Goal: Task Accomplishment & Management: Use online tool/utility

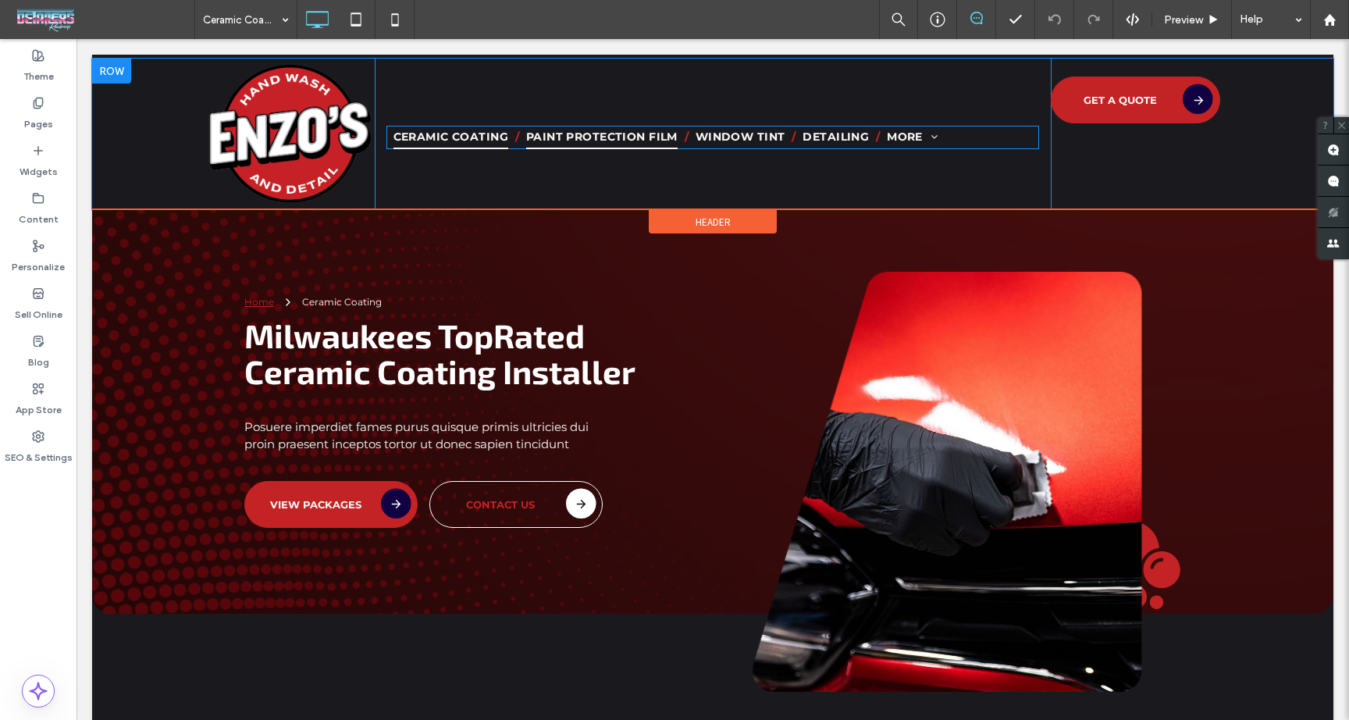
scroll to position [1, 0]
click at [532, 143] on span "Paint Protection Film" at bounding box center [602, 137] width 152 height 24
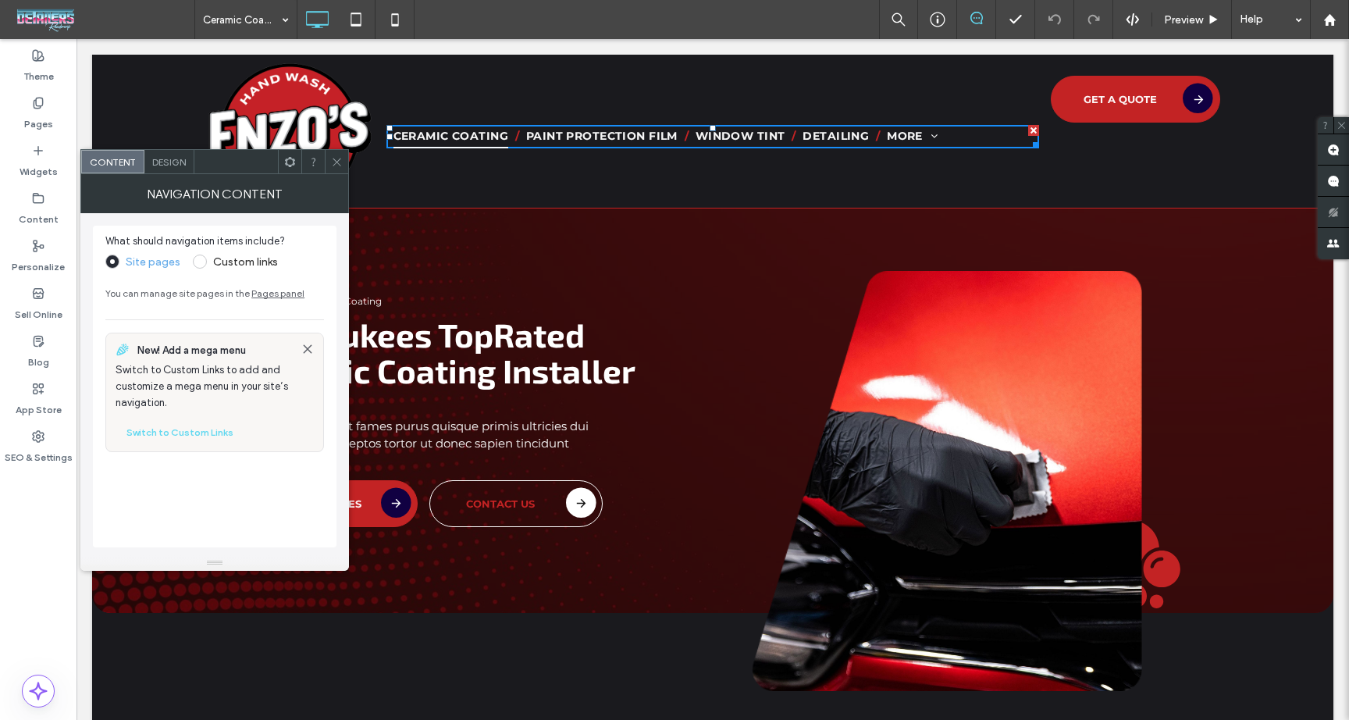
click at [214, 260] on label "Custom links" at bounding box center [245, 261] width 65 height 13
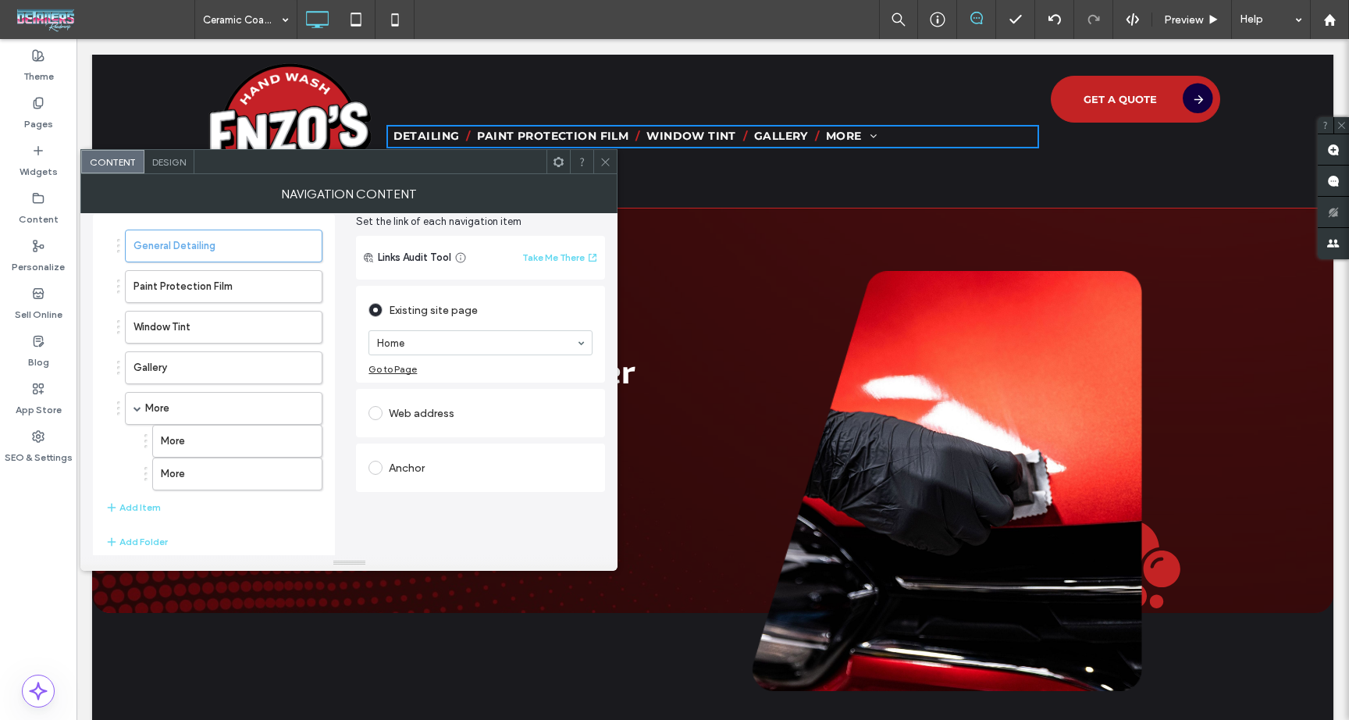
scroll to position [0, 0]
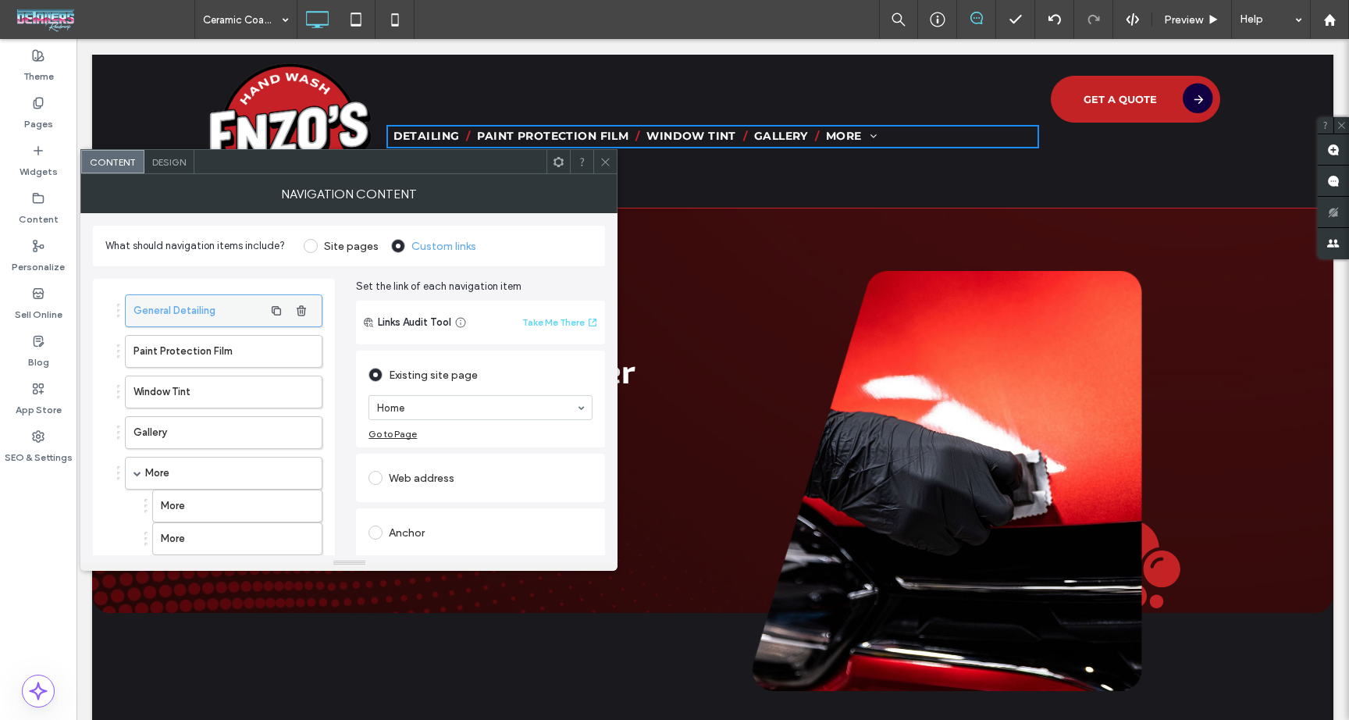
click at [227, 313] on label "General Detailing" at bounding box center [199, 310] width 130 height 31
click at [216, 340] on label "Paint Protection Film" at bounding box center [199, 351] width 130 height 31
click at [218, 312] on label "General Detailing" at bounding box center [199, 310] width 130 height 31
click at [191, 308] on label "General Detailing" at bounding box center [199, 310] width 130 height 31
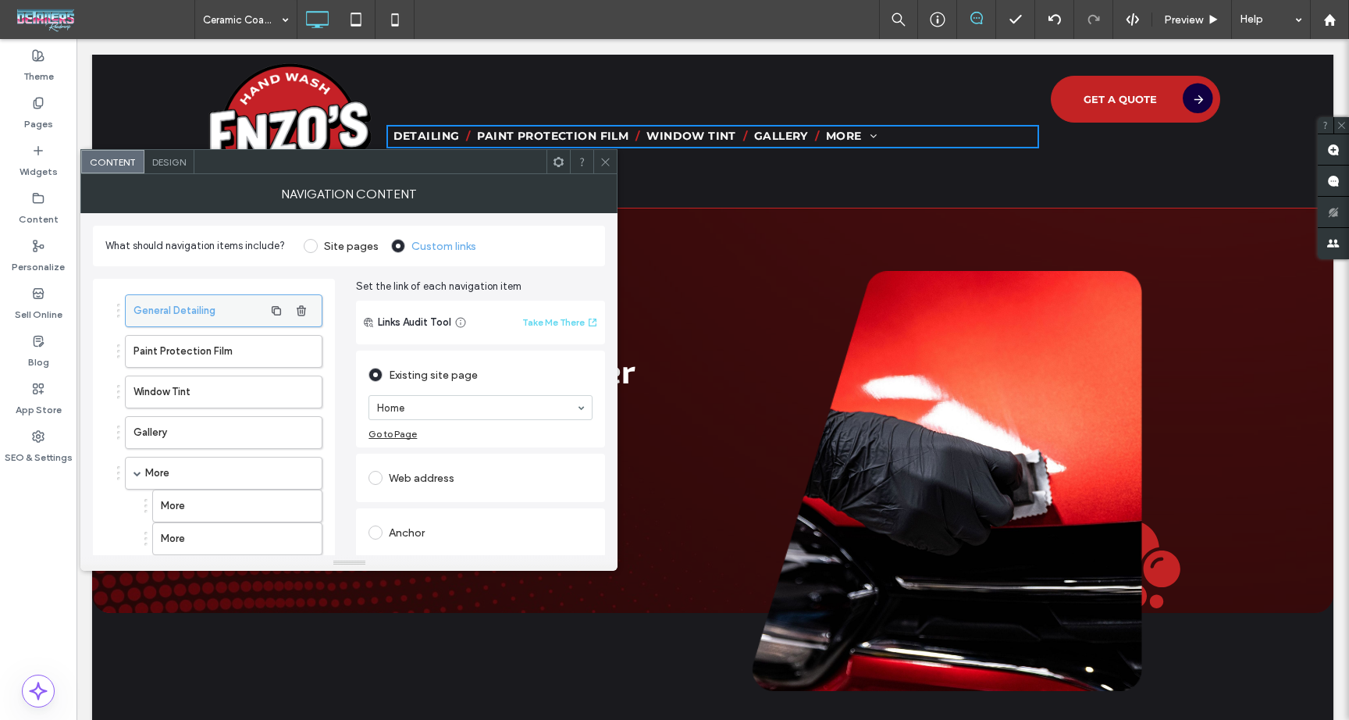
click at [191, 308] on label "General Detailing" at bounding box center [199, 310] width 130 height 31
click at [166, 311] on label "General Detailing" at bounding box center [199, 310] width 130 height 31
click at [189, 311] on label "General Detailing" at bounding box center [199, 309] width 130 height 31
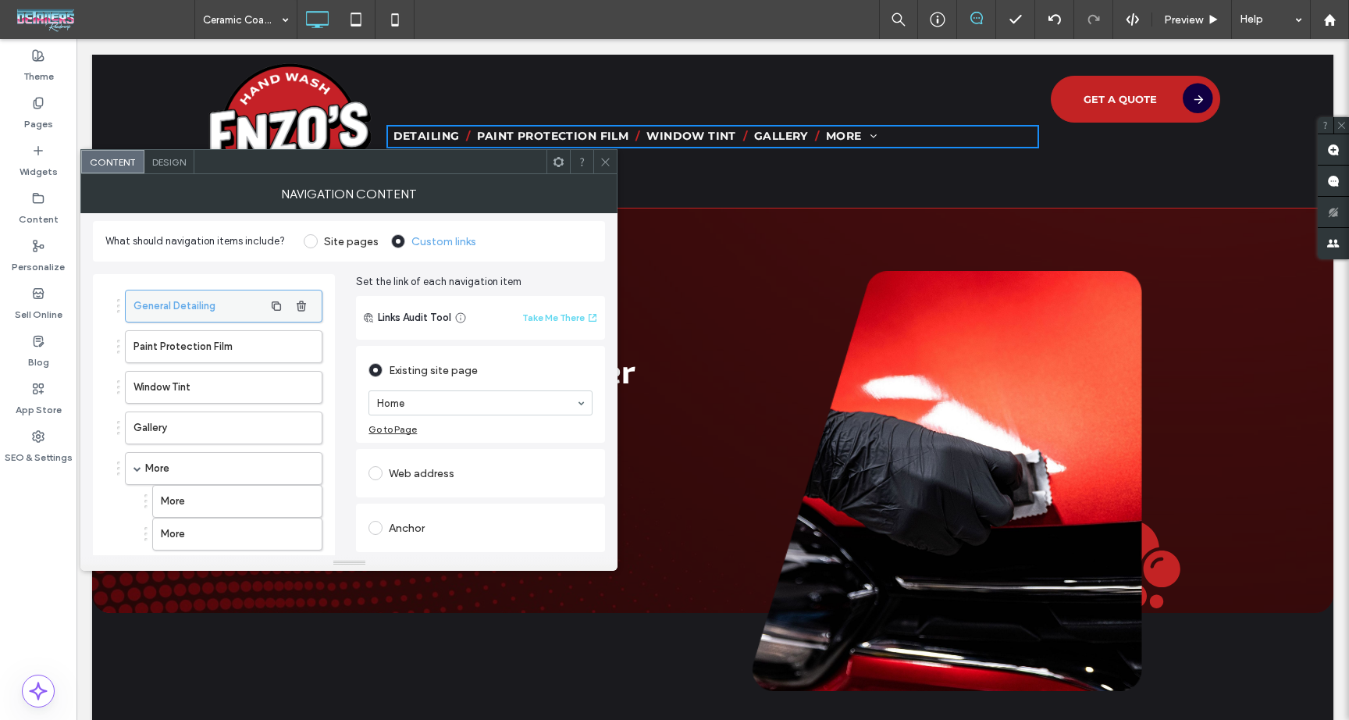
click at [189, 312] on label "General Detailing" at bounding box center [199, 306] width 130 height 31
click at [189, 312] on label "General Detailing" at bounding box center [199, 304] width 130 height 31
click at [169, 304] on label "General Detailing" at bounding box center [199, 304] width 130 height 31
click at [123, 305] on div "General Detailing" at bounding box center [219, 304] width 205 height 33
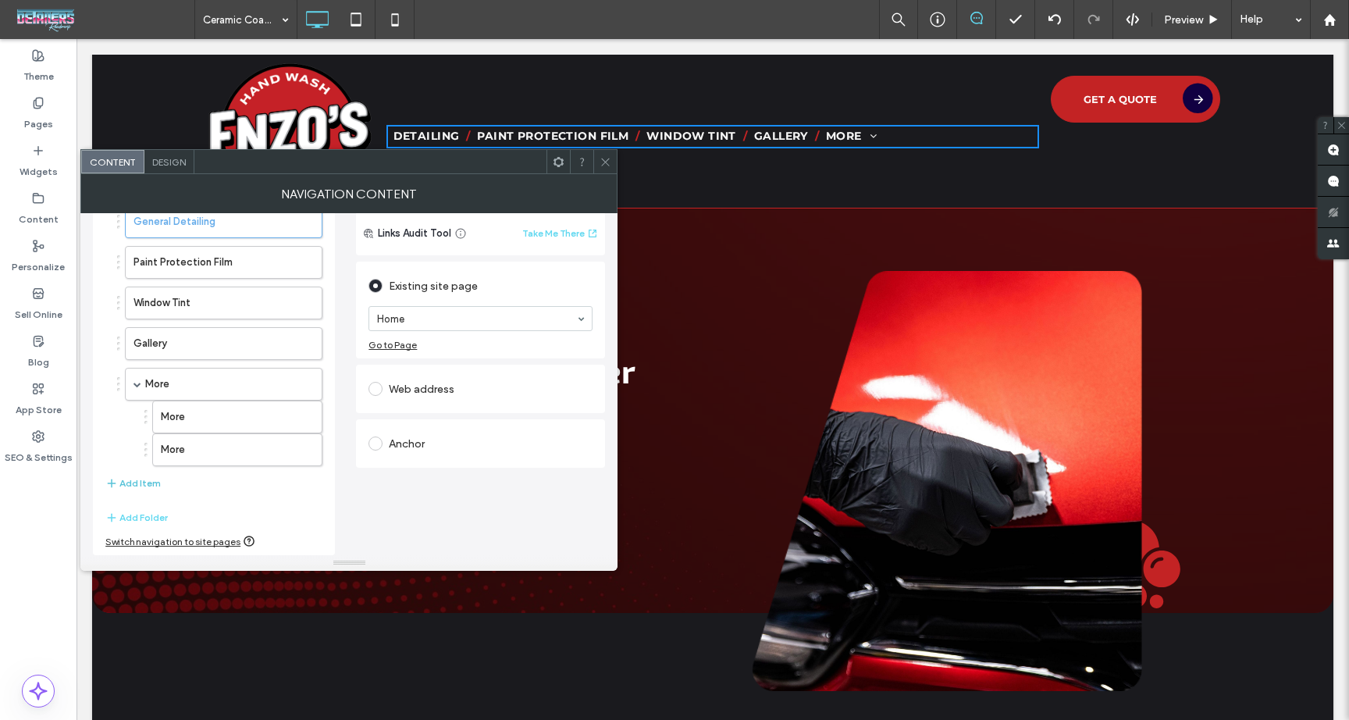
click at [153, 482] on button "Add Item" at bounding box center [132, 483] width 55 height 19
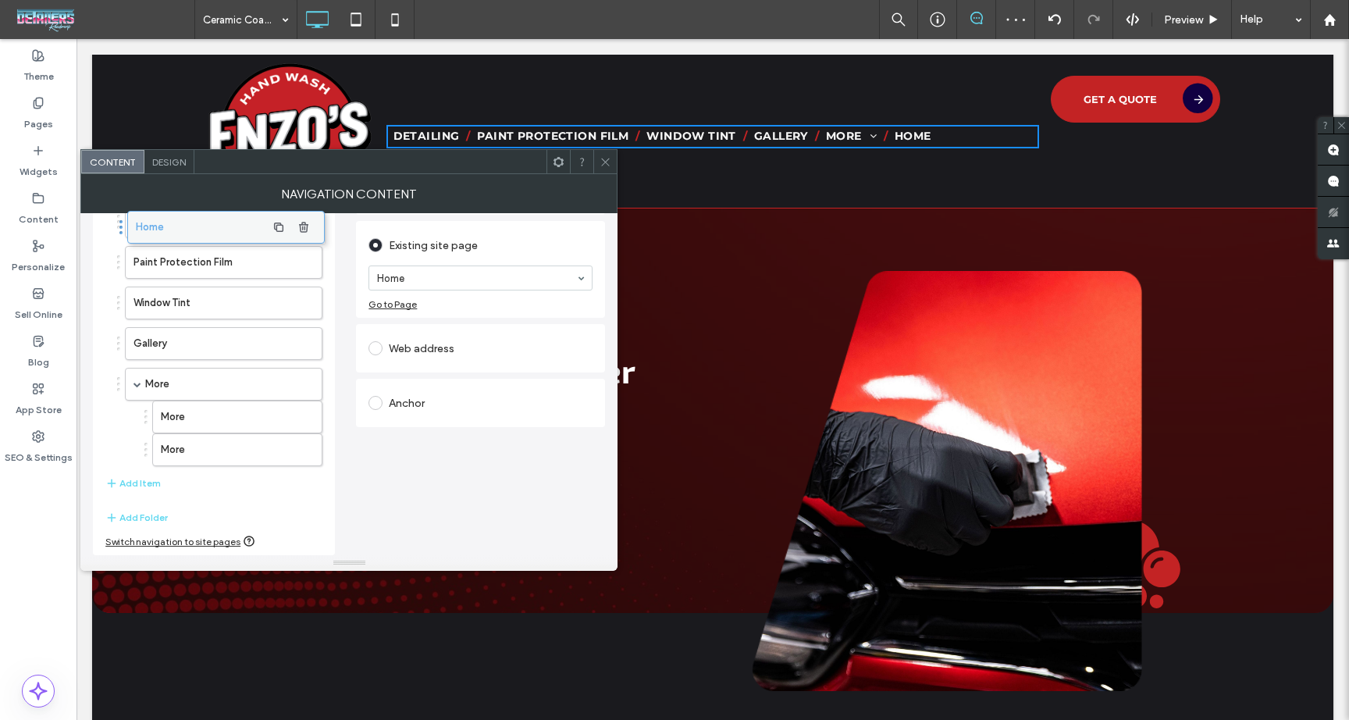
scroll to position [91, 0]
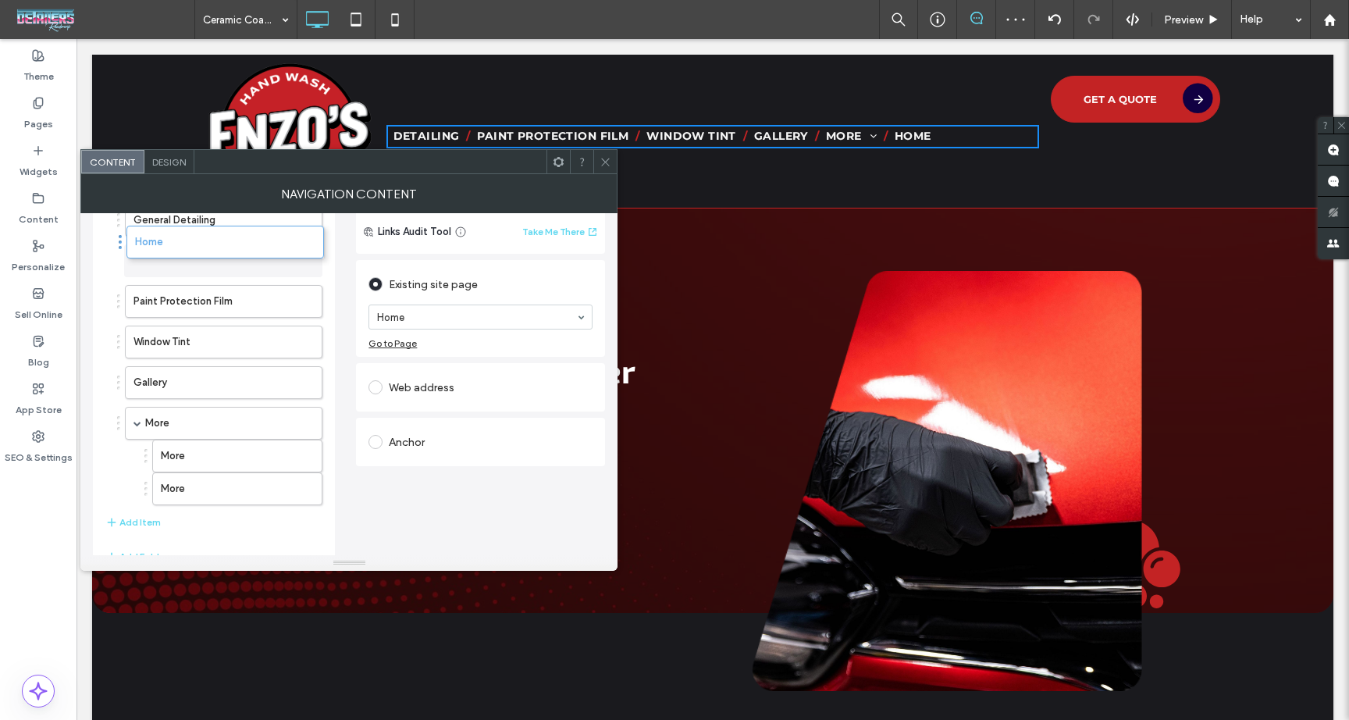
drag, startPoint x: 199, startPoint y: 492, endPoint x: 199, endPoint y: 243, distance: 249.1
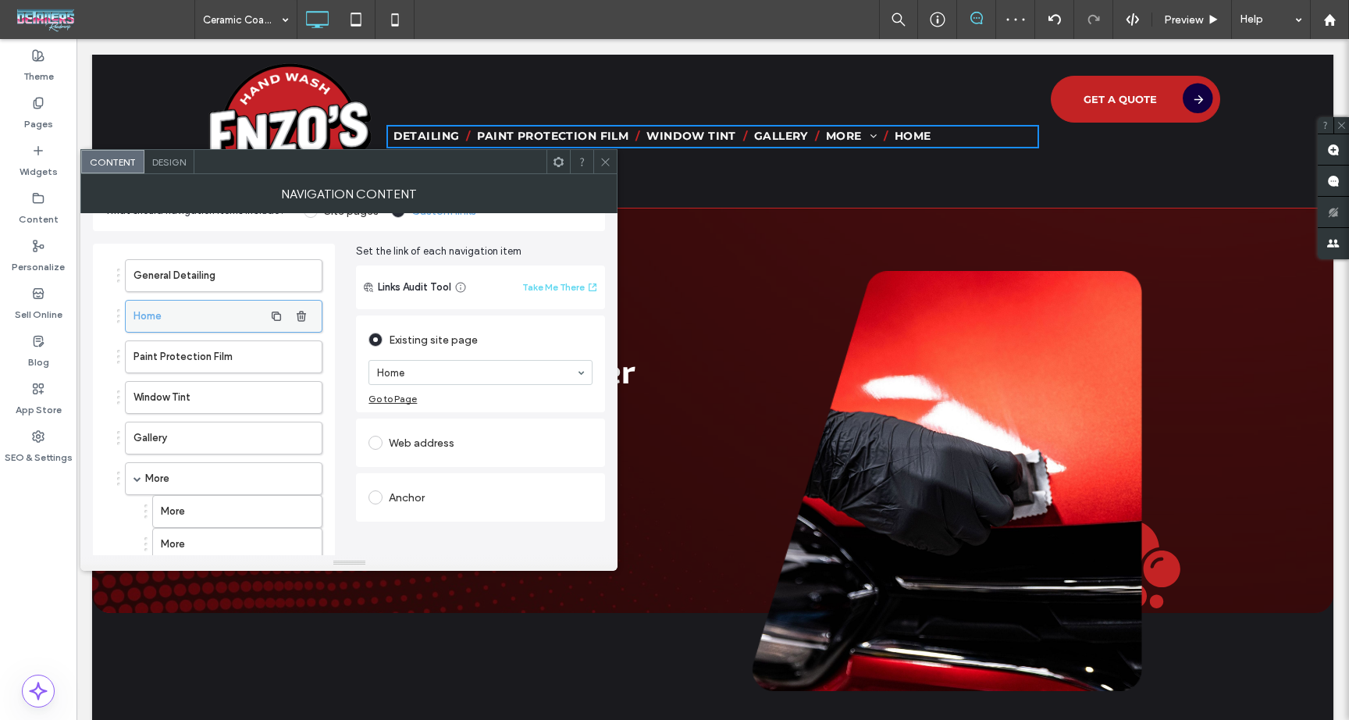
scroll to position [0, 0]
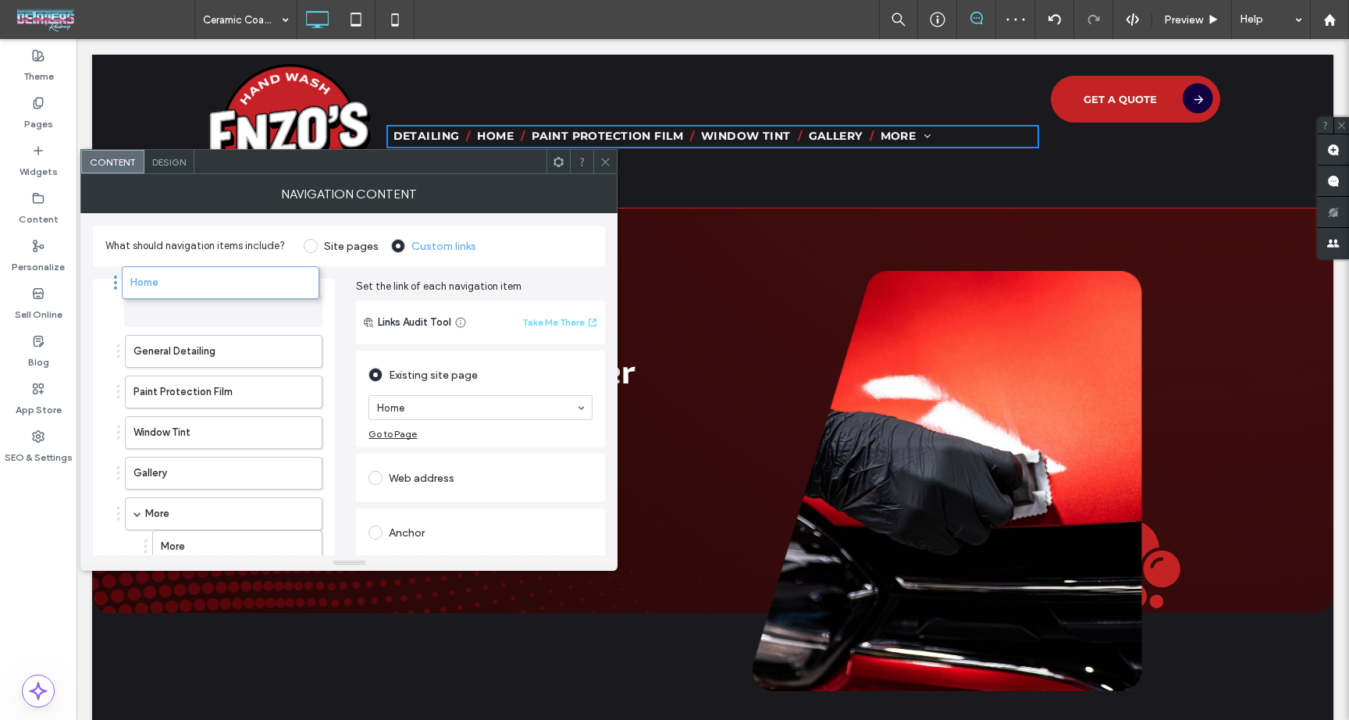
drag, startPoint x: 222, startPoint y: 353, endPoint x: 217, endPoint y: 286, distance: 67.3
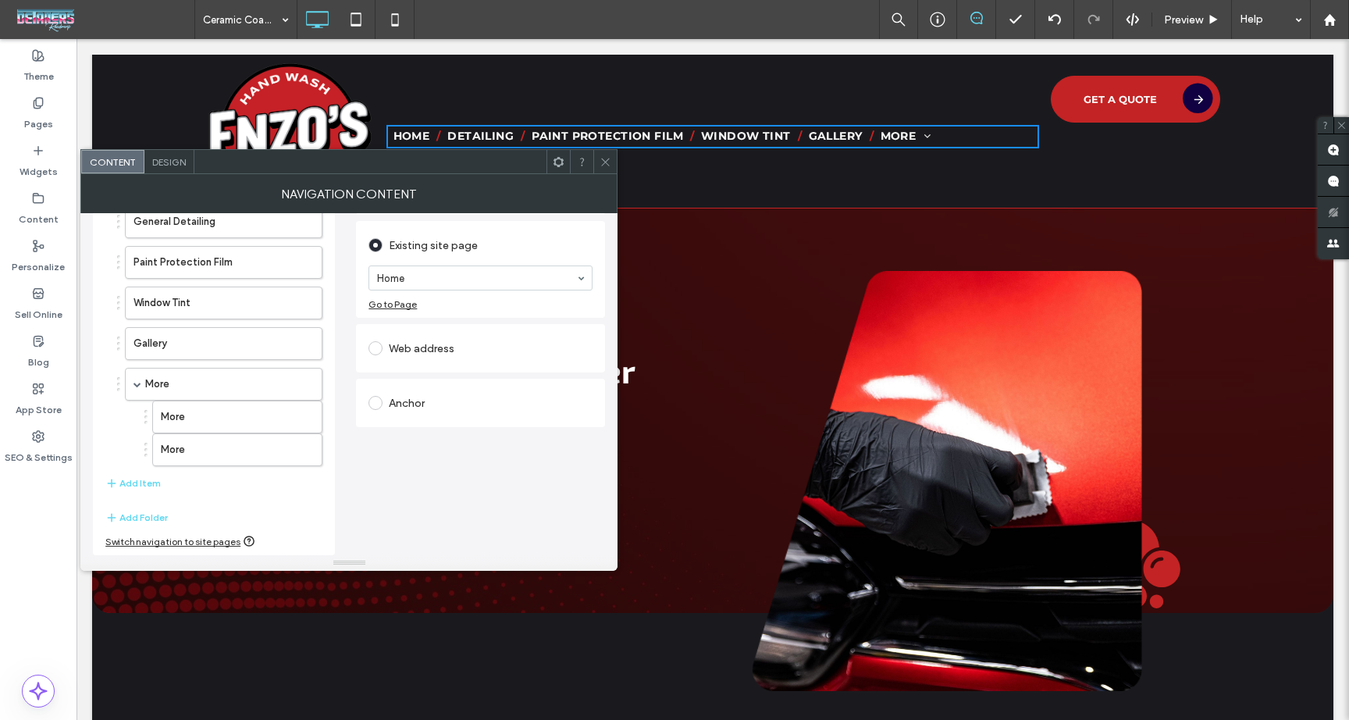
scroll to position [120, 0]
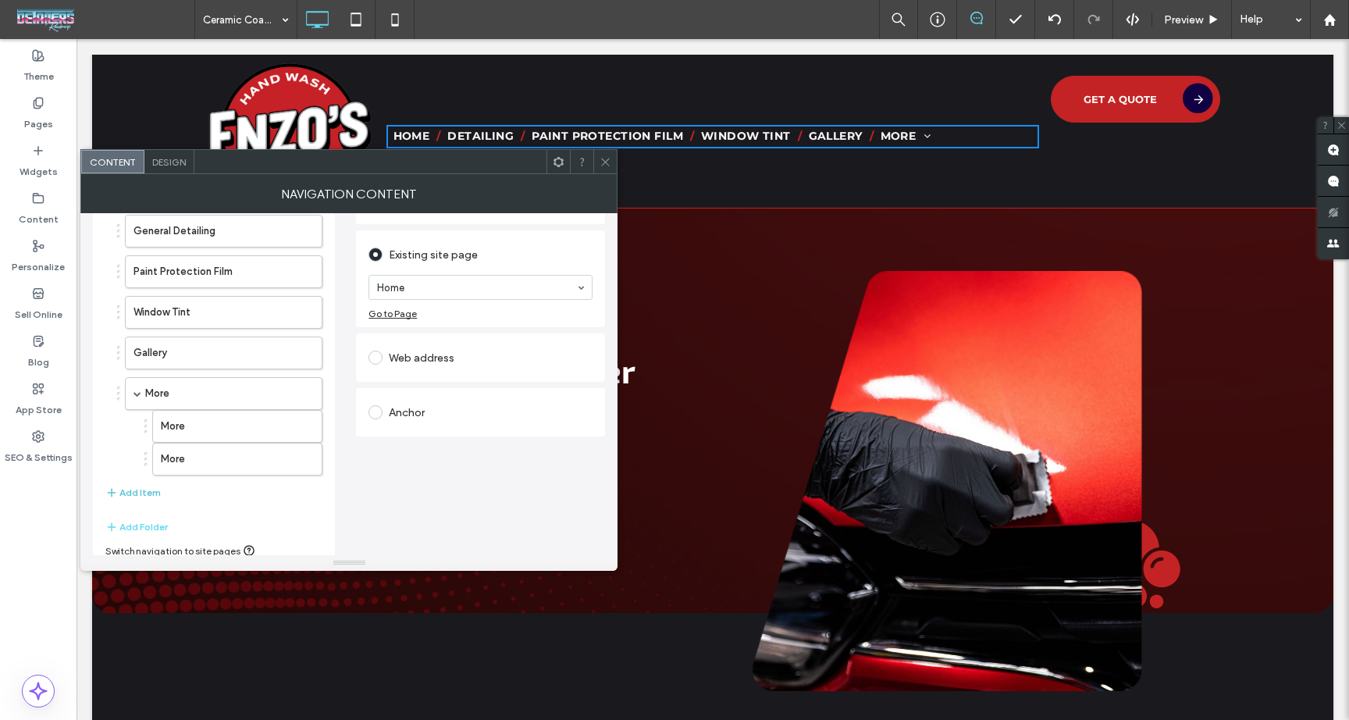
click at [155, 497] on button "Add Item" at bounding box center [132, 492] width 55 height 19
click at [171, 497] on label "Home" at bounding box center [199, 499] width 130 height 31
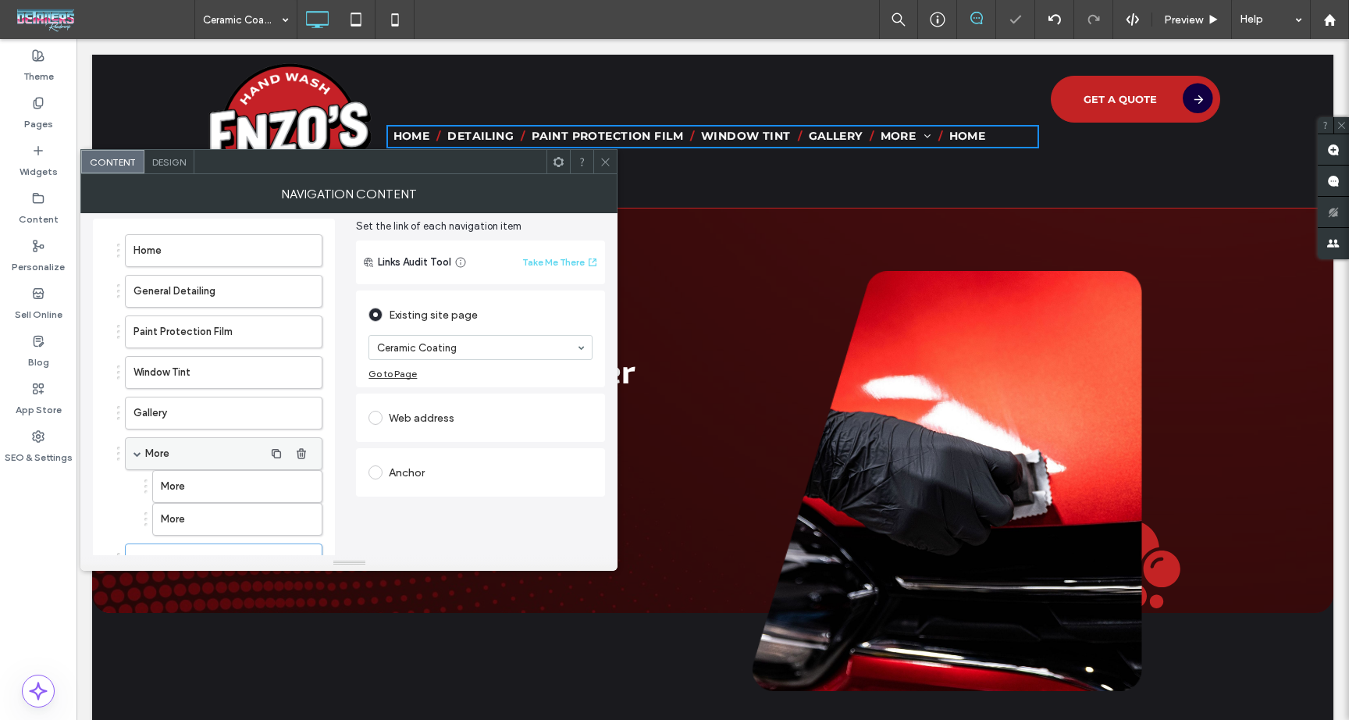
scroll to position [91, 0]
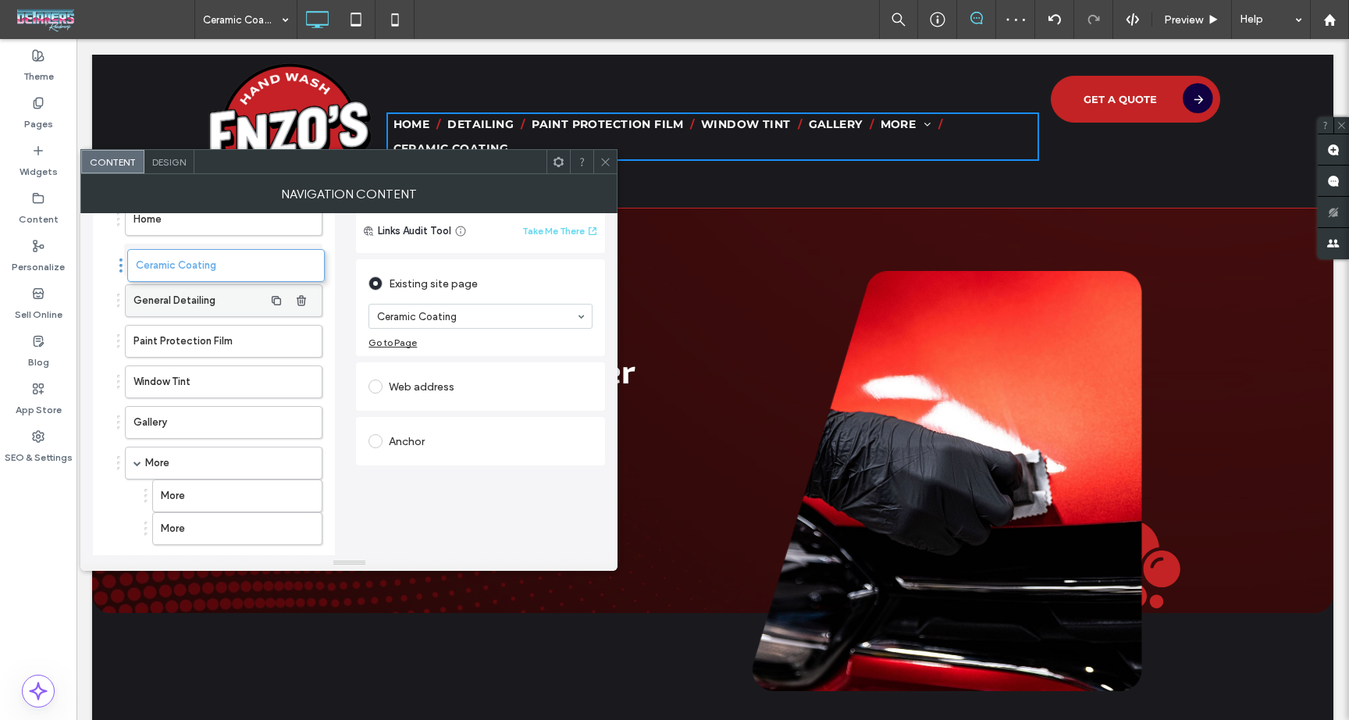
drag, startPoint x: 219, startPoint y: 455, endPoint x: 221, endPoint y: 260, distance: 194.5
click at [301, 300] on icon "button" at bounding box center [301, 300] width 12 height 12
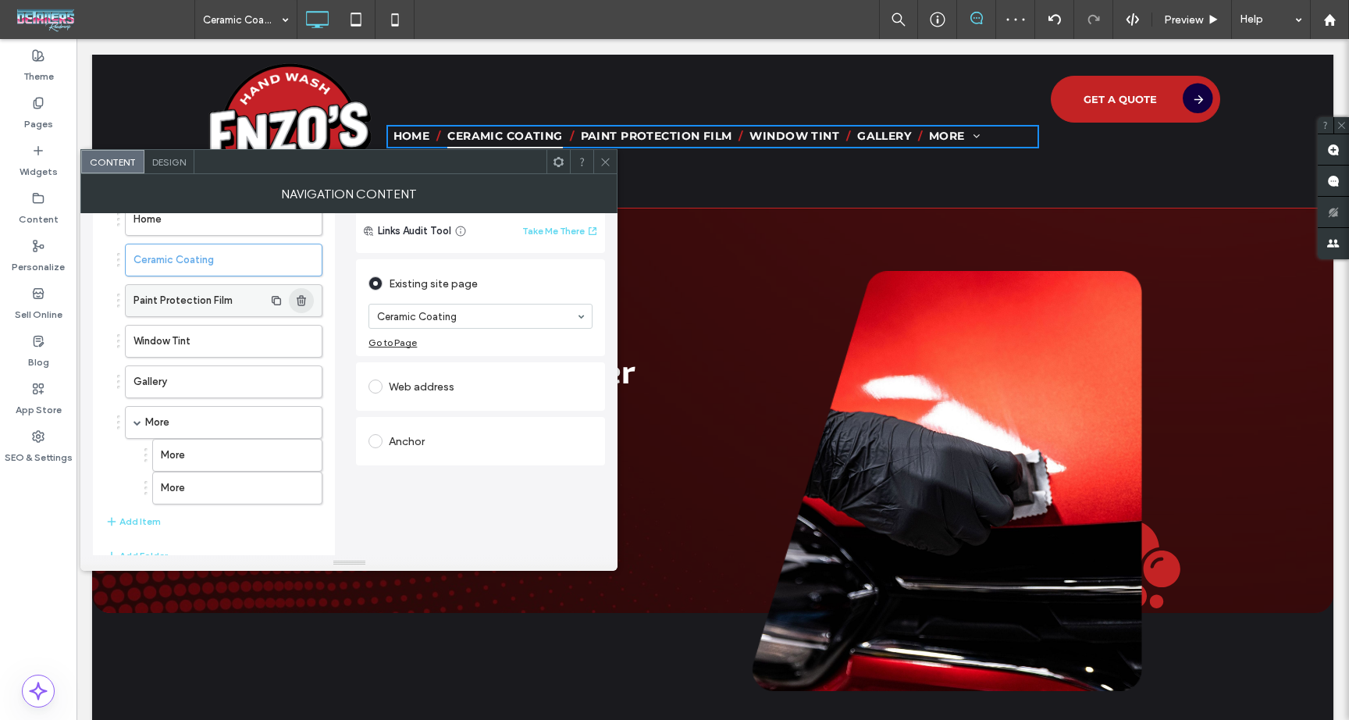
click at [301, 299] on use "button" at bounding box center [301, 300] width 9 height 10
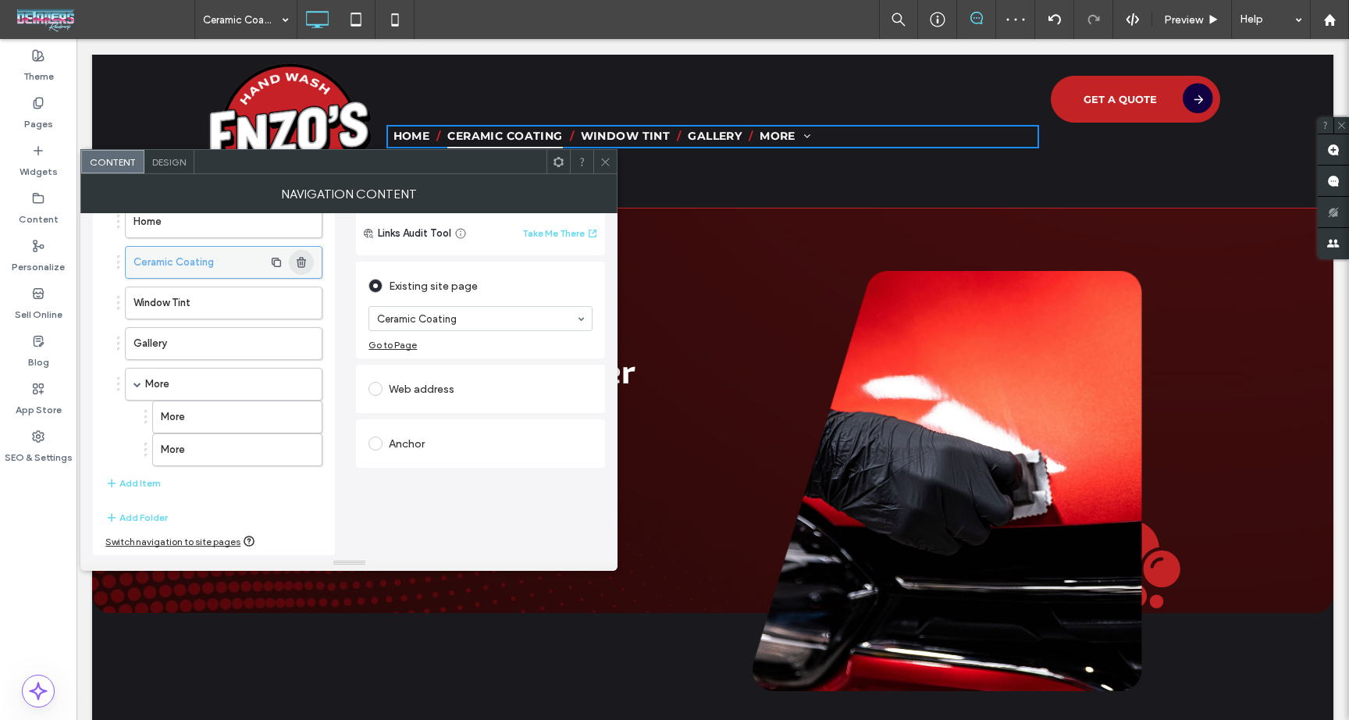
click at [301, 299] on icon "button" at bounding box center [301, 303] width 12 height 12
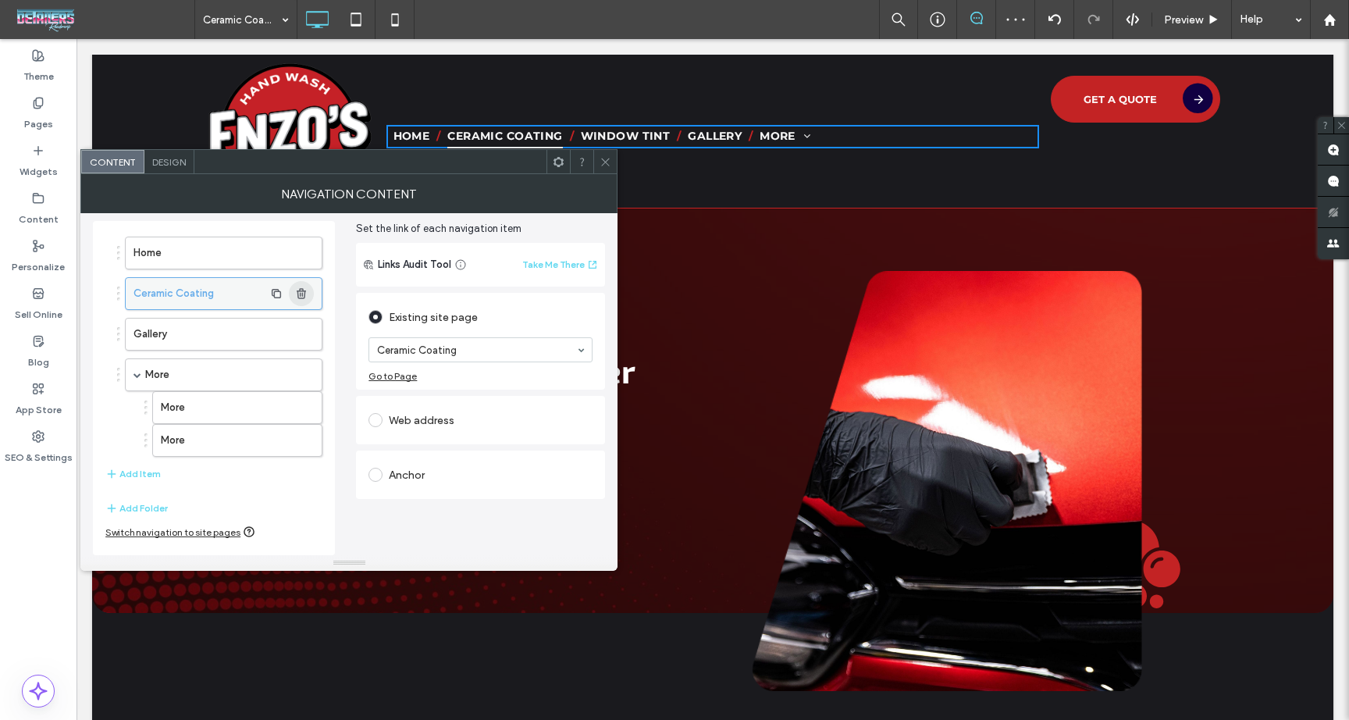
scroll to position [58, 0]
click at [301, 300] on span "button" at bounding box center [301, 293] width 25 height 25
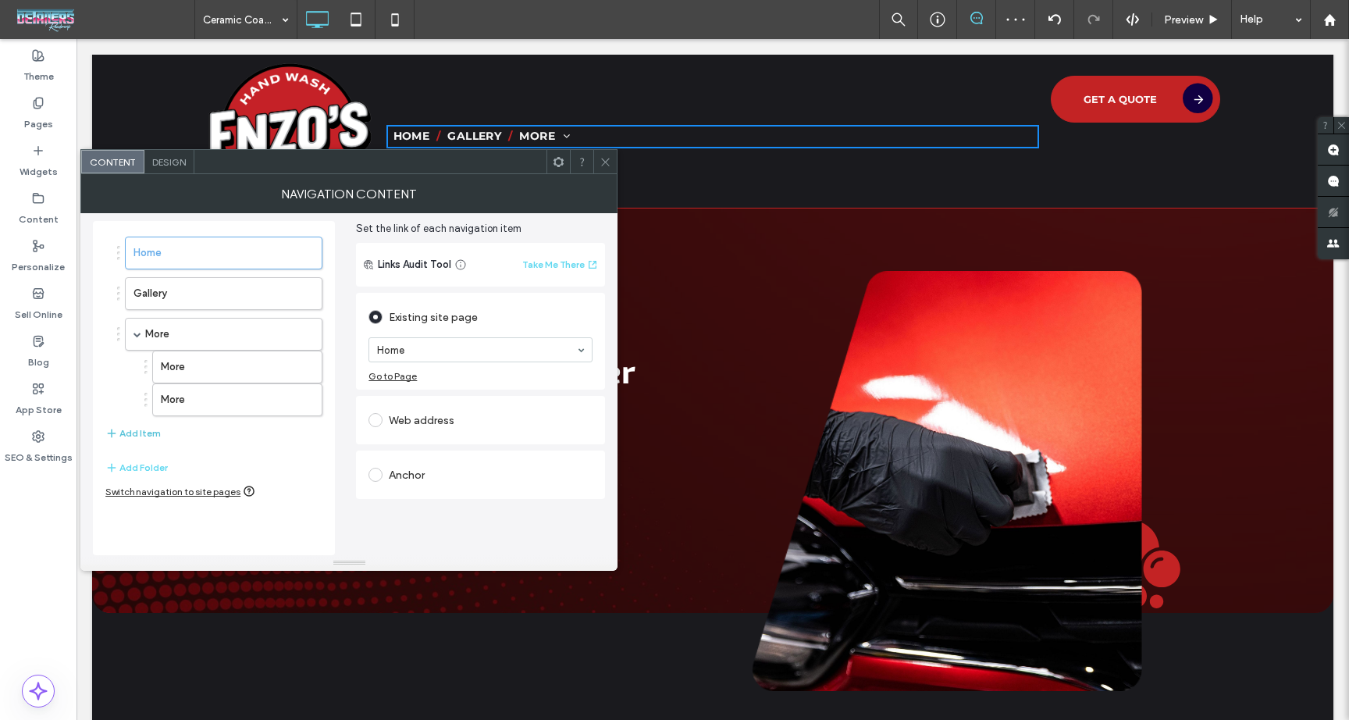
click at [151, 426] on button "Add Item" at bounding box center [132, 433] width 55 height 19
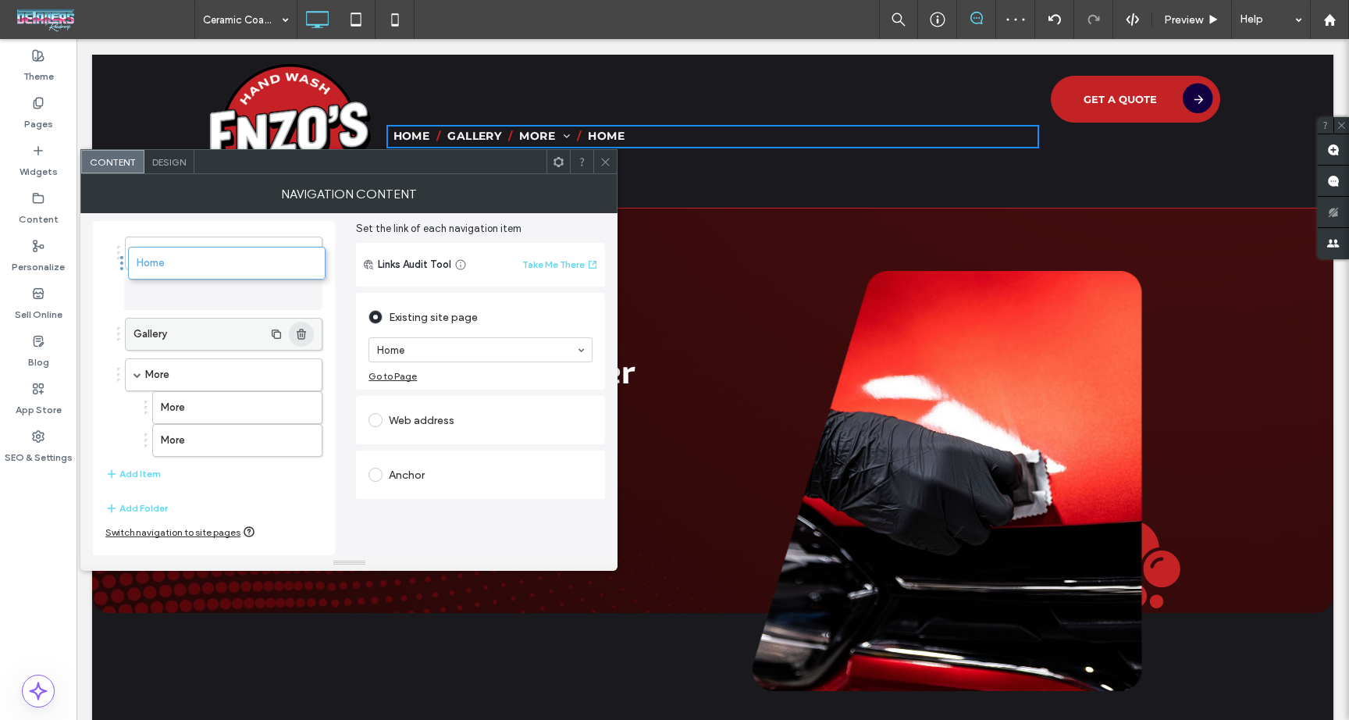
drag, startPoint x: 173, startPoint y: 371, endPoint x: 294, endPoint y: 299, distance: 140.8
click at [303, 332] on use "button" at bounding box center [301, 334] width 9 height 10
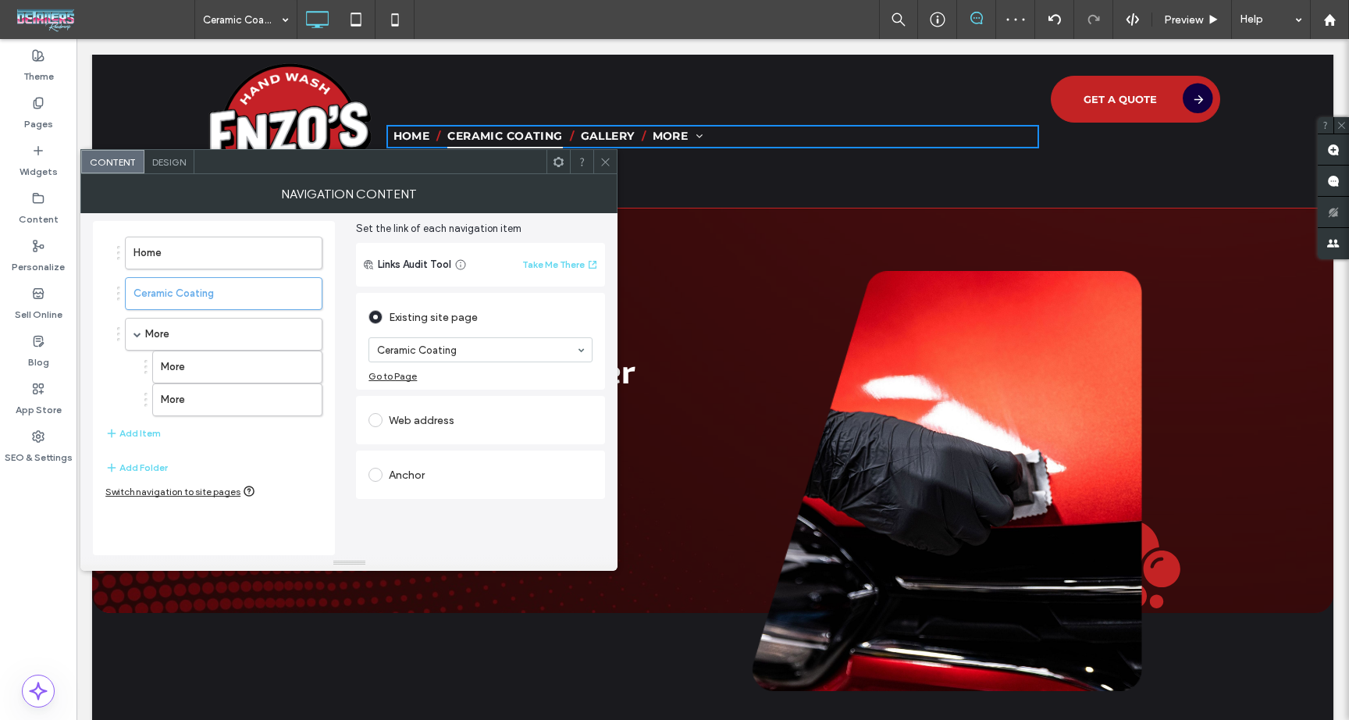
click at [303, 332] on use "button" at bounding box center [301, 334] width 9 height 10
click at [156, 368] on button "Add Folder" at bounding box center [136, 361] width 62 height 19
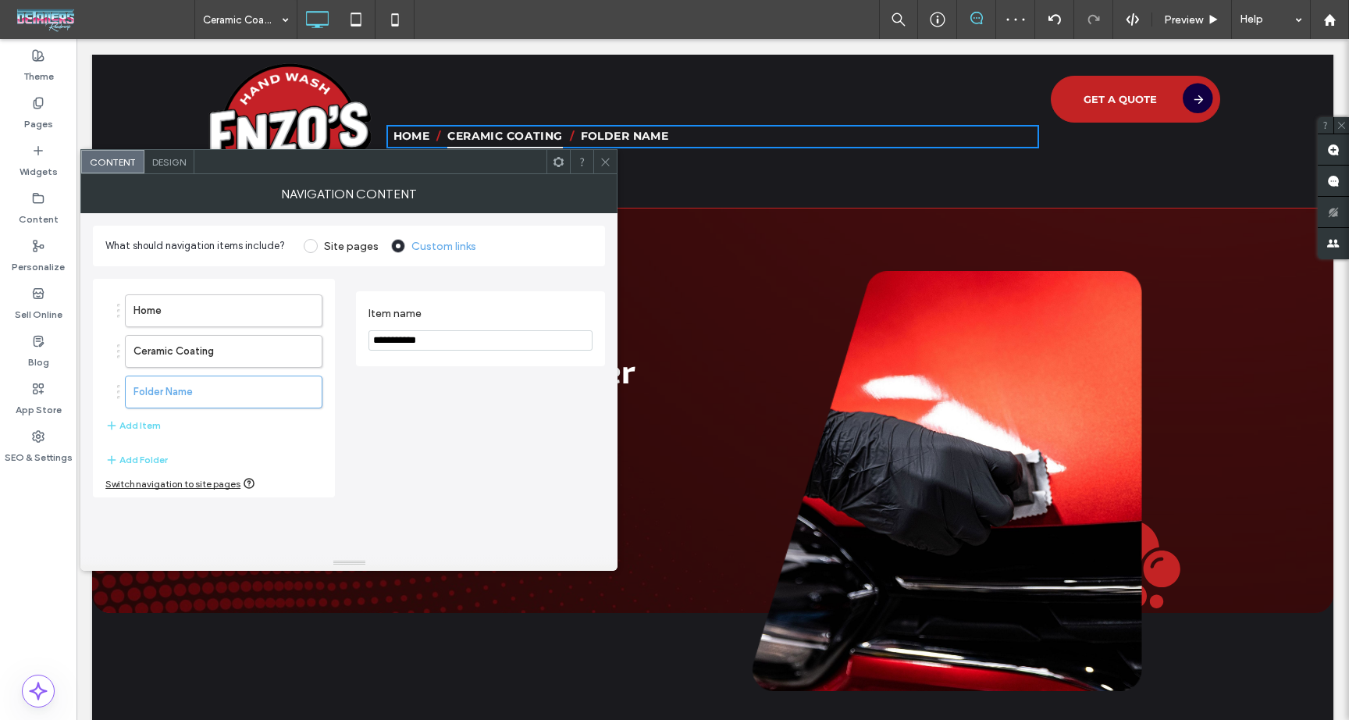
click at [492, 343] on input "**********" at bounding box center [481, 340] width 224 height 20
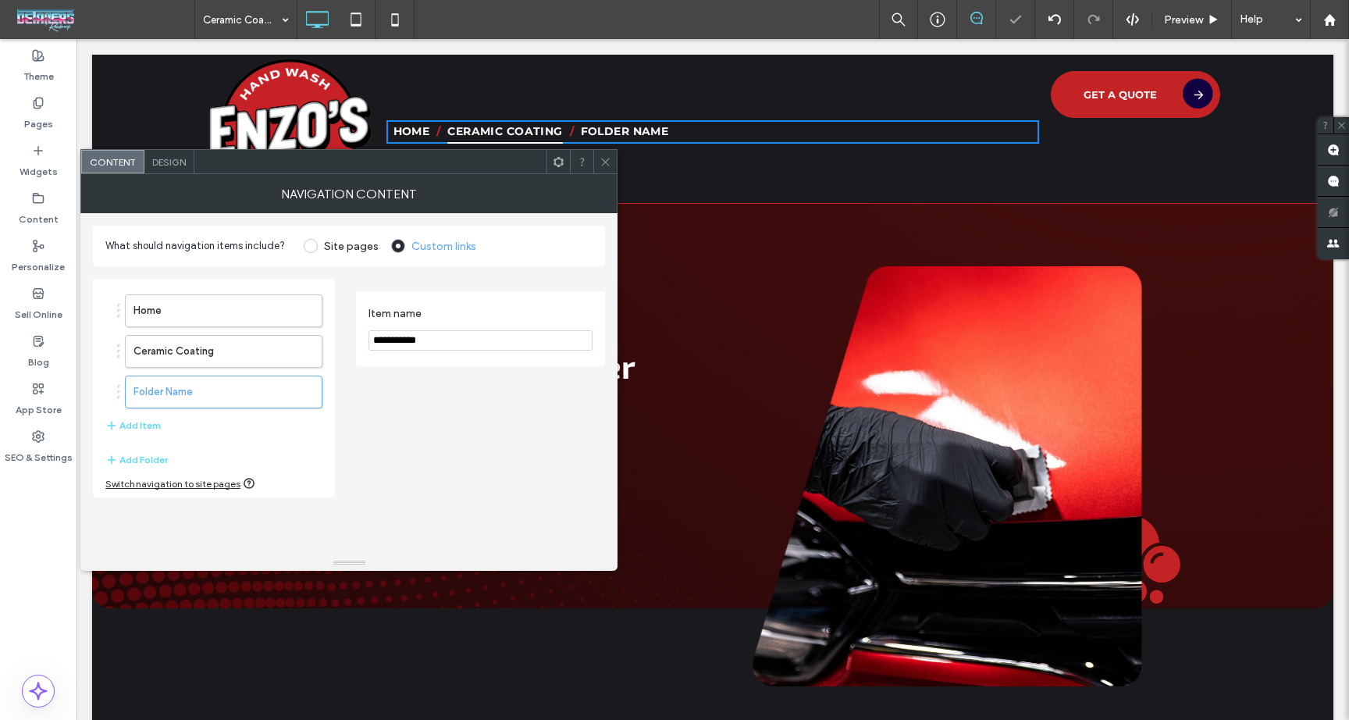
drag, startPoint x: 535, startPoint y: 352, endPoint x: 537, endPoint y: 341, distance: 11.0
click at [537, 349] on section "**********" at bounding box center [481, 328] width 224 height 59
click at [536, 341] on input "**********" at bounding box center [481, 340] width 224 height 20
type input "**********"
click at [138, 420] on button "Add Item" at bounding box center [132, 425] width 55 height 19
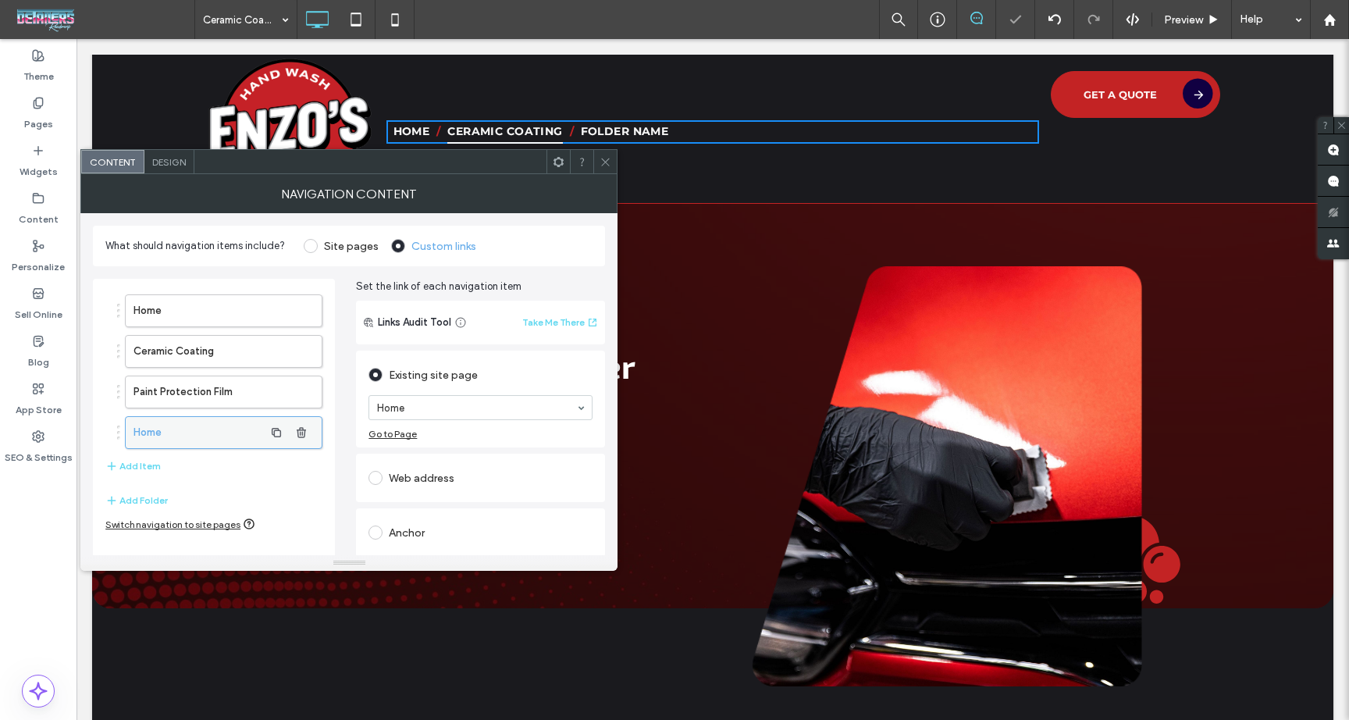
click at [191, 426] on label "Home" at bounding box center [199, 432] width 130 height 31
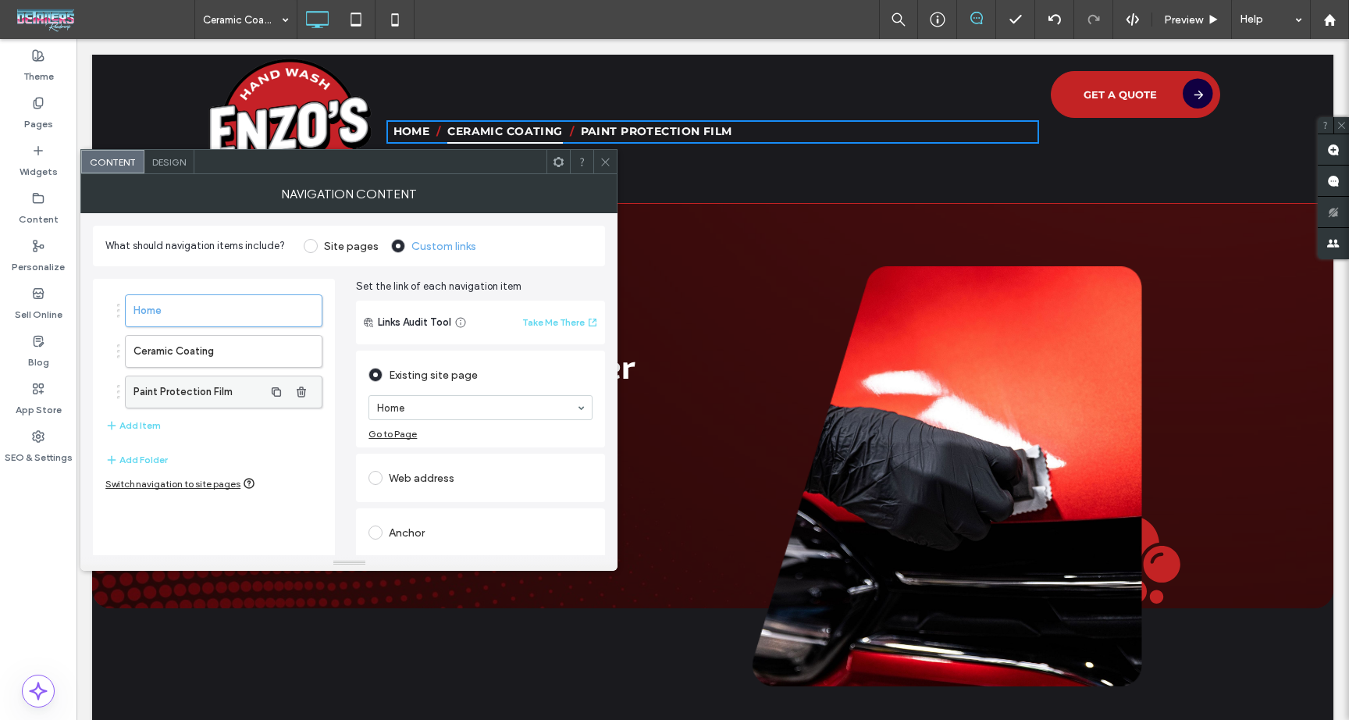
click at [234, 394] on label "Paint Protection Film" at bounding box center [199, 391] width 130 height 31
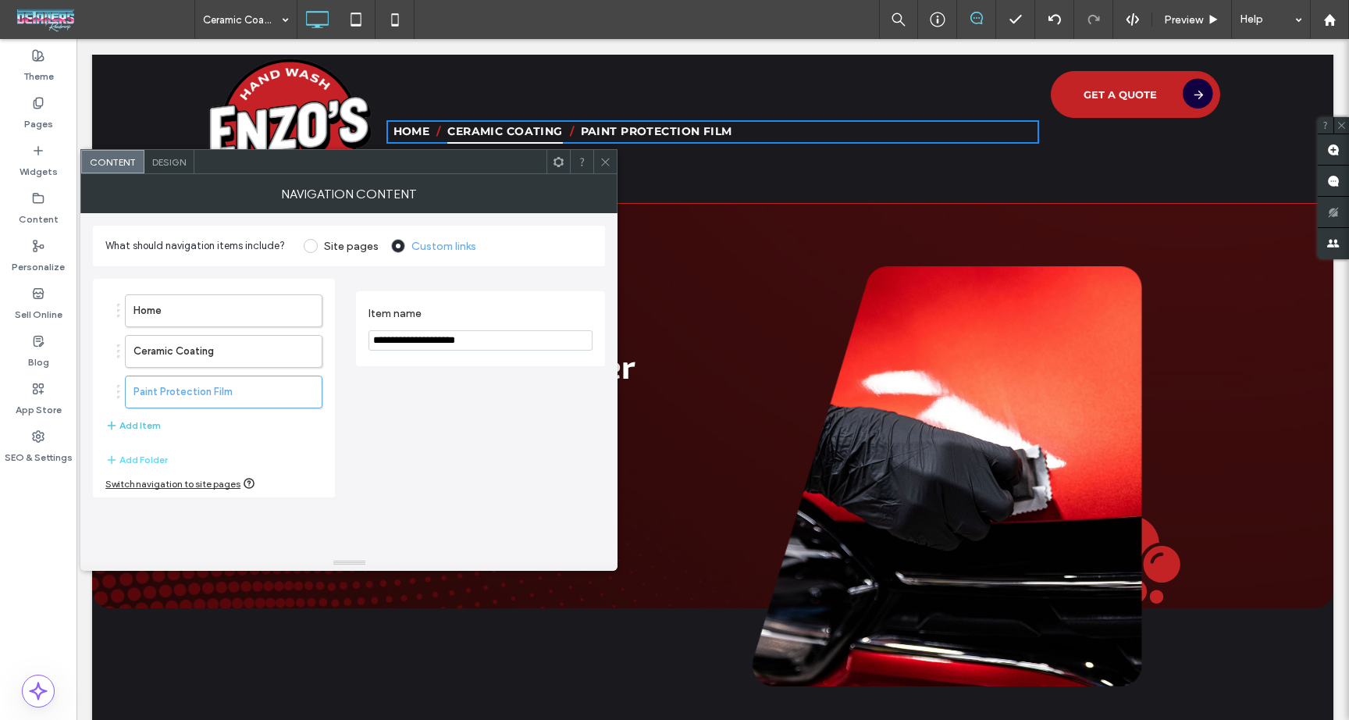
click at [143, 458] on button "Add Folder" at bounding box center [136, 460] width 62 height 19
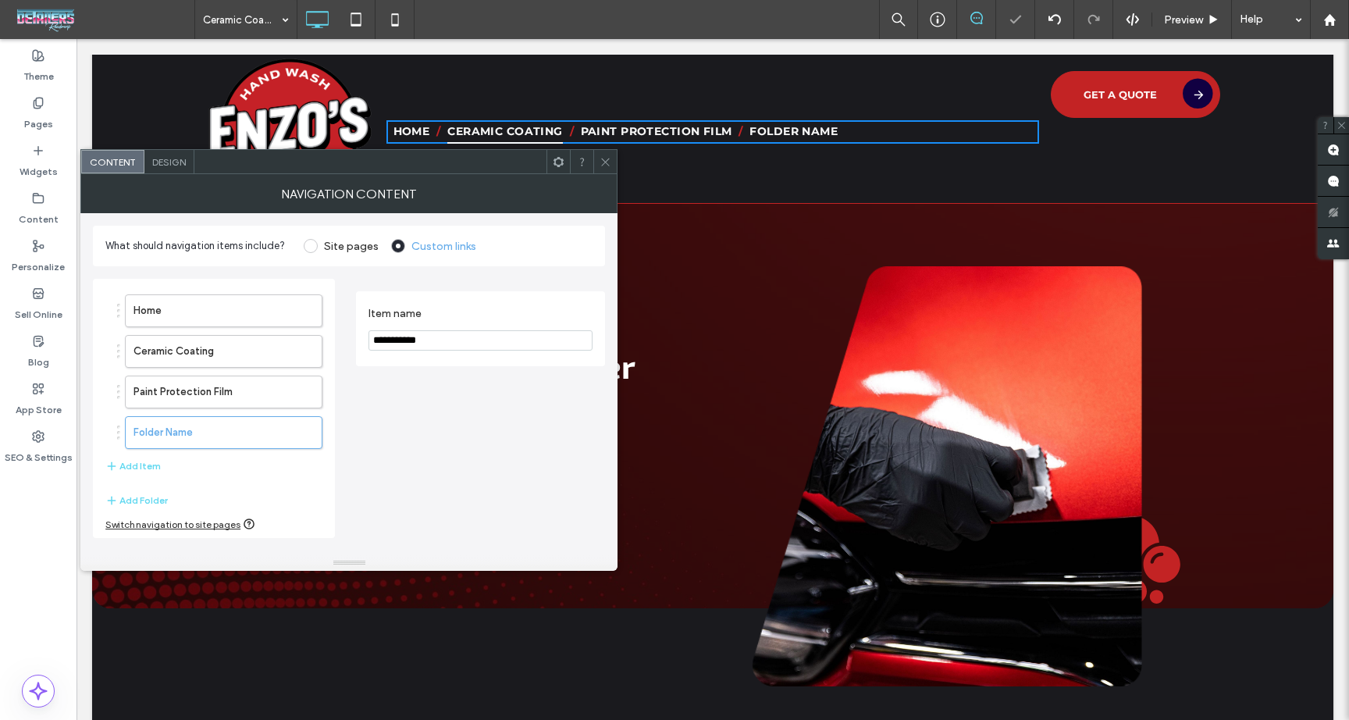
click at [493, 341] on input "**********" at bounding box center [481, 340] width 224 height 20
type input "**********"
click at [134, 472] on button "Add Item" at bounding box center [132, 466] width 55 height 19
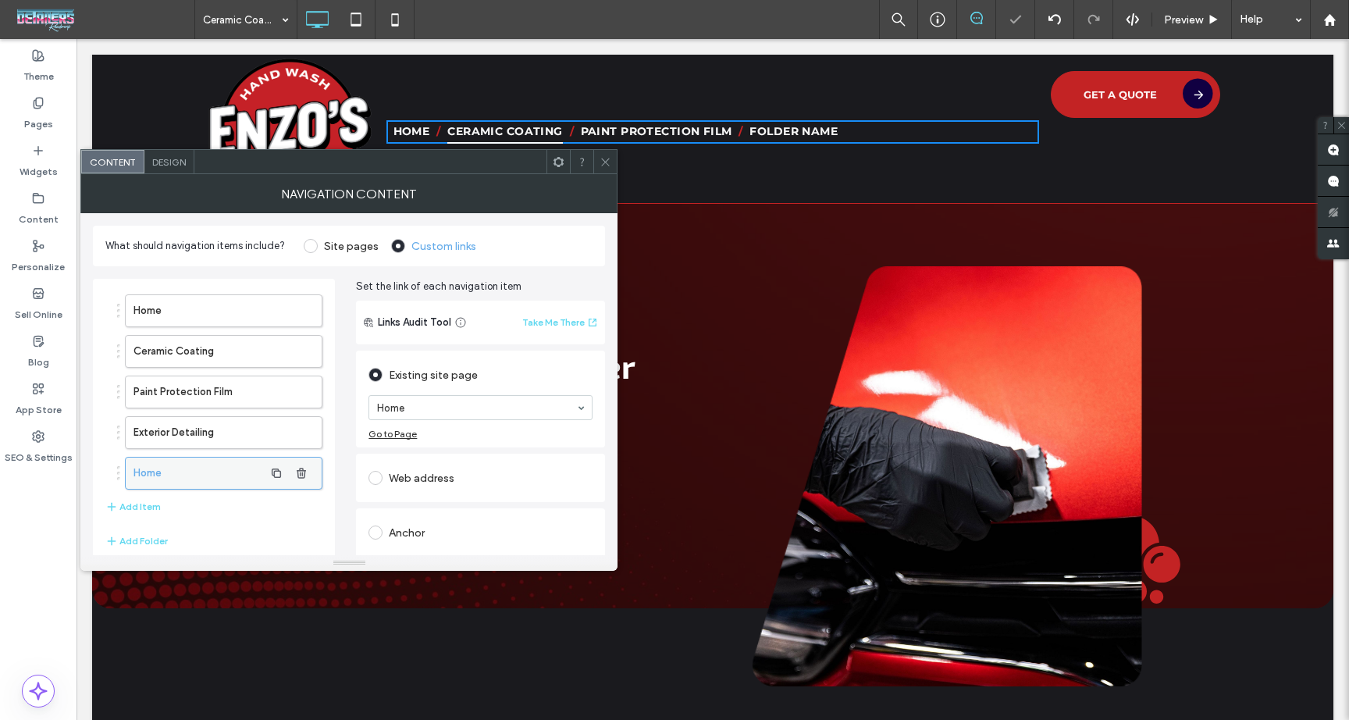
click at [198, 469] on label "Home" at bounding box center [199, 473] width 130 height 31
click at [302, 472] on use "button" at bounding box center [301, 473] width 9 height 10
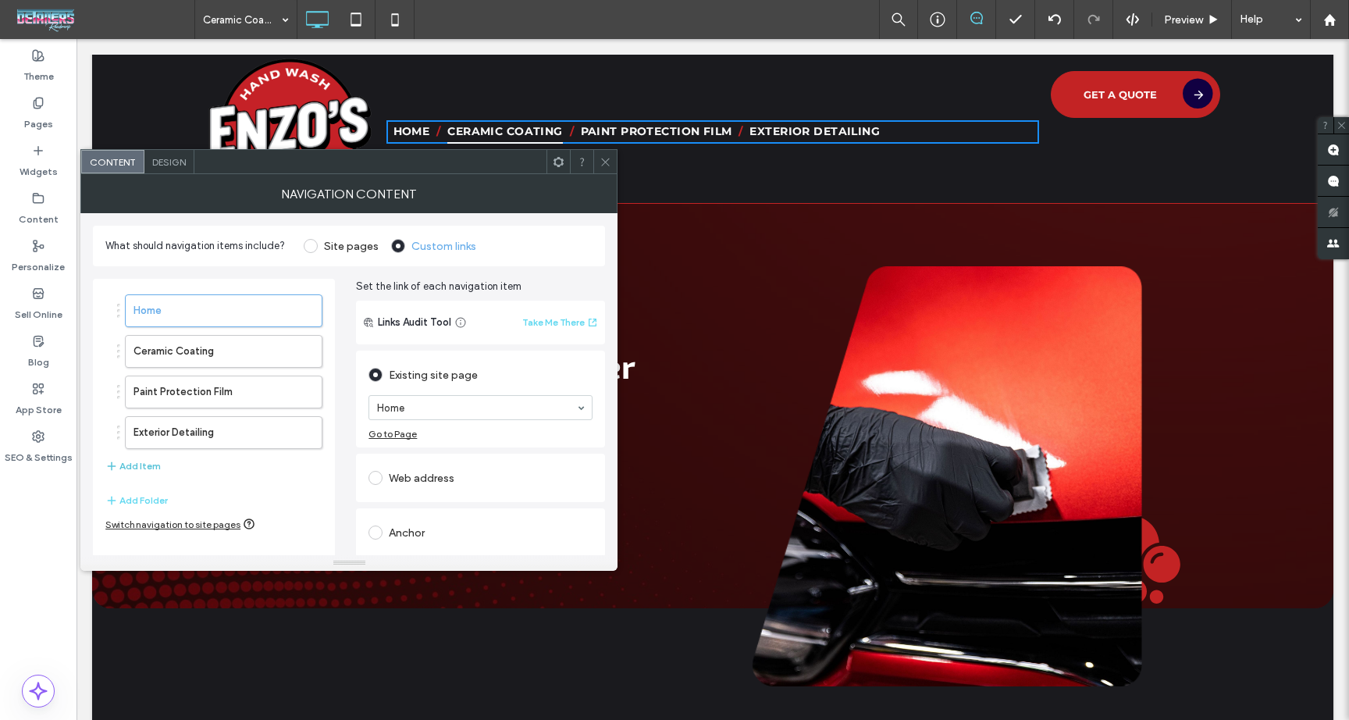
click at [146, 500] on button "Add Folder" at bounding box center [136, 500] width 62 height 19
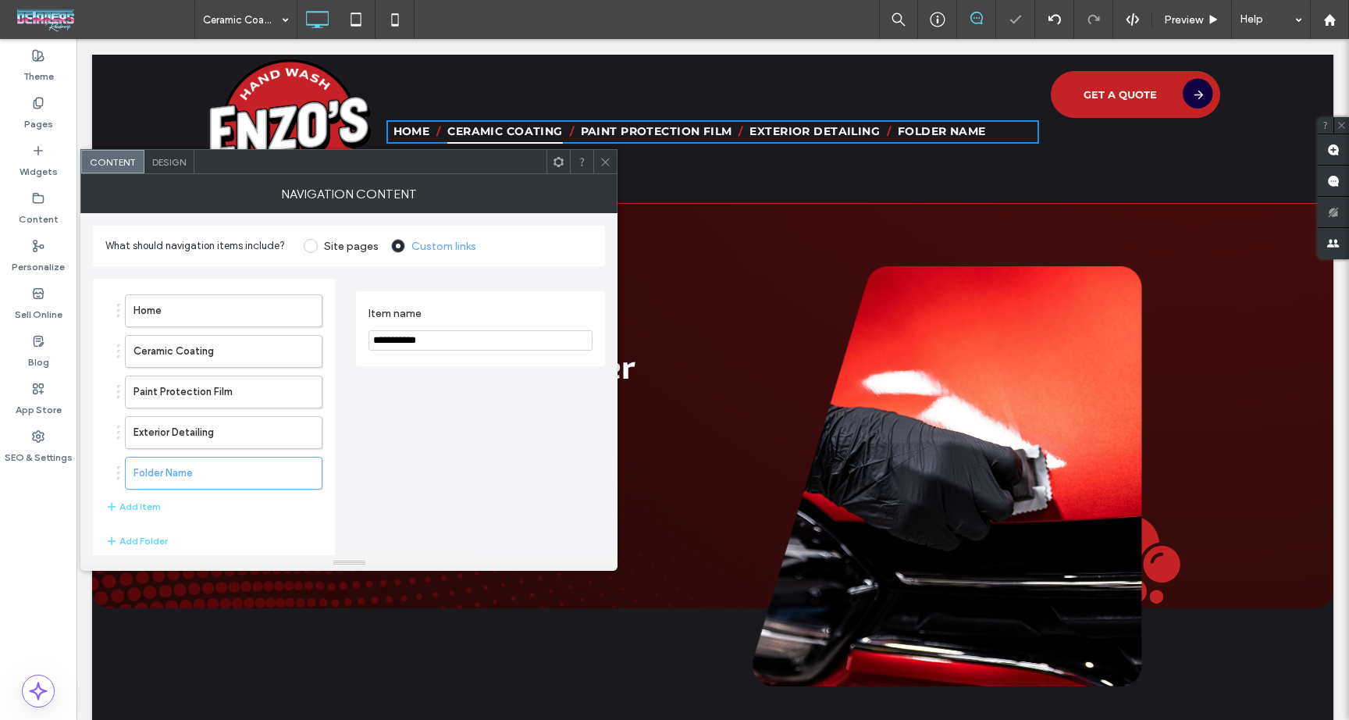
click at [458, 340] on input "**********" at bounding box center [481, 340] width 224 height 20
type input "**********"
click at [149, 517] on div "Home Ceramic Coating Paint Protection Film Exterior Detailing Folder Name Add I…" at bounding box center [213, 405] width 217 height 237
drag, startPoint x: 149, startPoint y: 511, endPoint x: 167, endPoint y: 509, distance: 18.0
click at [149, 511] on button "Add Item" at bounding box center [132, 506] width 55 height 19
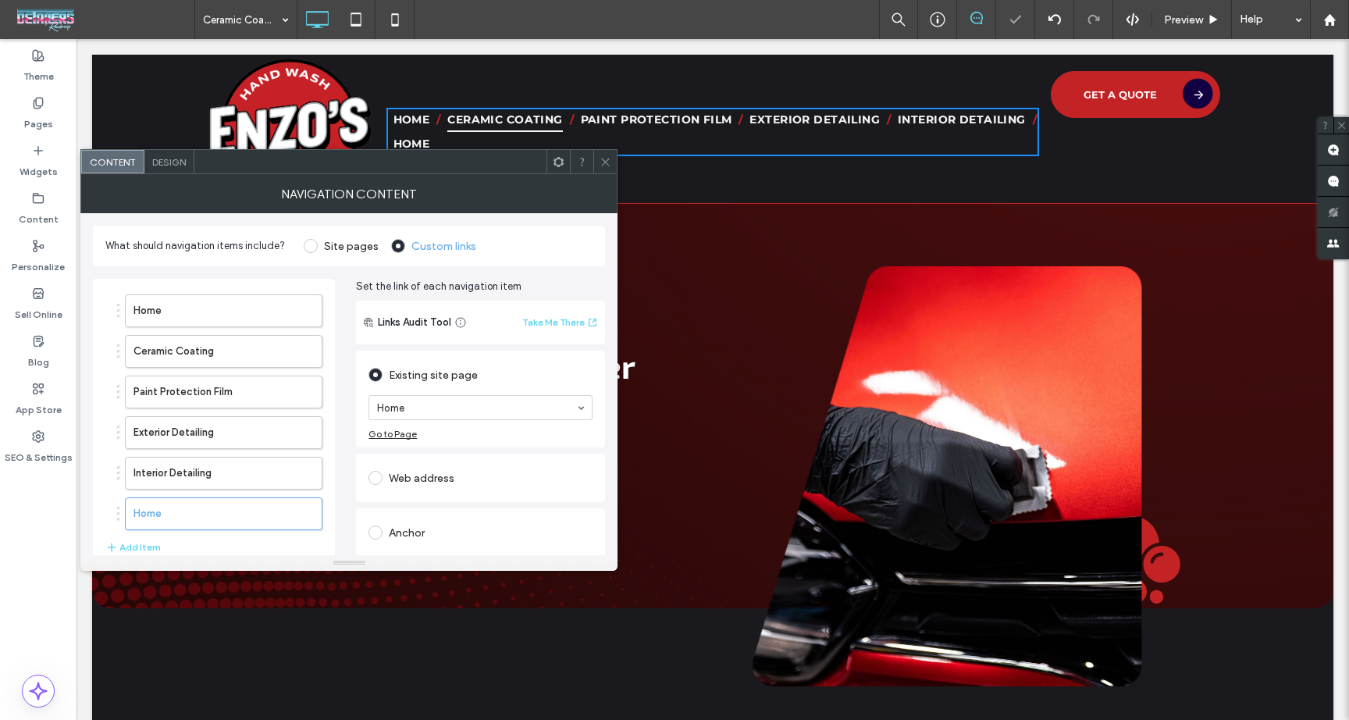
click at [300, 513] on icon "button" at bounding box center [301, 514] width 12 height 12
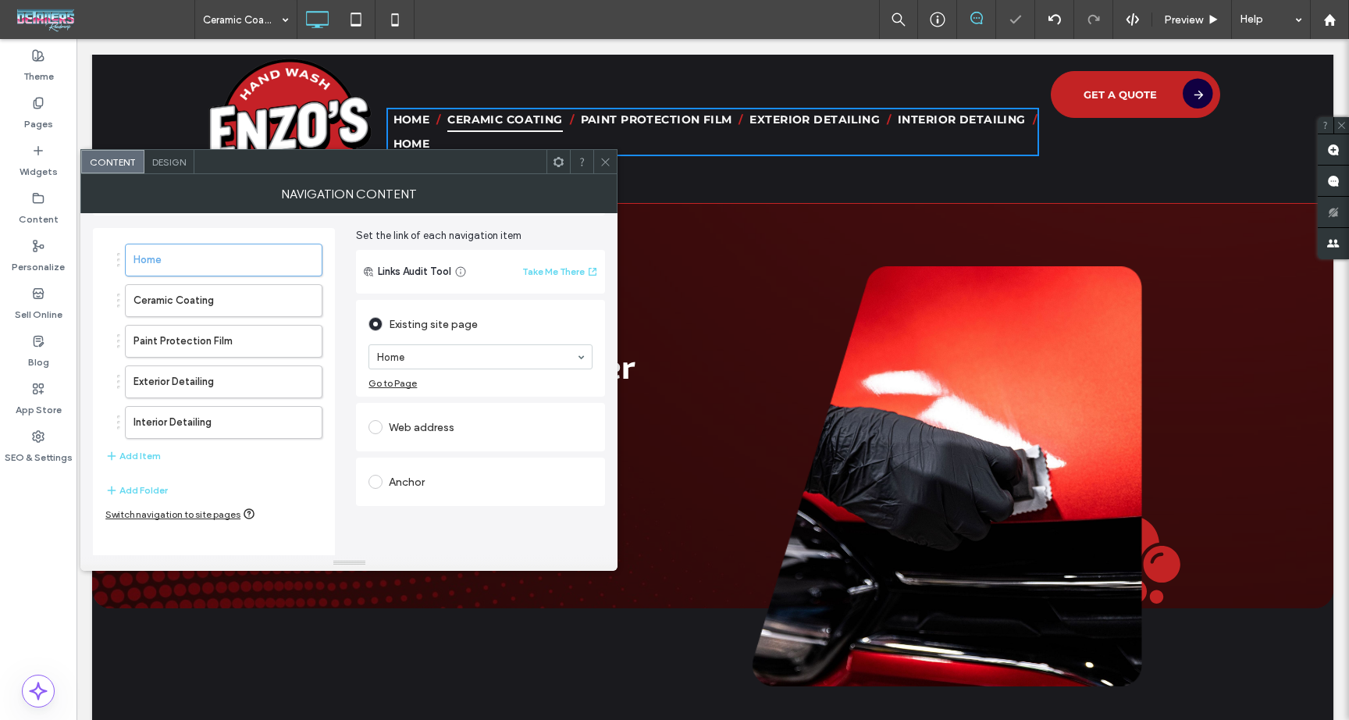
scroll to position [58, 0]
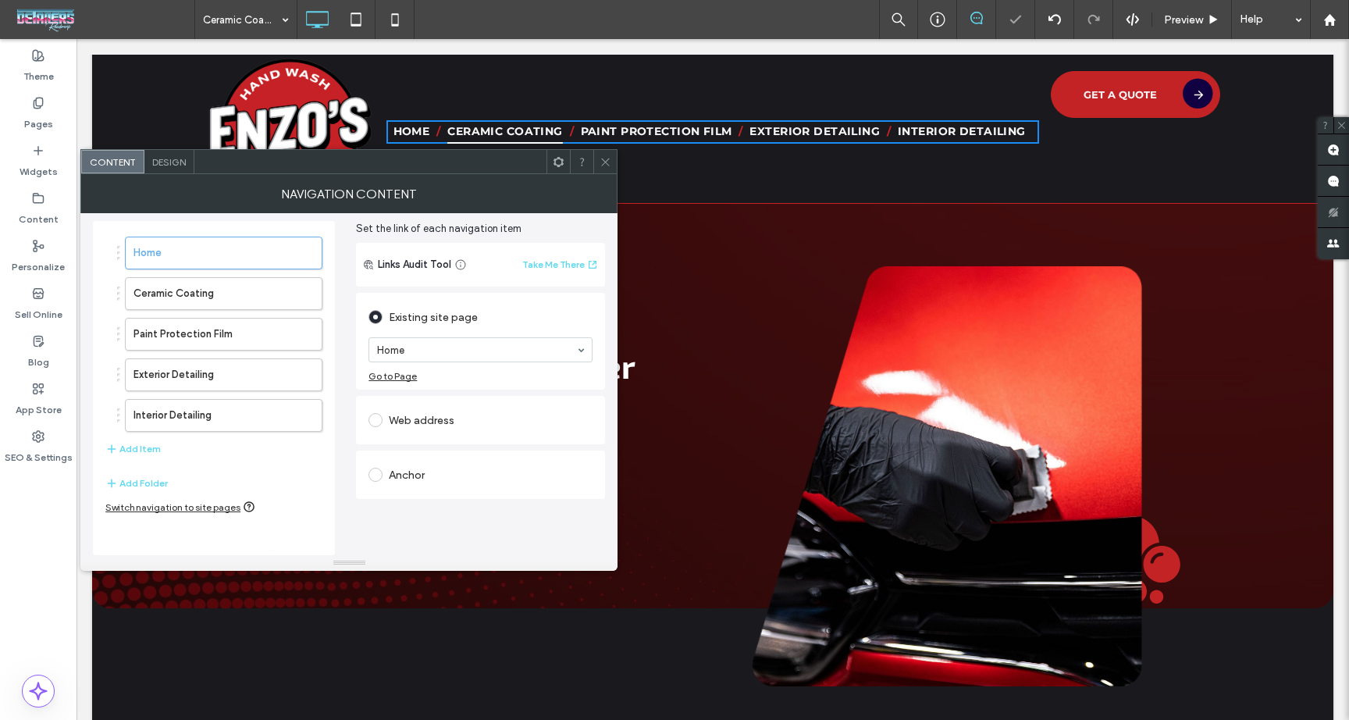
drag, startPoint x: 148, startPoint y: 483, endPoint x: 159, endPoint y: 477, distance: 11.5
click at [148, 483] on button "Add Folder" at bounding box center [136, 483] width 62 height 19
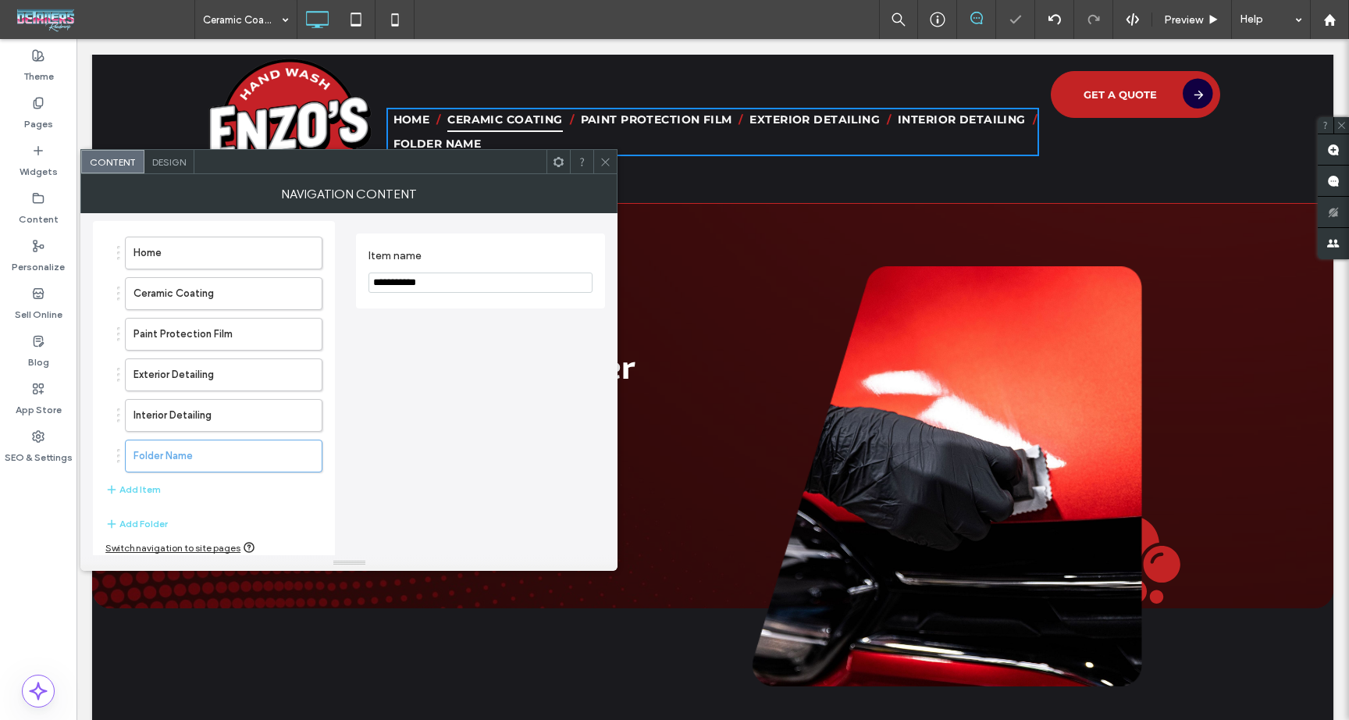
click at [456, 280] on input "**********" at bounding box center [481, 283] width 224 height 20
type input "**********"
click at [305, 414] on use "button" at bounding box center [301, 416] width 9 height 10
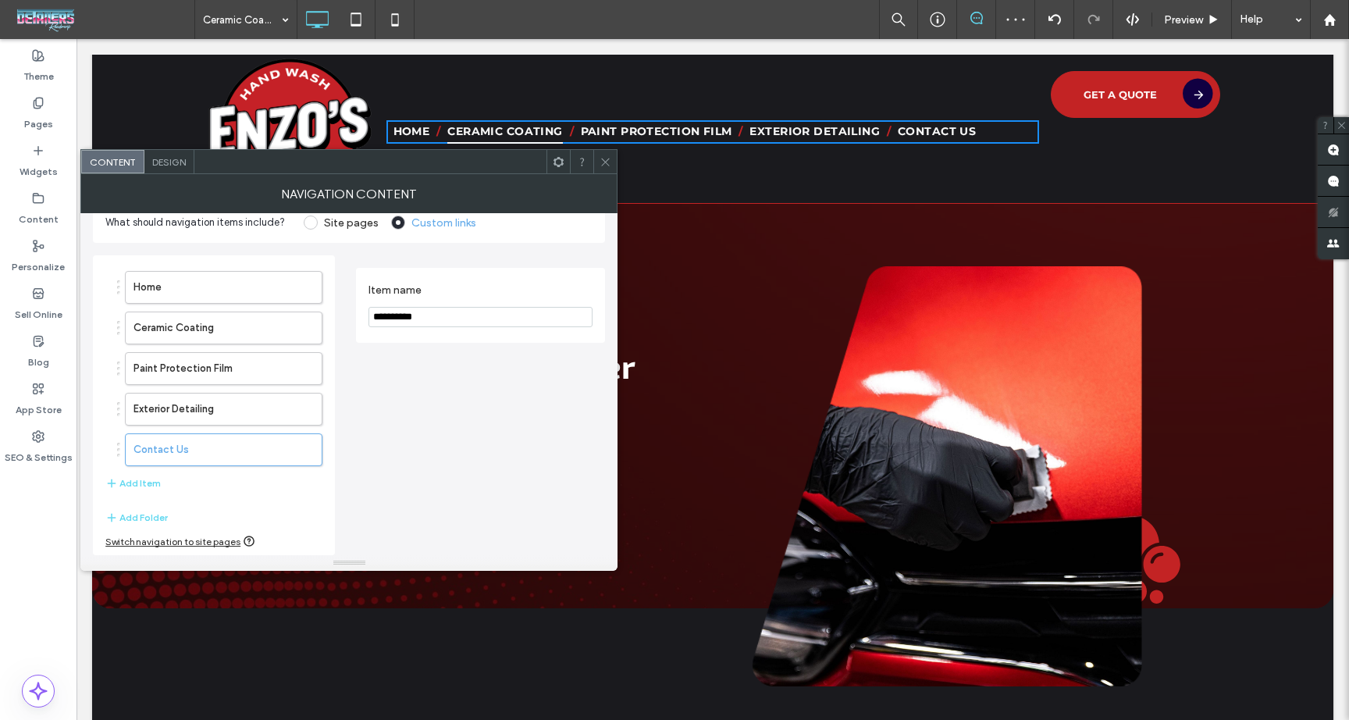
click at [569, 167] on div "Content Design" at bounding box center [348, 161] width 537 height 25
click at [558, 163] on icon at bounding box center [559, 162] width 12 height 12
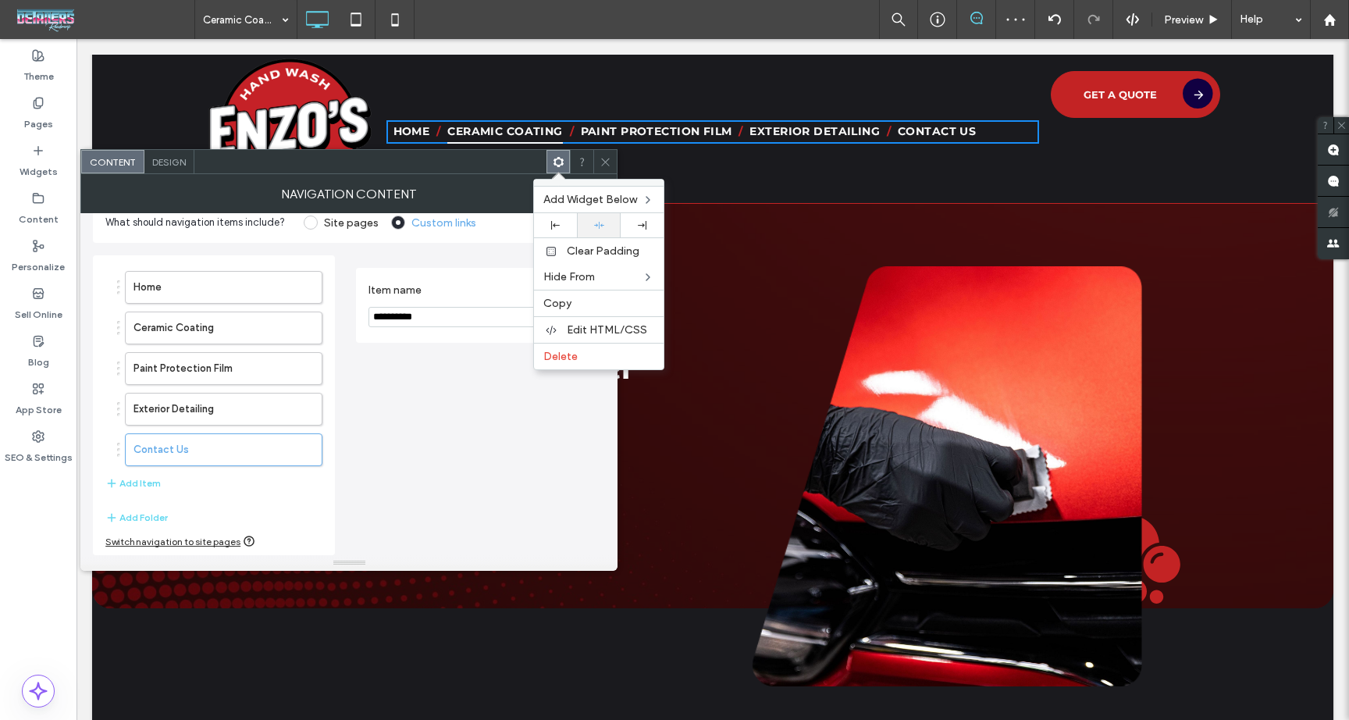
click at [602, 223] on icon at bounding box center [599, 225] width 10 height 10
click at [606, 159] on icon at bounding box center [606, 162] width 12 height 12
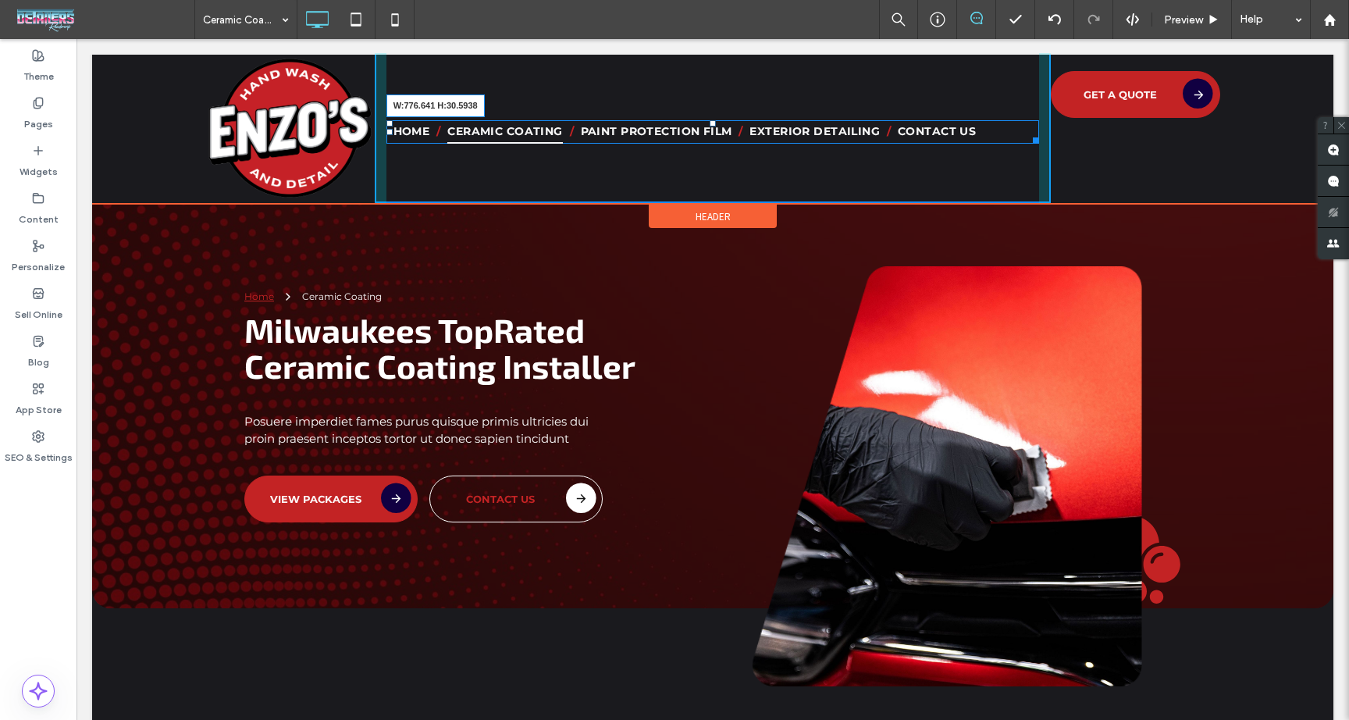
drag, startPoint x: 1026, startPoint y: 135, endPoint x: 1003, endPoint y: 131, distance: 23.8
click at [1028, 132] on div at bounding box center [1034, 138] width 12 height 12
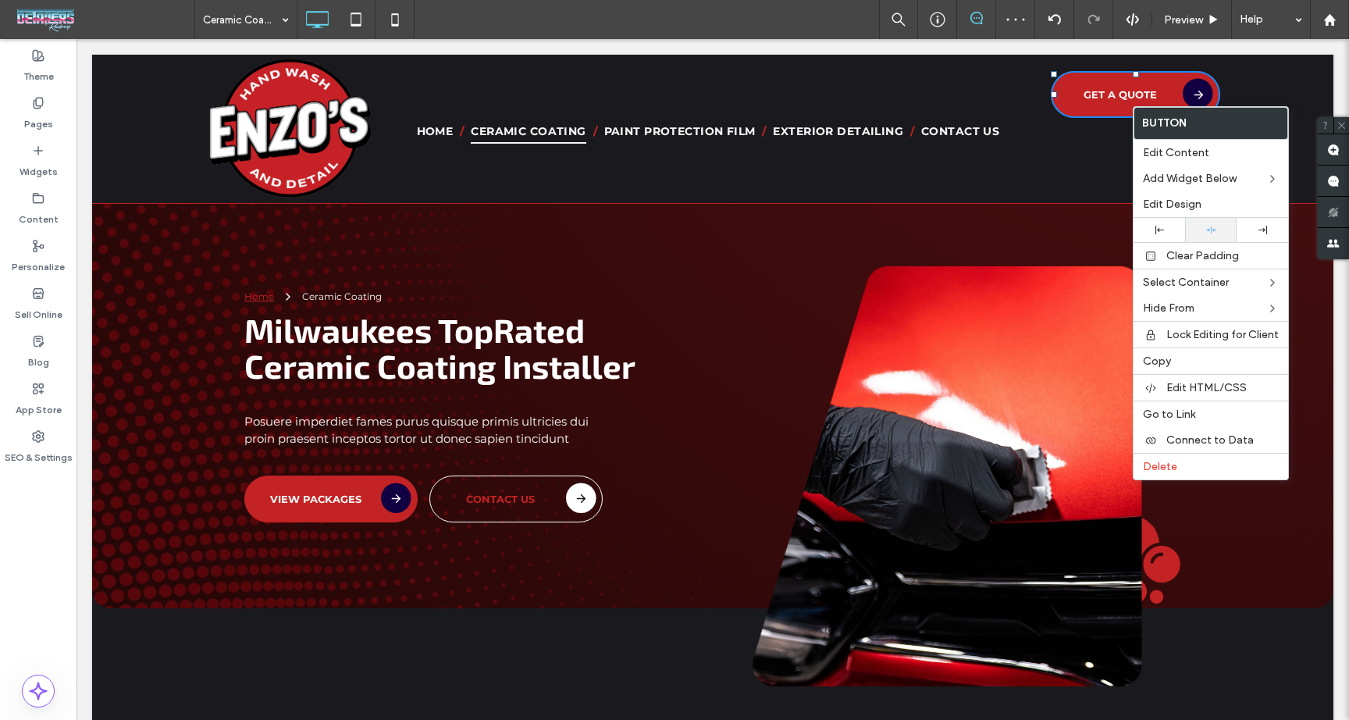
drag, startPoint x: 1206, startPoint y: 231, endPoint x: 1150, endPoint y: 184, distance: 72.6
click at [1207, 231] on icon at bounding box center [1212, 230] width 10 height 10
click at [1111, 158] on div "Get a Quote Click To Paste" at bounding box center [1135, 128] width 169 height 150
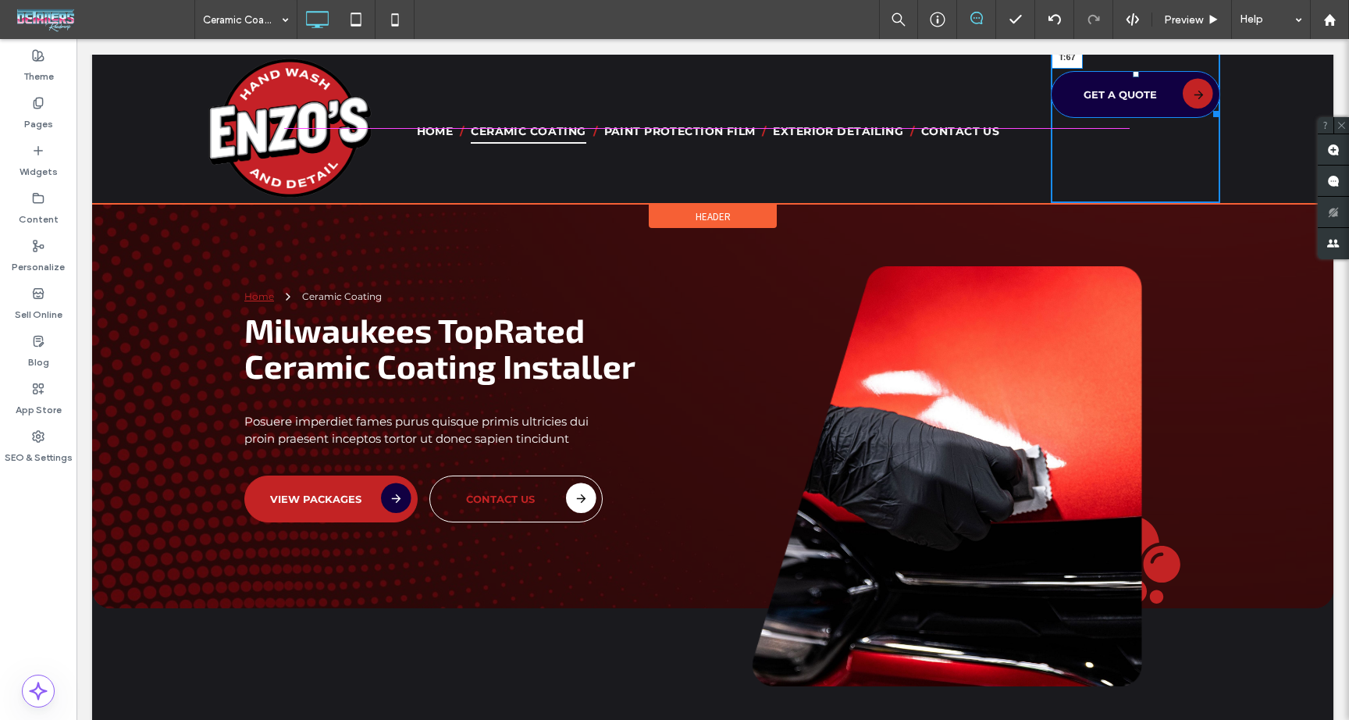
drag, startPoint x: 1128, startPoint y: 73, endPoint x: 1130, endPoint y: 109, distance: 35.2
click at [1133, 77] on div at bounding box center [1136, 74] width 6 height 6
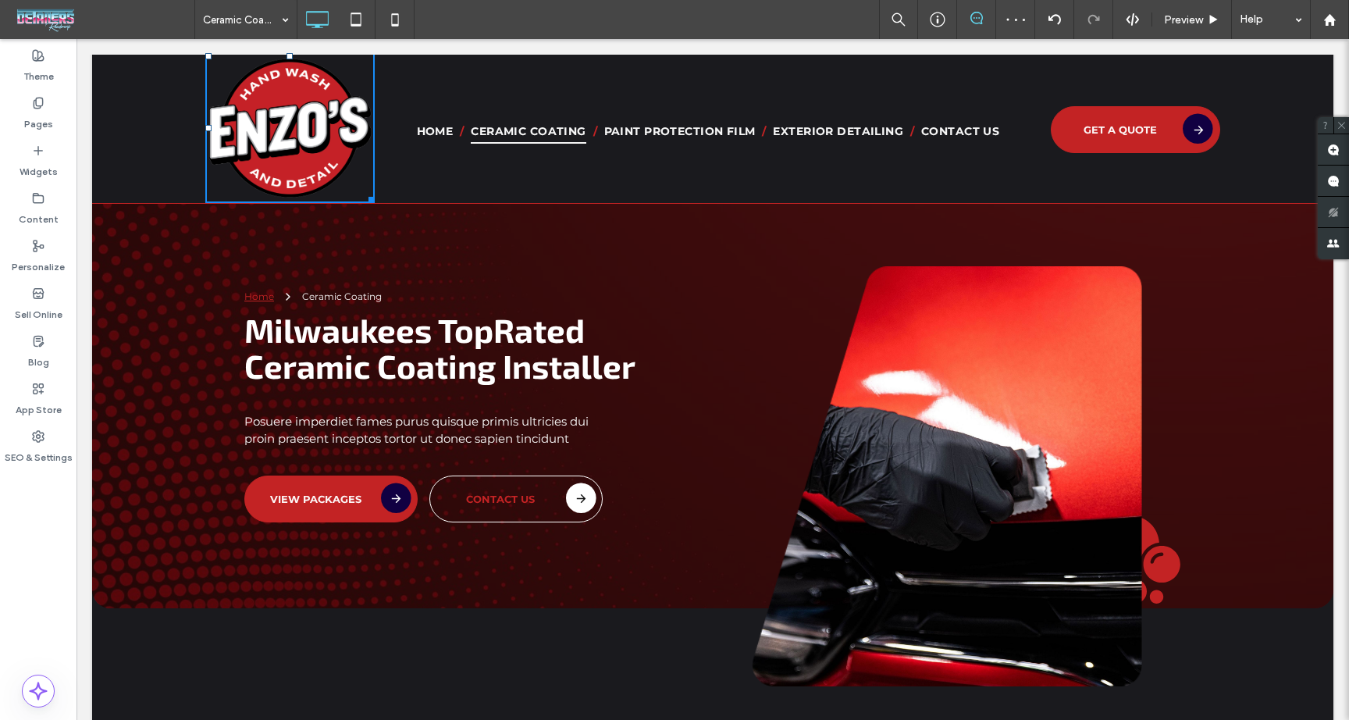
drag, startPoint x: 360, startPoint y: 195, endPoint x: 327, endPoint y: 172, distance: 40.3
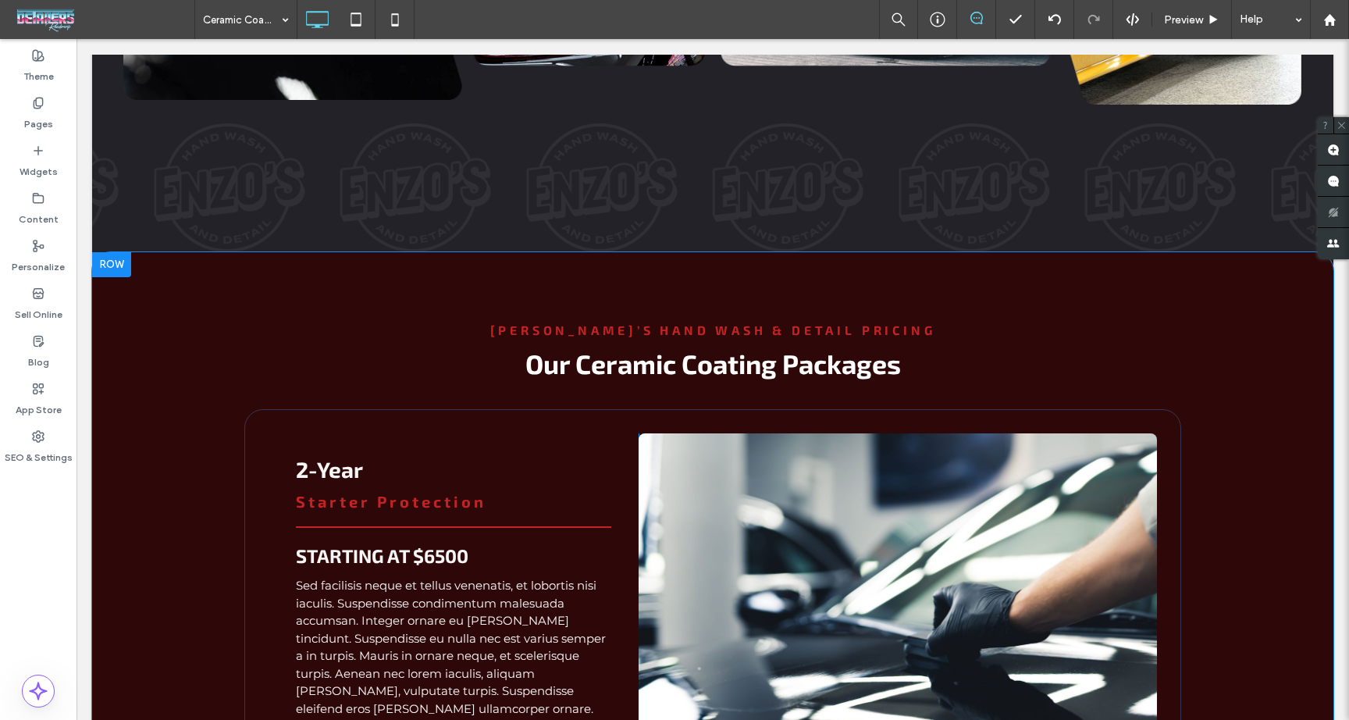
scroll to position [1456, 0]
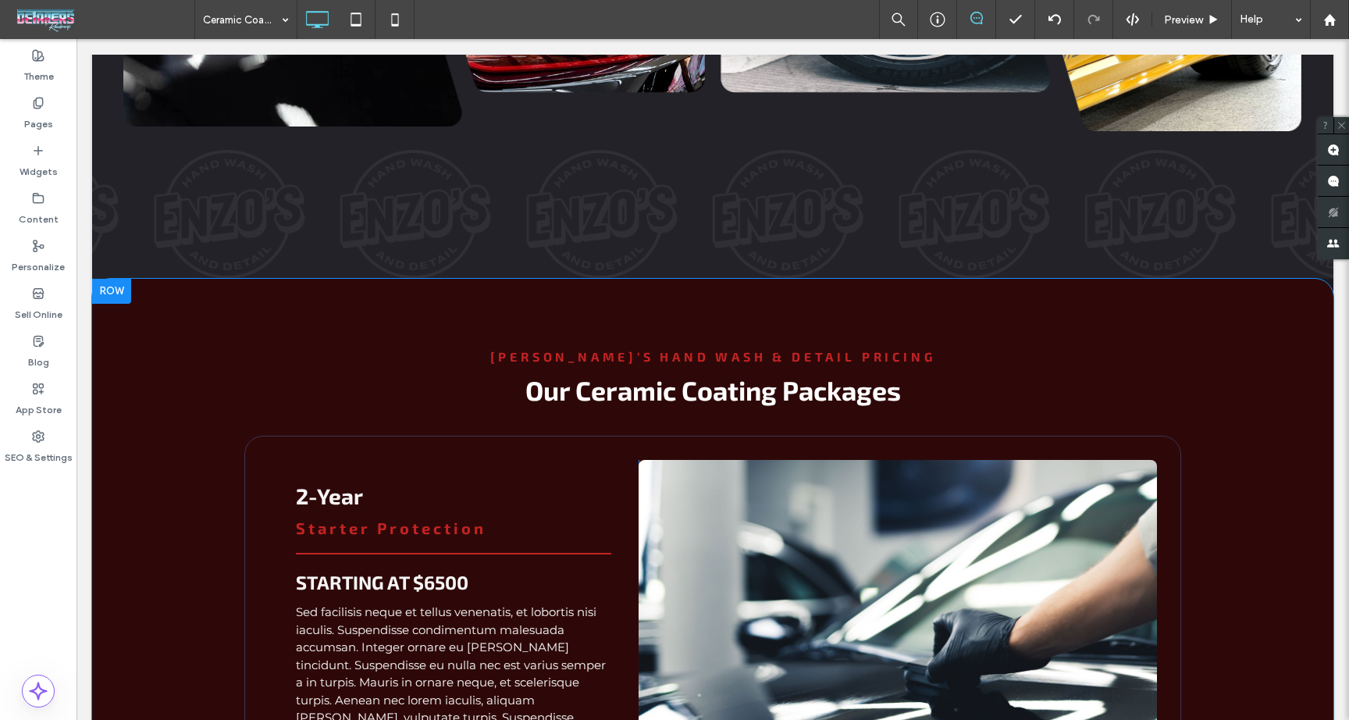
drag, startPoint x: 844, startPoint y: 292, endPoint x: 833, endPoint y: 294, distance: 11.0
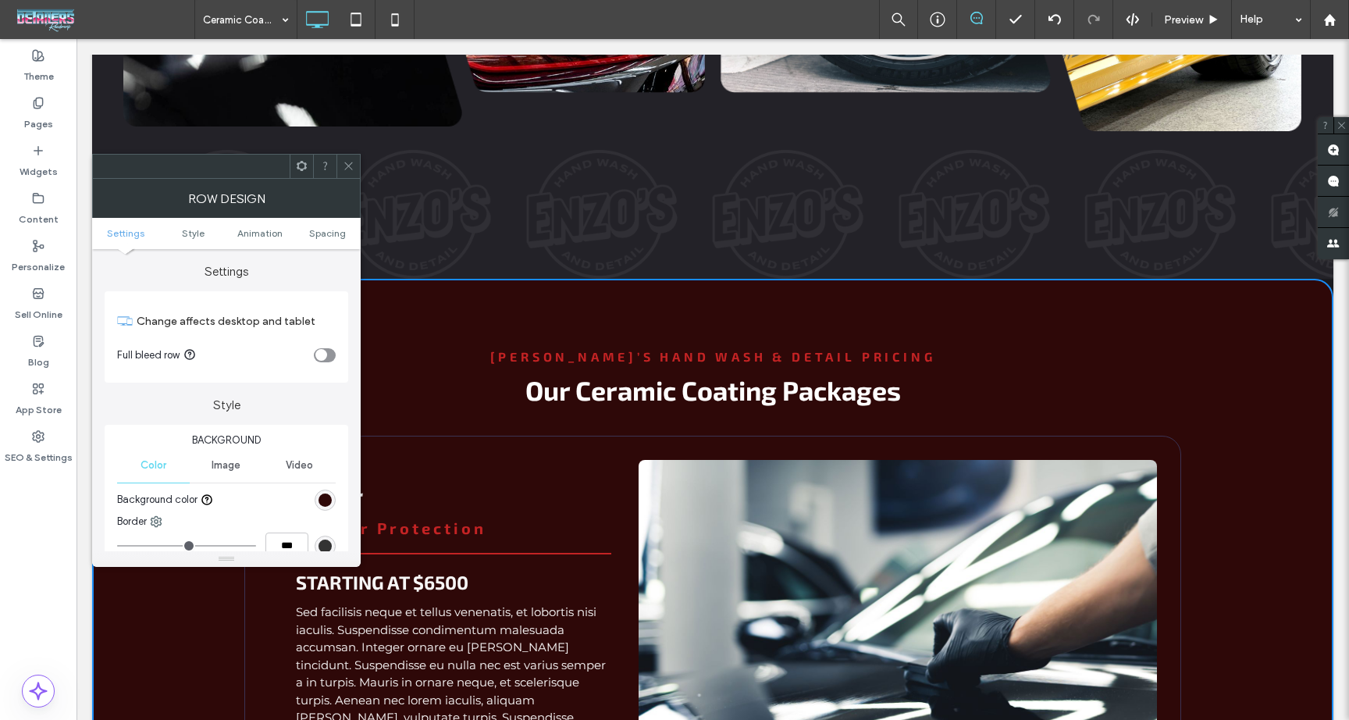
click at [323, 501] on div "rgb(46, 8, 8)" at bounding box center [325, 500] width 13 height 13
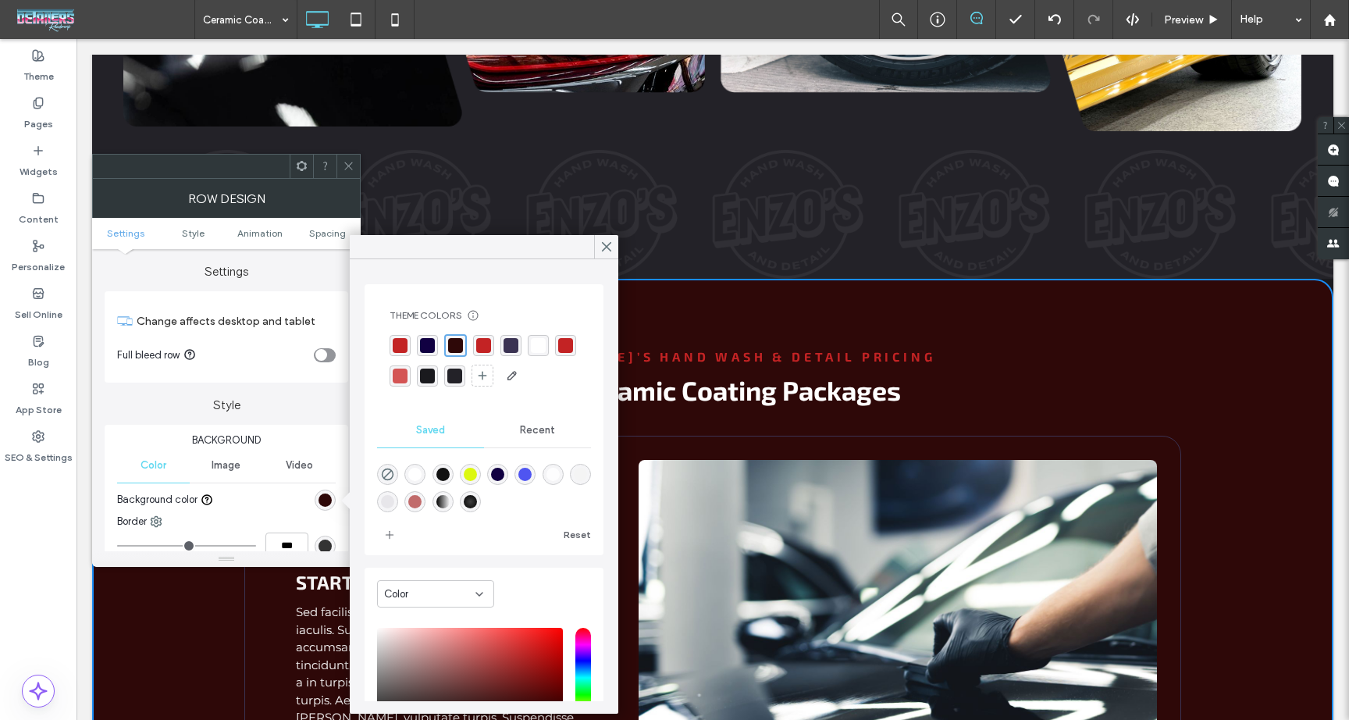
drag, startPoint x: 243, startPoint y: 454, endPoint x: 227, endPoint y: 454, distance: 15.6
click at [241, 454] on div "Image" at bounding box center [226, 465] width 73 height 34
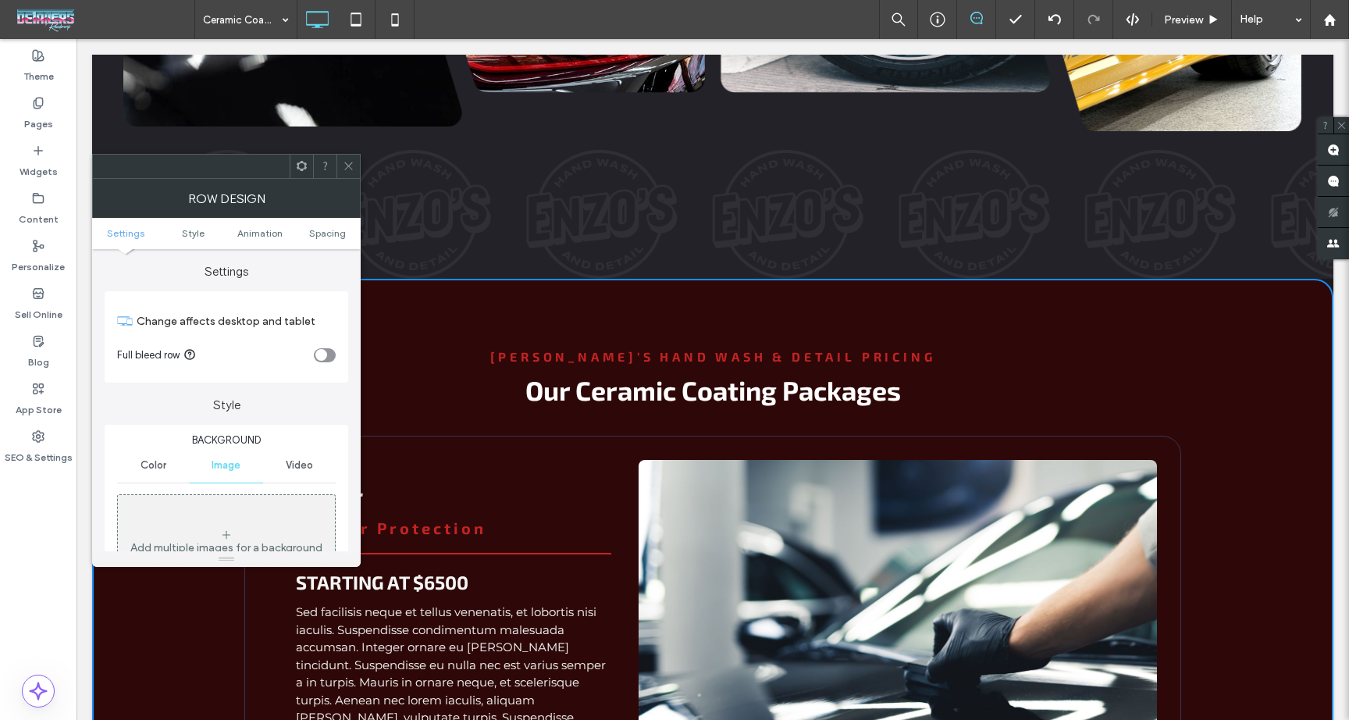
click at [222, 526] on div "Add multiple images for a background slider" at bounding box center [226, 548] width 217 height 103
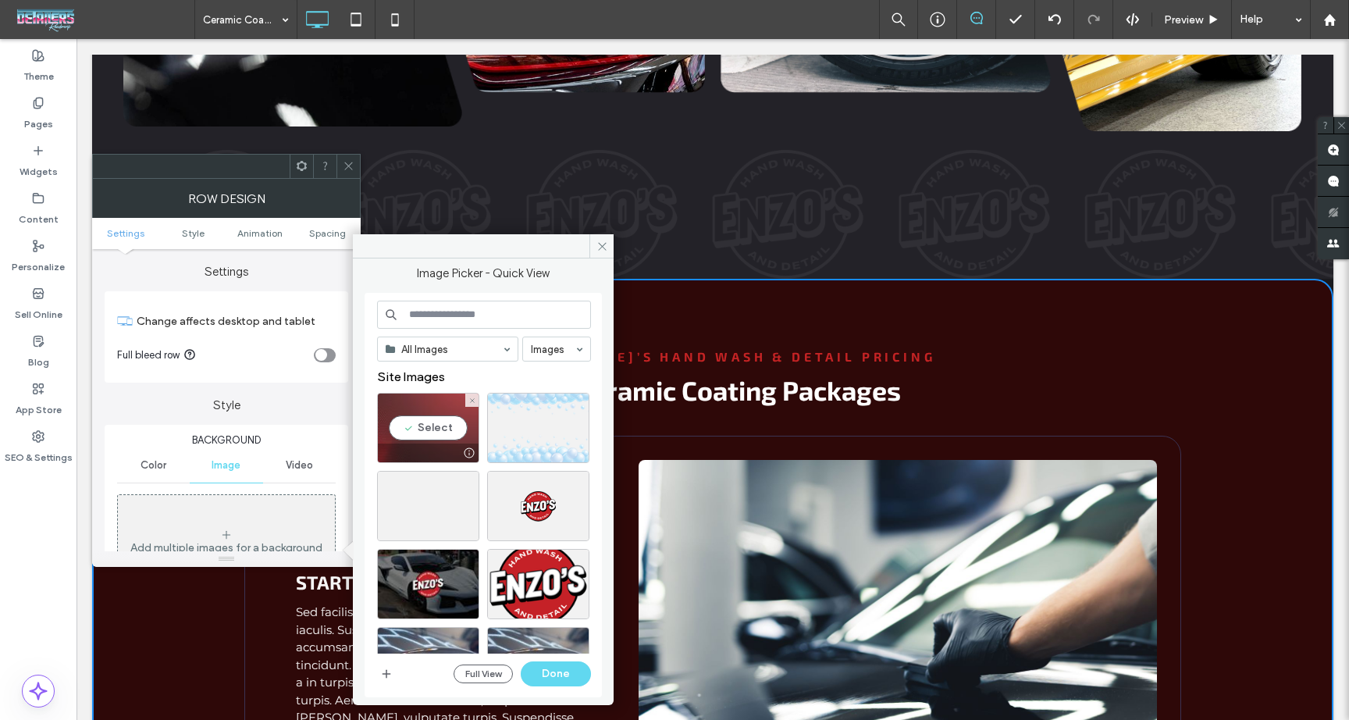
click at [452, 440] on div "Select" at bounding box center [428, 428] width 102 height 70
click at [558, 675] on button "Done" at bounding box center [556, 673] width 70 height 25
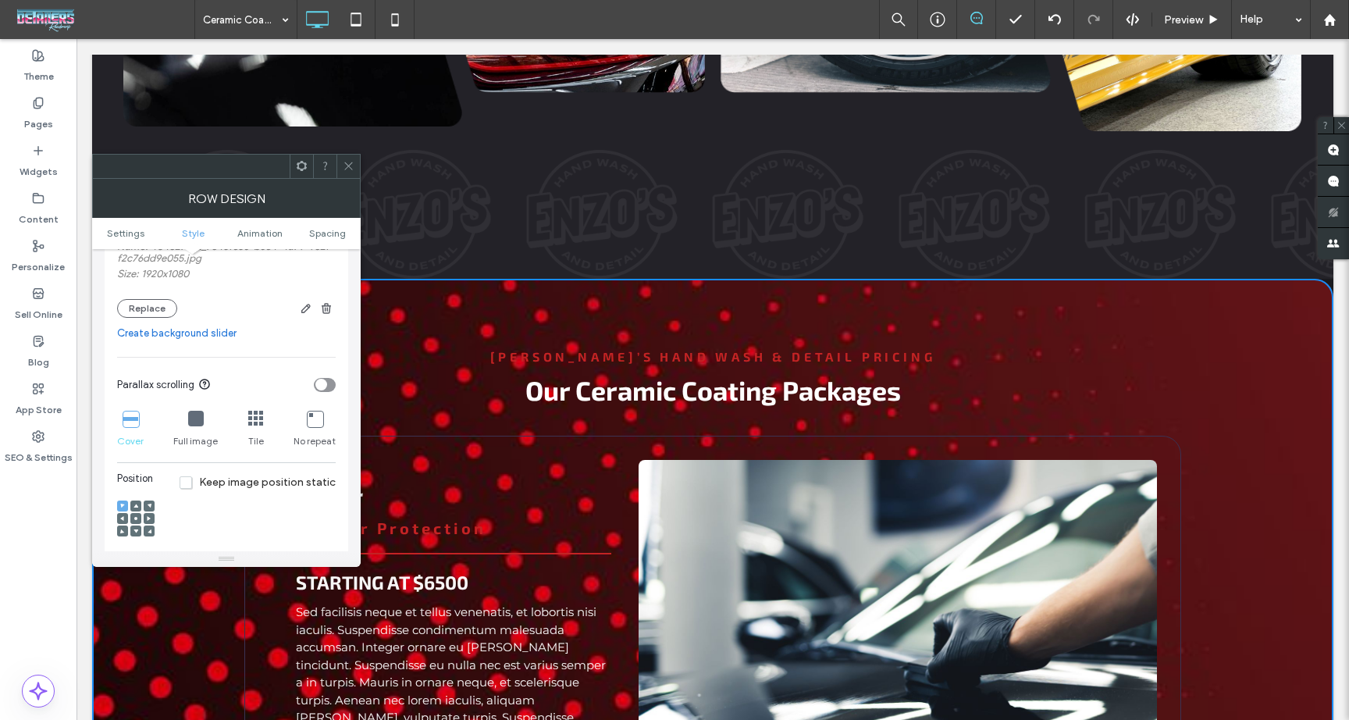
scroll to position [375, 0]
click at [194, 419] on icon at bounding box center [196, 421] width 16 height 16
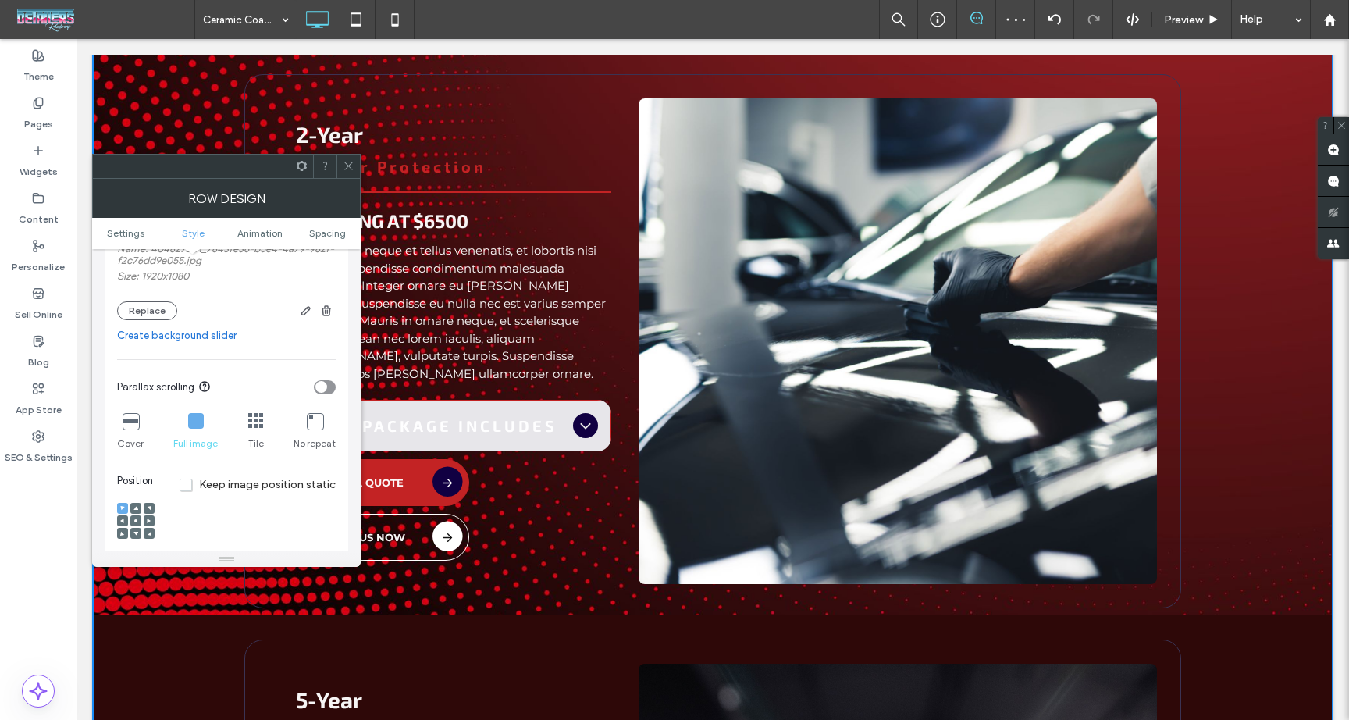
scroll to position [1849, 0]
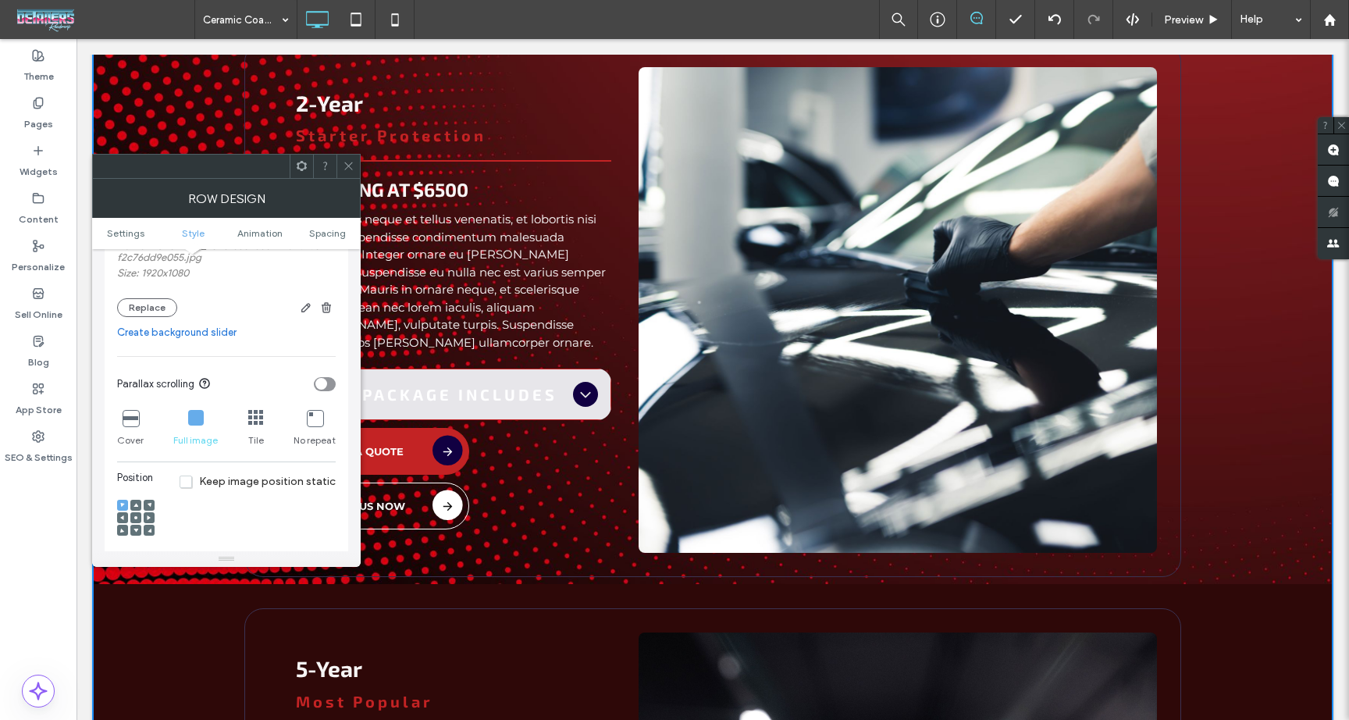
click at [134, 520] on icon at bounding box center [136, 517] width 5 height 5
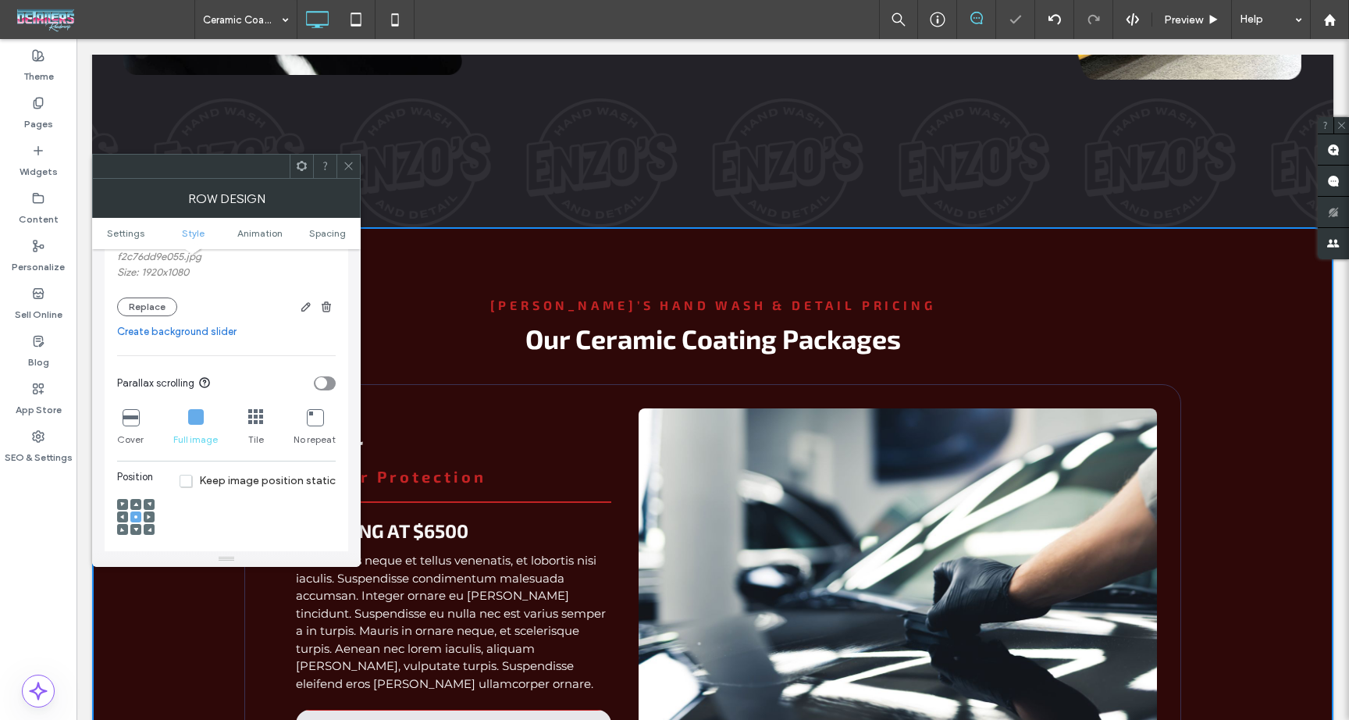
scroll to position [1490, 0]
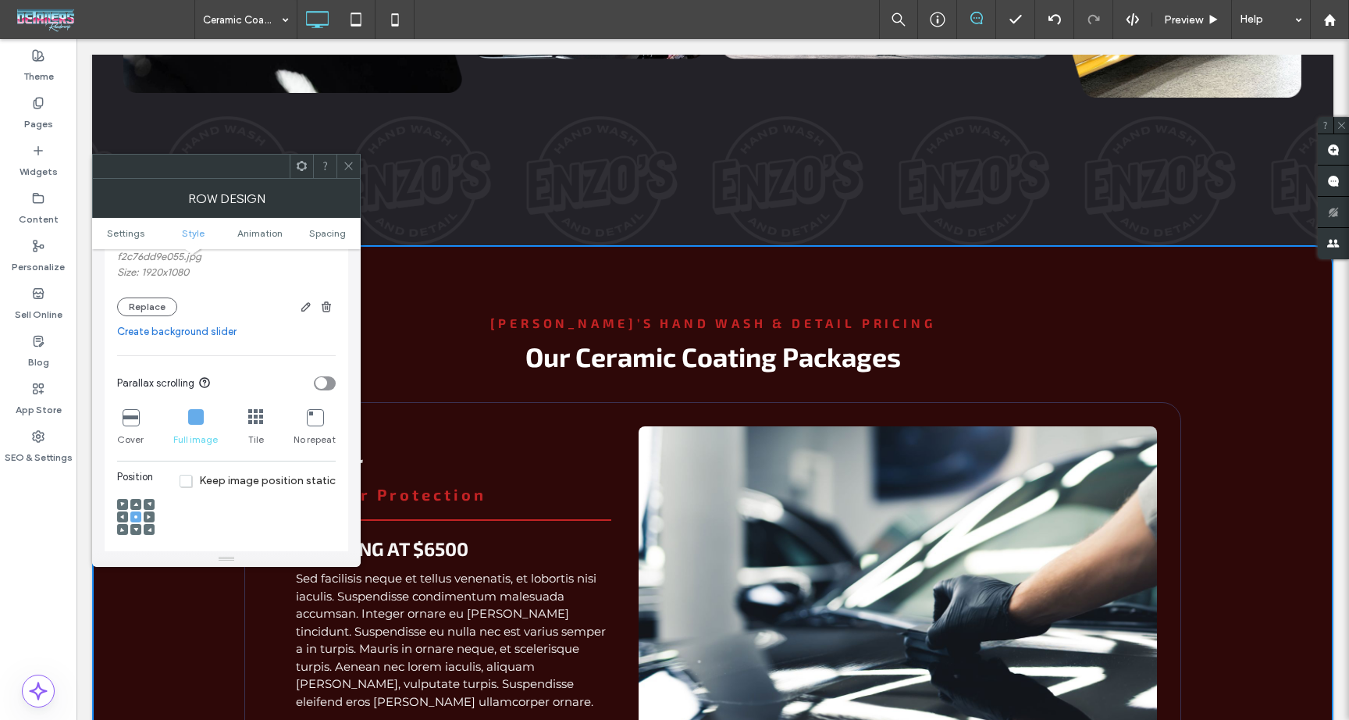
click at [261, 422] on icon at bounding box center [256, 417] width 16 height 16
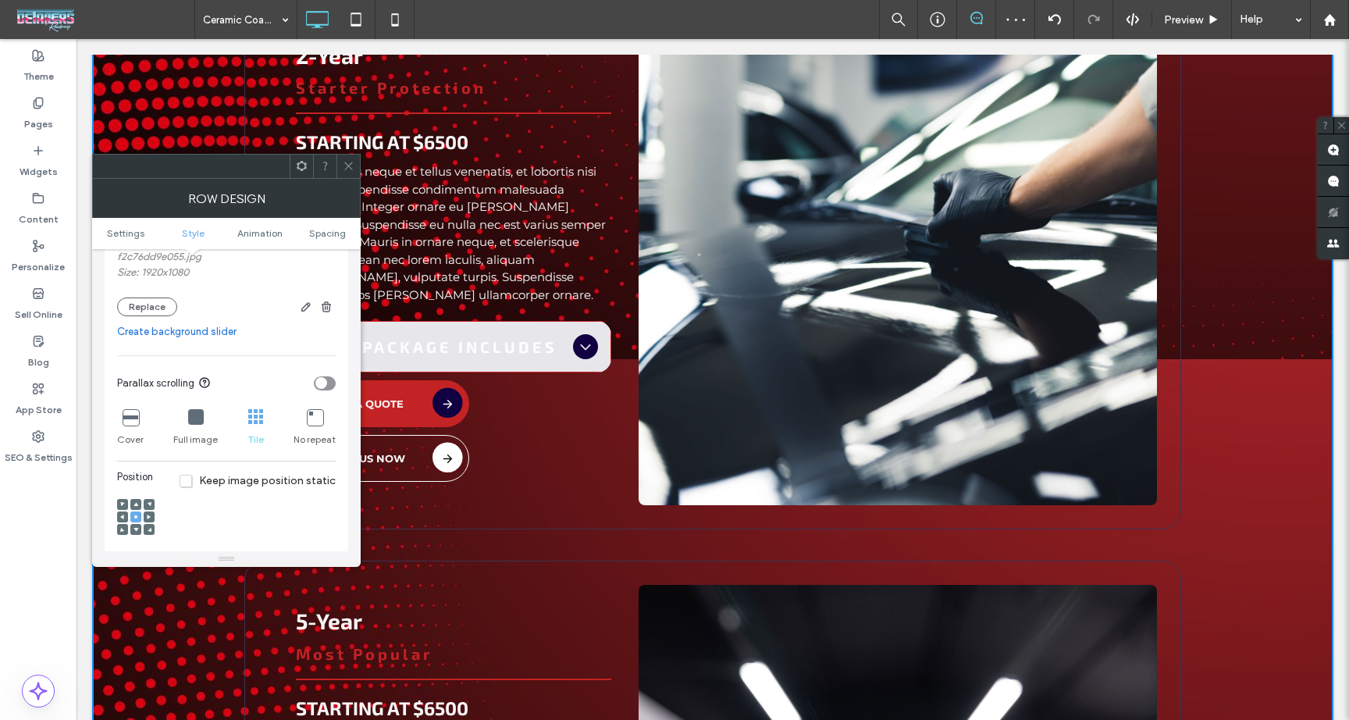
scroll to position [1881, 0]
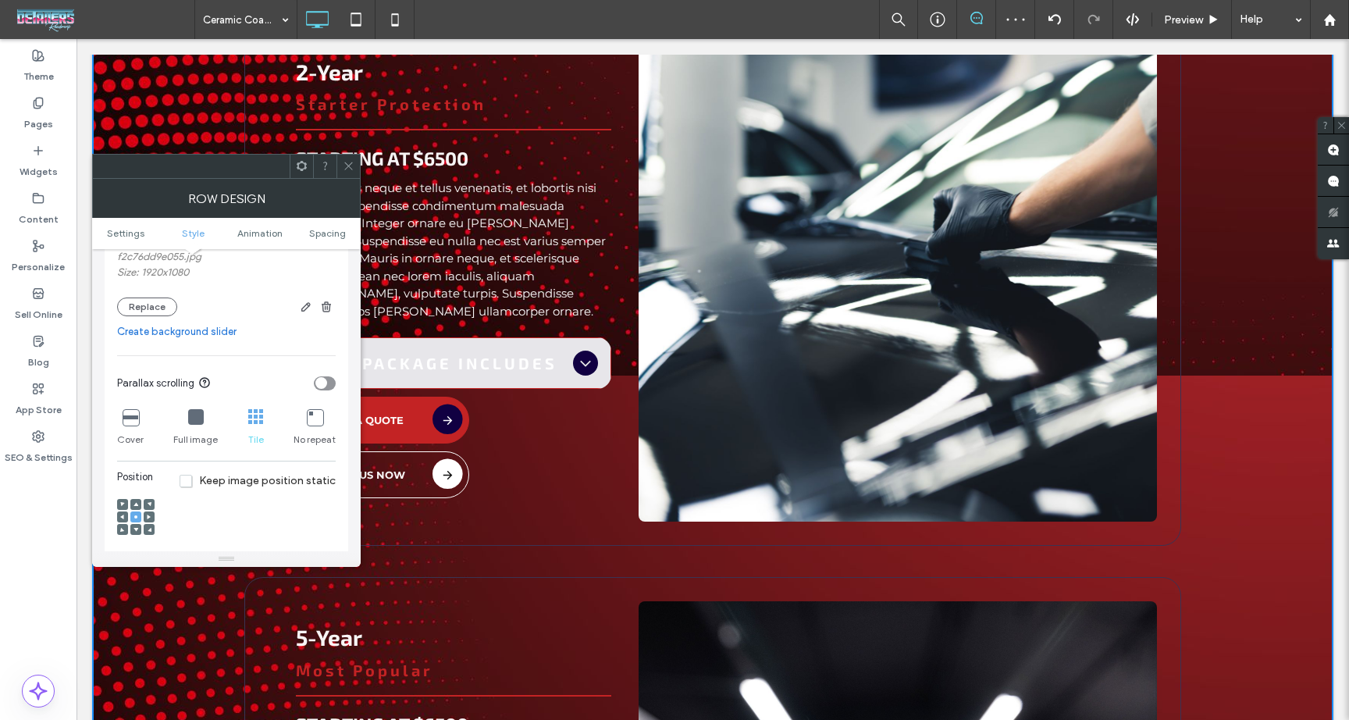
click at [121, 427] on div "Cover" at bounding box center [130, 428] width 27 height 50
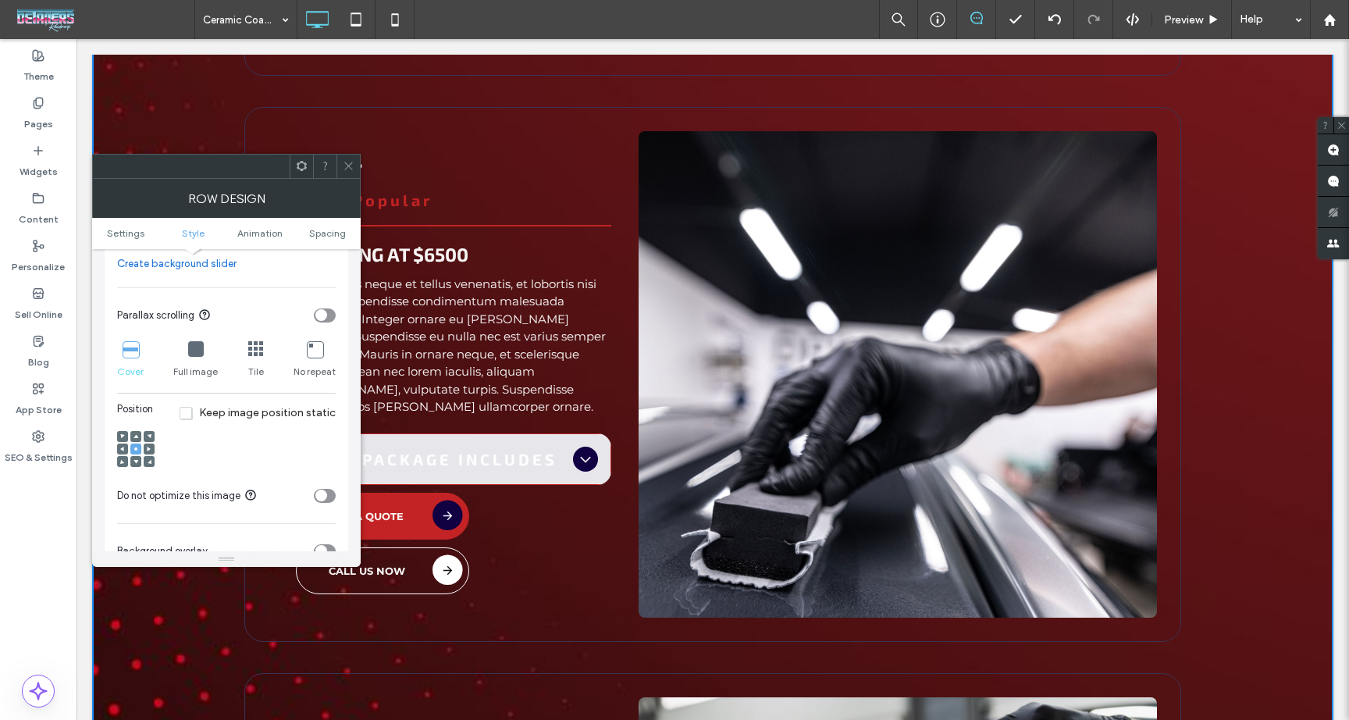
scroll to position [457, 0]
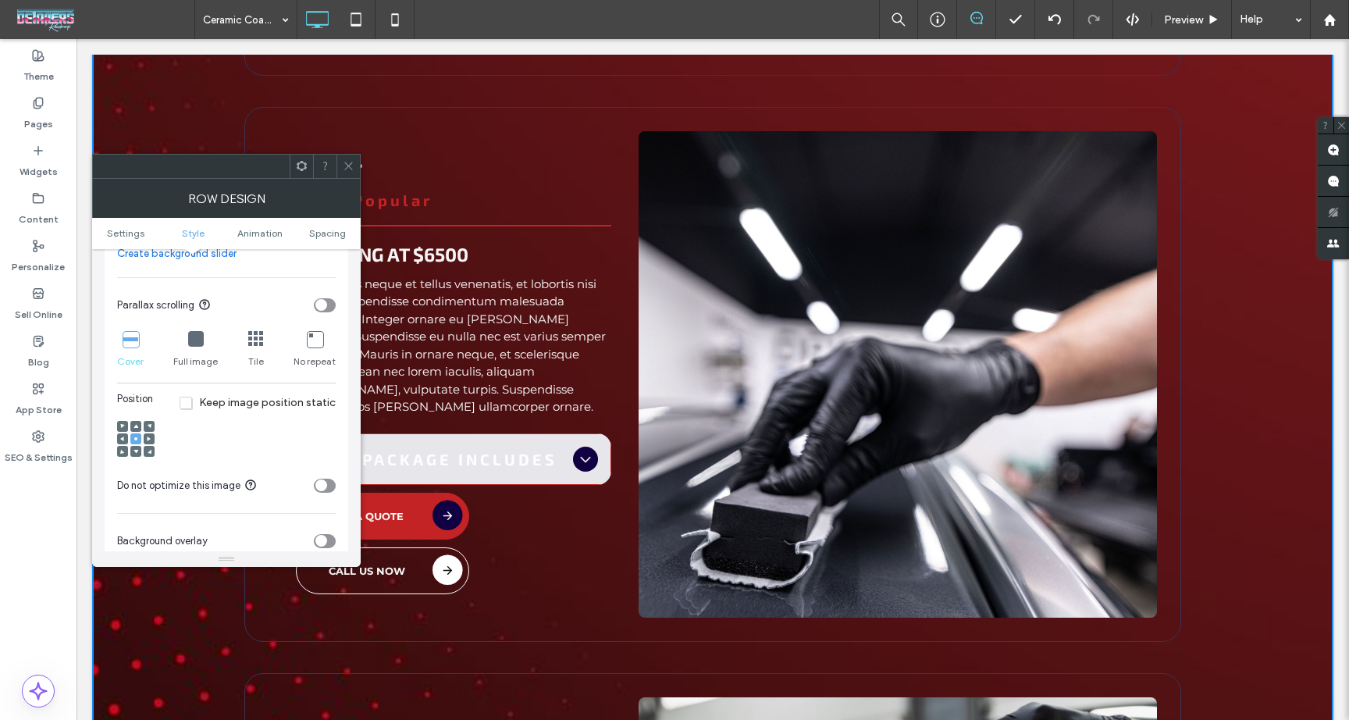
click at [241, 396] on div "Position Keep image position static" at bounding box center [226, 428] width 219 height 75
click at [241, 401] on span "Keep image position static" at bounding box center [258, 402] width 156 height 13
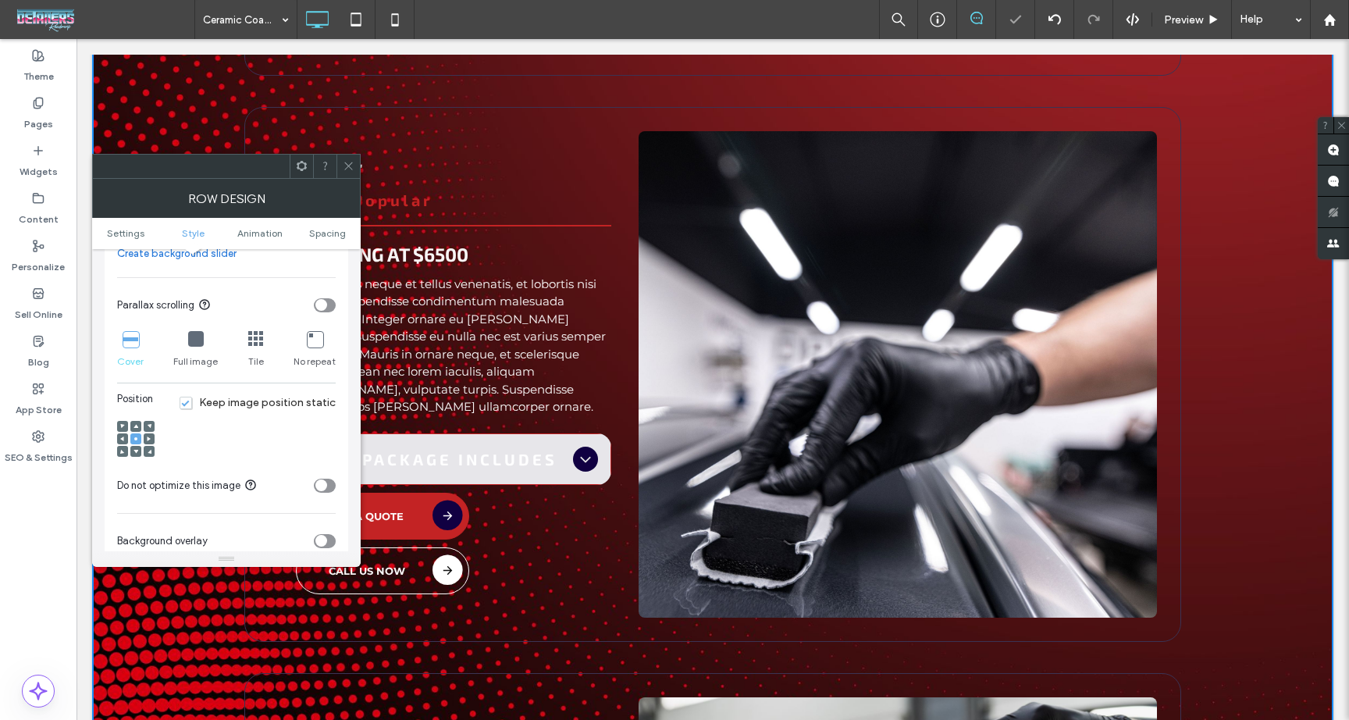
click at [188, 348] on div at bounding box center [196, 339] width 16 height 17
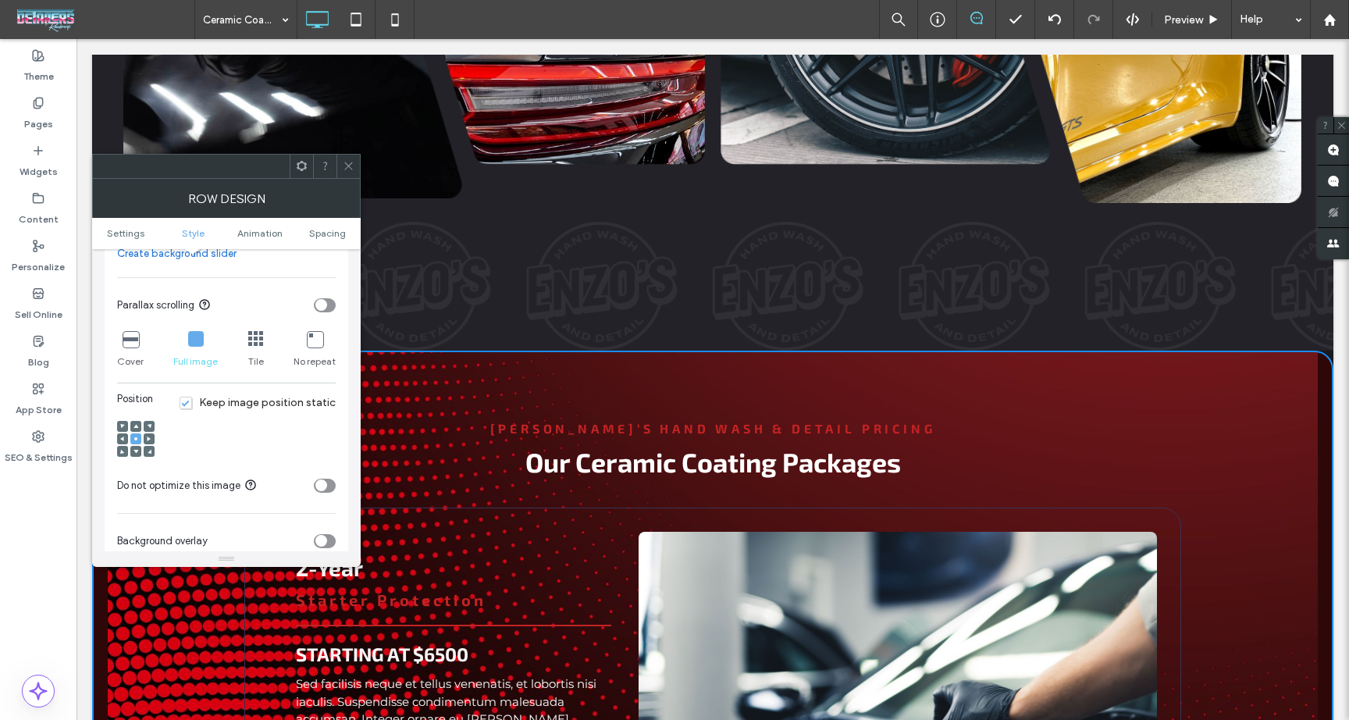
scroll to position [1344, 0]
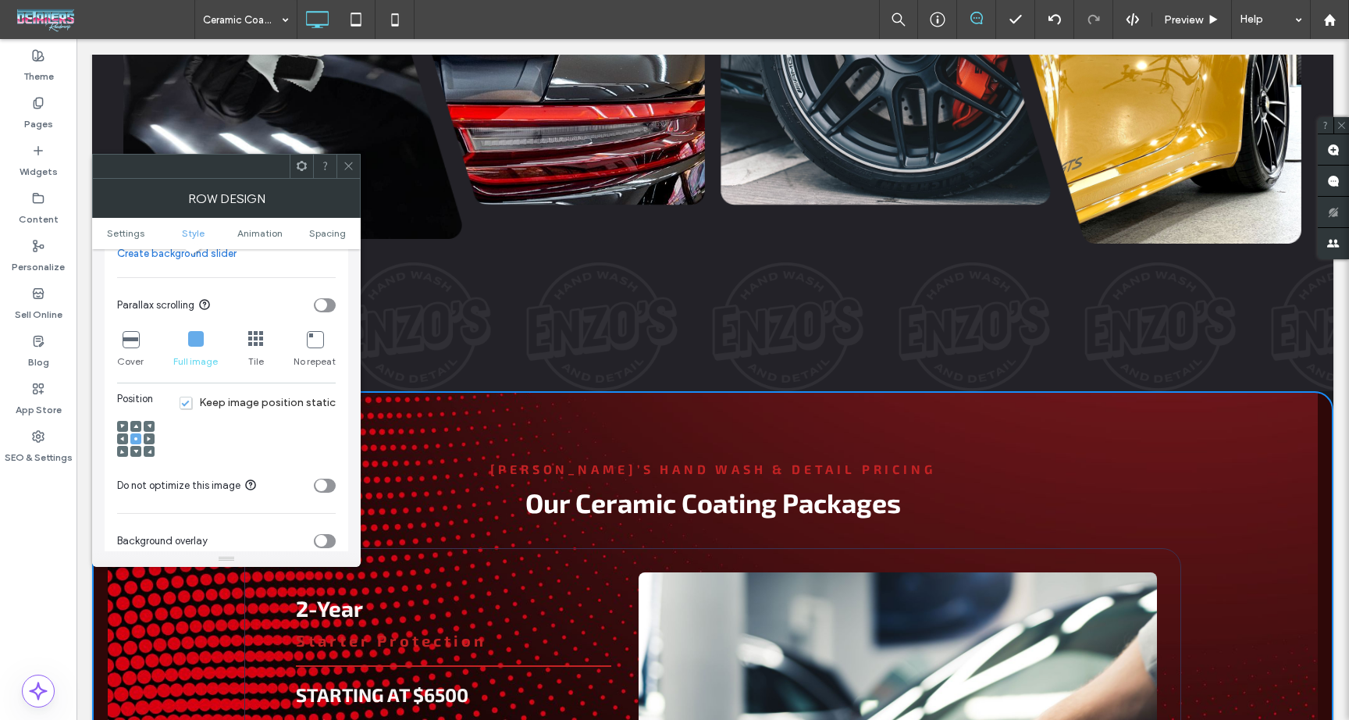
click at [130, 334] on icon at bounding box center [131, 339] width 16 height 16
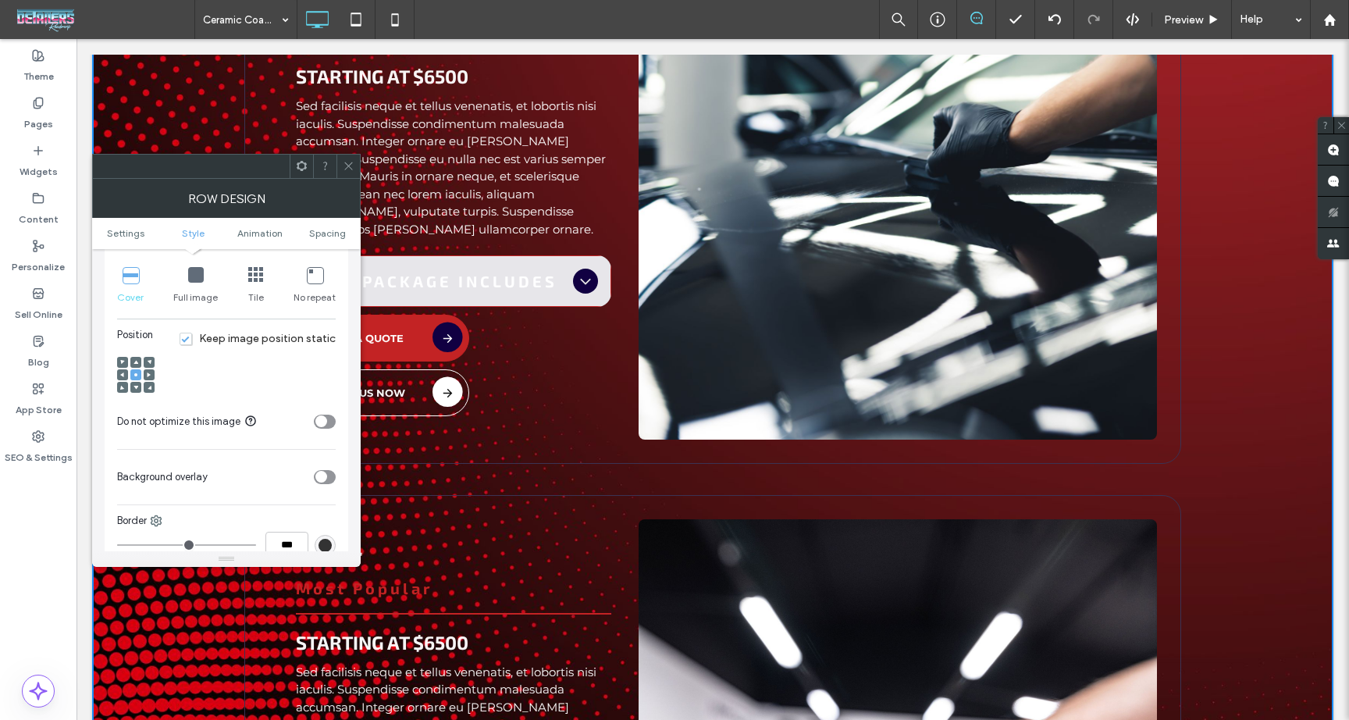
scroll to position [547, 0]
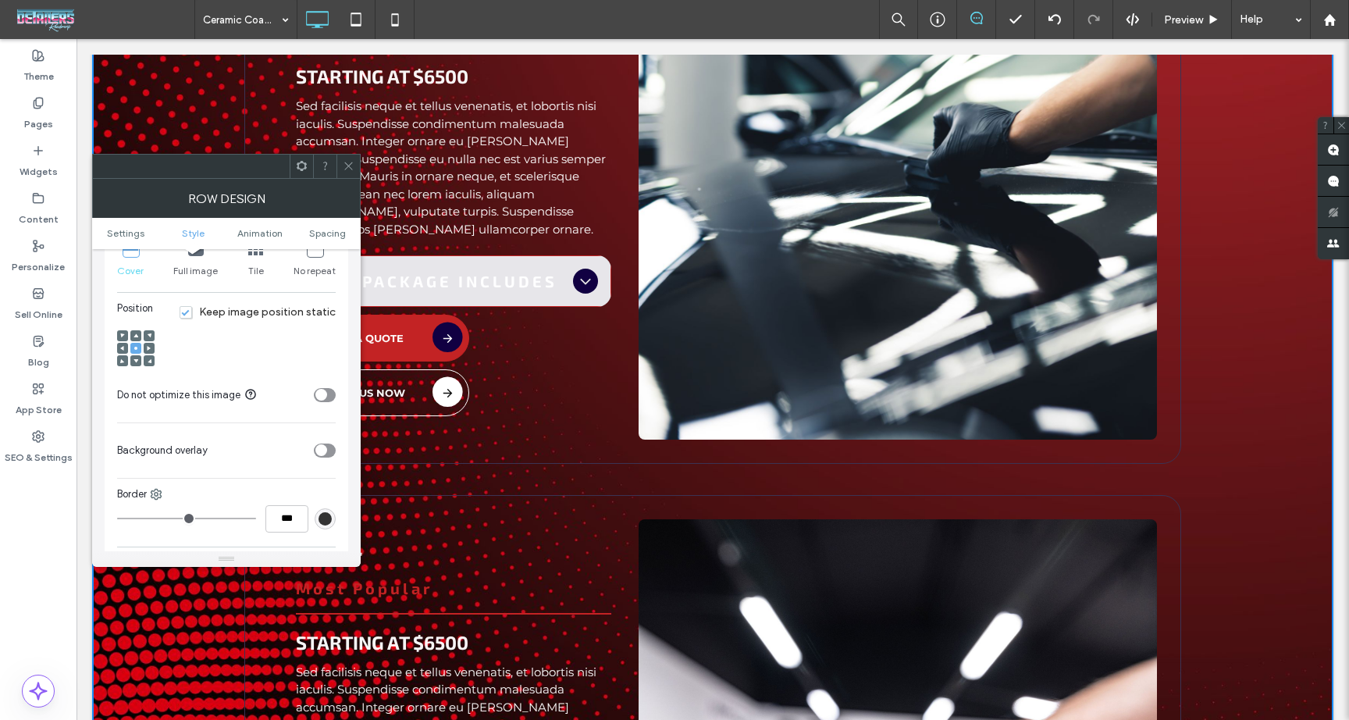
click at [332, 449] on div "toggle" at bounding box center [325, 451] width 22 height 14
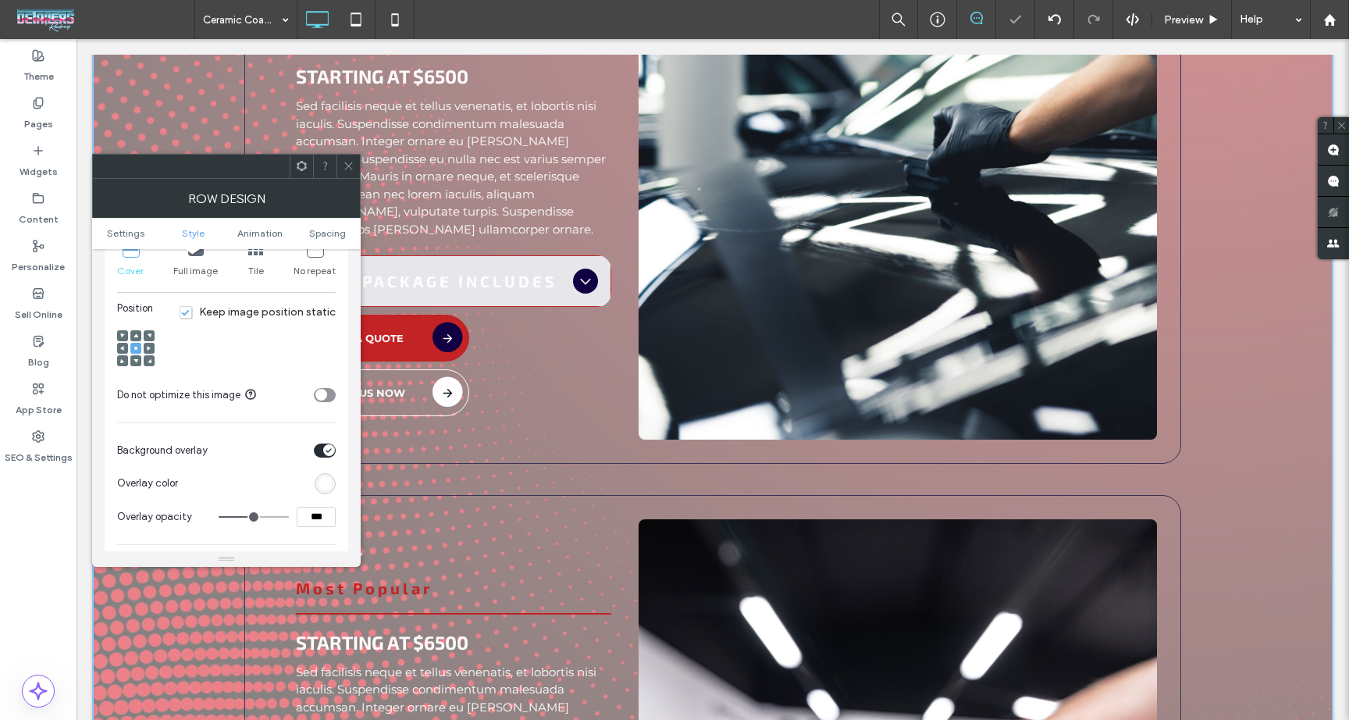
click at [330, 494] on div at bounding box center [325, 483] width 21 height 21
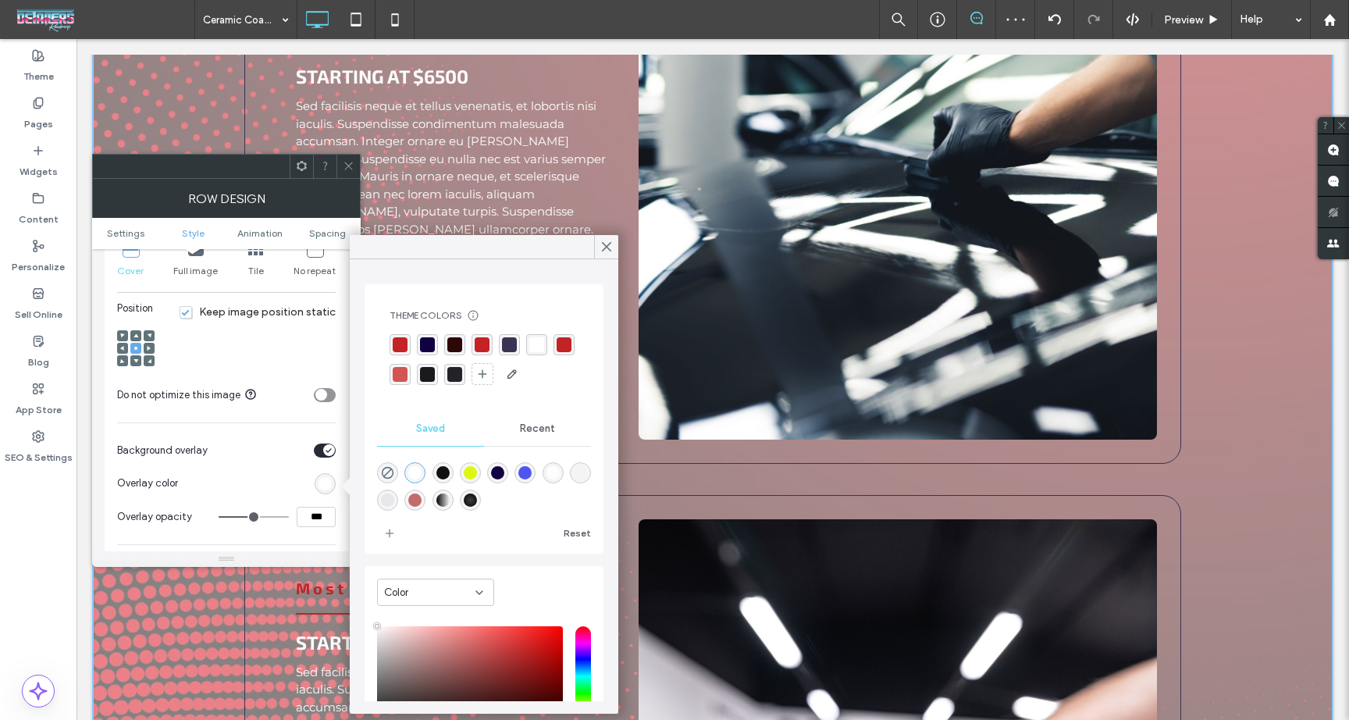
click at [455, 334] on div "rgba(46, 8, 8, 1)" at bounding box center [454, 344] width 21 height 21
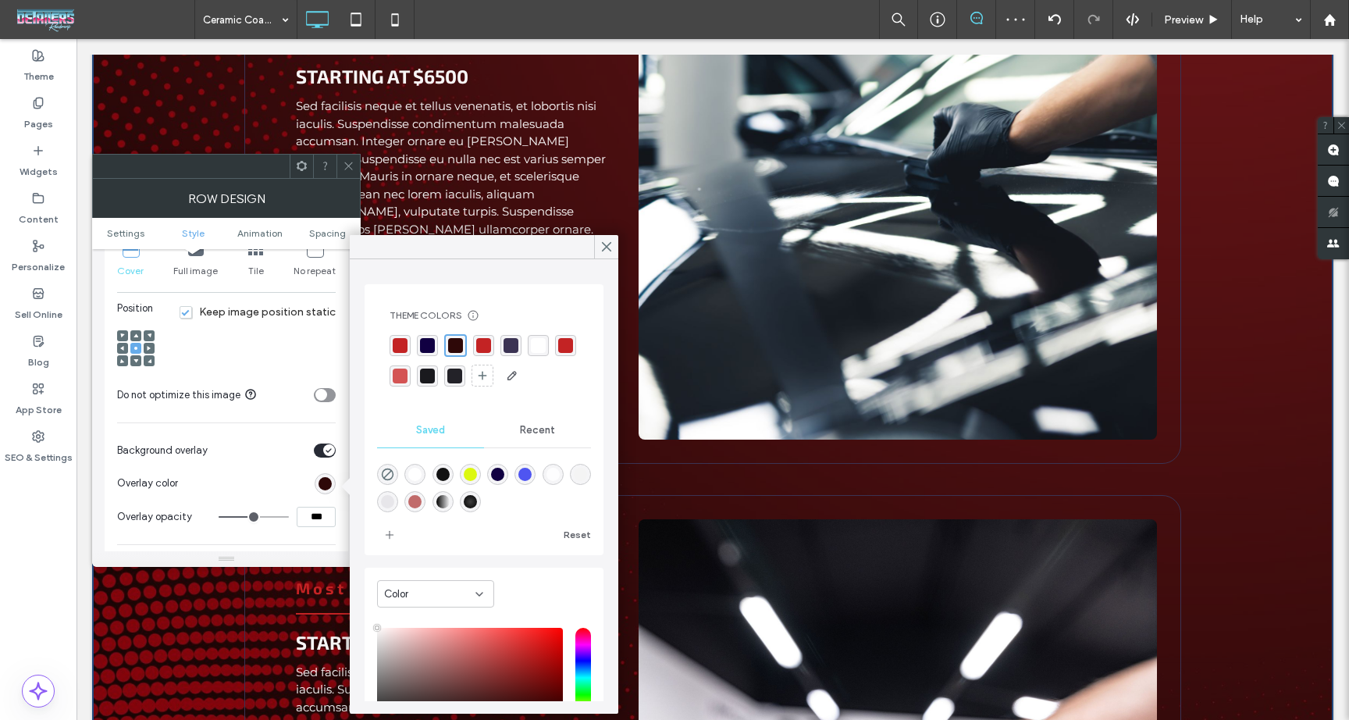
type input "**"
type input "***"
type input "**"
type input "***"
type input "**"
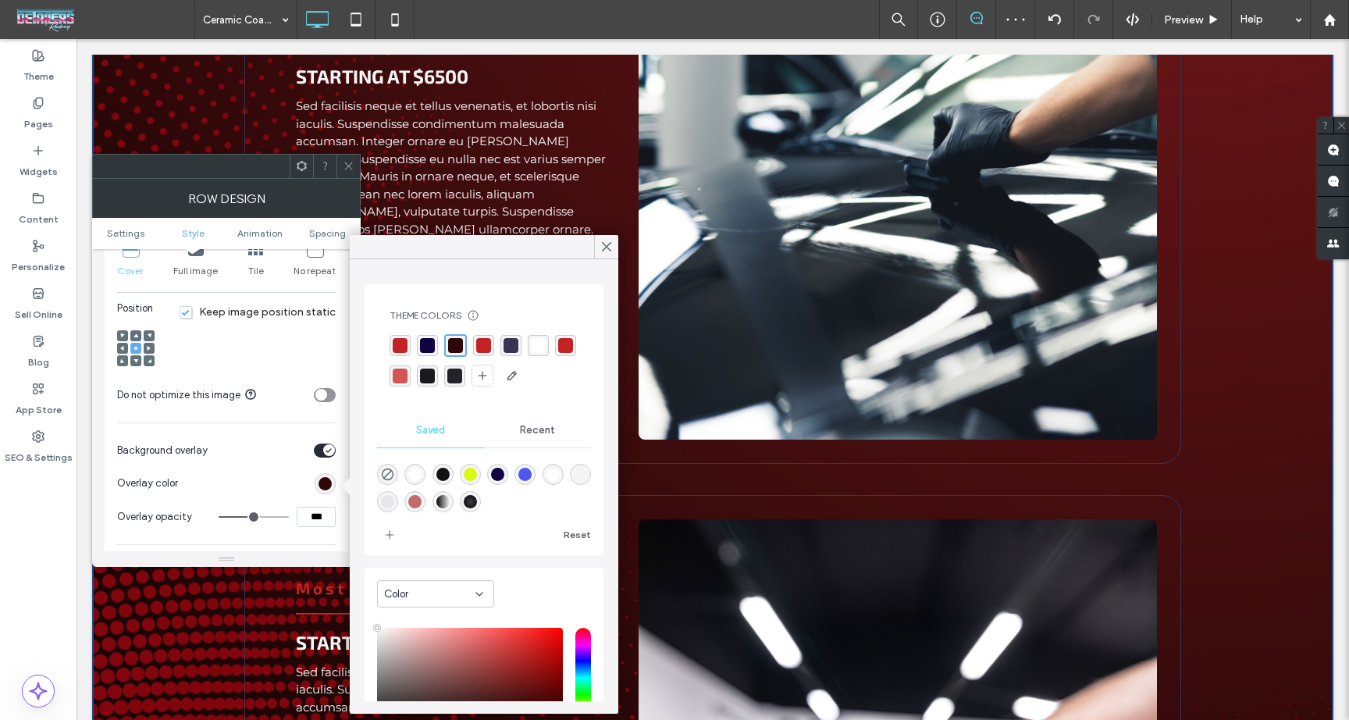
click at [269, 518] on input "range" at bounding box center [254, 517] width 70 height 2
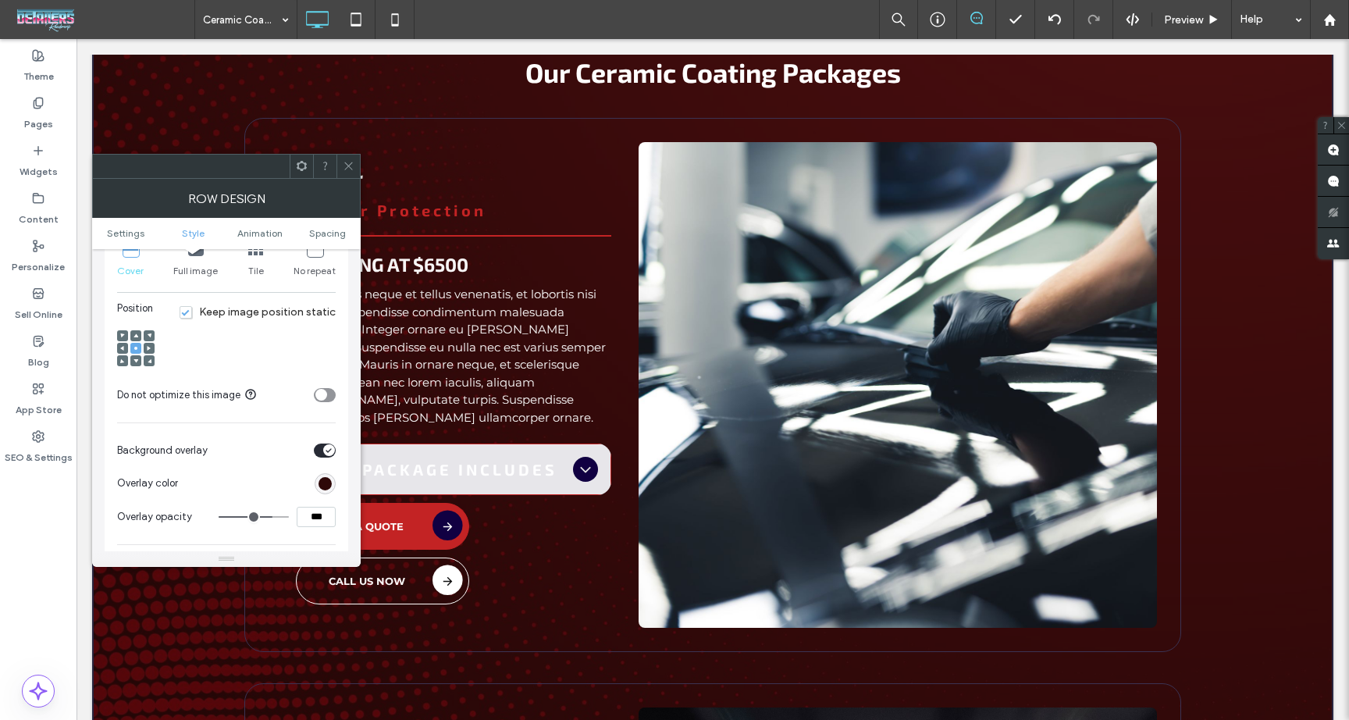
scroll to position [1776, 0]
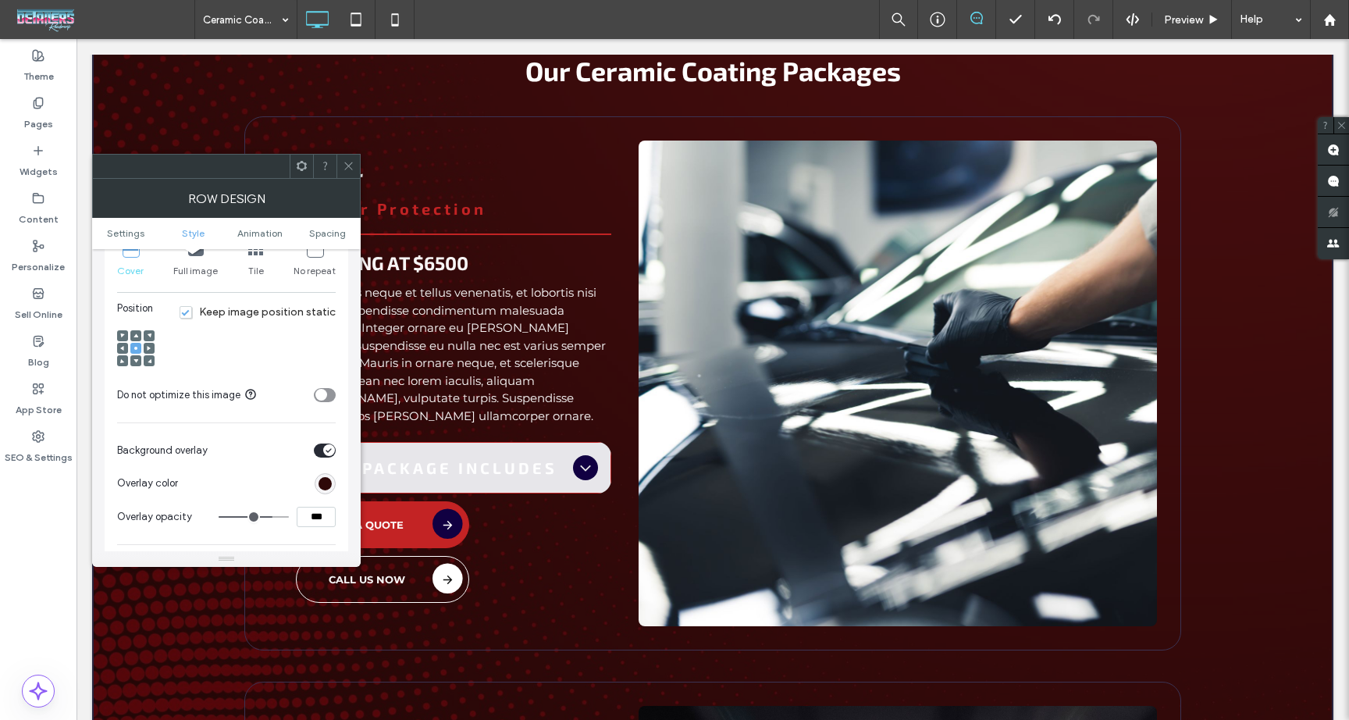
click at [311, 526] on input "***" at bounding box center [316, 517] width 39 height 20
type input "***"
type input "**"
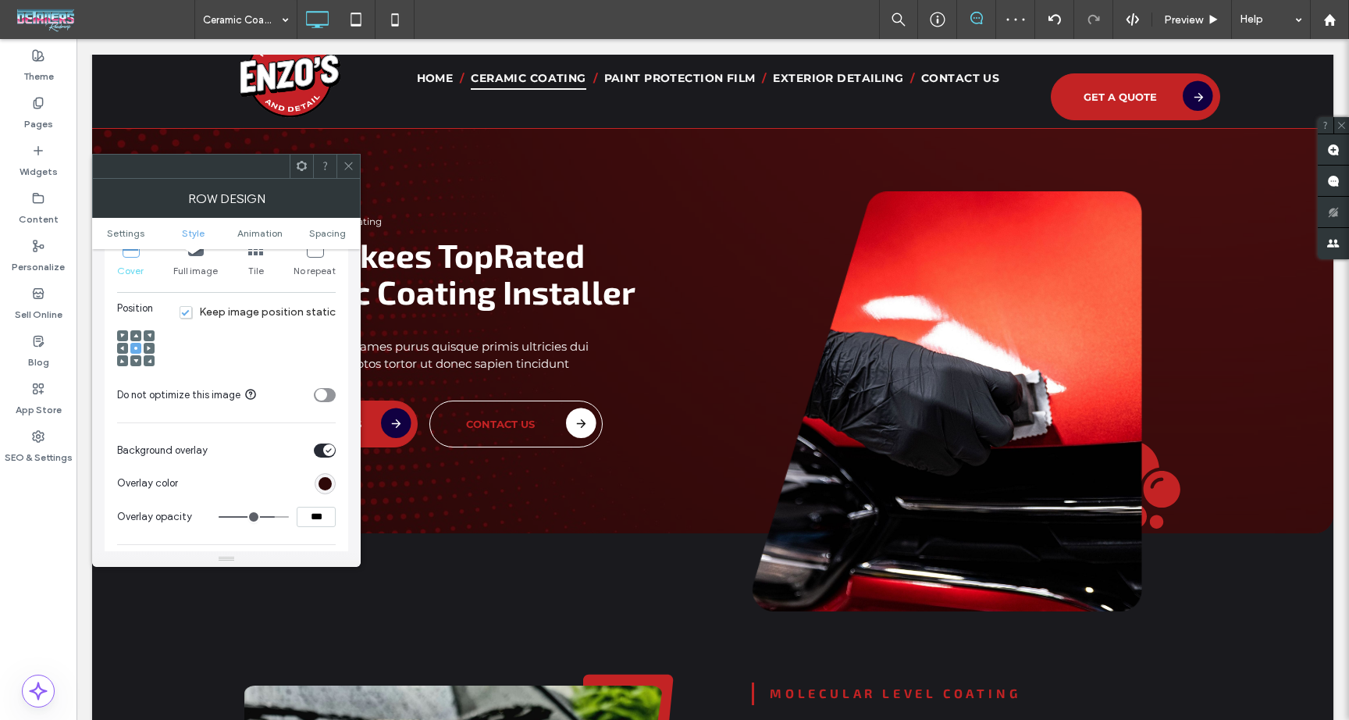
scroll to position [0, 0]
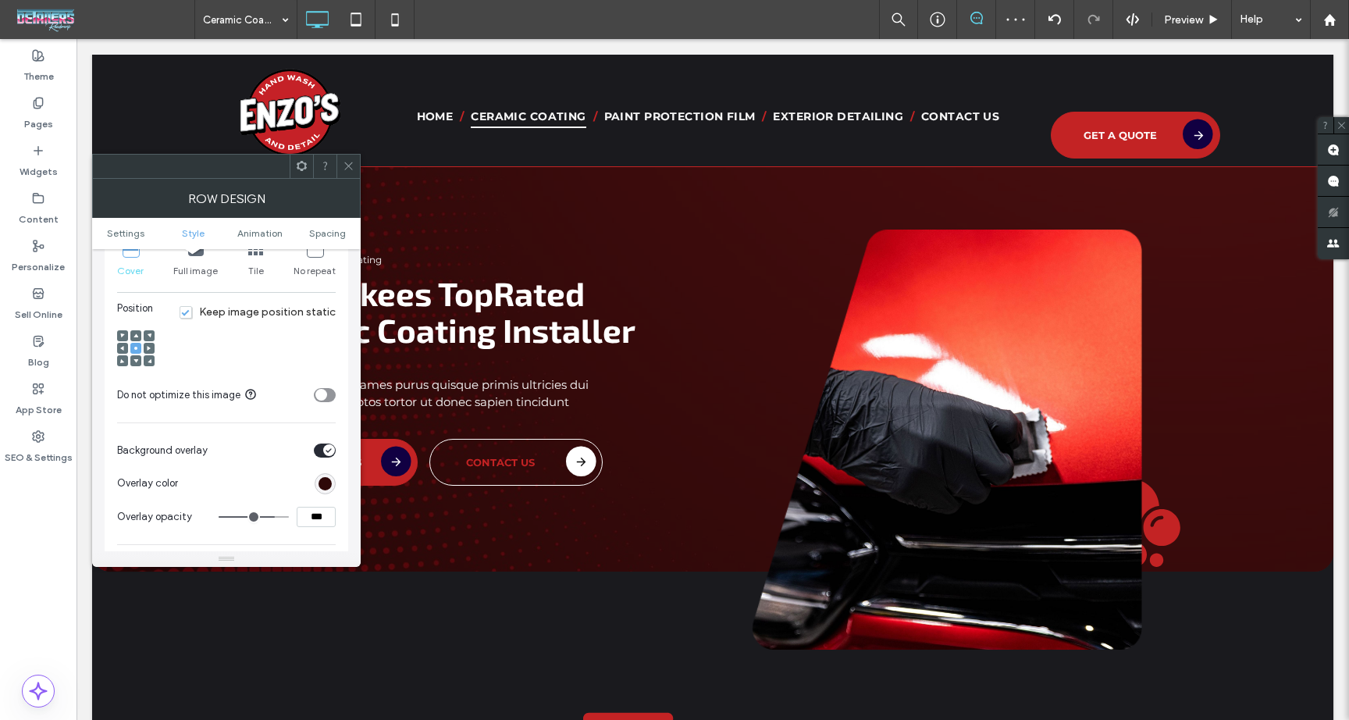
click at [350, 165] on icon at bounding box center [349, 166] width 12 height 12
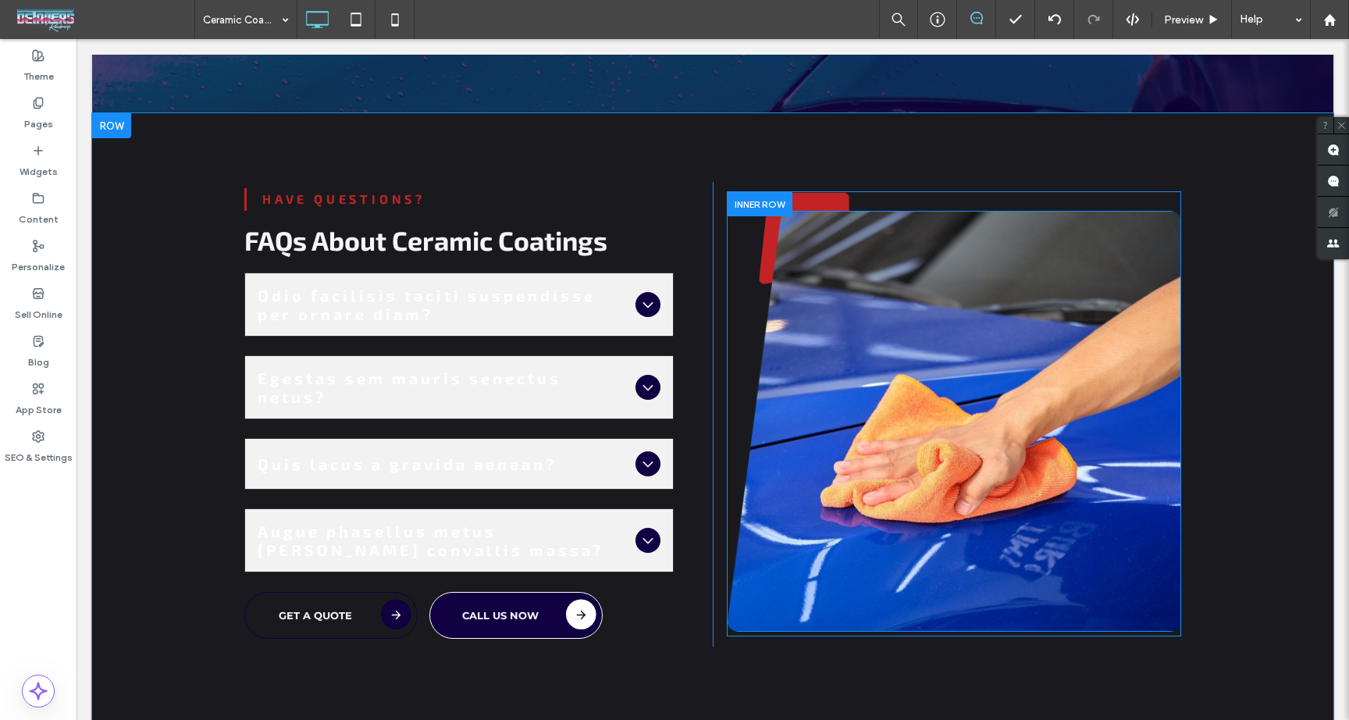
scroll to position [5860, 0]
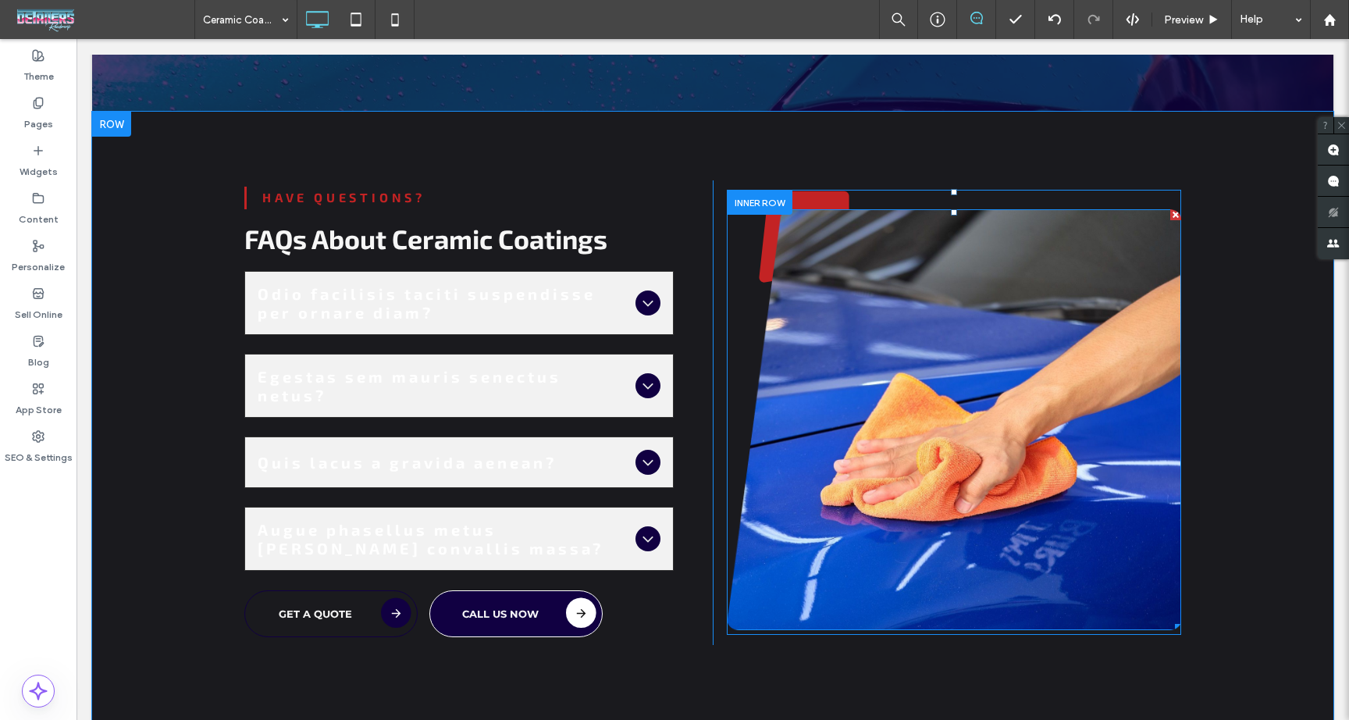
click at [759, 231] on img at bounding box center [954, 419] width 455 height 420
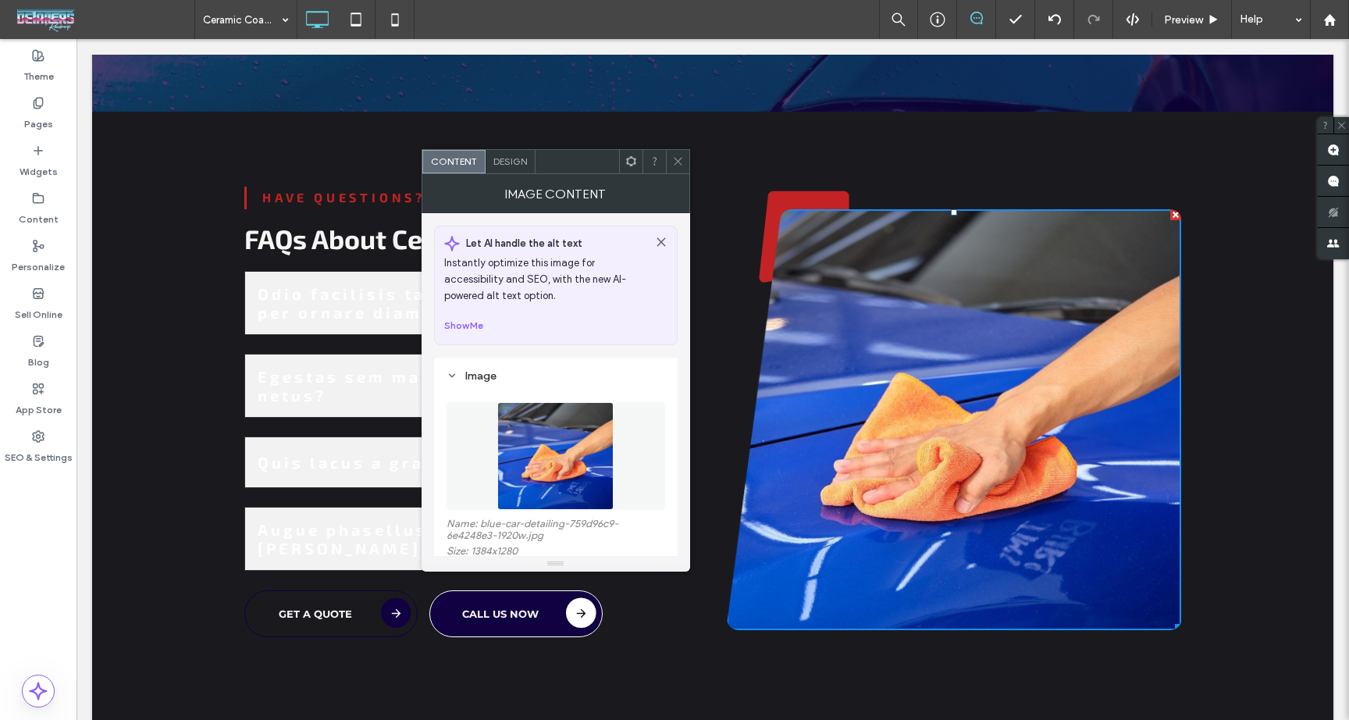
drag, startPoint x: 680, startPoint y: 153, endPoint x: 689, endPoint y: 160, distance: 11.1
click at [681, 155] on span at bounding box center [678, 161] width 12 height 23
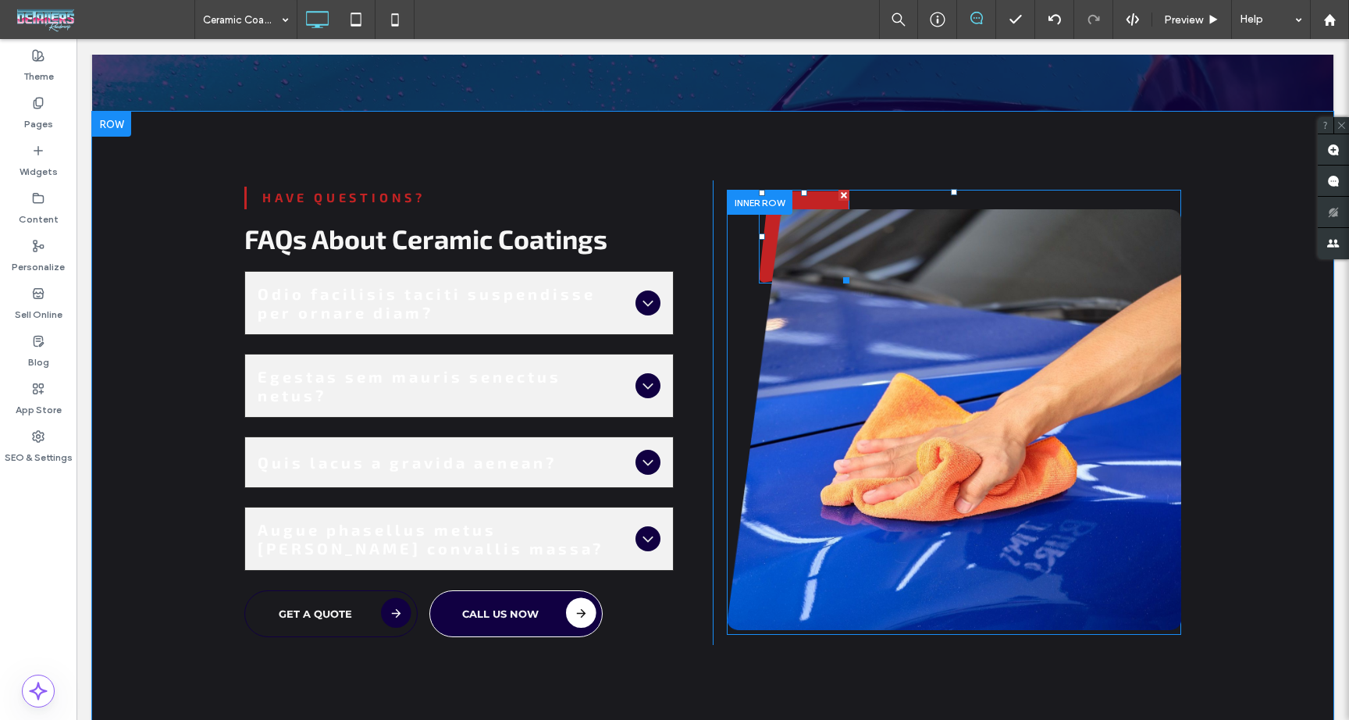
click at [815, 191] on icon at bounding box center [804, 236] width 90 height 91
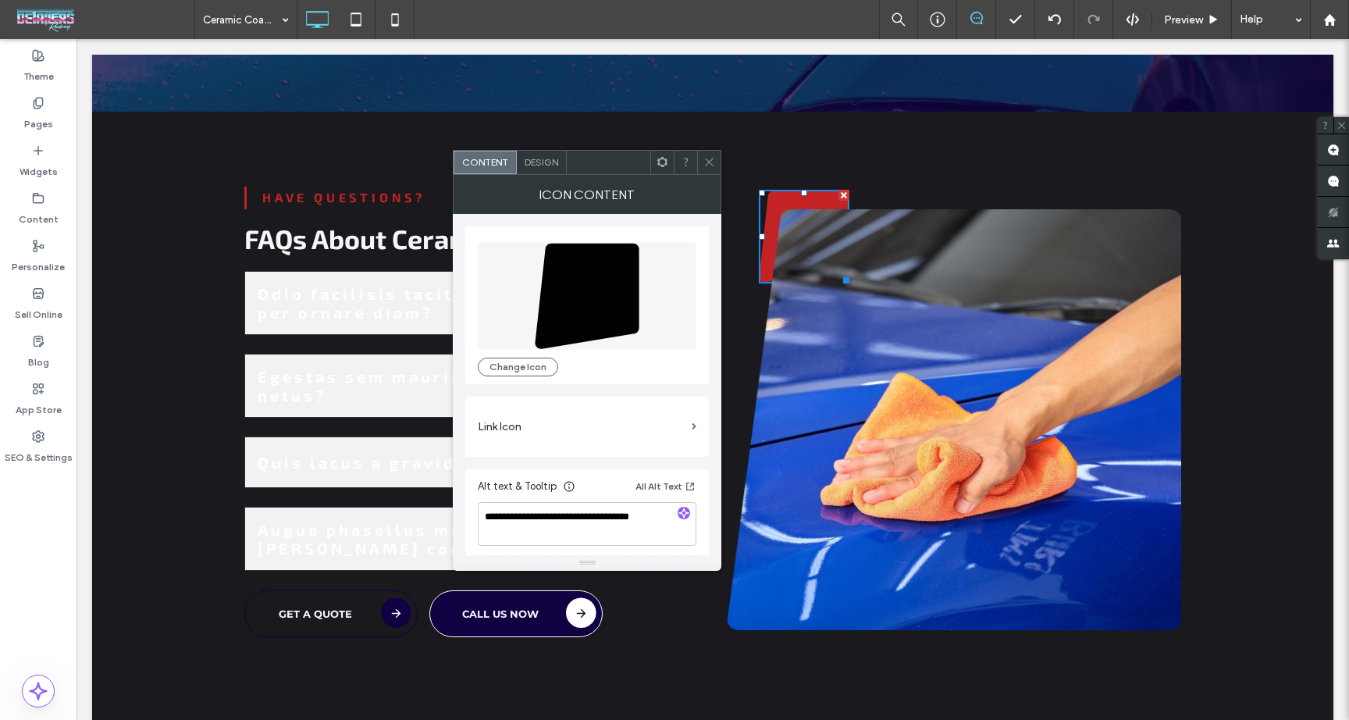
click at [587, 309] on icon at bounding box center [588, 295] width 104 height 105
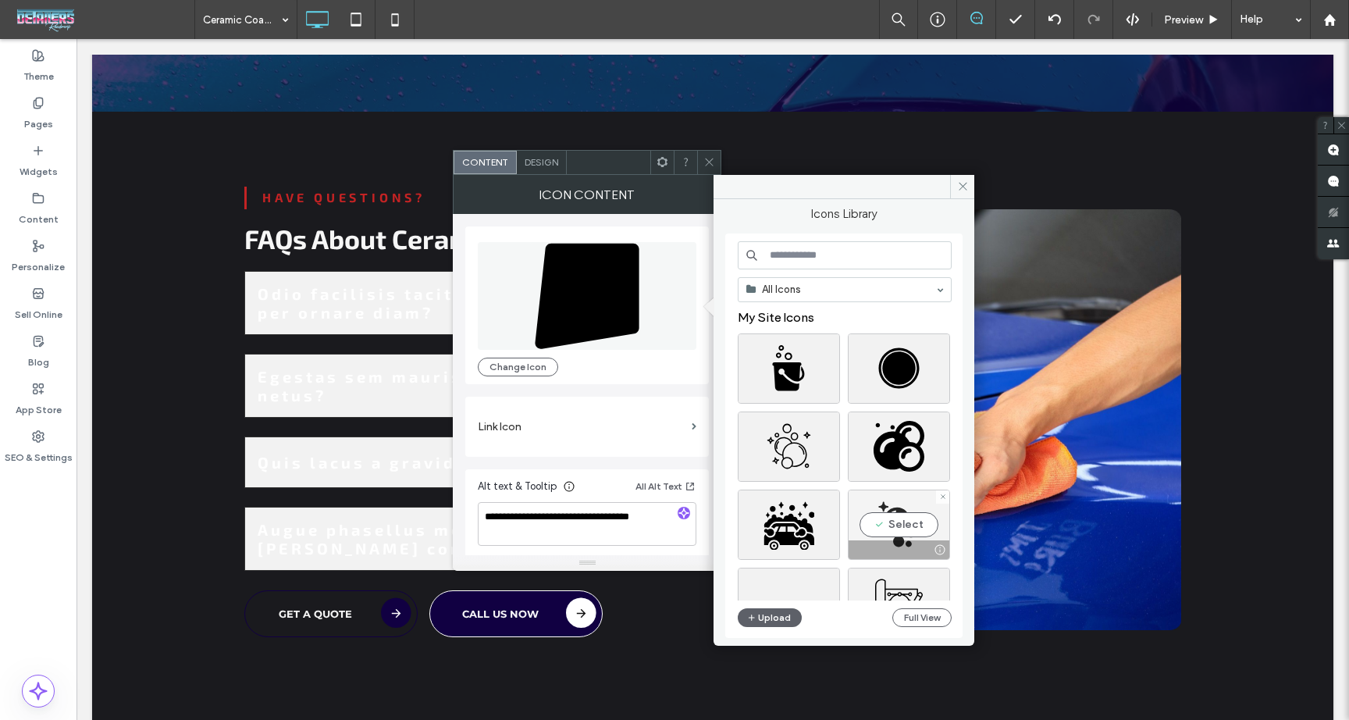
click at [893, 519] on div "Select" at bounding box center [899, 525] width 102 height 70
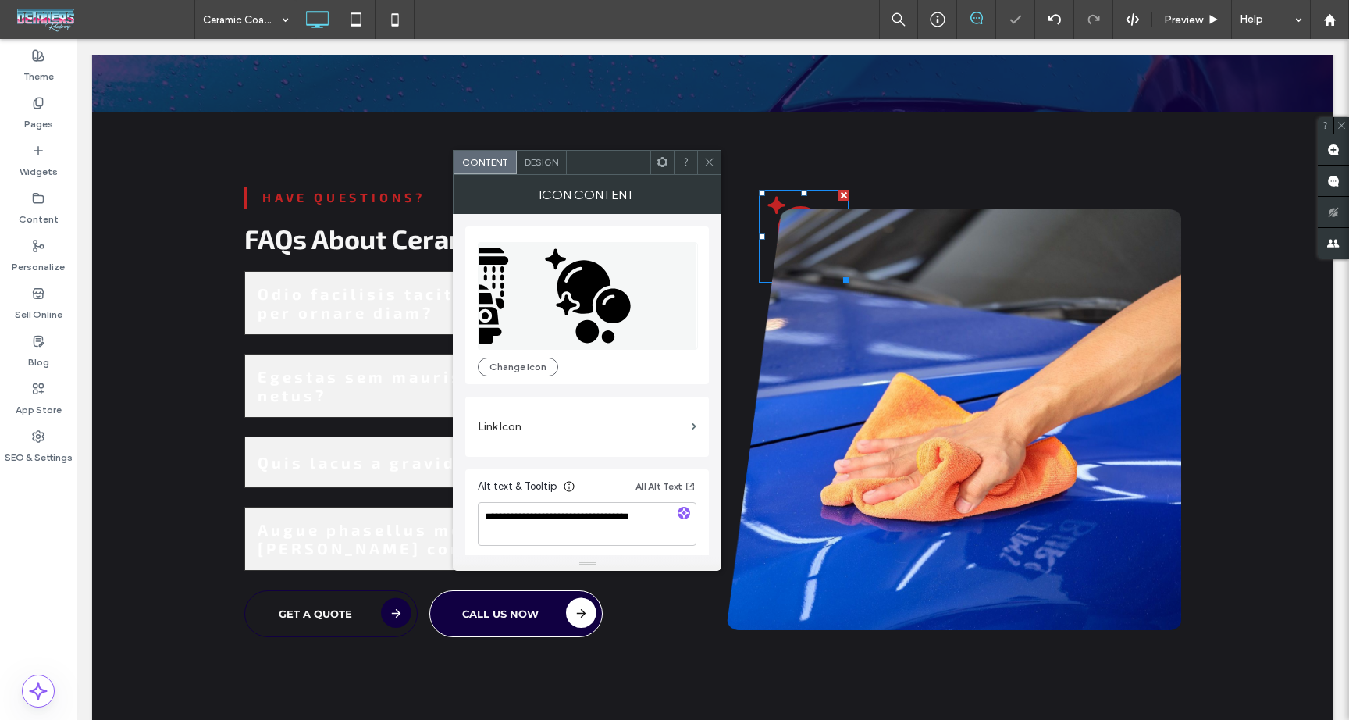
click at [533, 379] on div "Change Icon" at bounding box center [587, 305] width 244 height 158
click at [531, 366] on button "Change Icon" at bounding box center [518, 367] width 80 height 19
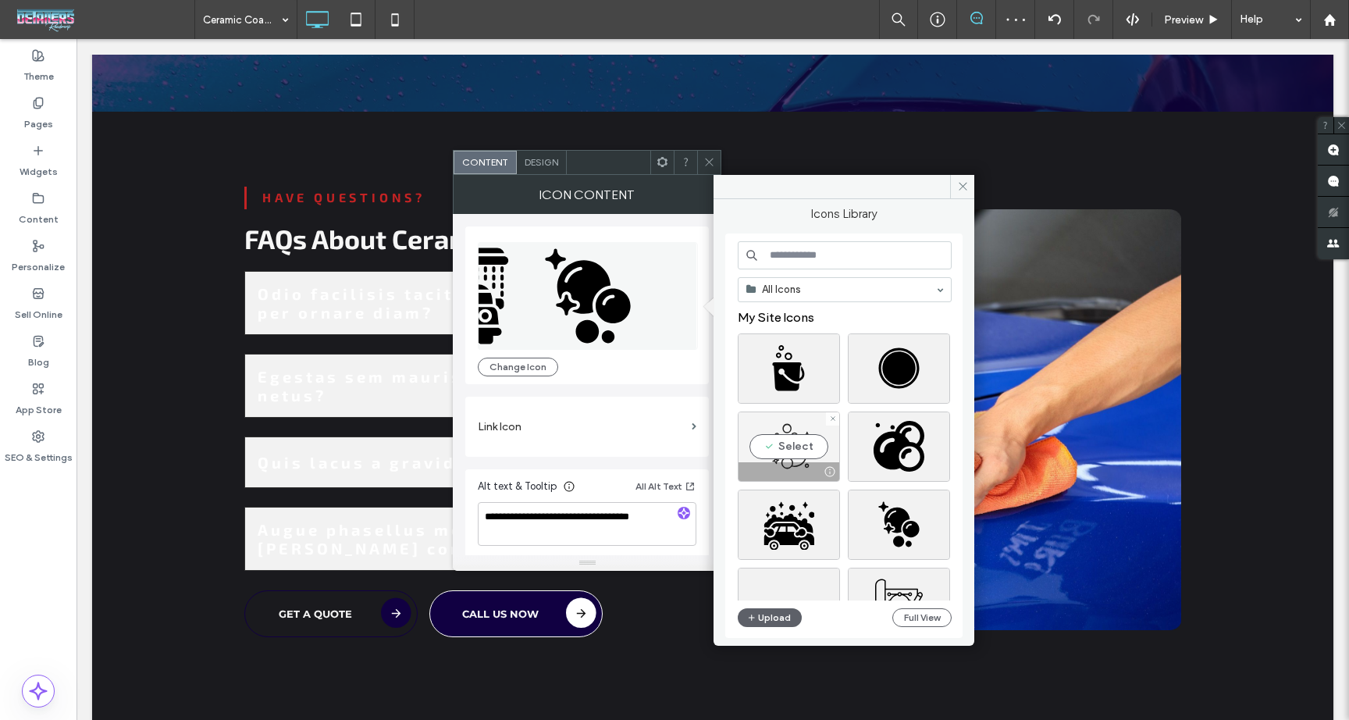
click at [800, 466] on div at bounding box center [789, 471] width 101 height 19
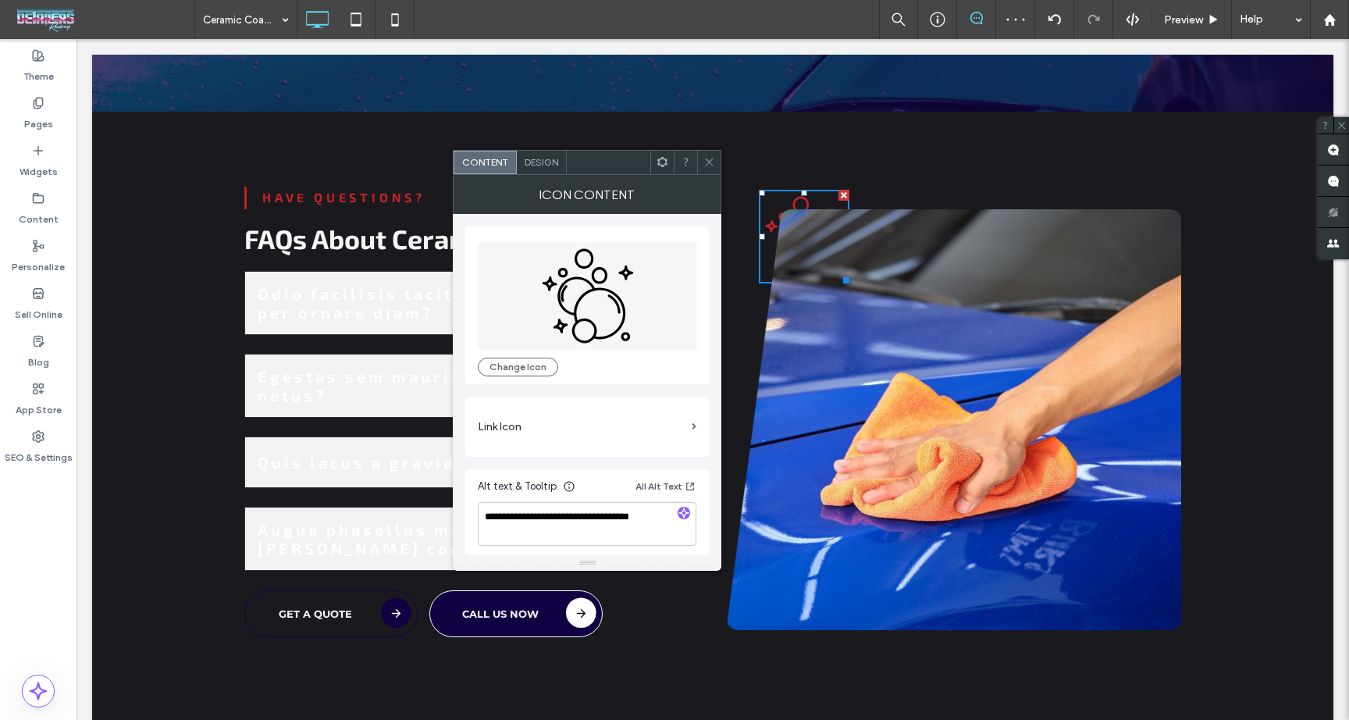
scroll to position [5, 0]
drag, startPoint x: 533, startPoint y: 354, endPoint x: 587, endPoint y: 372, distance: 56.8
click at [533, 355] on button "Change Icon" at bounding box center [518, 362] width 80 height 19
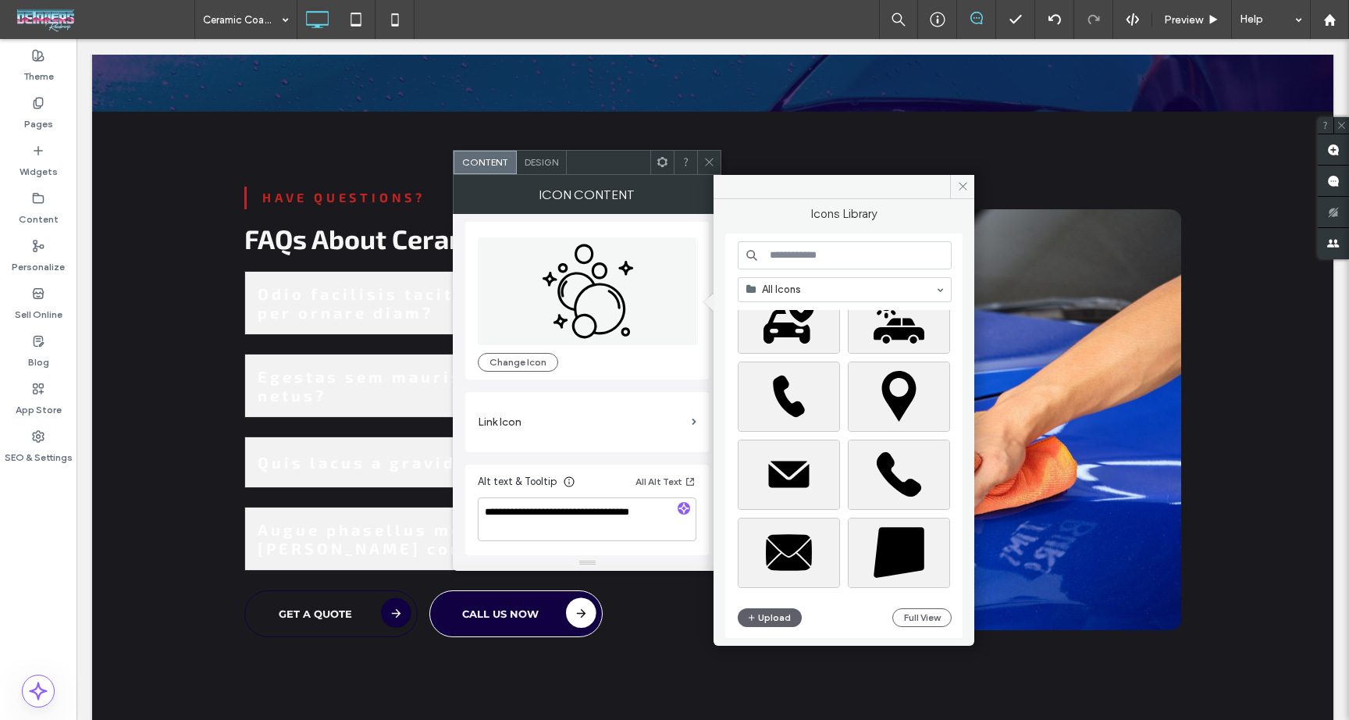
scroll to position [671, 0]
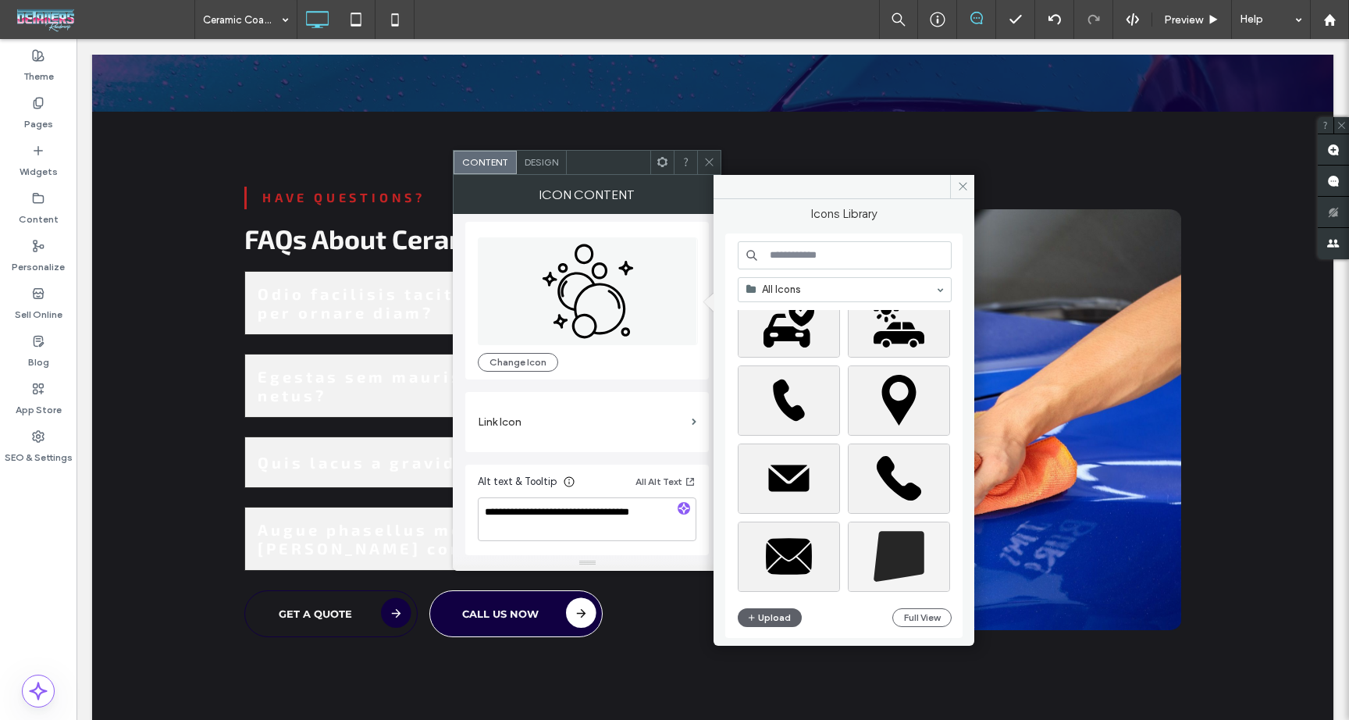
click at [914, 570] on div at bounding box center [851, 455] width 226 height 291
click at [915, 569] on div "Select" at bounding box center [899, 557] width 102 height 70
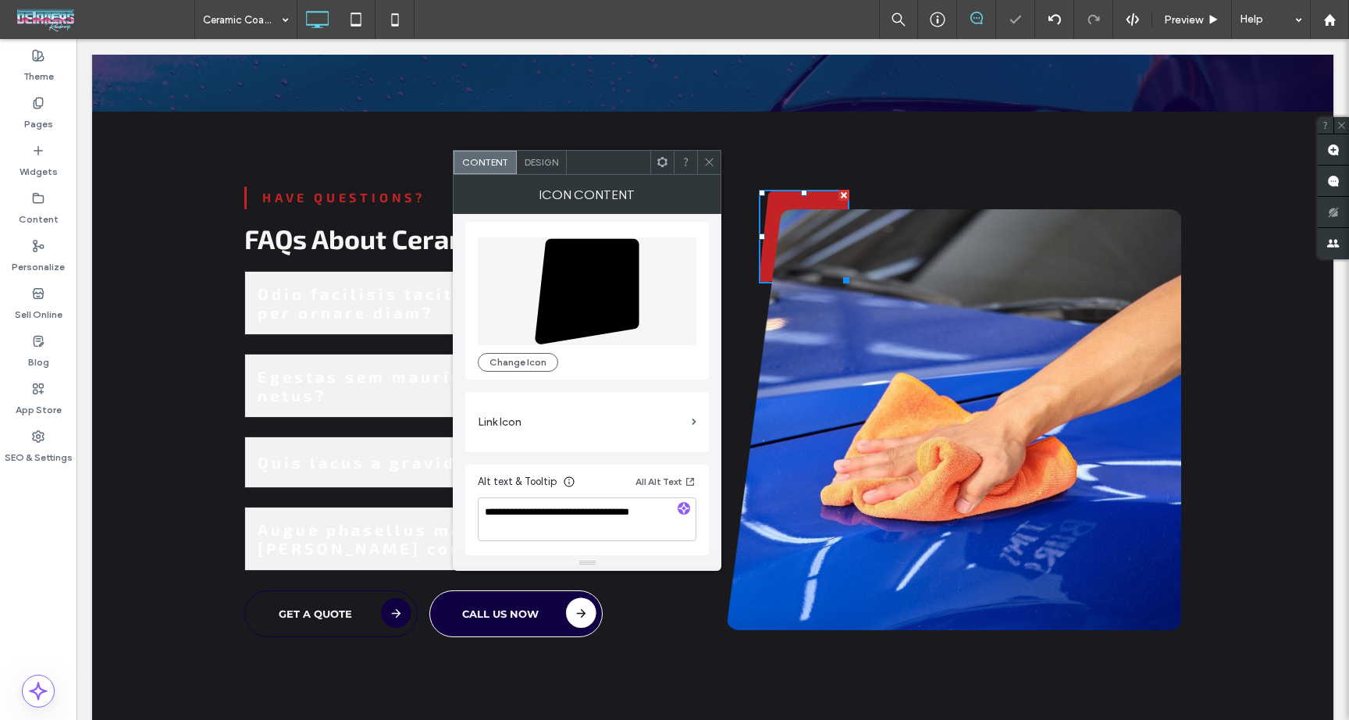
click at [716, 164] on div at bounding box center [708, 162] width 23 height 23
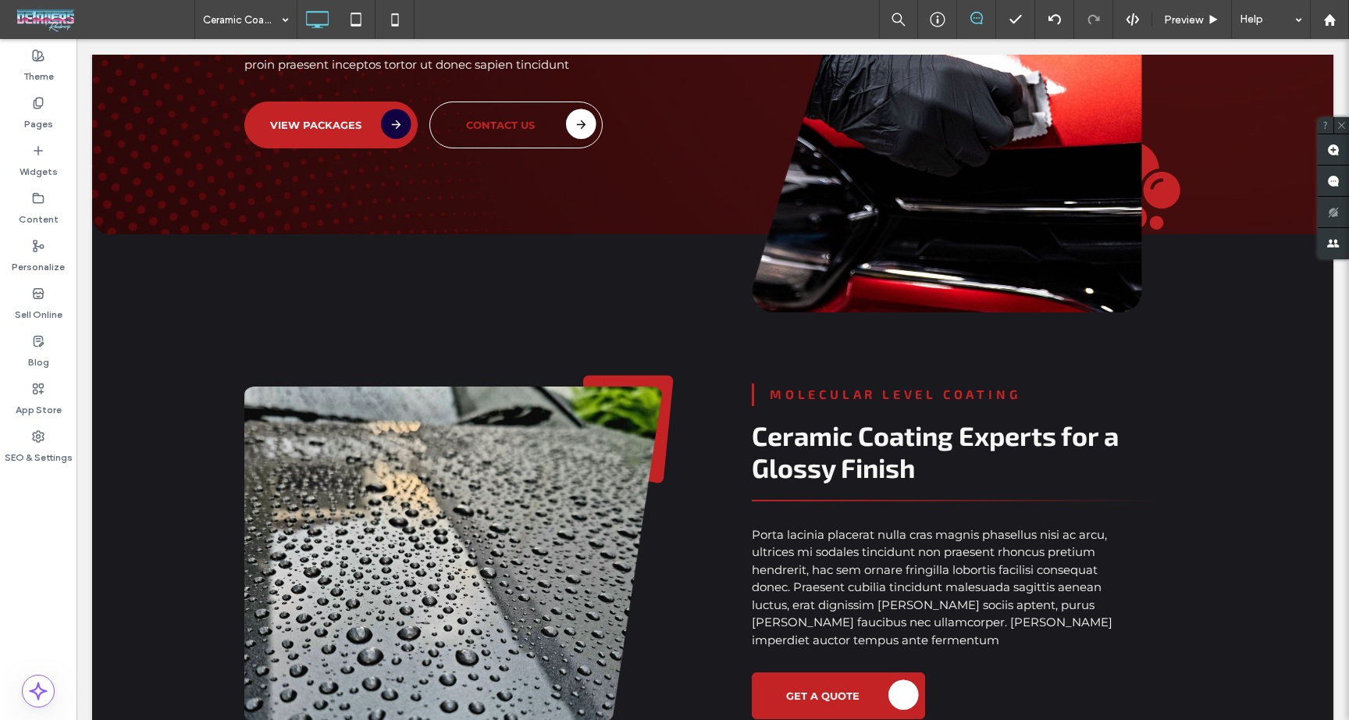
scroll to position [0, 0]
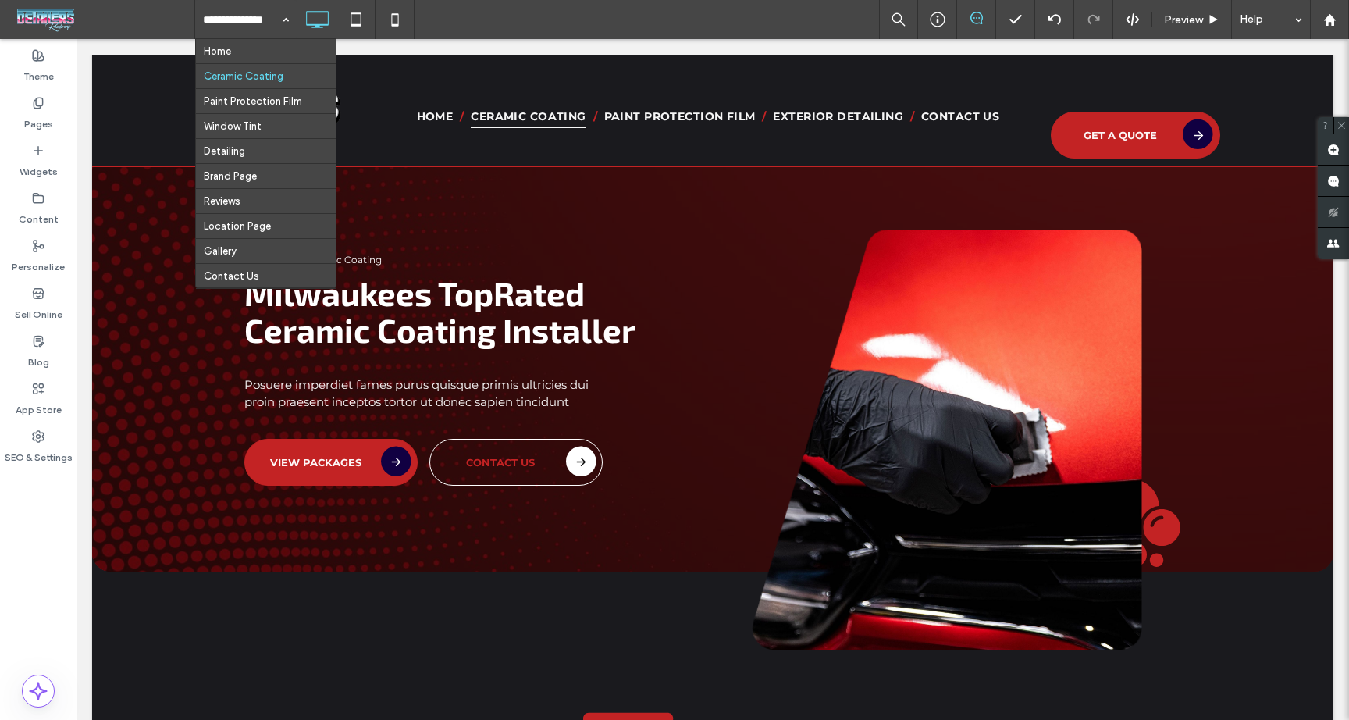
drag, startPoint x: 259, startPoint y: 52, endPoint x: 273, endPoint y: 62, distance: 17.3
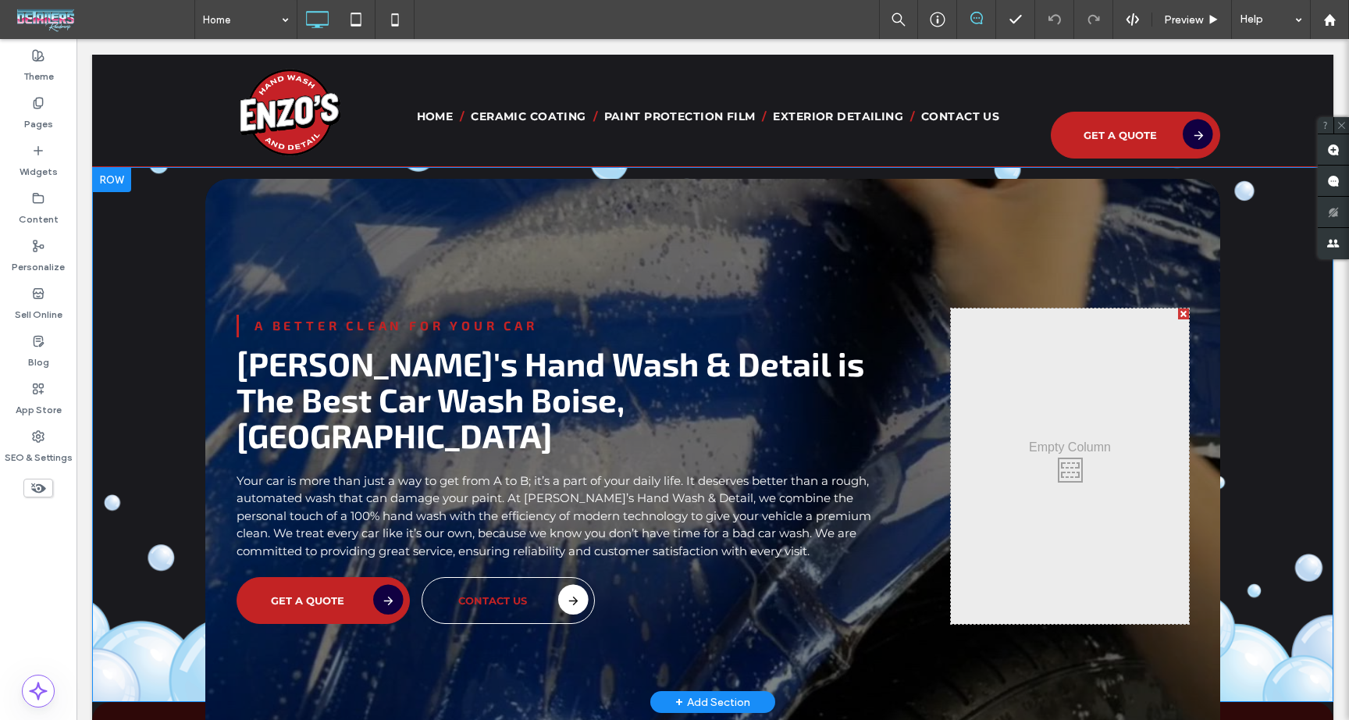
scroll to position [1, 0]
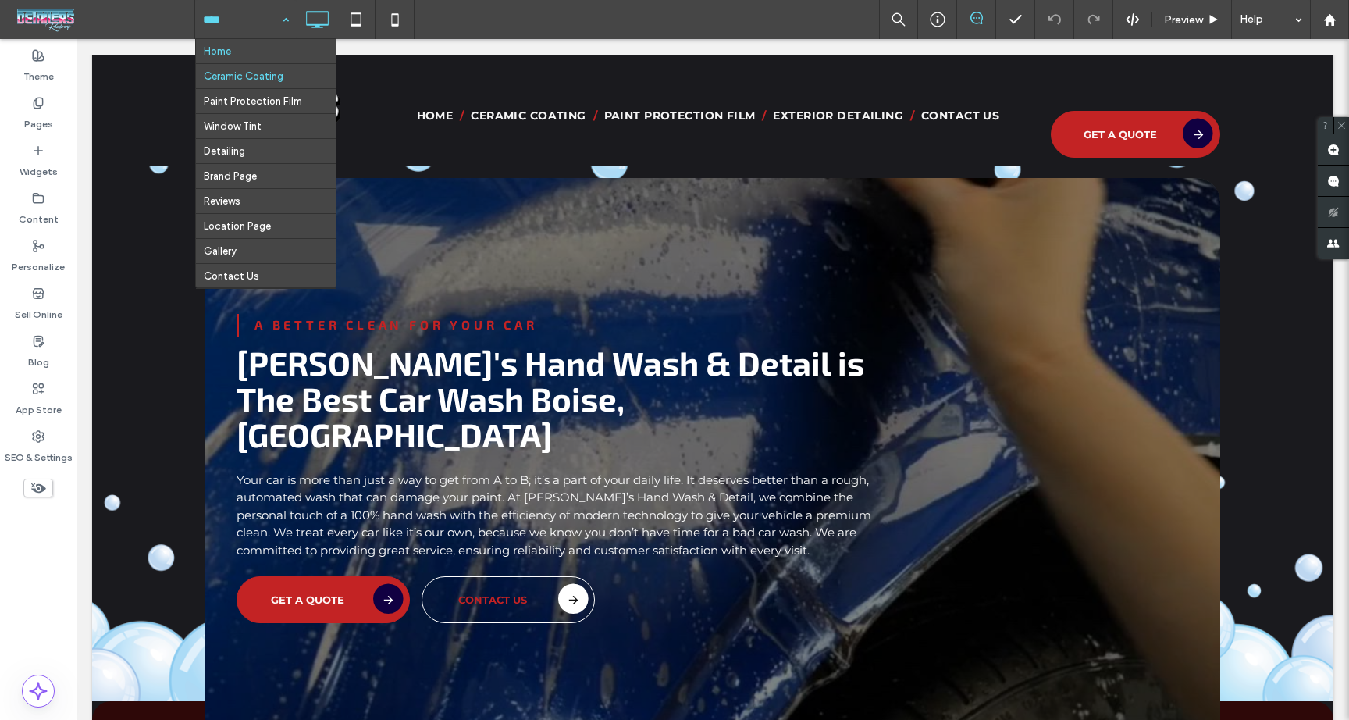
drag, startPoint x: 266, startPoint y: 16, endPoint x: 266, endPoint y: 80, distance: 64.8
click at [264, 18] on input at bounding box center [242, 19] width 78 height 39
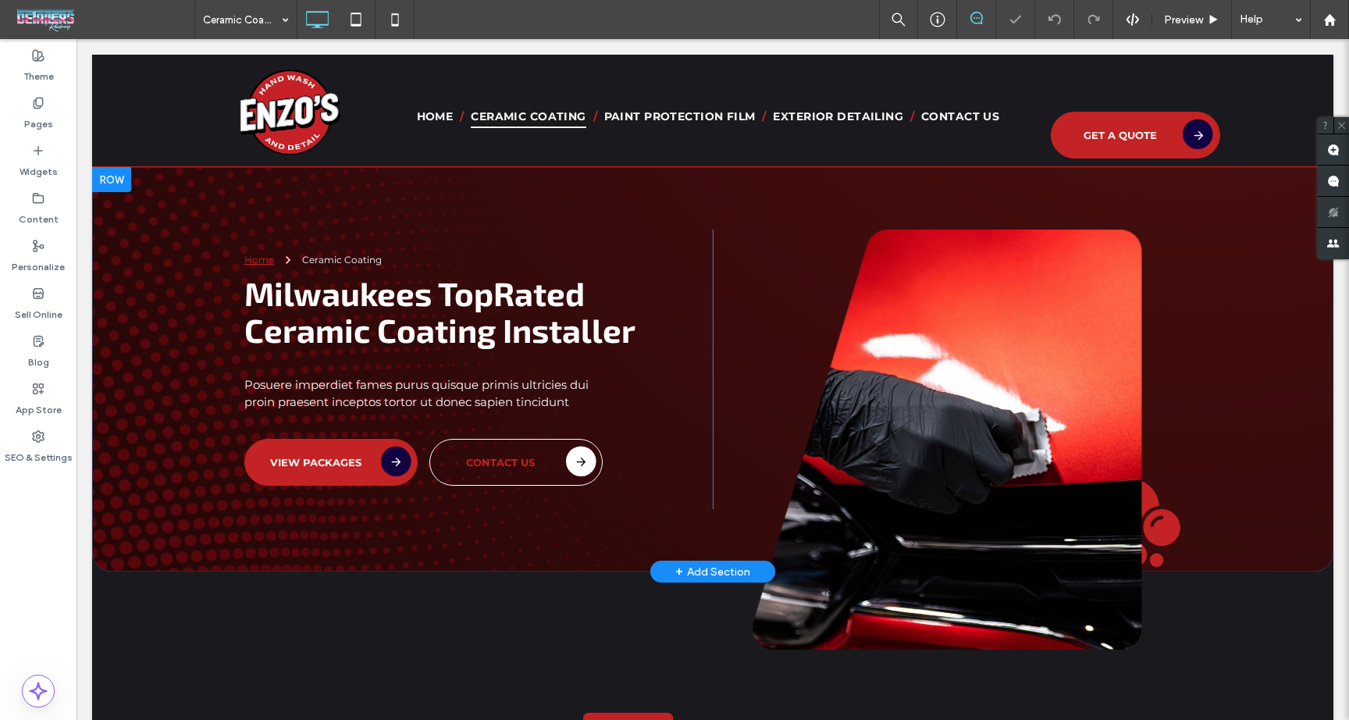
click at [223, 189] on div "Home Ceramic Coating Milwaukees Top Rated Ceramic Coating Installer Posuere imp…" at bounding box center [713, 369] width 1242 height 405
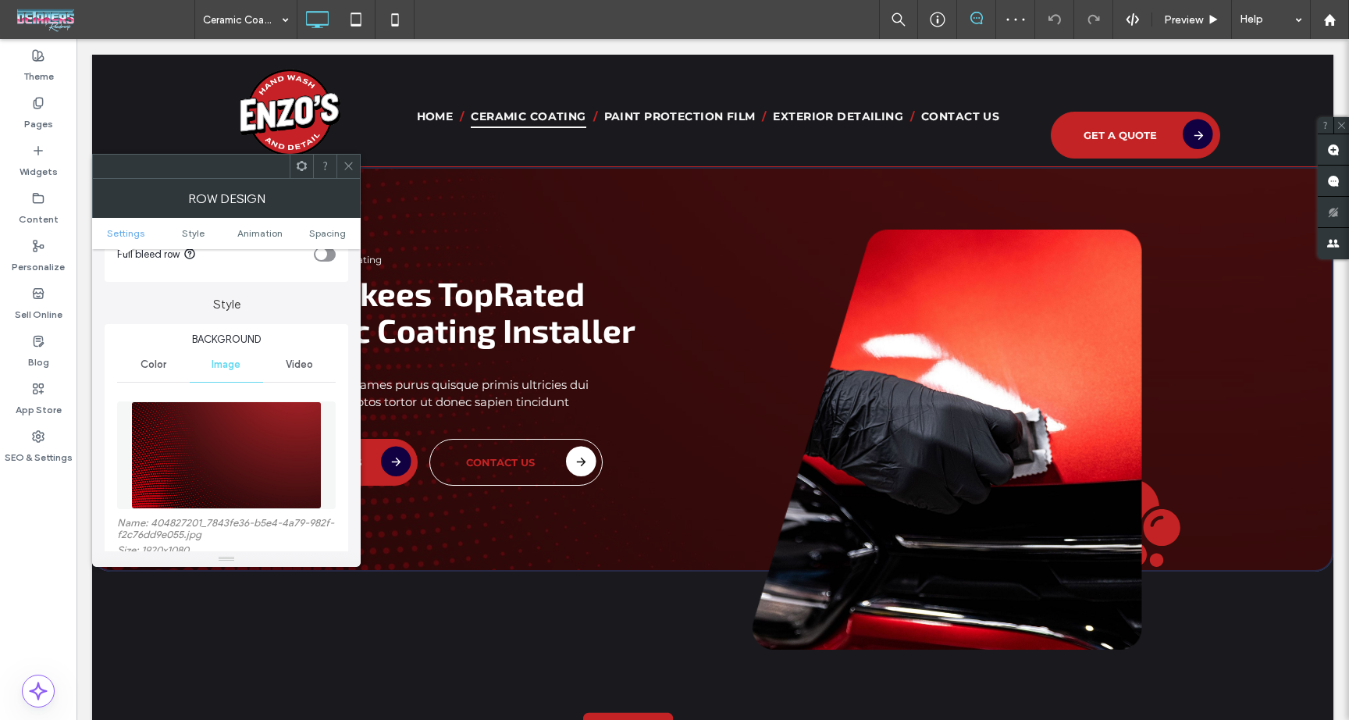
click at [266, 447] on img at bounding box center [226, 455] width 191 height 108
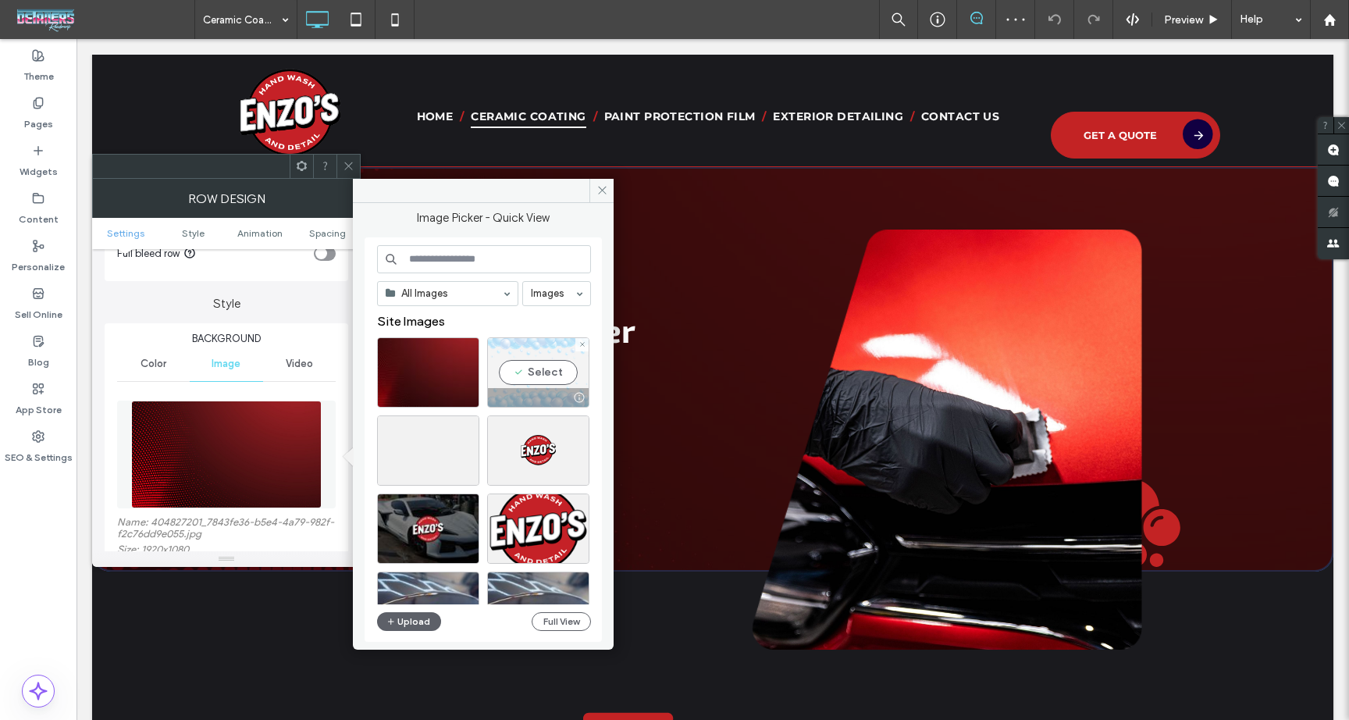
click at [544, 371] on div "Select" at bounding box center [538, 372] width 102 height 70
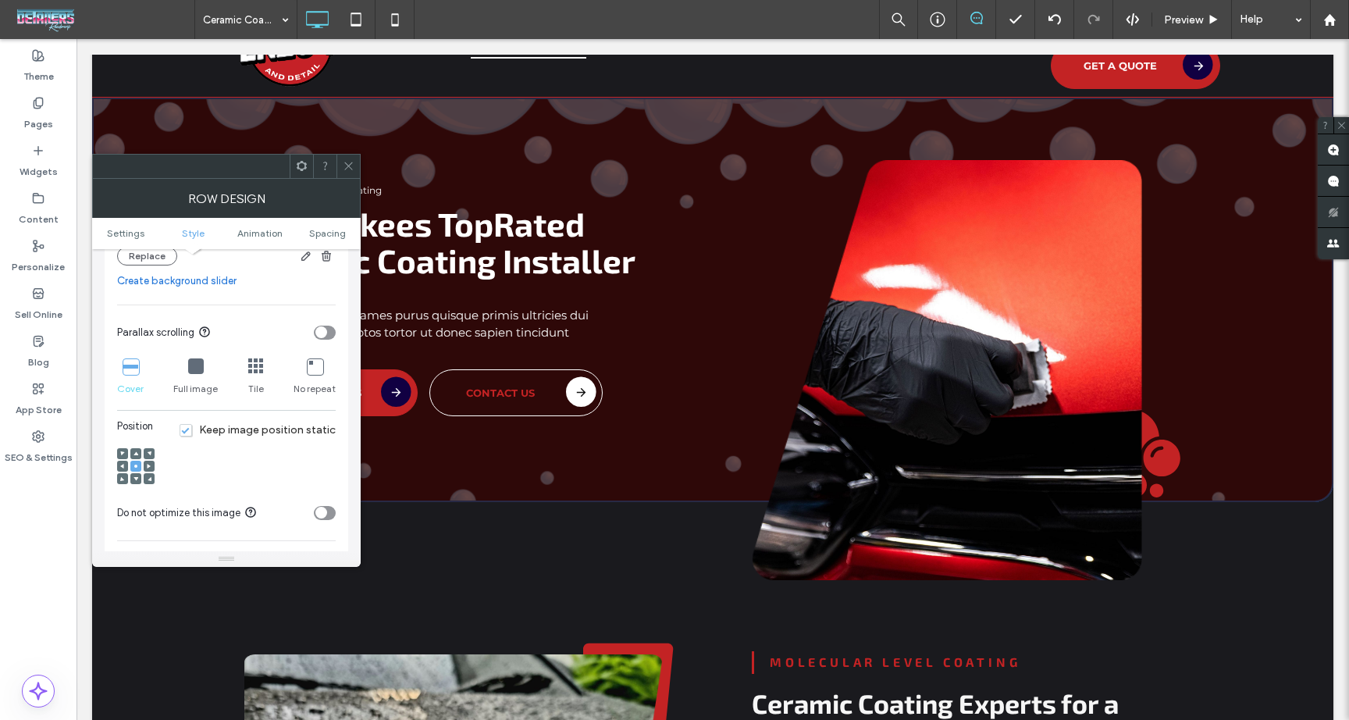
scroll to position [429, 0]
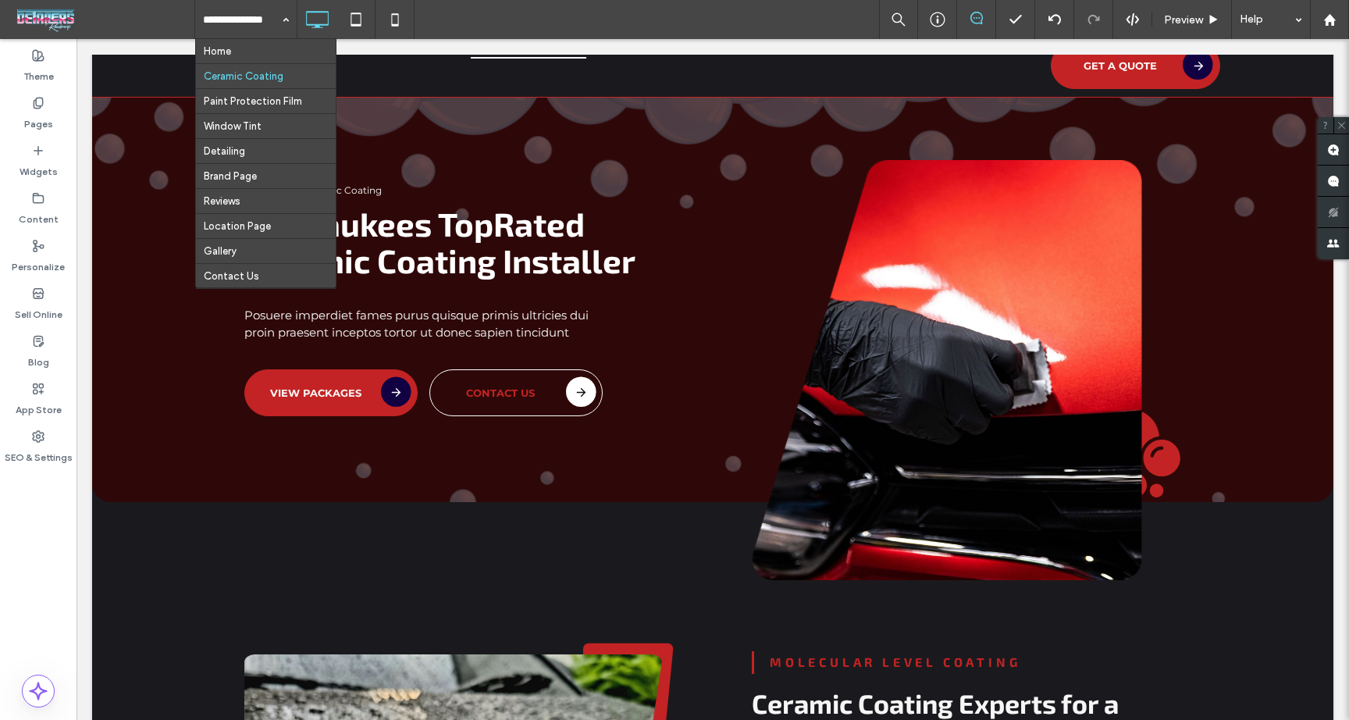
drag, startPoint x: 228, startPoint y: 45, endPoint x: 230, endPoint y: 57, distance: 11.8
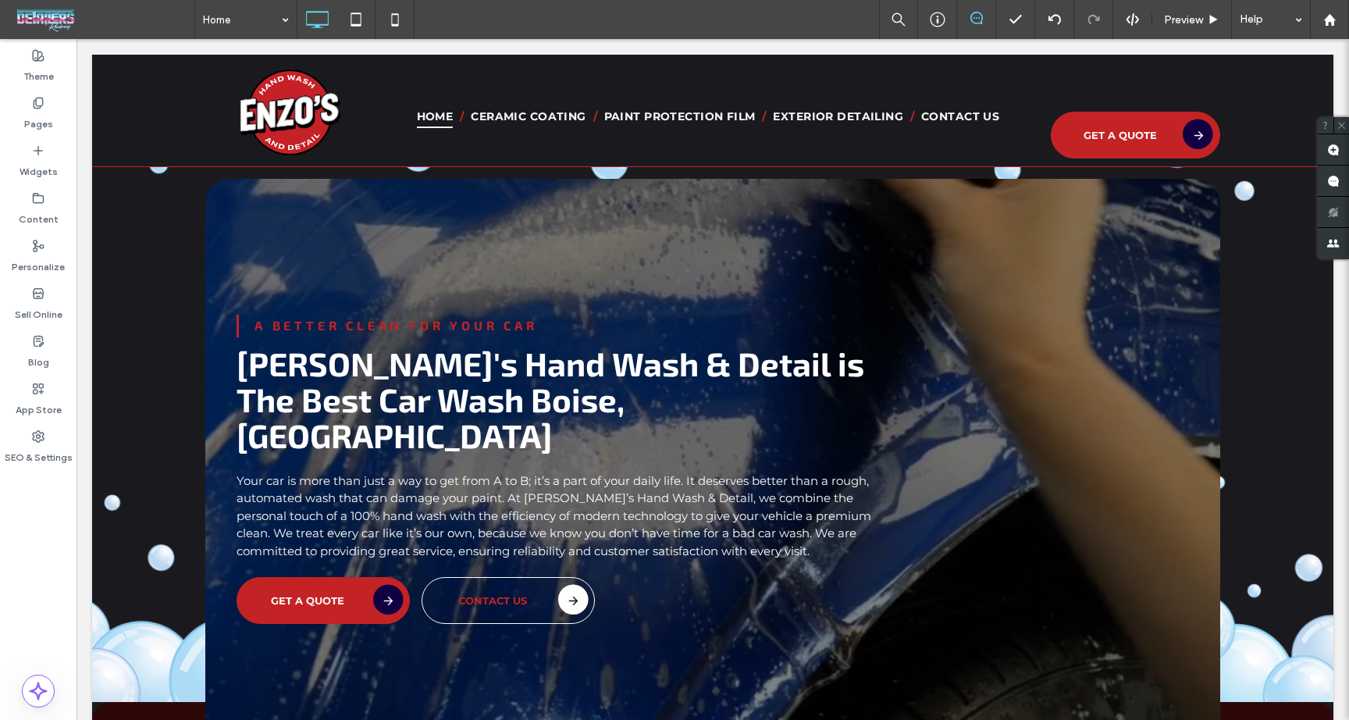
scroll to position [0, 0]
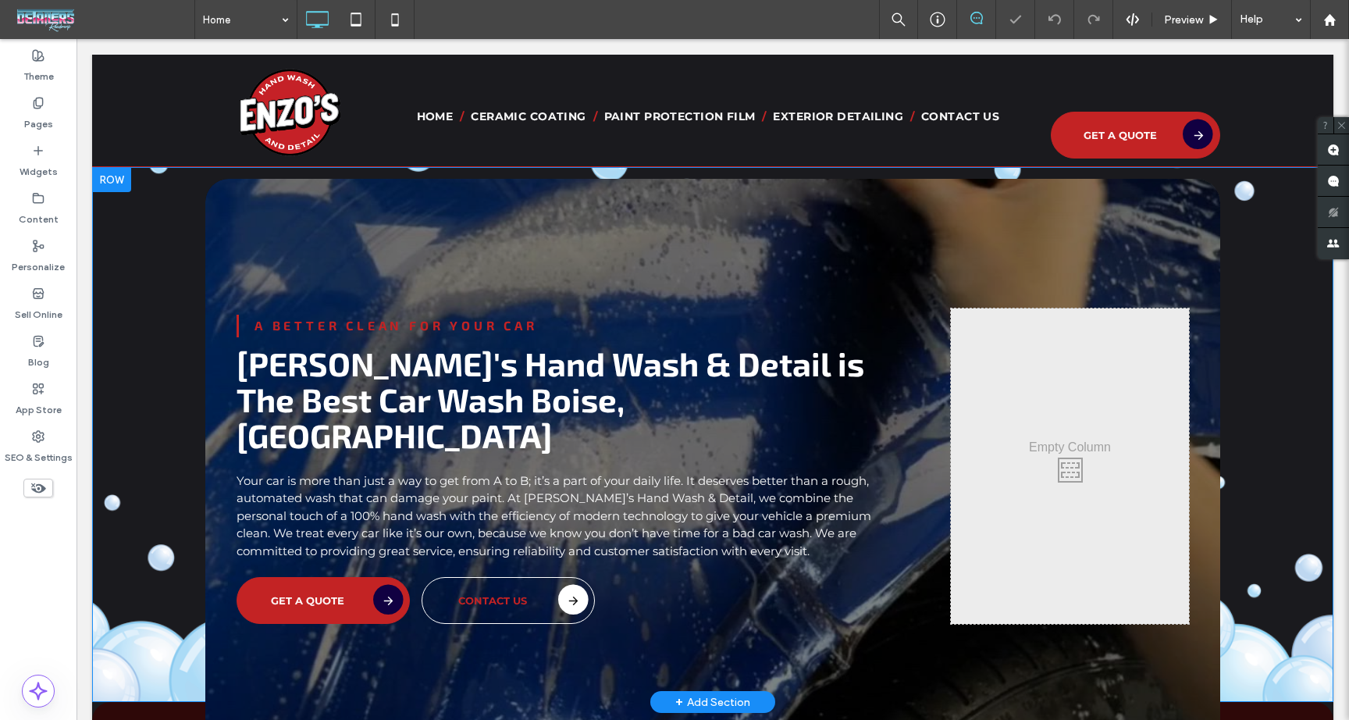
click at [125, 258] on div "A Better Clean For Your Car Enzo's Hand Wash & Detail is The Best Car Wash Bois…" at bounding box center [713, 434] width 1242 height 535
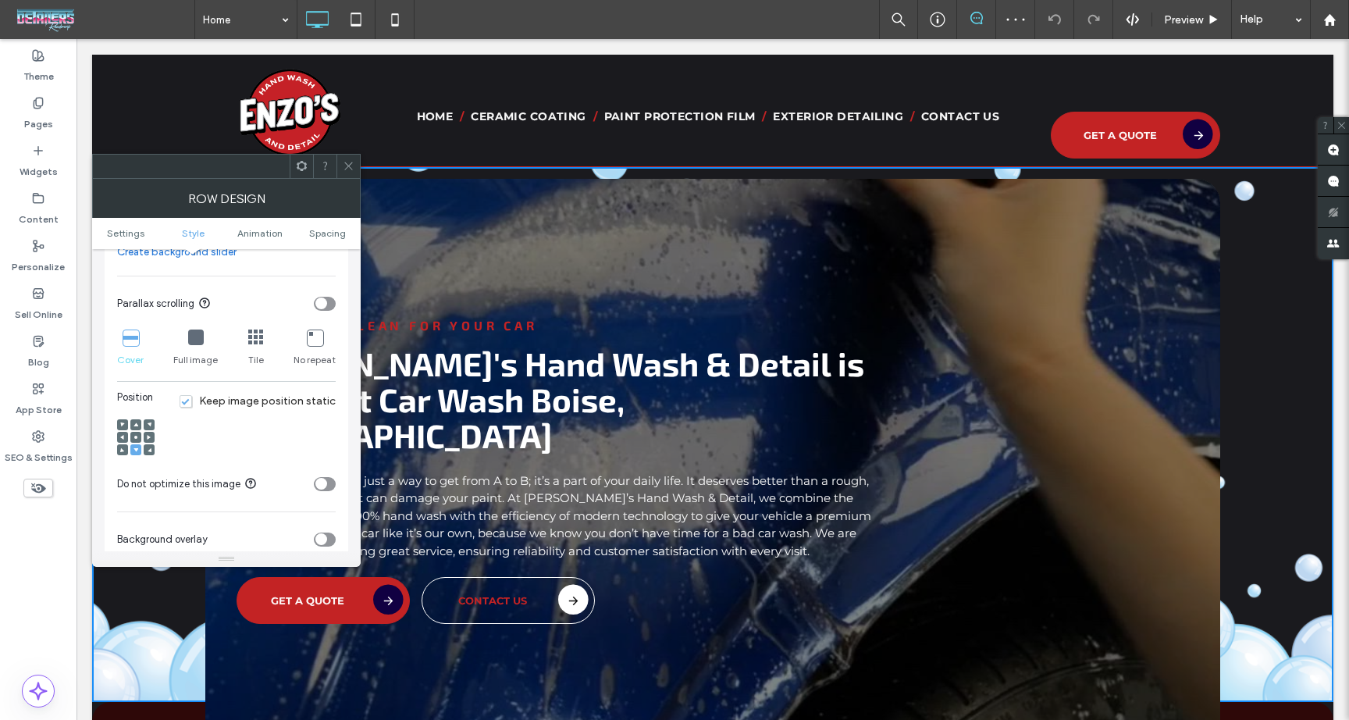
scroll to position [447, 0]
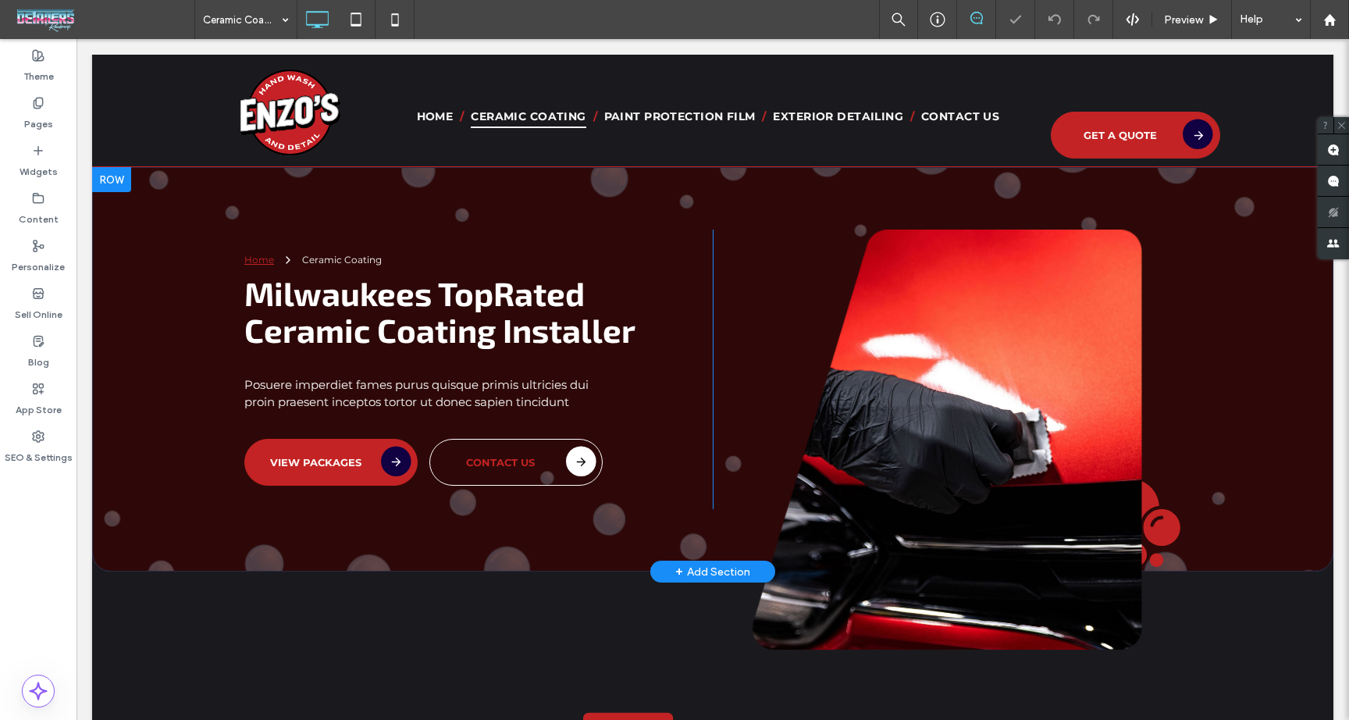
click at [204, 184] on div "Home Ceramic Coating Milwaukees Top Rated Ceramic Coating Installer Posuere imp…" at bounding box center [713, 369] width 1242 height 405
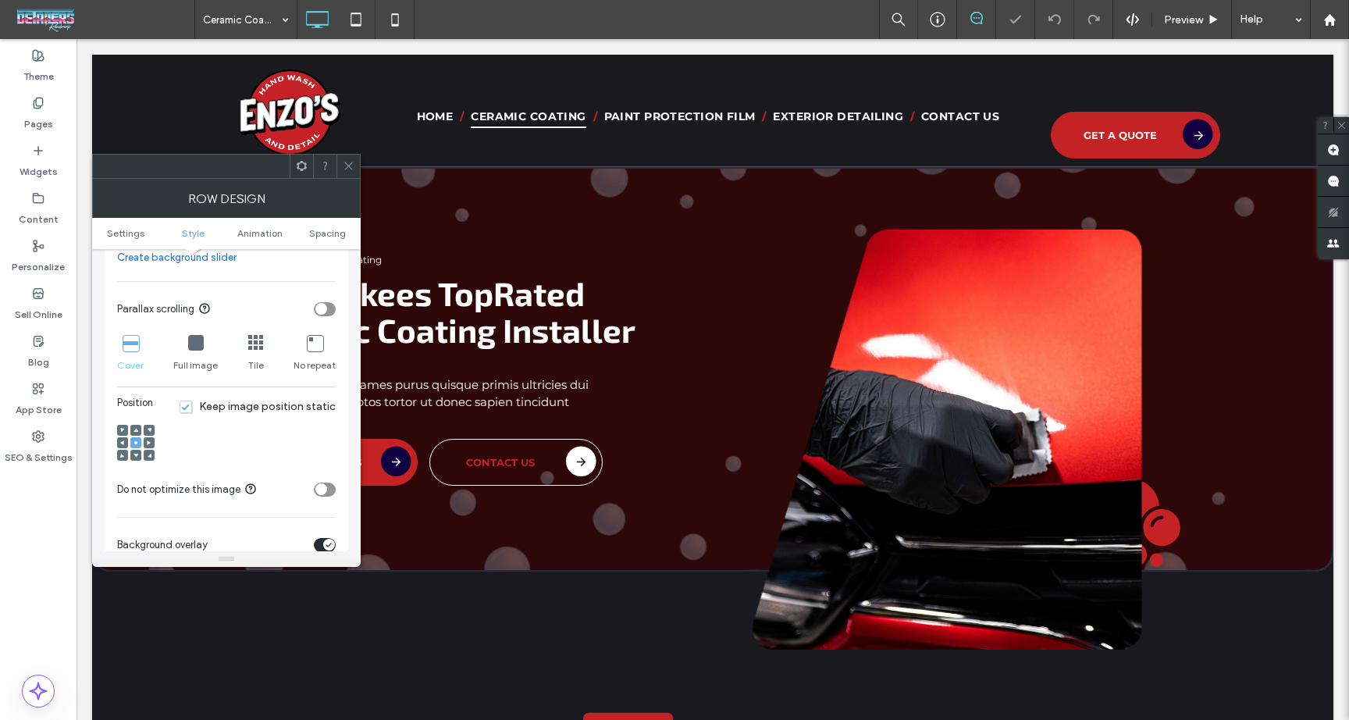
scroll to position [447, 0]
click at [135, 455] on span at bounding box center [136, 449] width 5 height 11
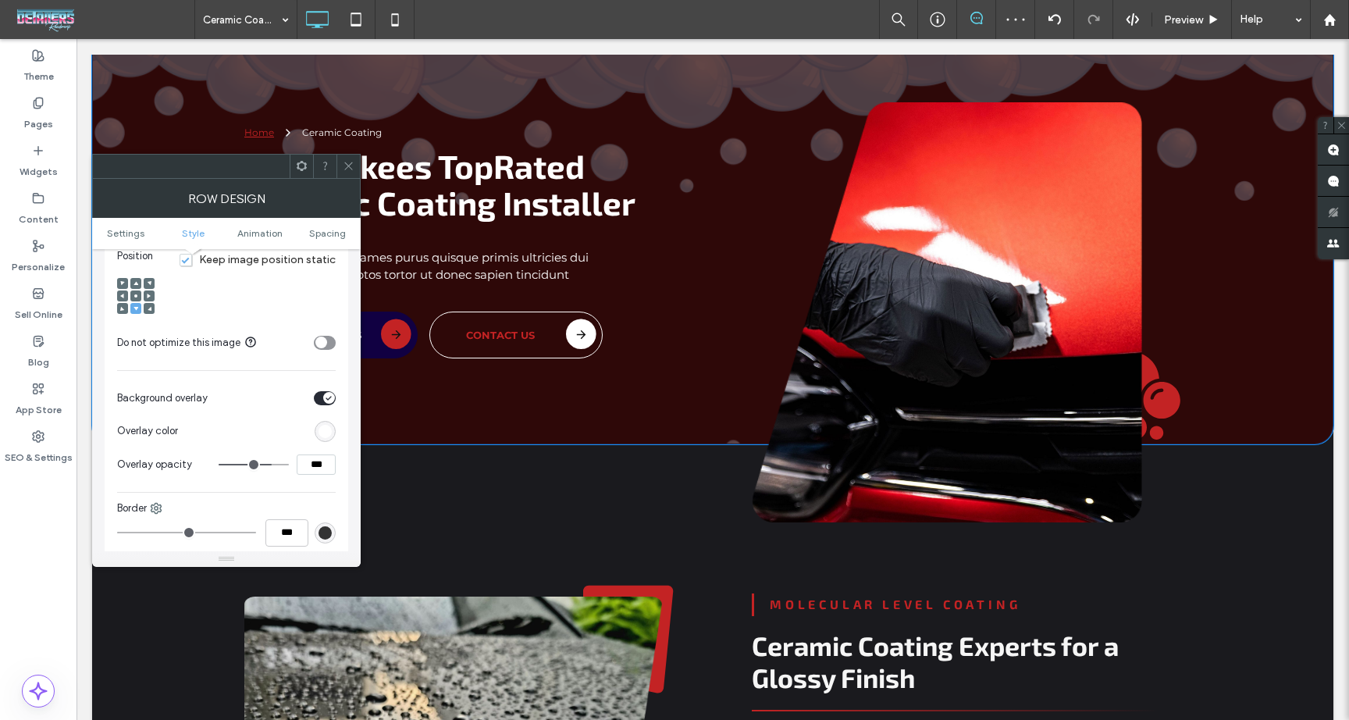
scroll to position [0, 0]
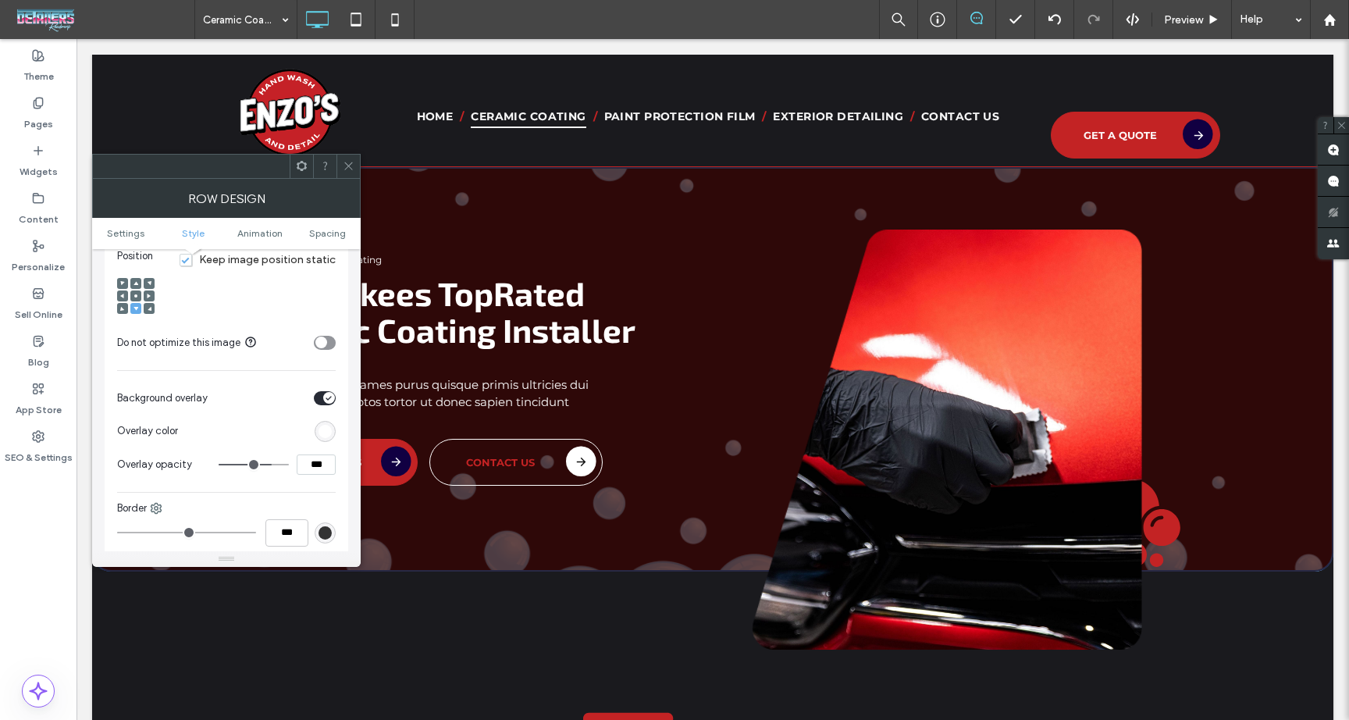
click at [134, 280] on span at bounding box center [136, 283] width 5 height 11
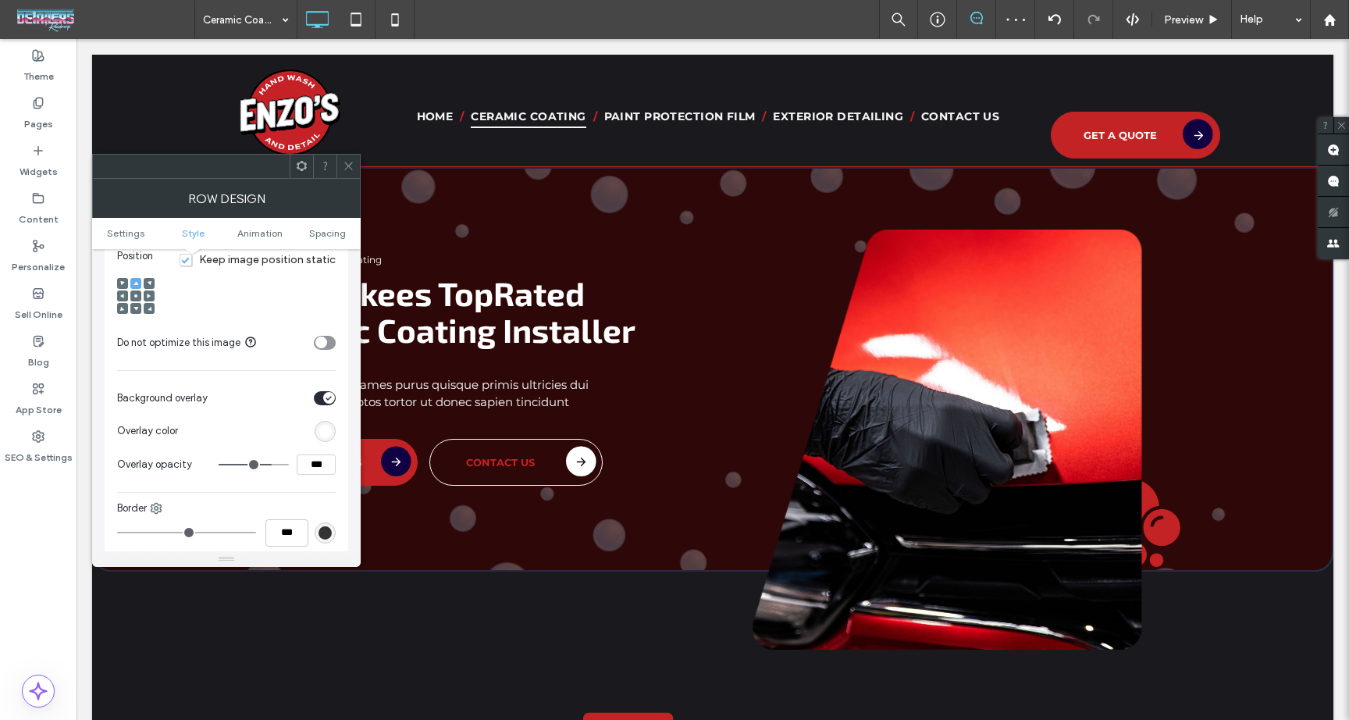
click at [136, 308] on icon at bounding box center [136, 308] width 5 height 5
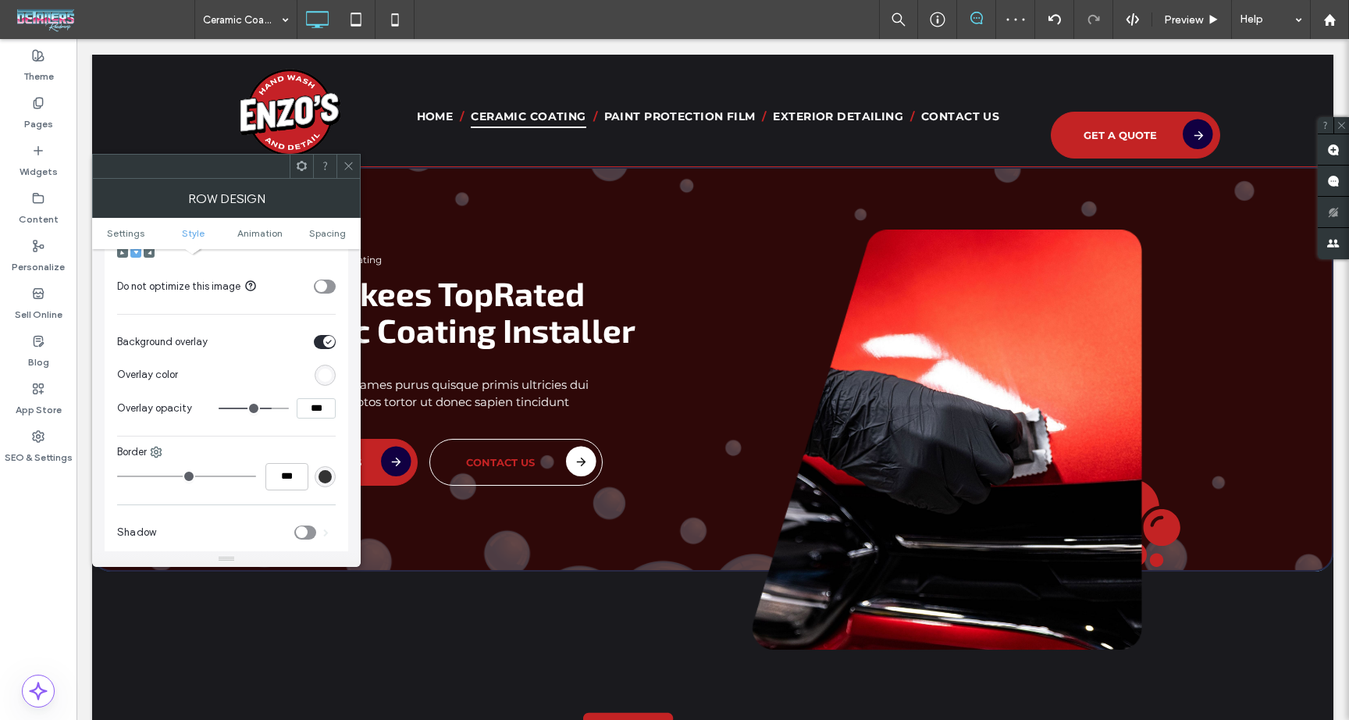
scroll to position [639, 0]
click at [320, 380] on div "rgb(255,255,255)" at bounding box center [325, 380] width 13 height 13
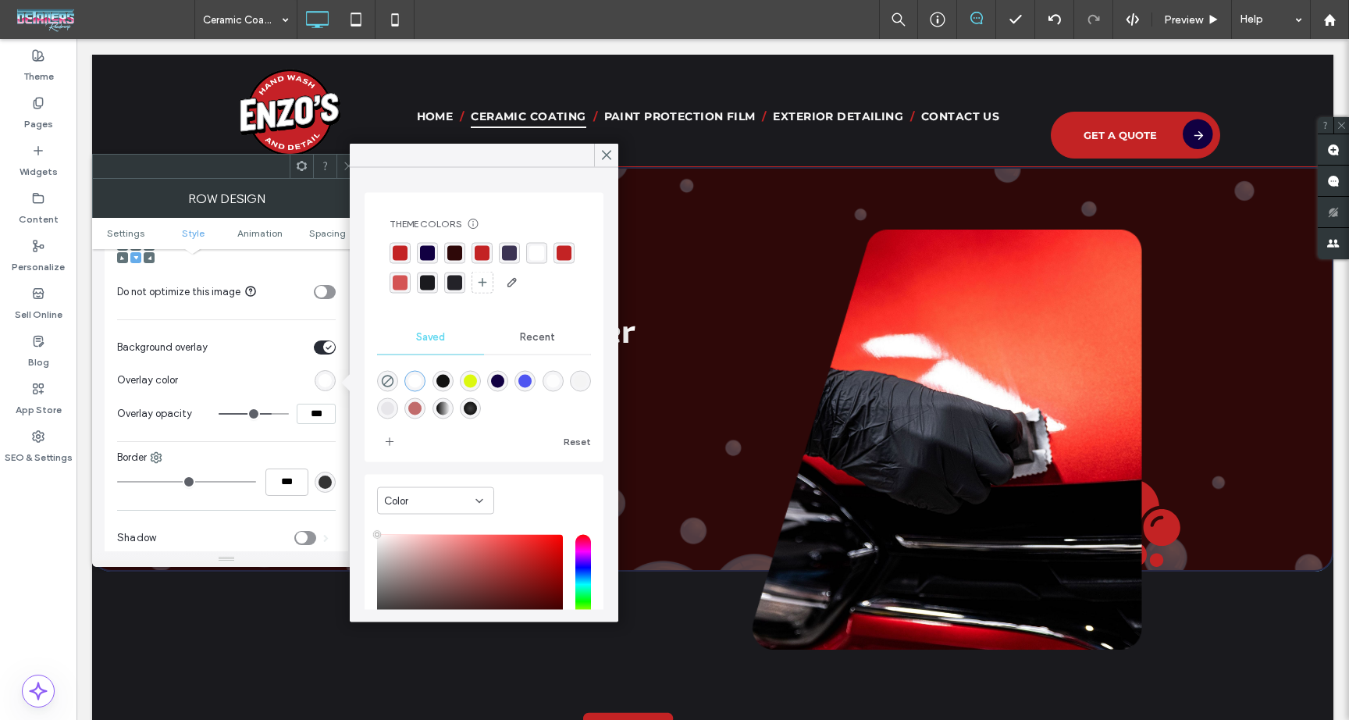
click at [433, 252] on div "rgba(17, 0, 66, 1)" at bounding box center [427, 253] width 15 height 15
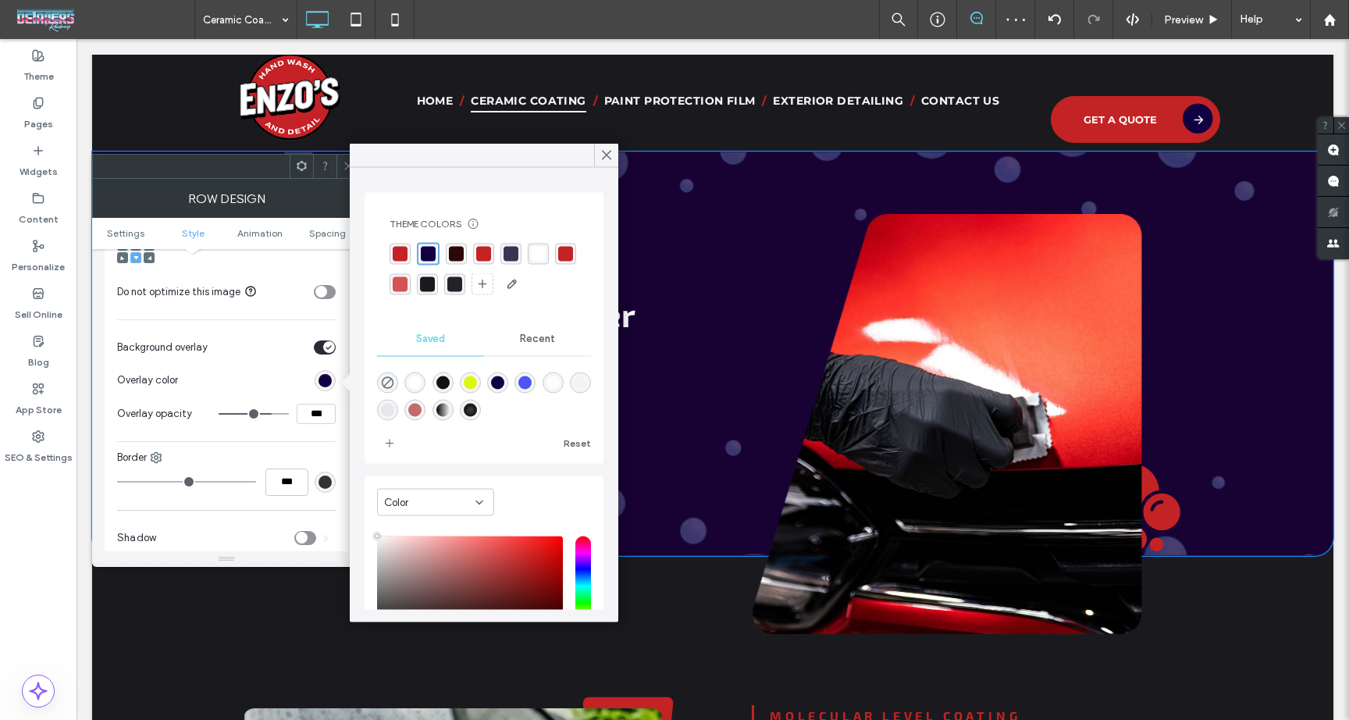
scroll to position [0, 0]
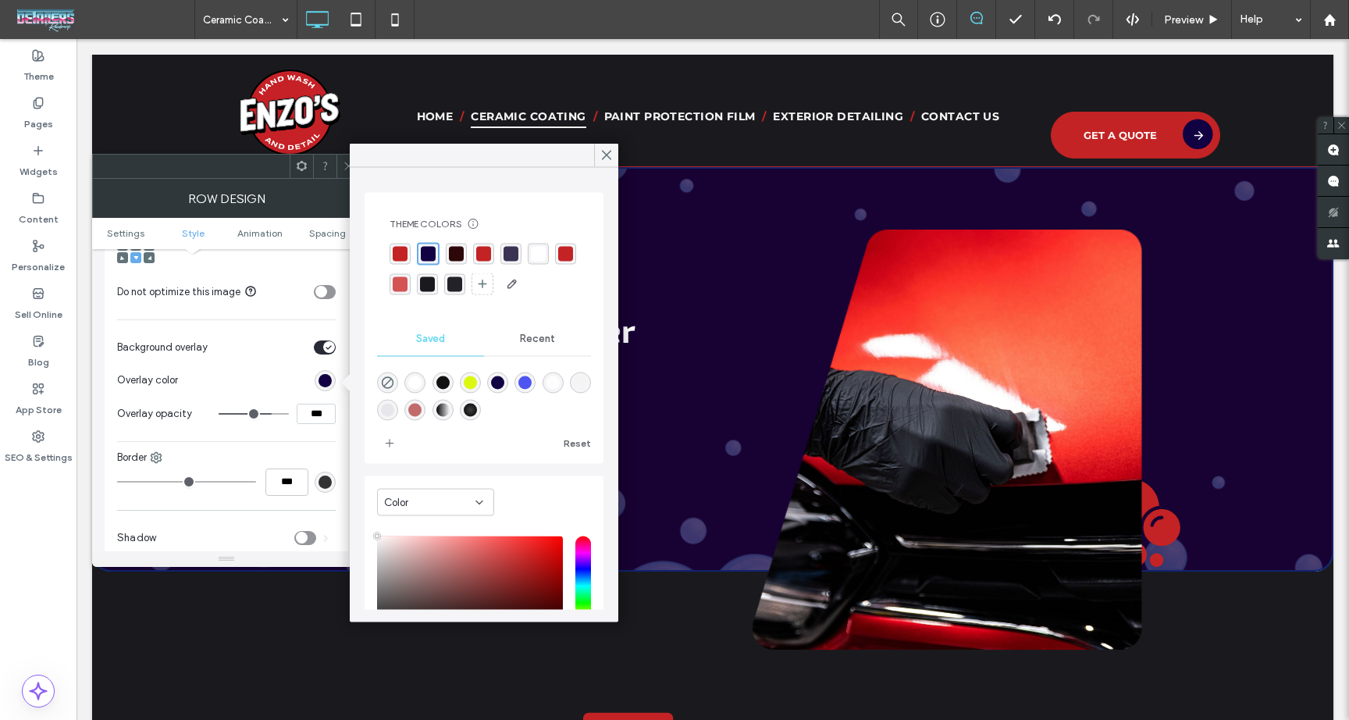
click at [345, 169] on icon at bounding box center [349, 166] width 12 height 12
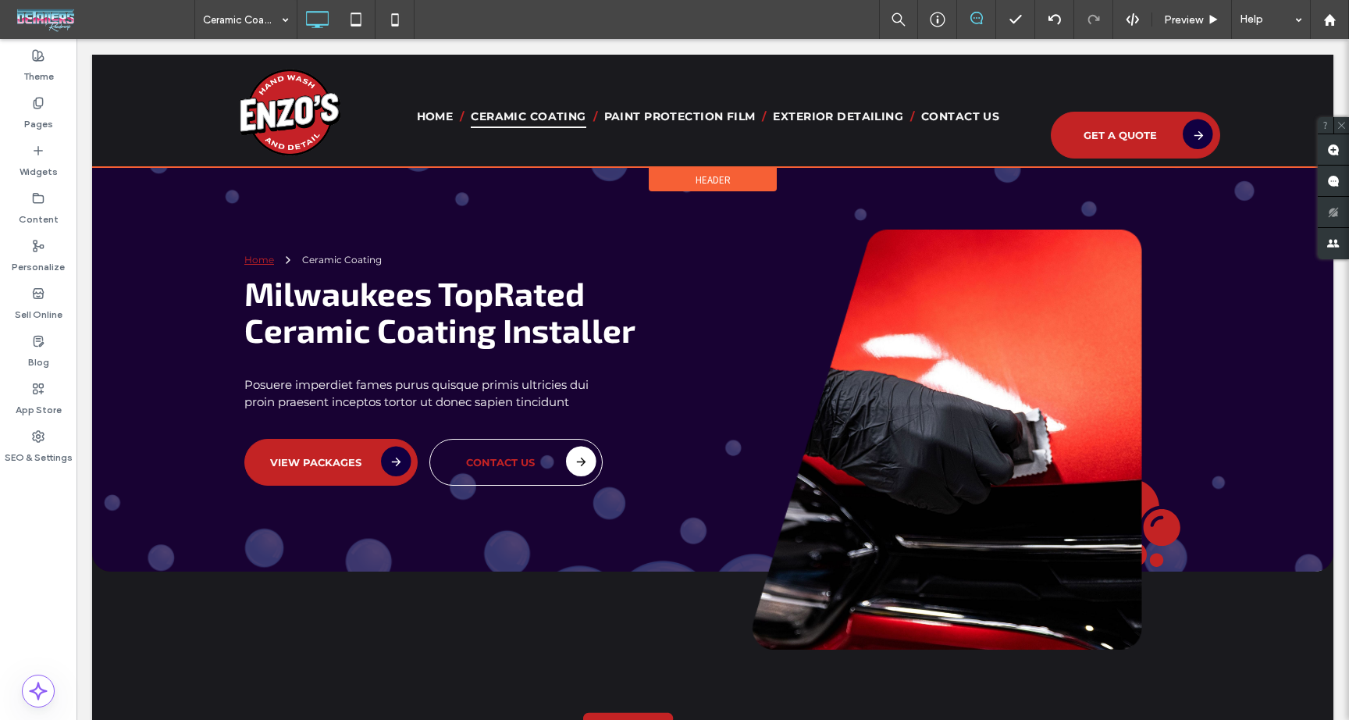
click at [711, 175] on span "Header" at bounding box center [713, 179] width 35 height 13
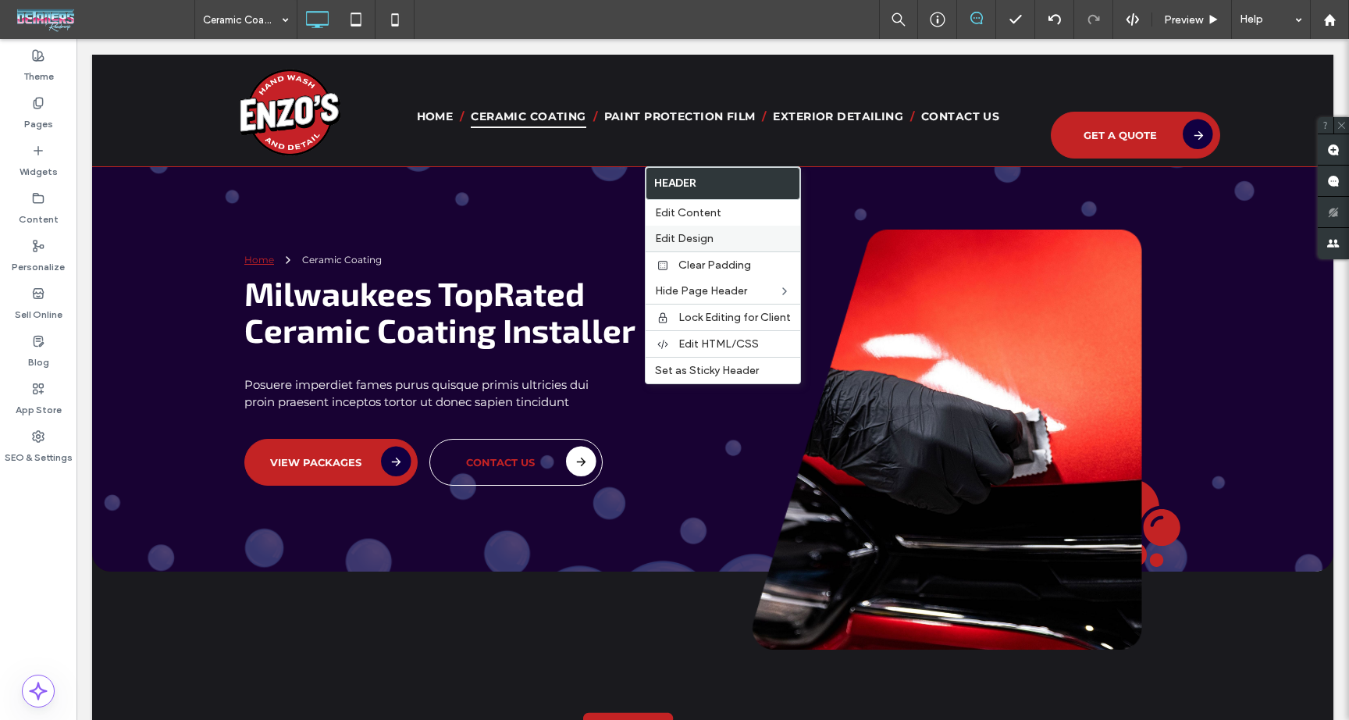
click at [708, 234] on span "Edit Design" at bounding box center [684, 238] width 59 height 13
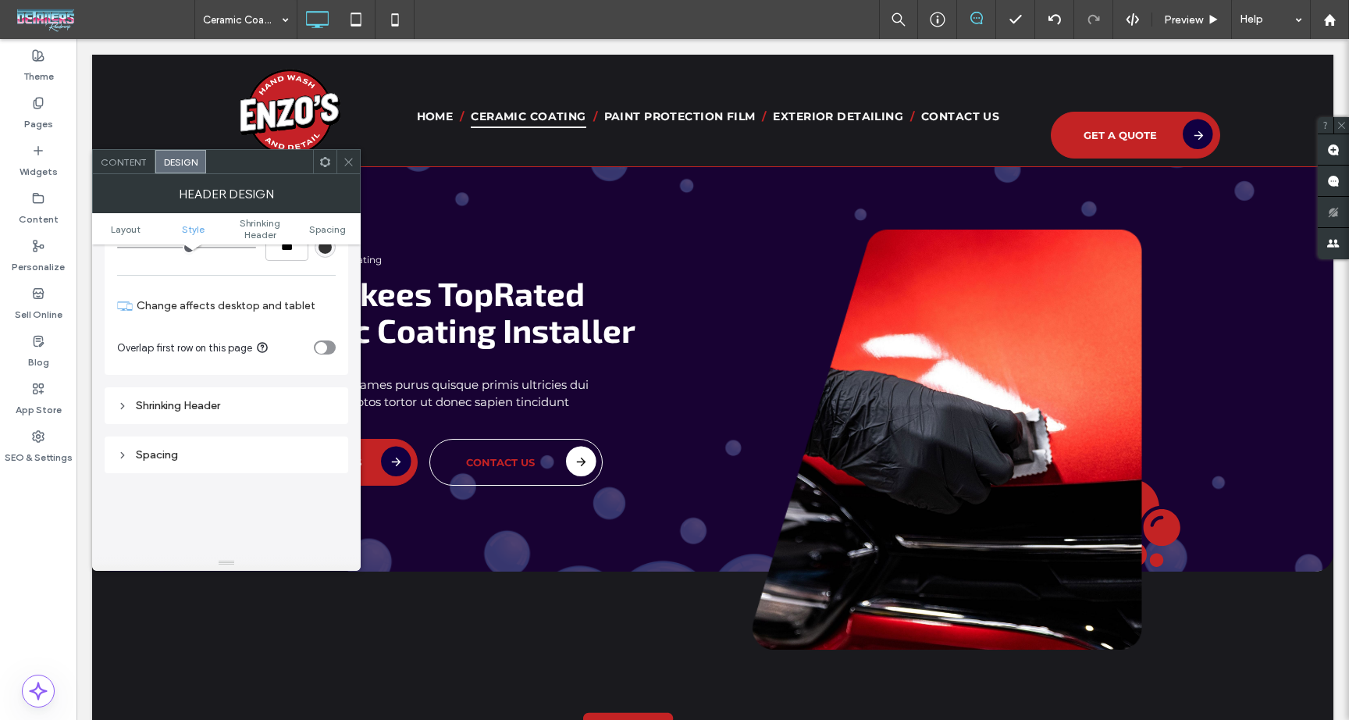
scroll to position [316, 0]
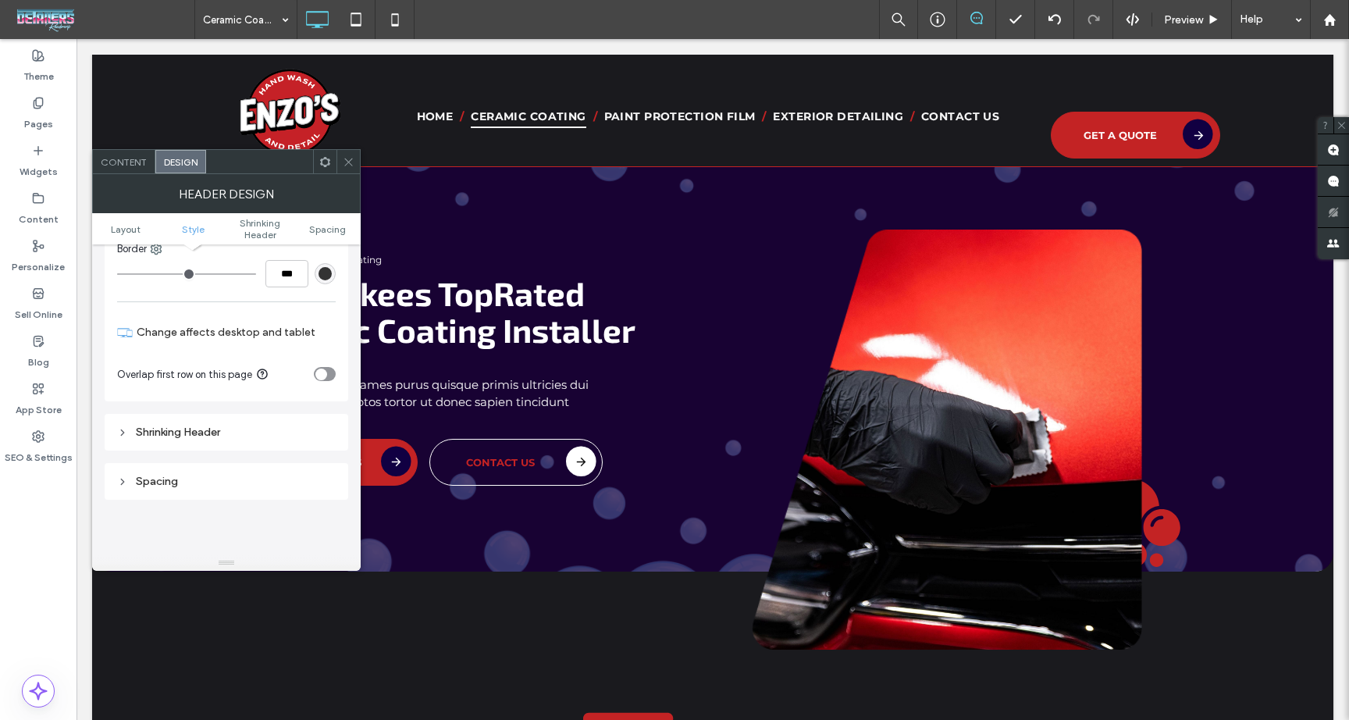
click at [329, 370] on div "toggle" at bounding box center [325, 374] width 22 height 14
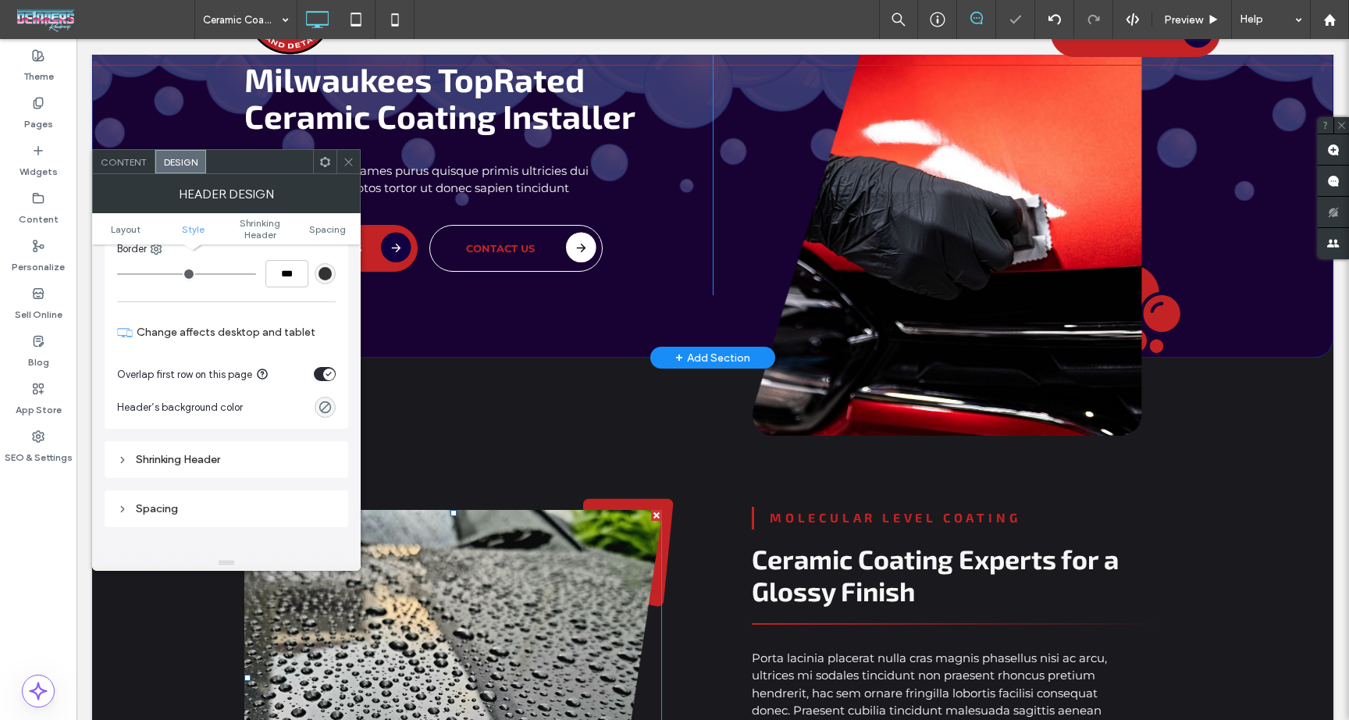
scroll to position [0, 0]
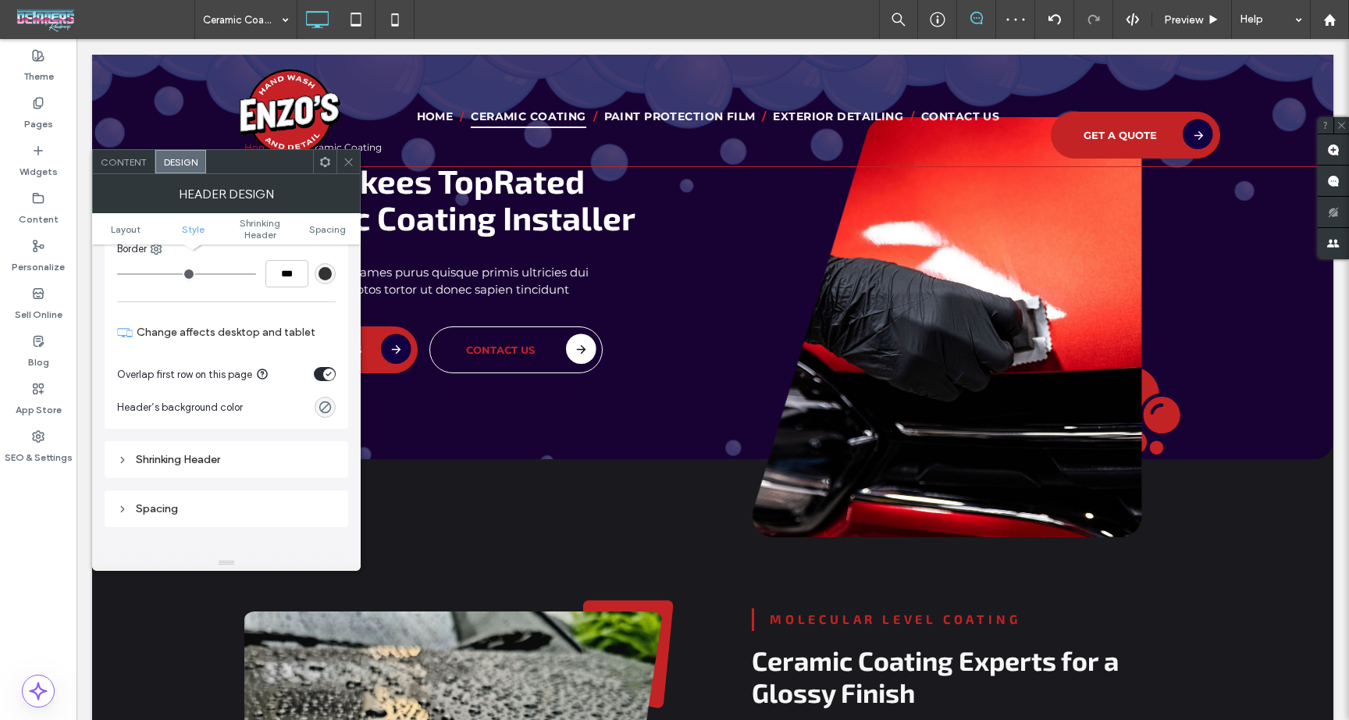
click at [345, 165] on icon at bounding box center [349, 162] width 12 height 12
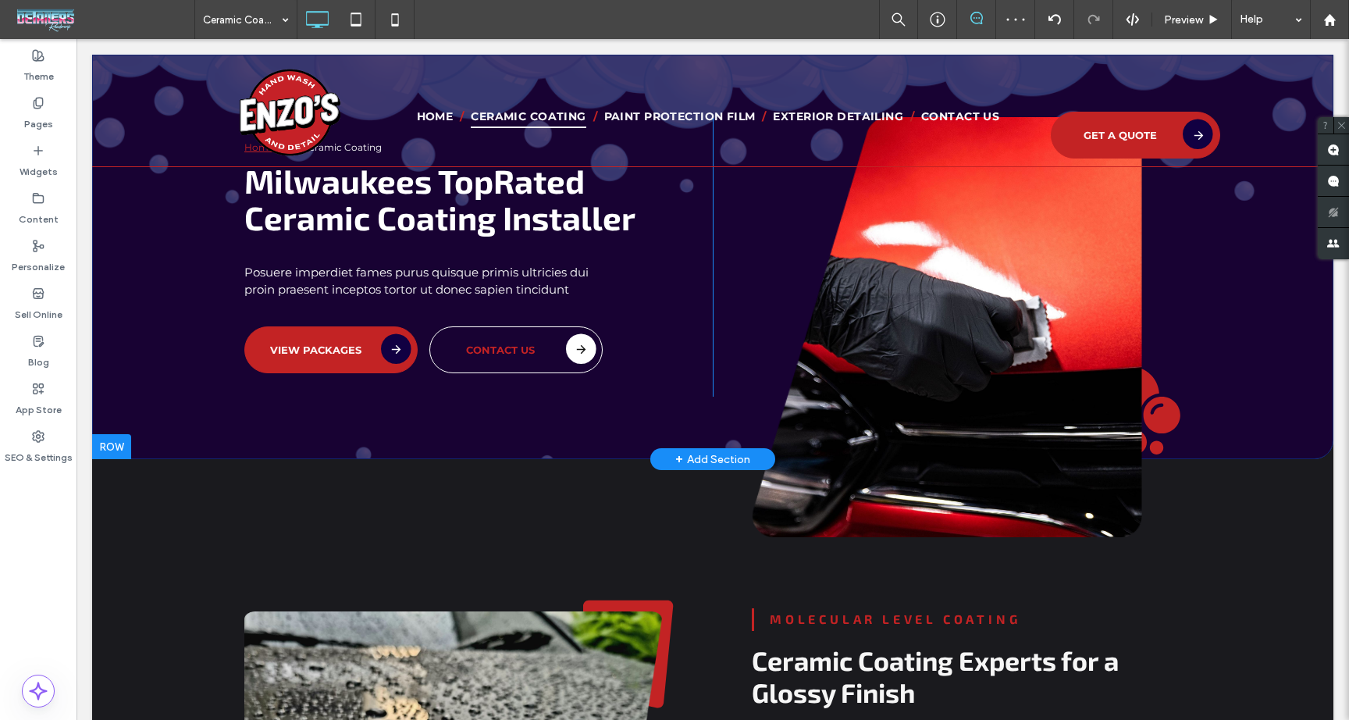
click at [109, 396] on div "Home Ceramic Coating Milwaukees Top Rated Ceramic Coating Installer Posuere imp…" at bounding box center [713, 257] width 1242 height 405
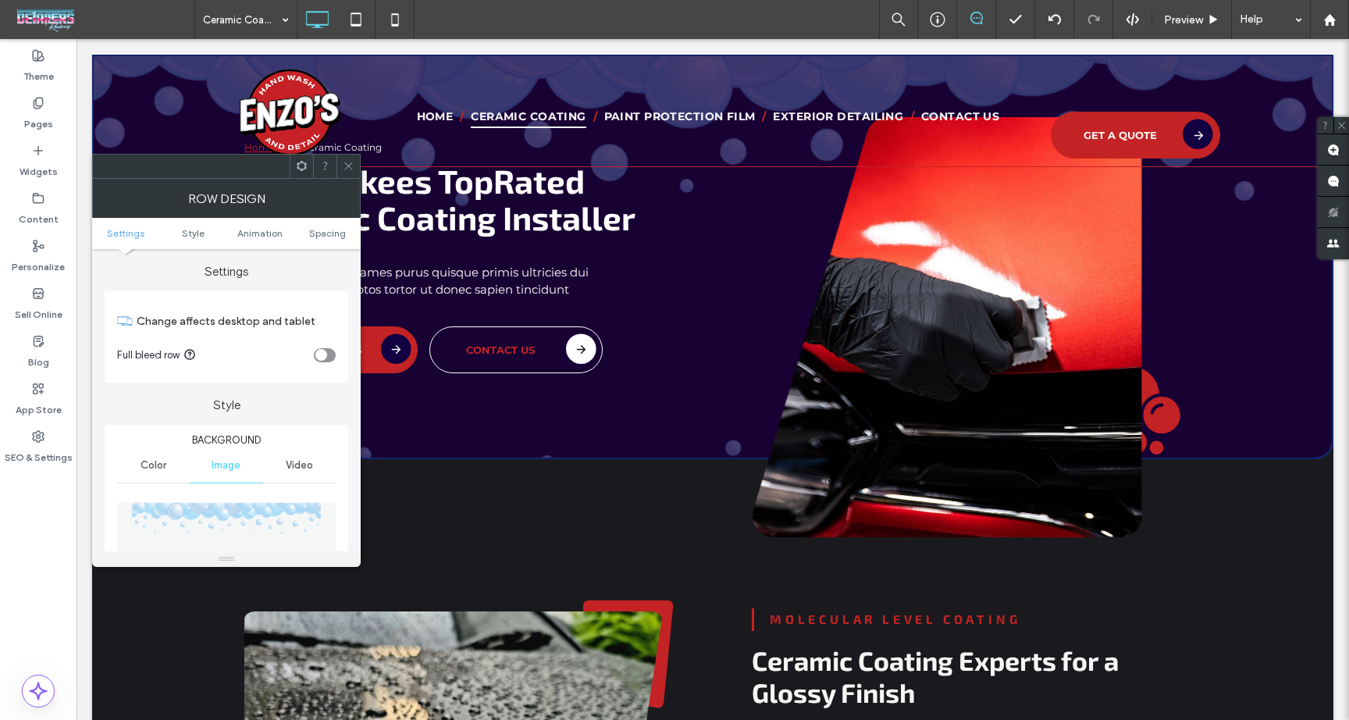
click at [340, 220] on ul "Settings Style Animation Spacing" at bounding box center [226, 233] width 269 height 31
click at [338, 234] on span "Spacing" at bounding box center [327, 233] width 37 height 12
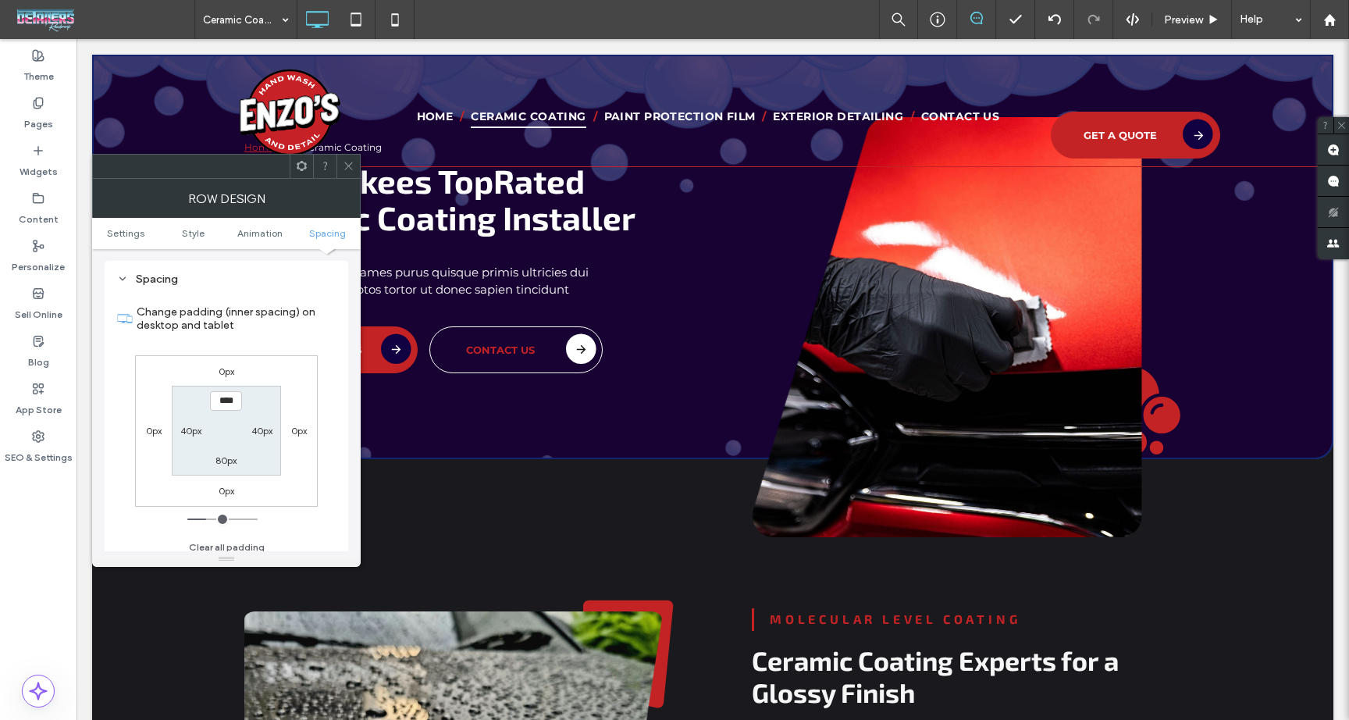
scroll to position [1007, 0]
type input "*****"
type input "***"
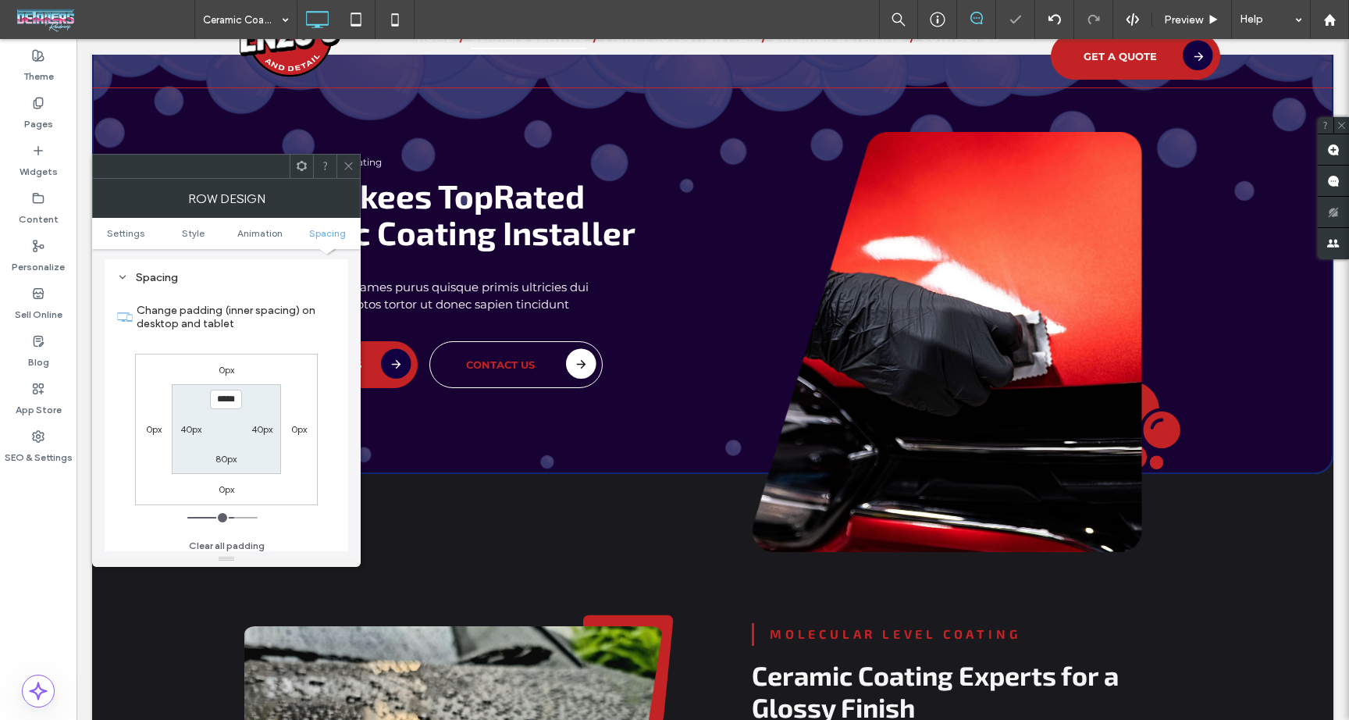
scroll to position [0, 0]
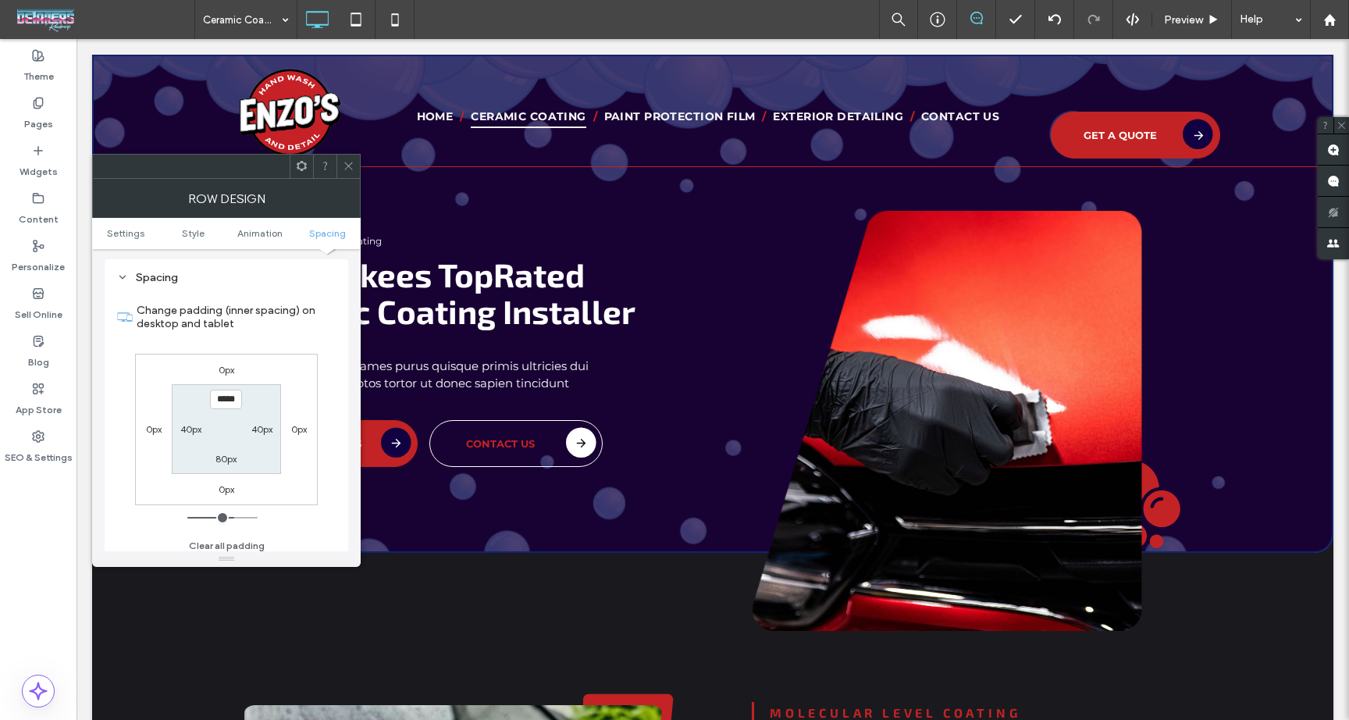
click at [350, 152] on div "Click To Paste" at bounding box center [289, 113] width 169 height 108
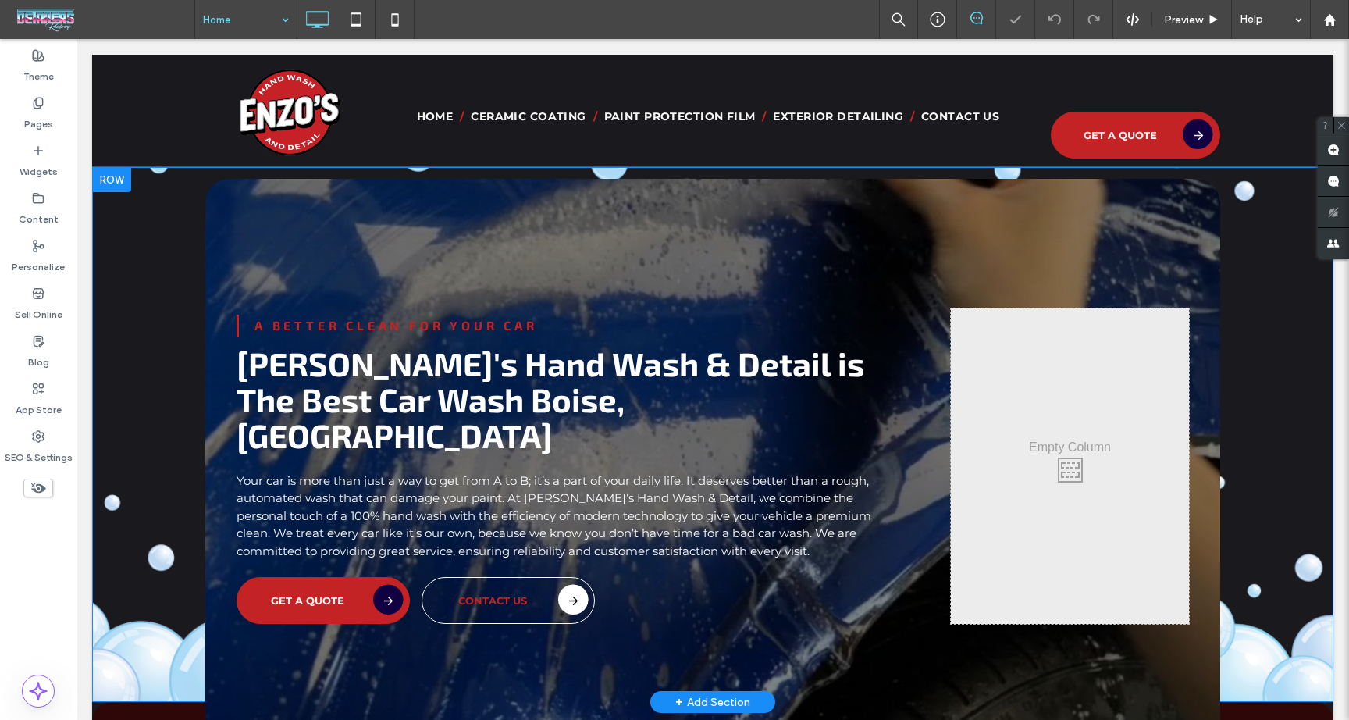
click at [137, 292] on div "A Better Clean For Your Car Enzo's Hand Wash & Detail is The Best Car Wash Bois…" at bounding box center [713, 434] width 1242 height 535
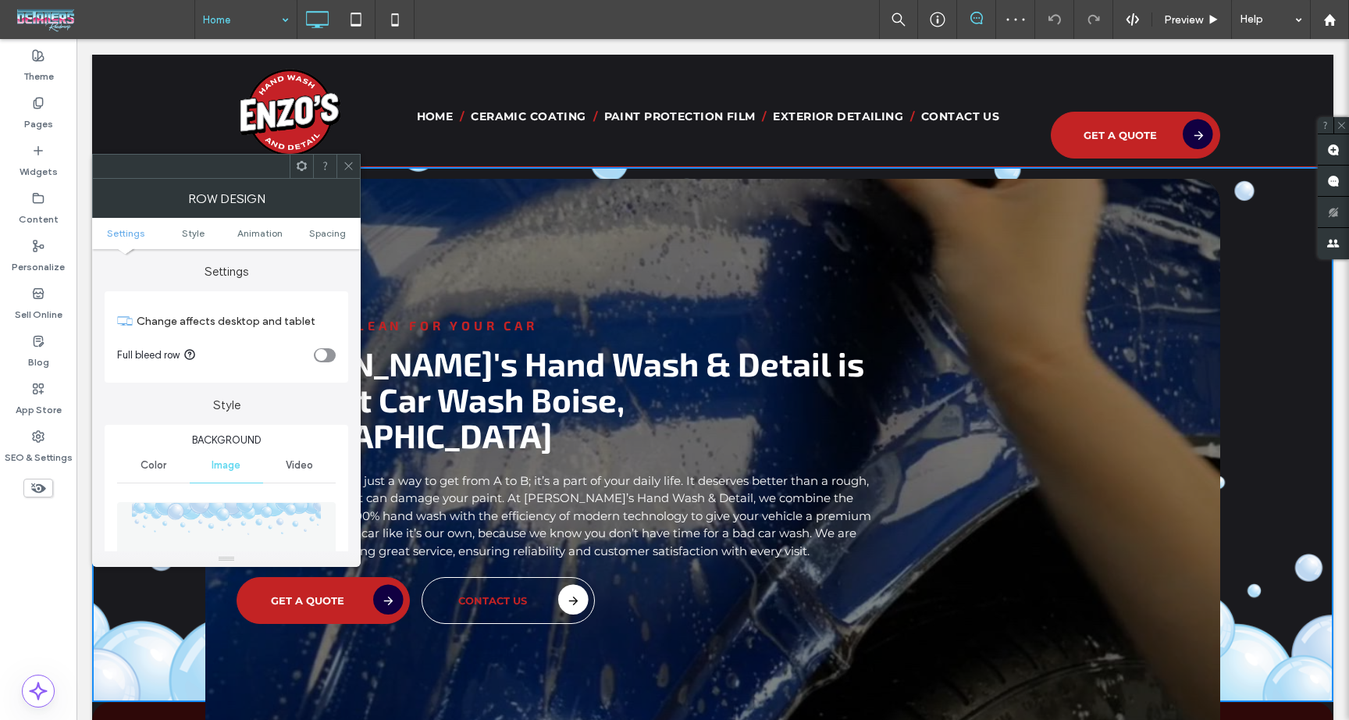
click at [358, 169] on div at bounding box center [348, 166] width 23 height 23
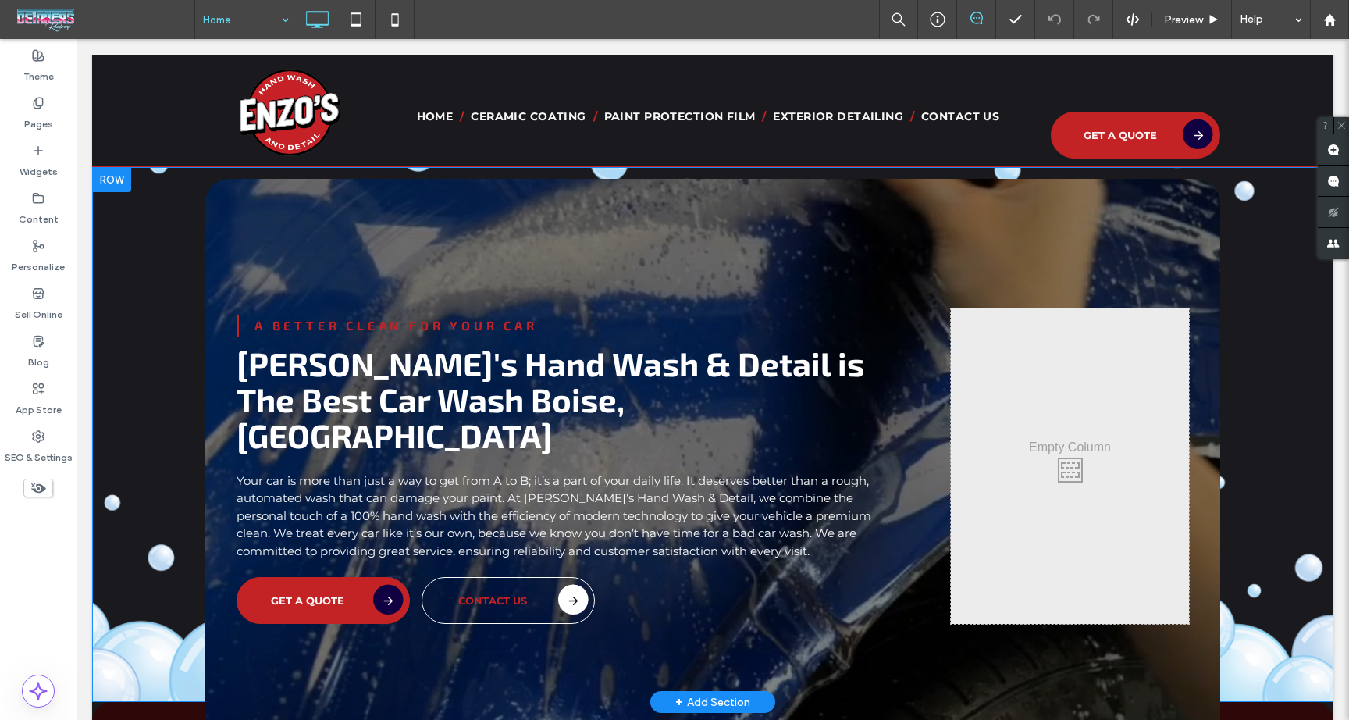
click at [162, 217] on div "A Better Clean For Your Car Enzo's Hand Wash & Detail is The Best Car Wash Bois…" at bounding box center [713, 434] width 1242 height 535
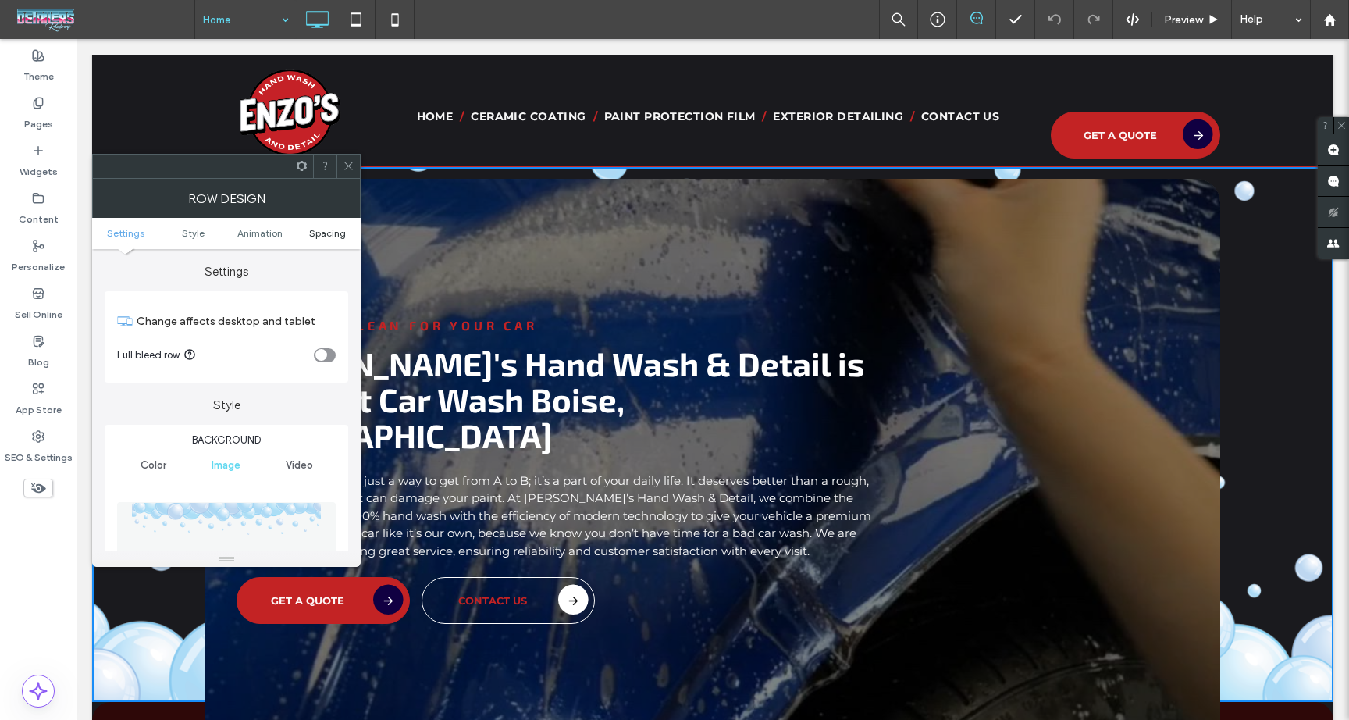
click at [327, 240] on ul "Settings Style Animation Spacing" at bounding box center [226, 233] width 269 height 31
click at [328, 233] on span "Spacing" at bounding box center [327, 233] width 37 height 12
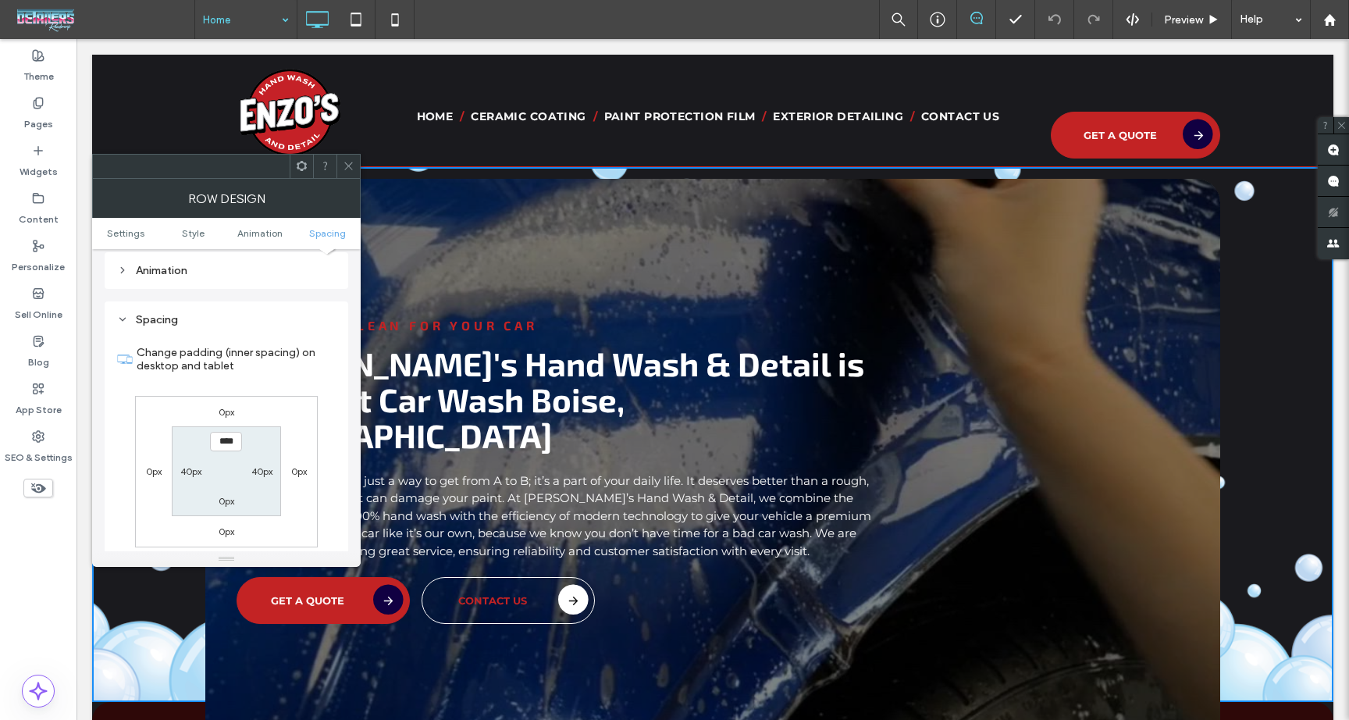
scroll to position [940, 0]
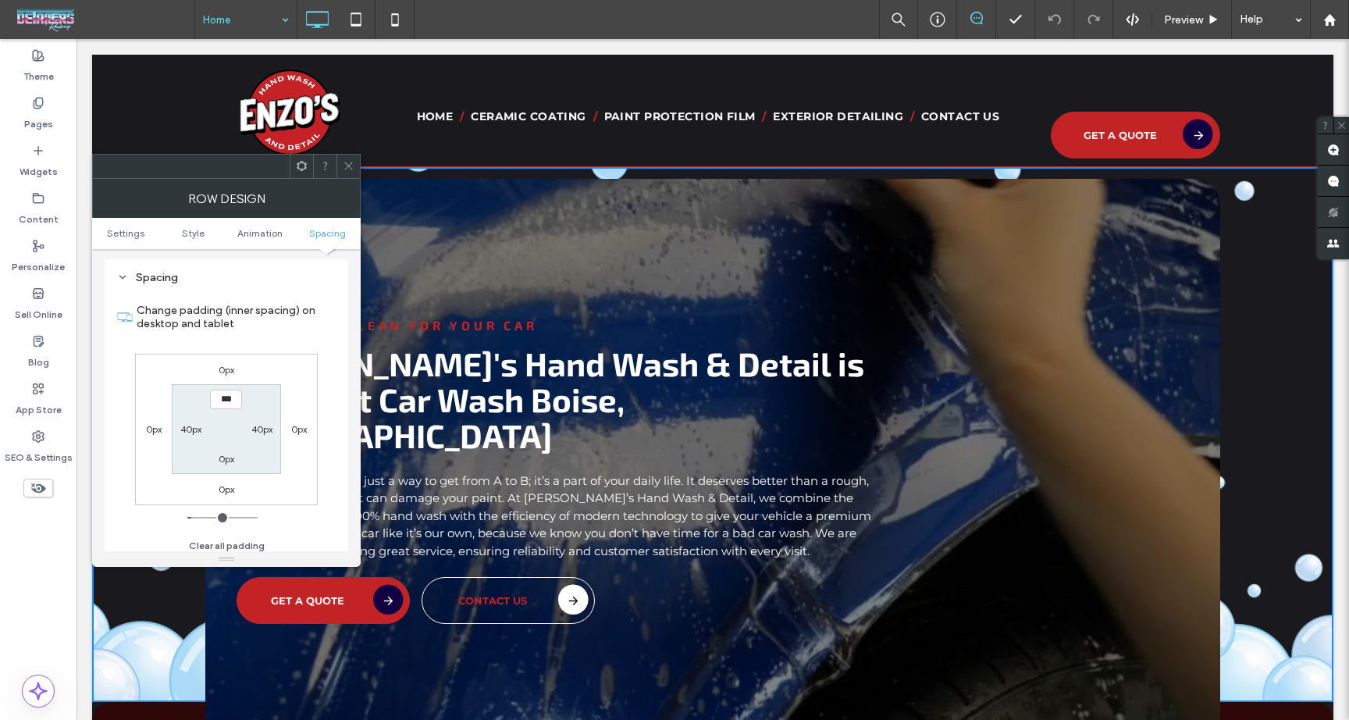
type input "*****"
type input "***"
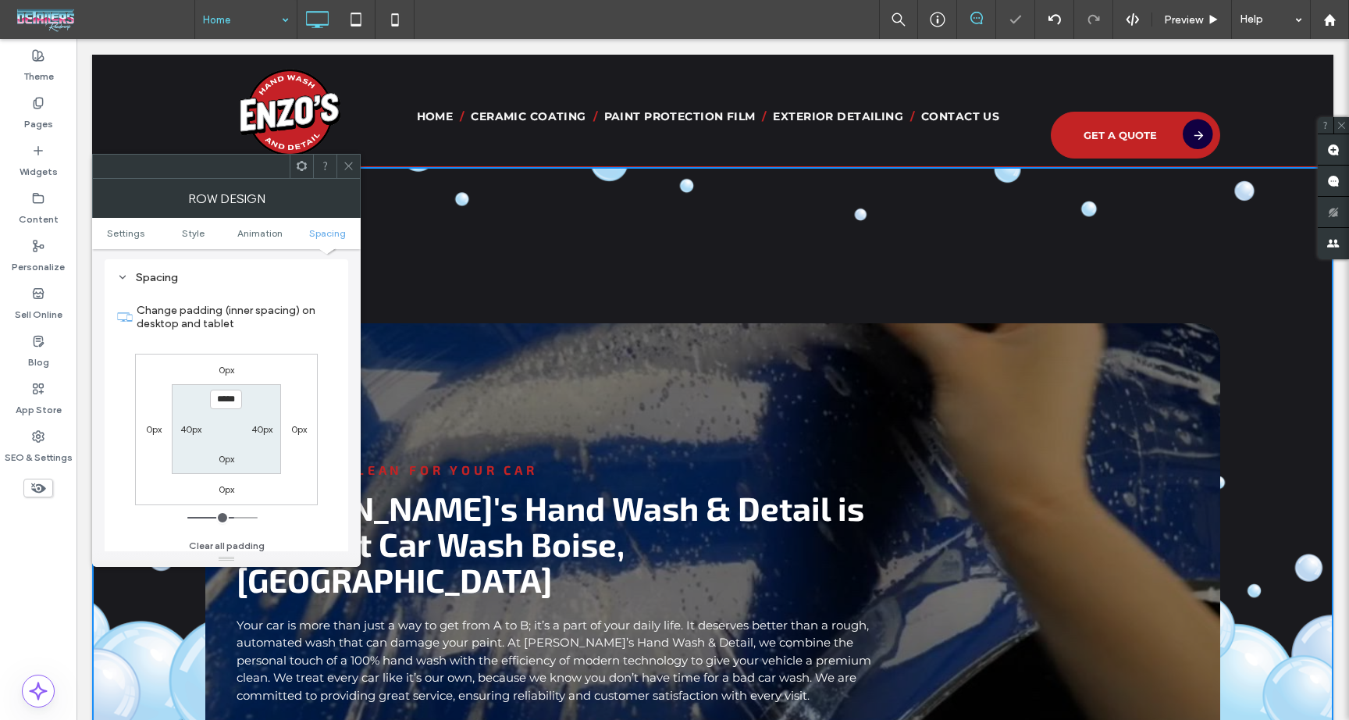
click at [344, 169] on icon at bounding box center [349, 166] width 12 height 12
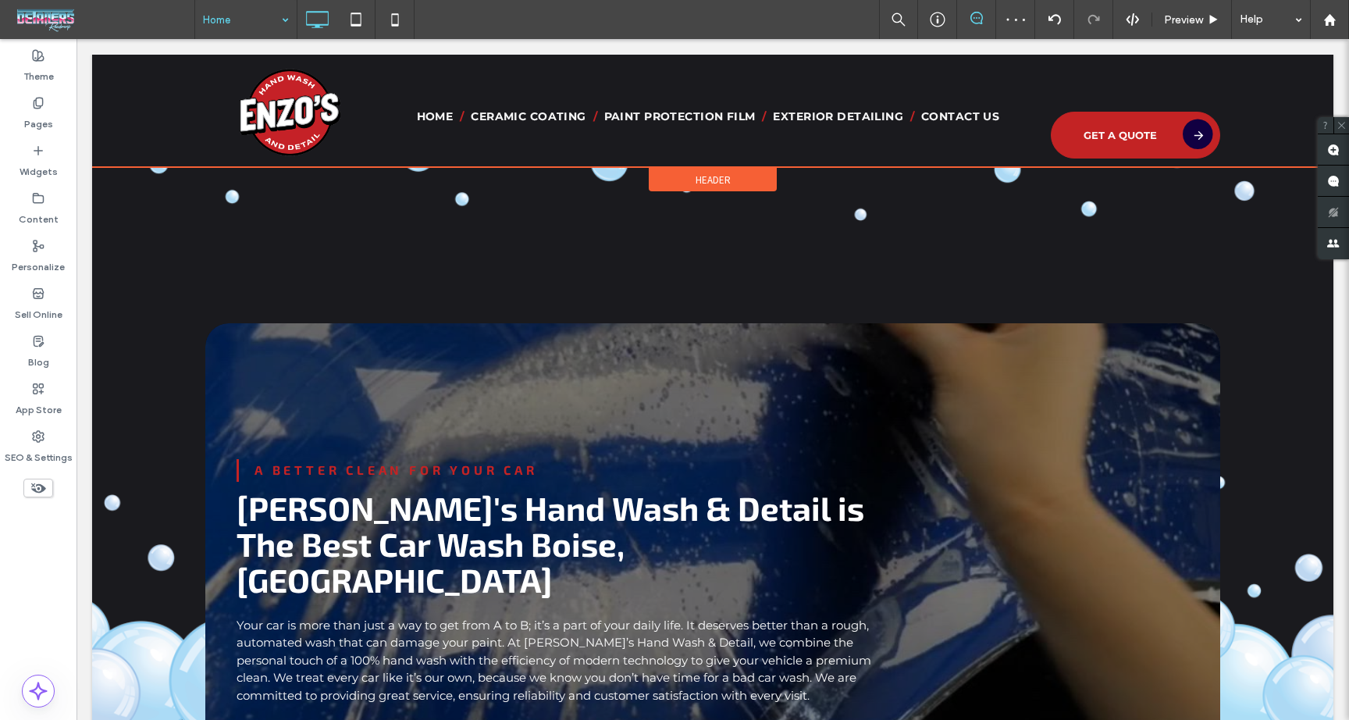
click at [705, 176] on span "Header" at bounding box center [713, 179] width 35 height 13
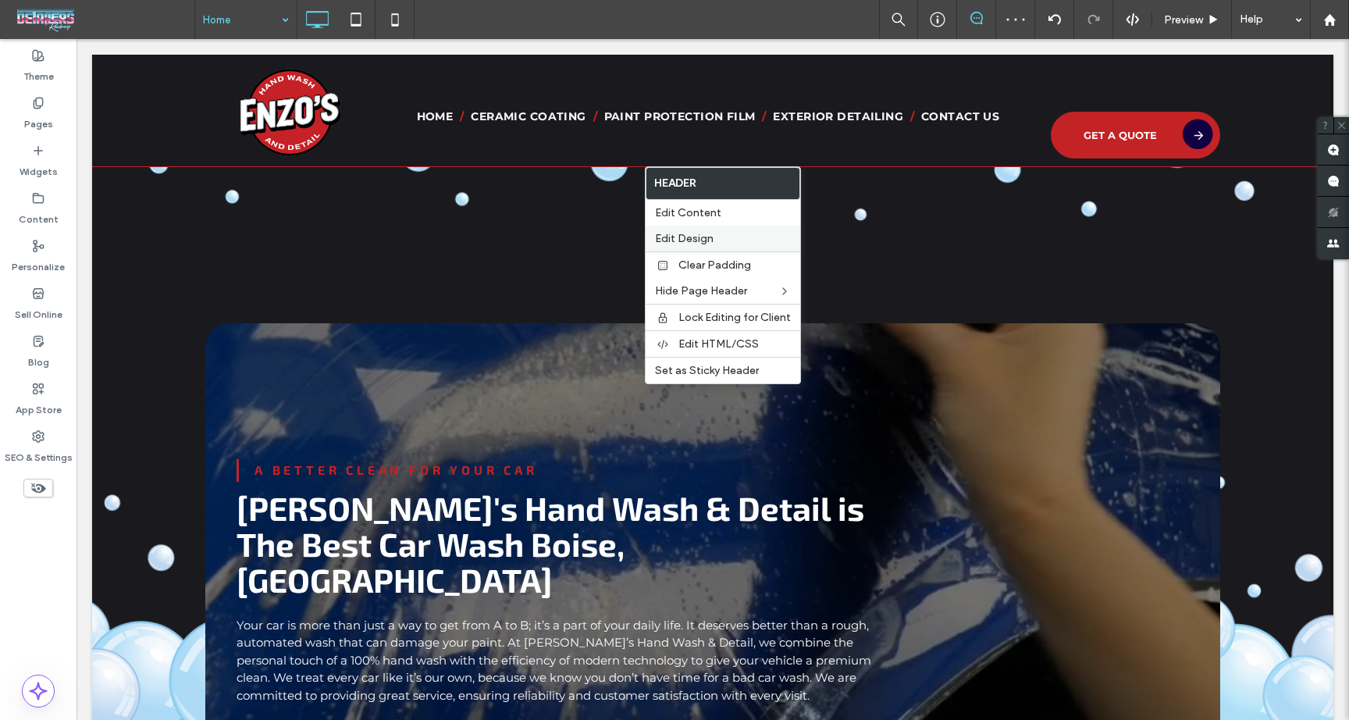
click at [683, 241] on span "Edit Design" at bounding box center [684, 238] width 59 height 13
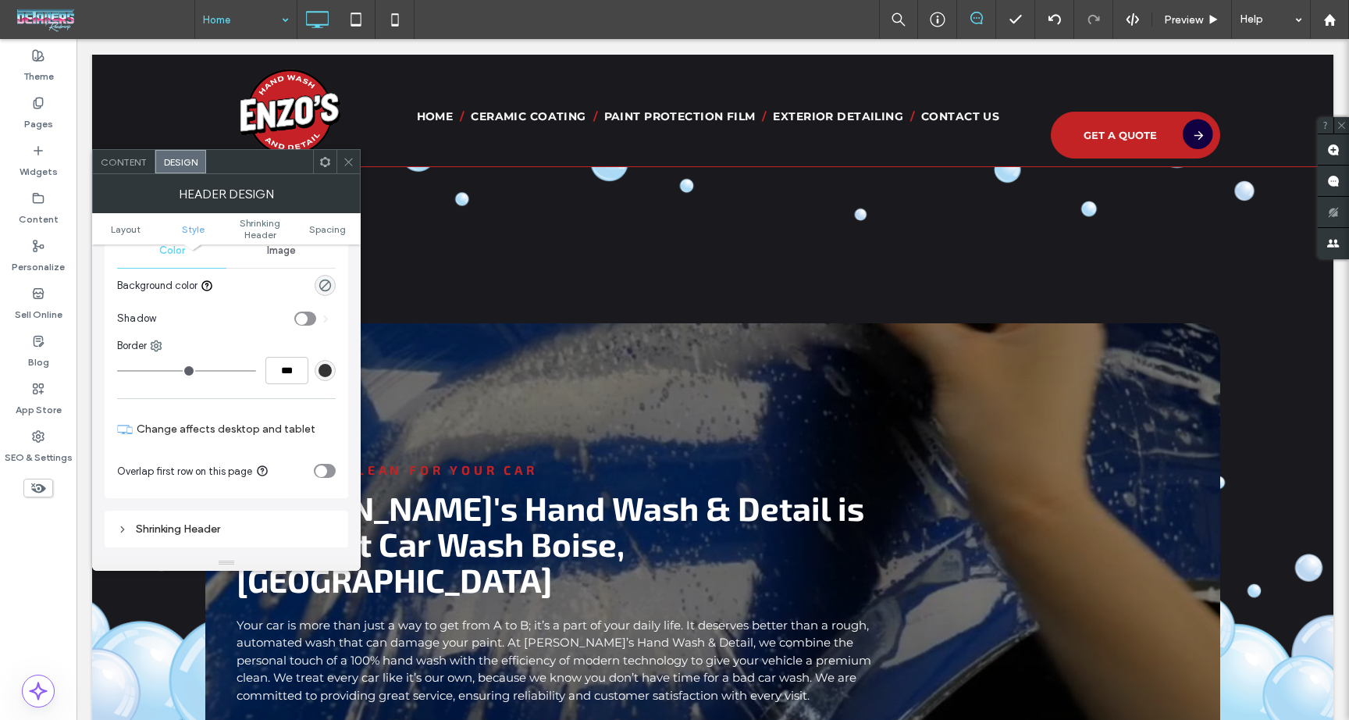
scroll to position [224, 0]
click at [316, 464] on div "toggle" at bounding box center [322, 467] width 12 height 12
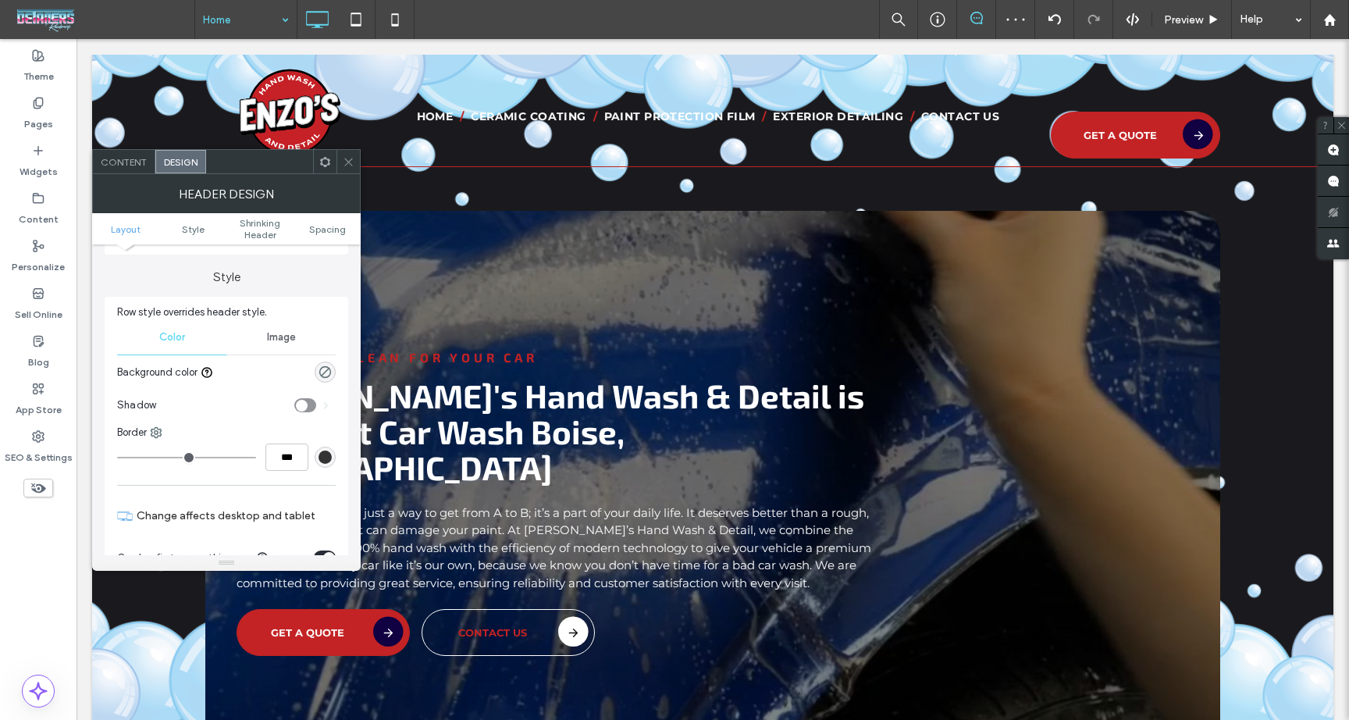
scroll to position [130, 0]
click at [315, 373] on div "rgba(0, 0, 0, 0)" at bounding box center [325, 374] width 21 height 21
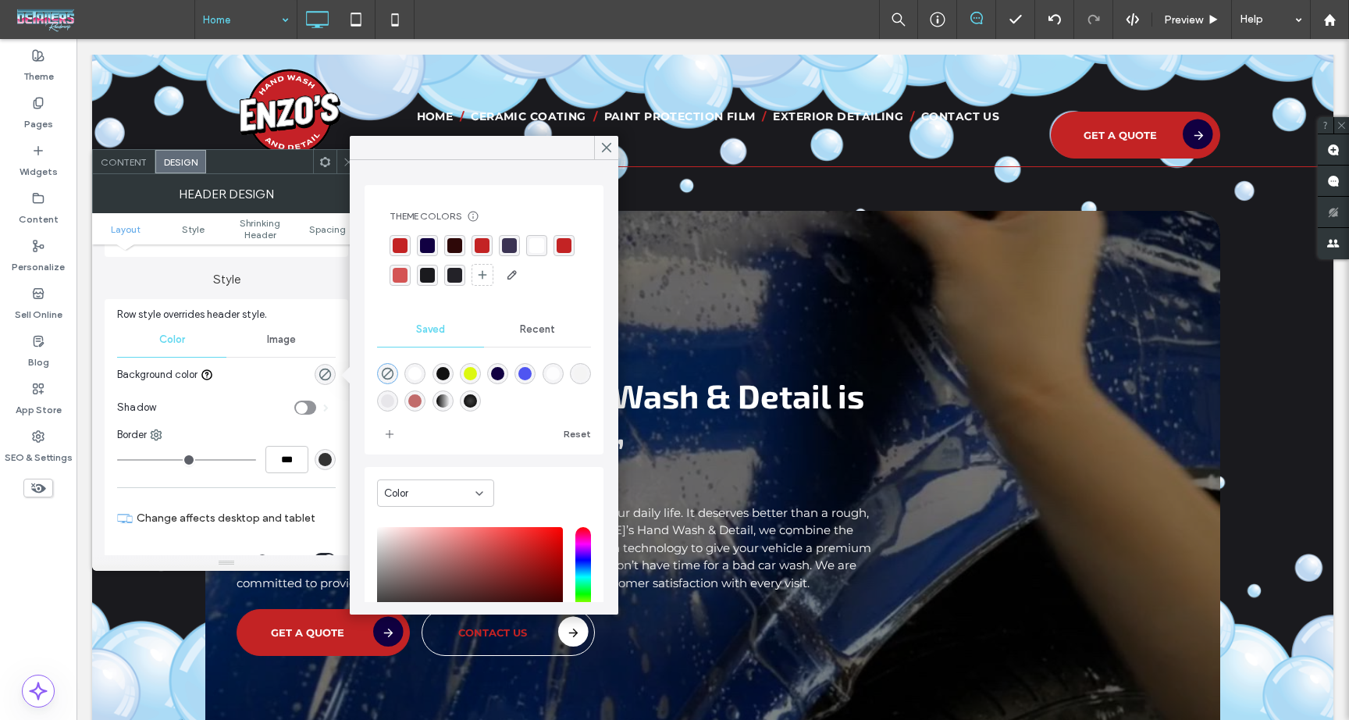
click at [429, 241] on div "rgba(17, 0, 66, 1)" at bounding box center [427, 245] width 15 height 15
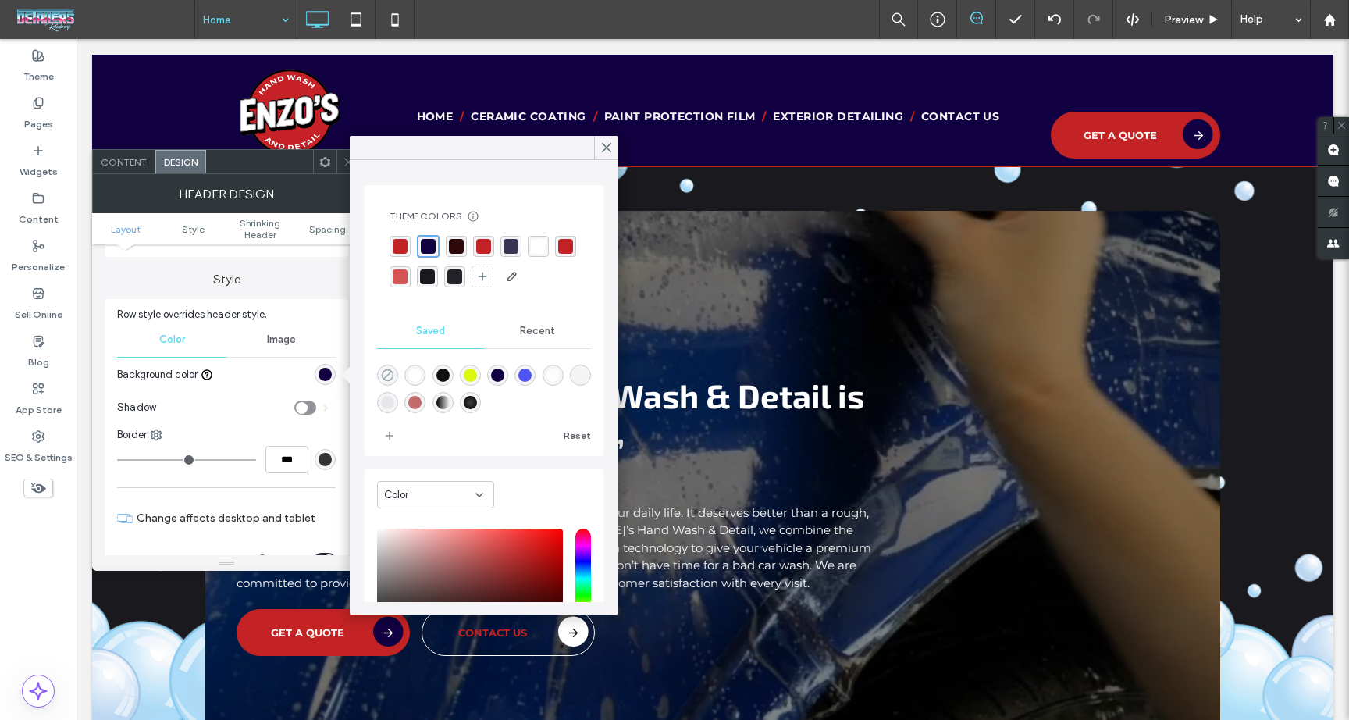
click at [390, 373] on use "rgba(0,0,0,0)" at bounding box center [388, 375] width 12 height 12
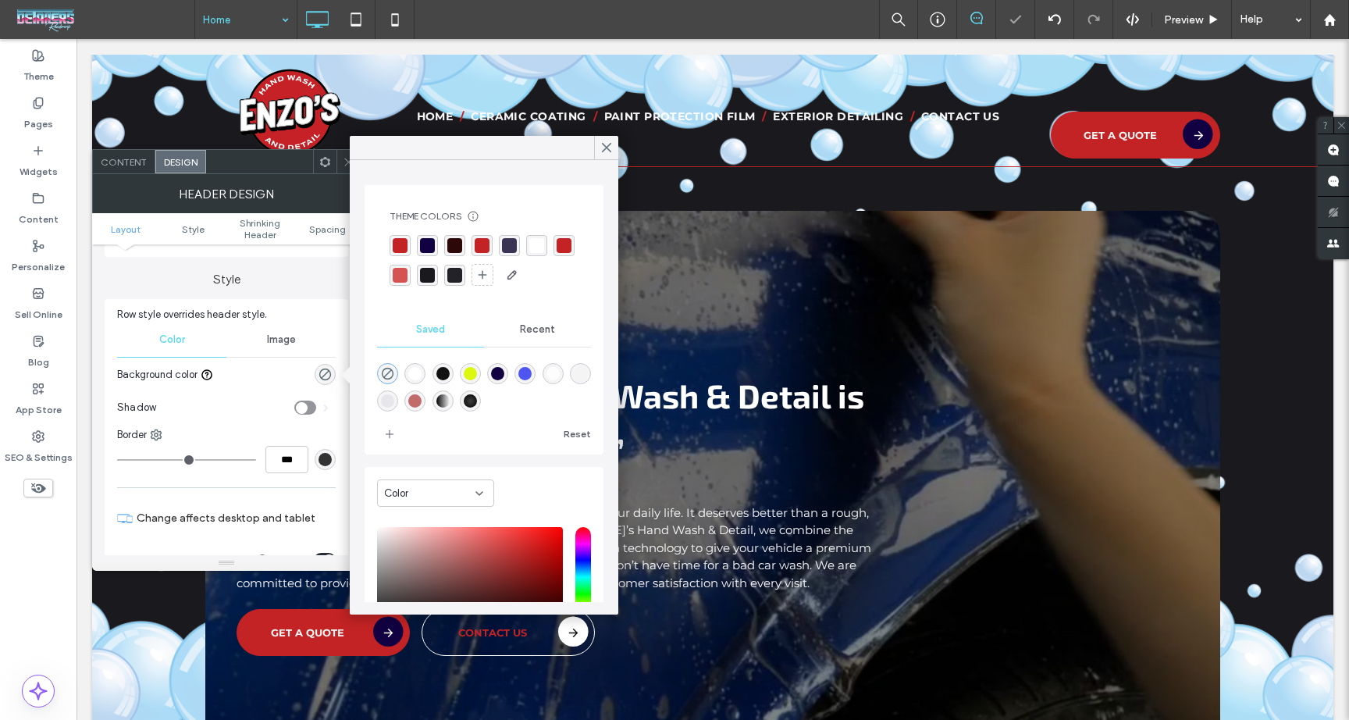
click at [282, 161] on div at bounding box center [259, 161] width 107 height 23
click at [611, 146] on icon at bounding box center [607, 148] width 14 height 14
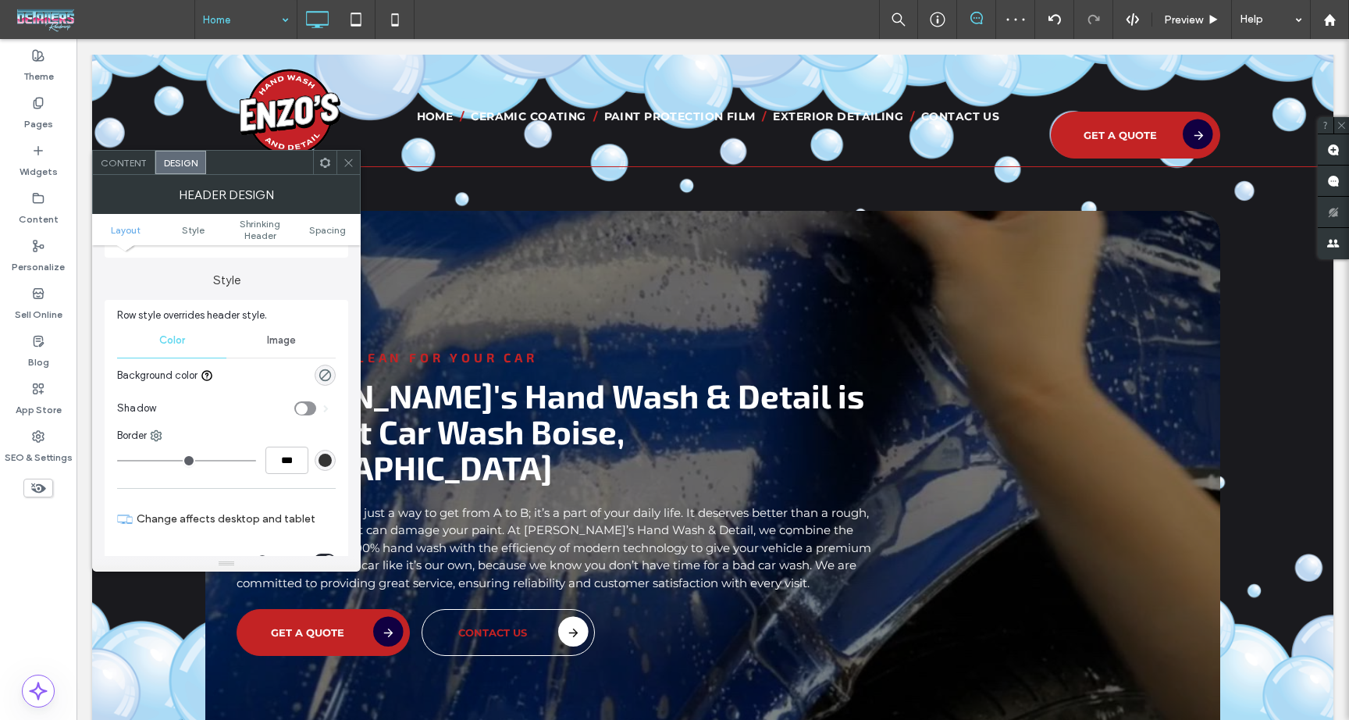
click at [350, 162] on icon at bounding box center [349, 163] width 12 height 12
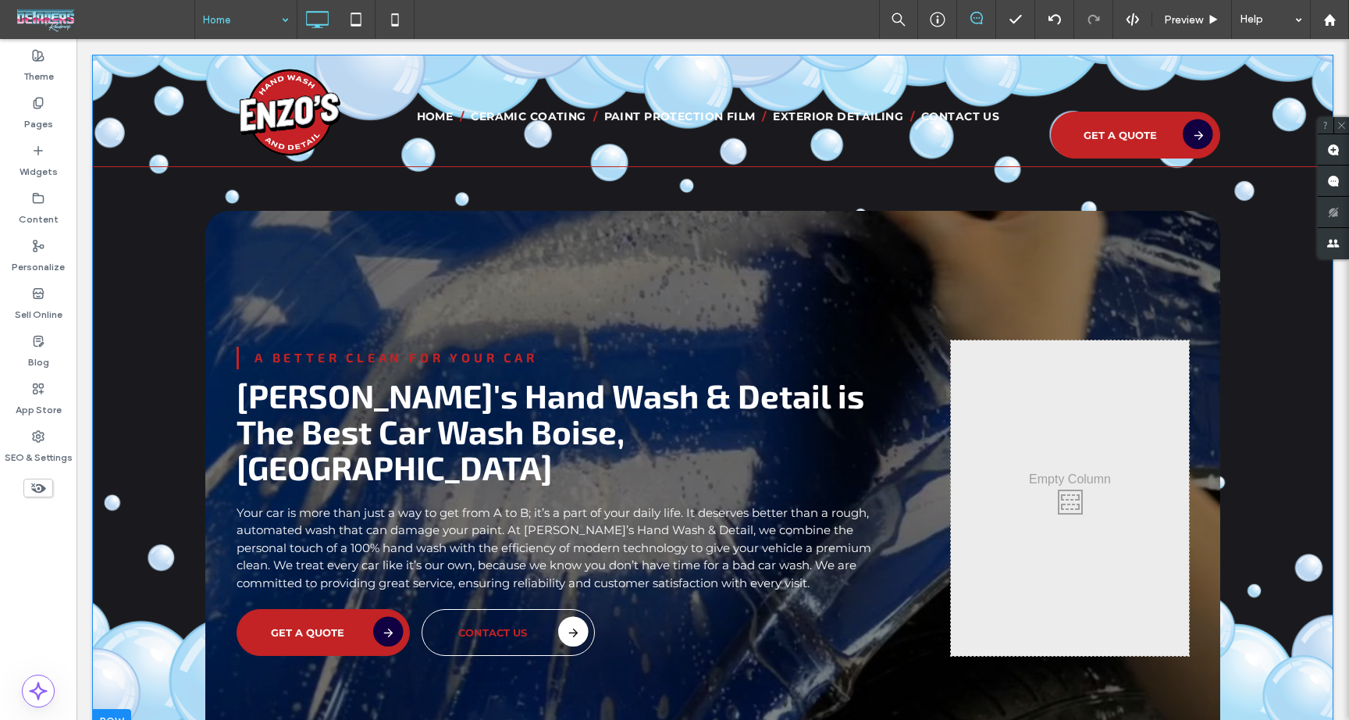
click at [105, 709] on div at bounding box center [111, 721] width 39 height 25
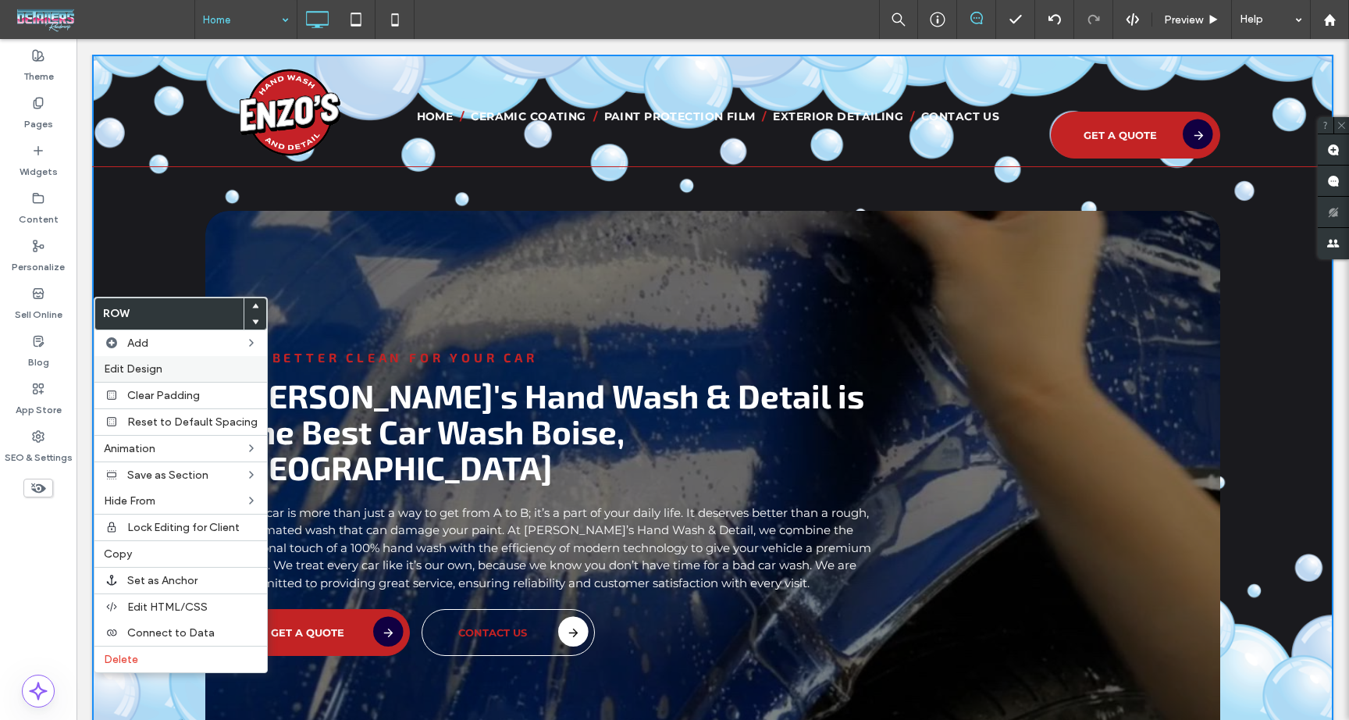
click at [134, 374] on span "Edit Design" at bounding box center [133, 368] width 59 height 13
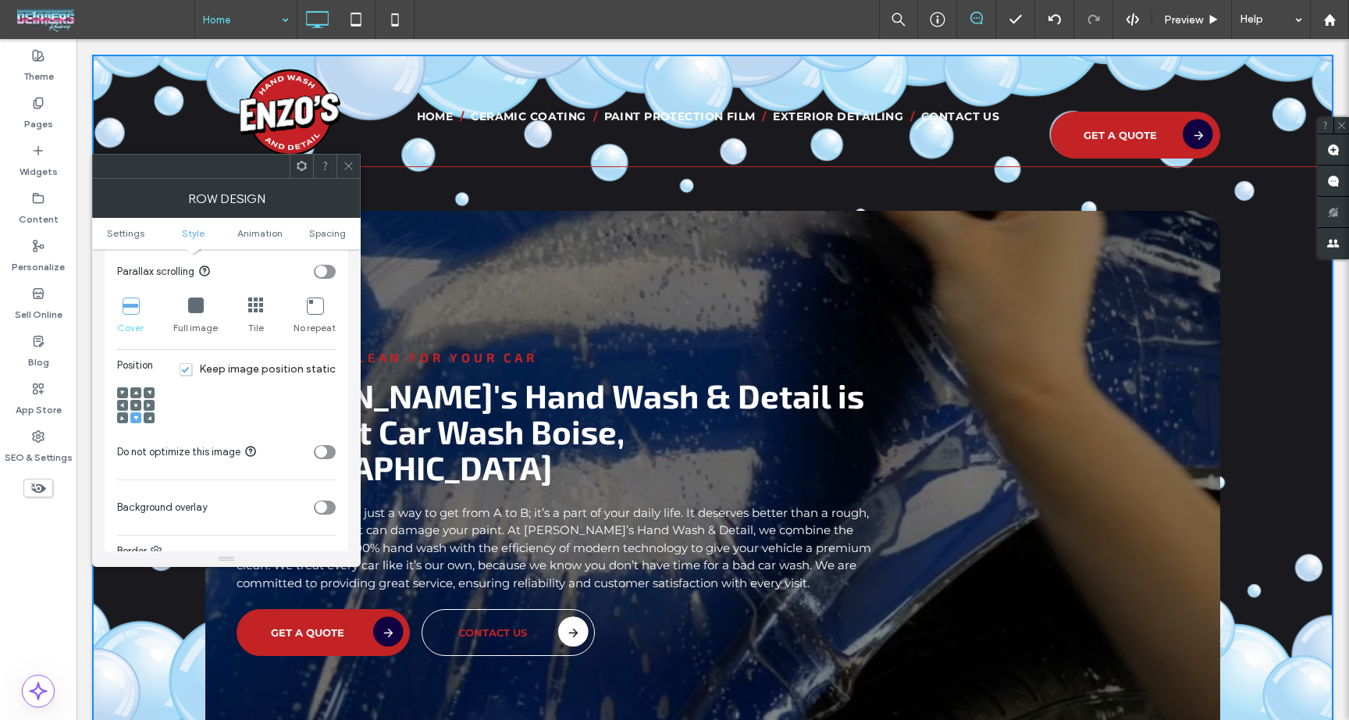
scroll to position [540, 0]
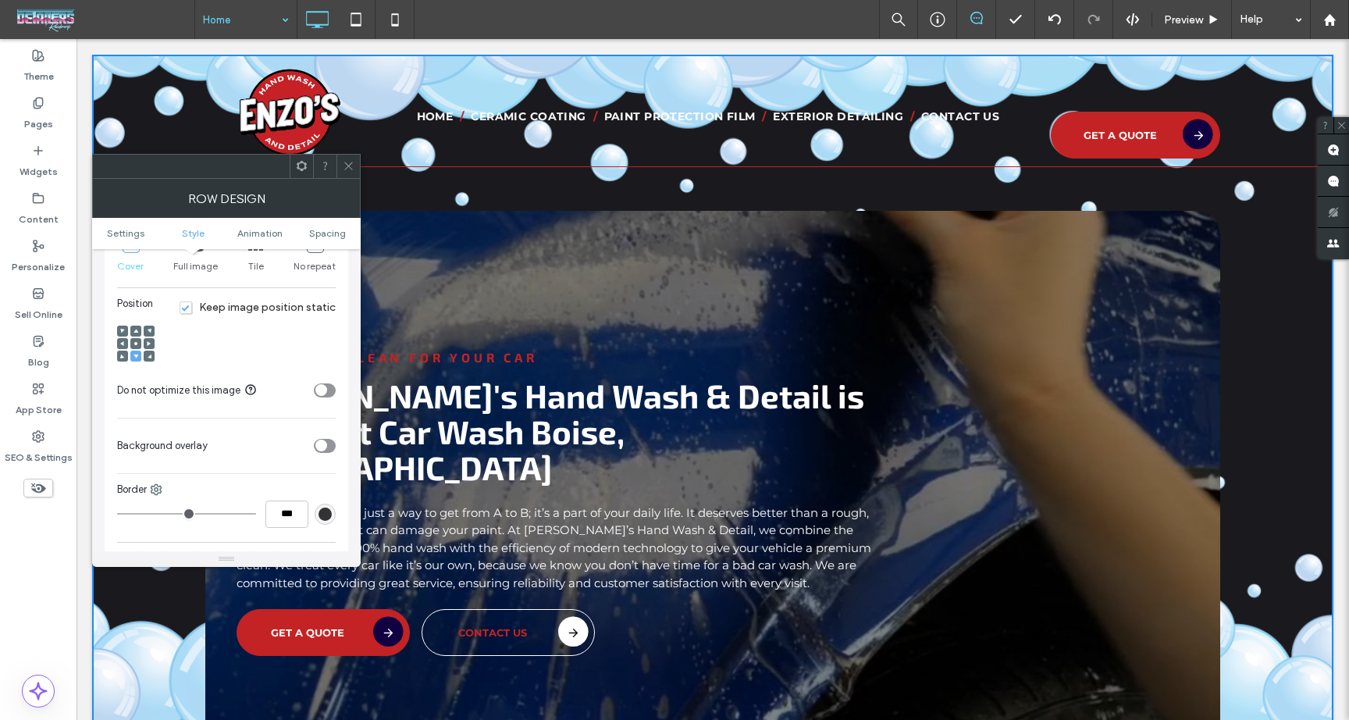
click at [323, 444] on div "toggle" at bounding box center [322, 446] width 12 height 12
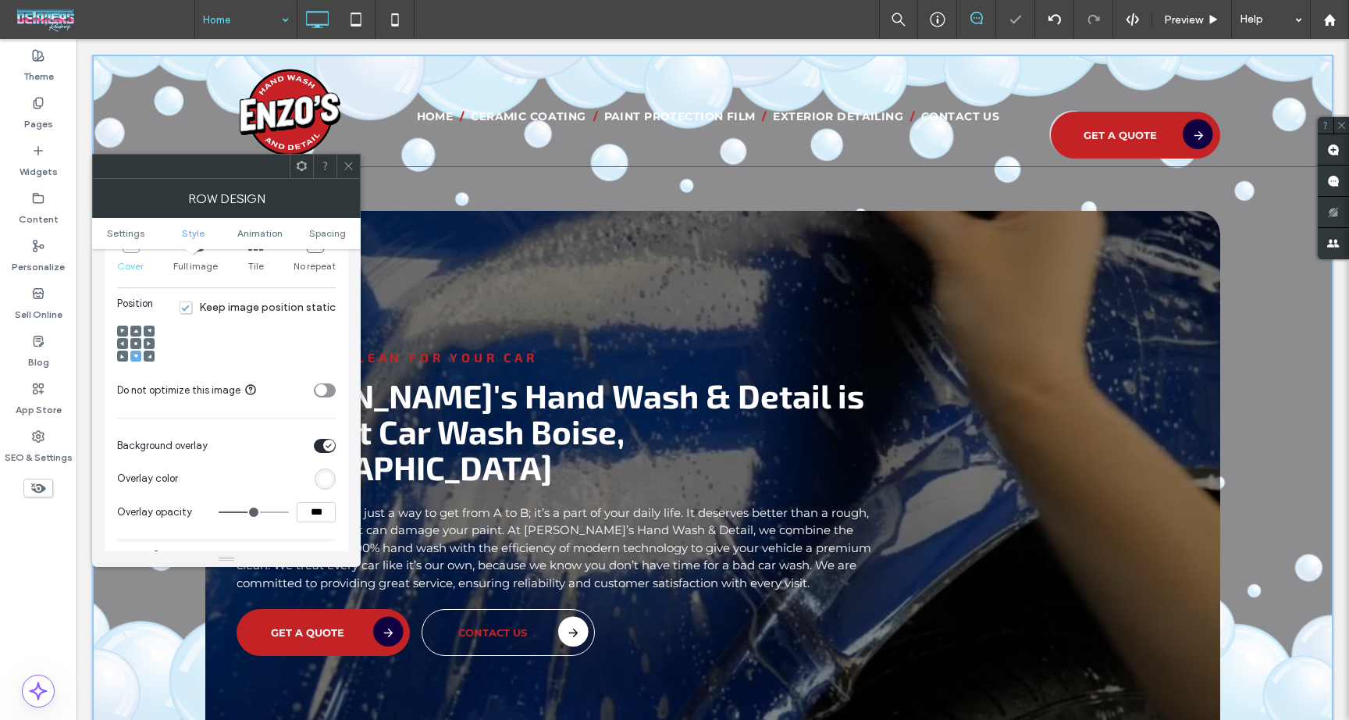
click at [330, 484] on div "rgb(255,255,255)" at bounding box center [325, 478] width 13 height 13
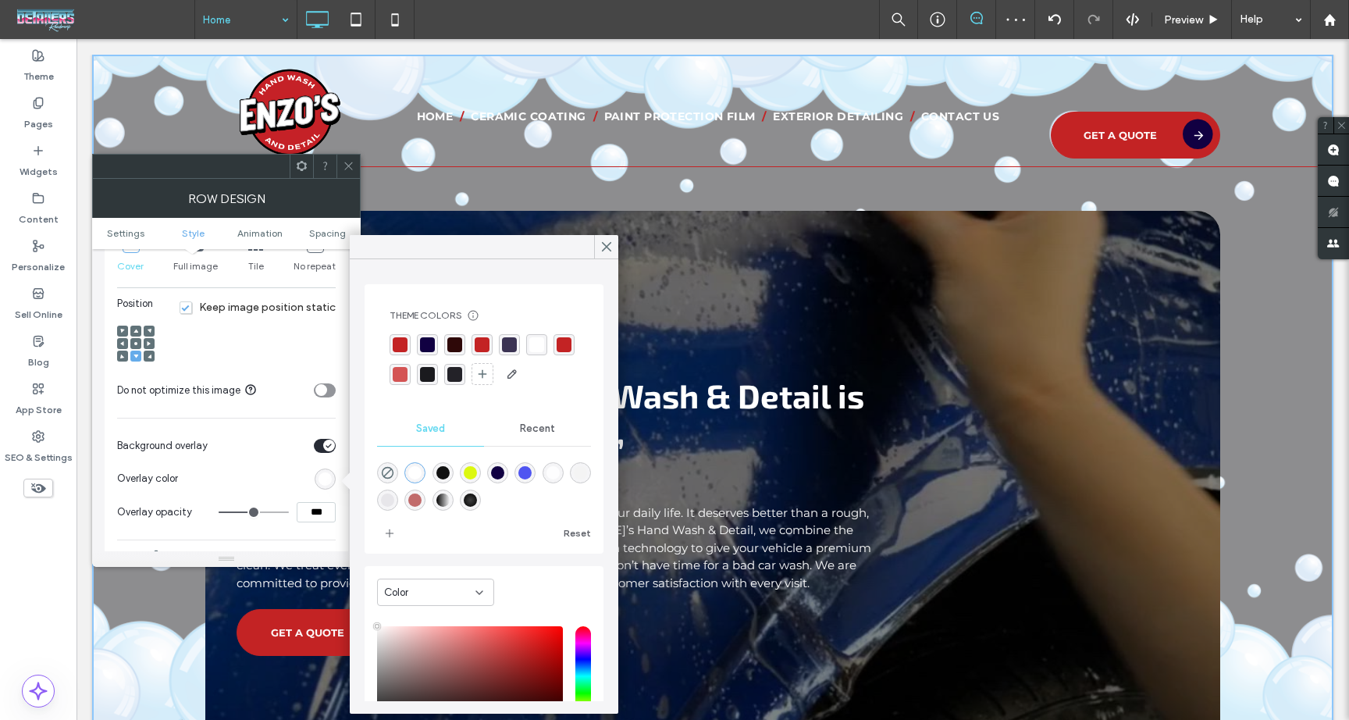
click at [423, 346] on div "rgba(17, 0, 66, 1)" at bounding box center [427, 344] width 15 height 15
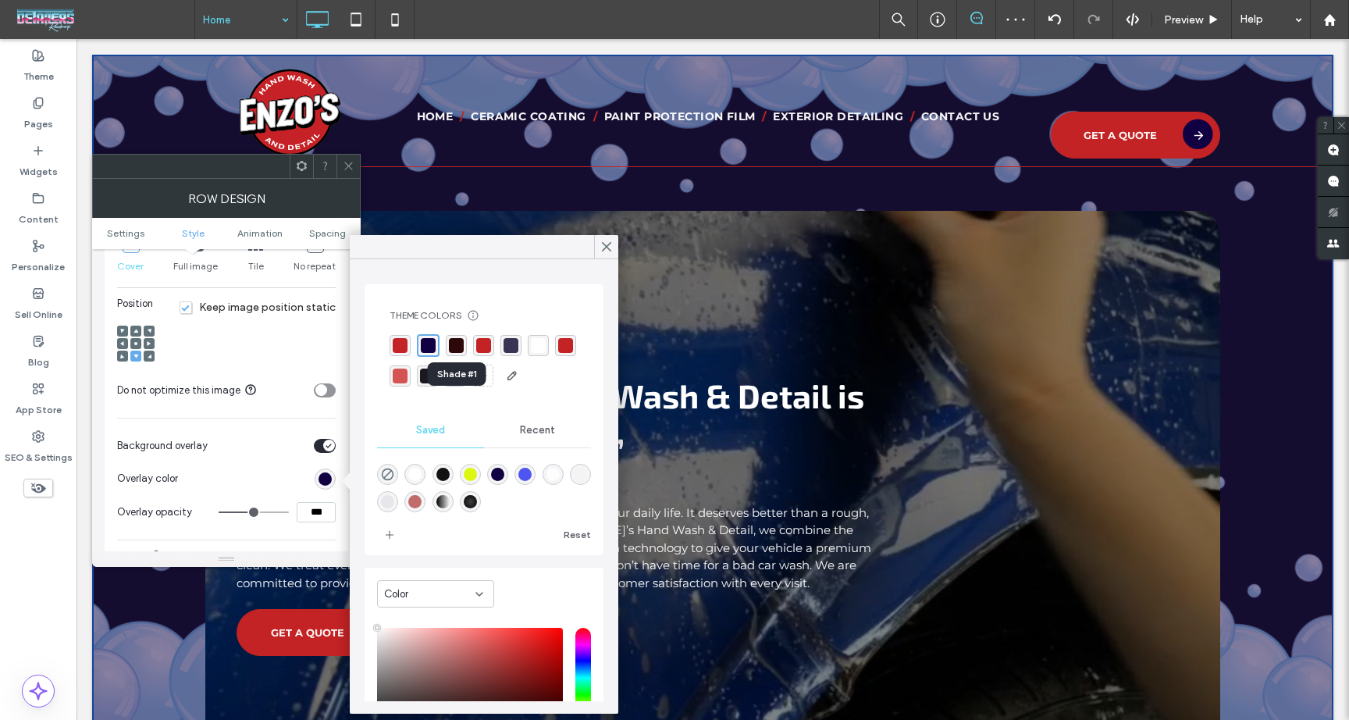
click at [455, 348] on div "rgba(46, 8, 8, 1)" at bounding box center [456, 345] width 15 height 15
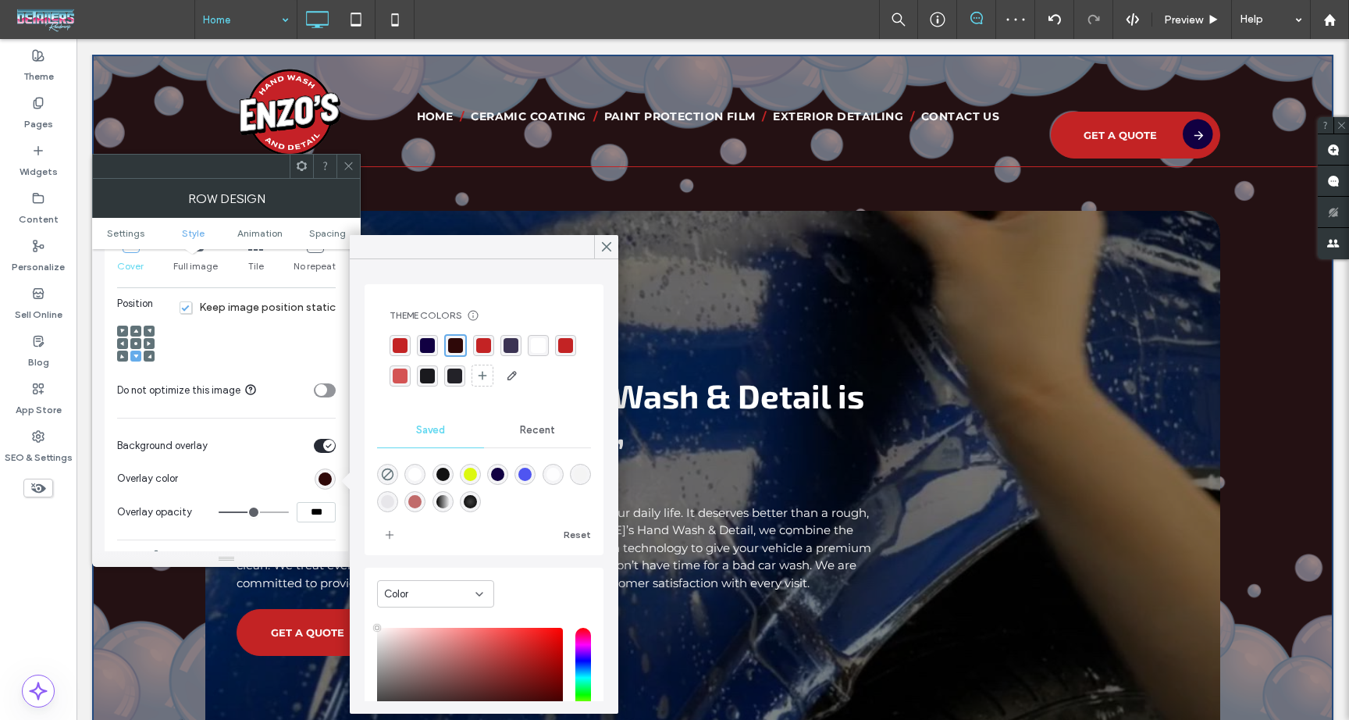
click at [435, 349] on div "rgba(17, 0, 66, 1)" at bounding box center [427, 345] width 21 height 21
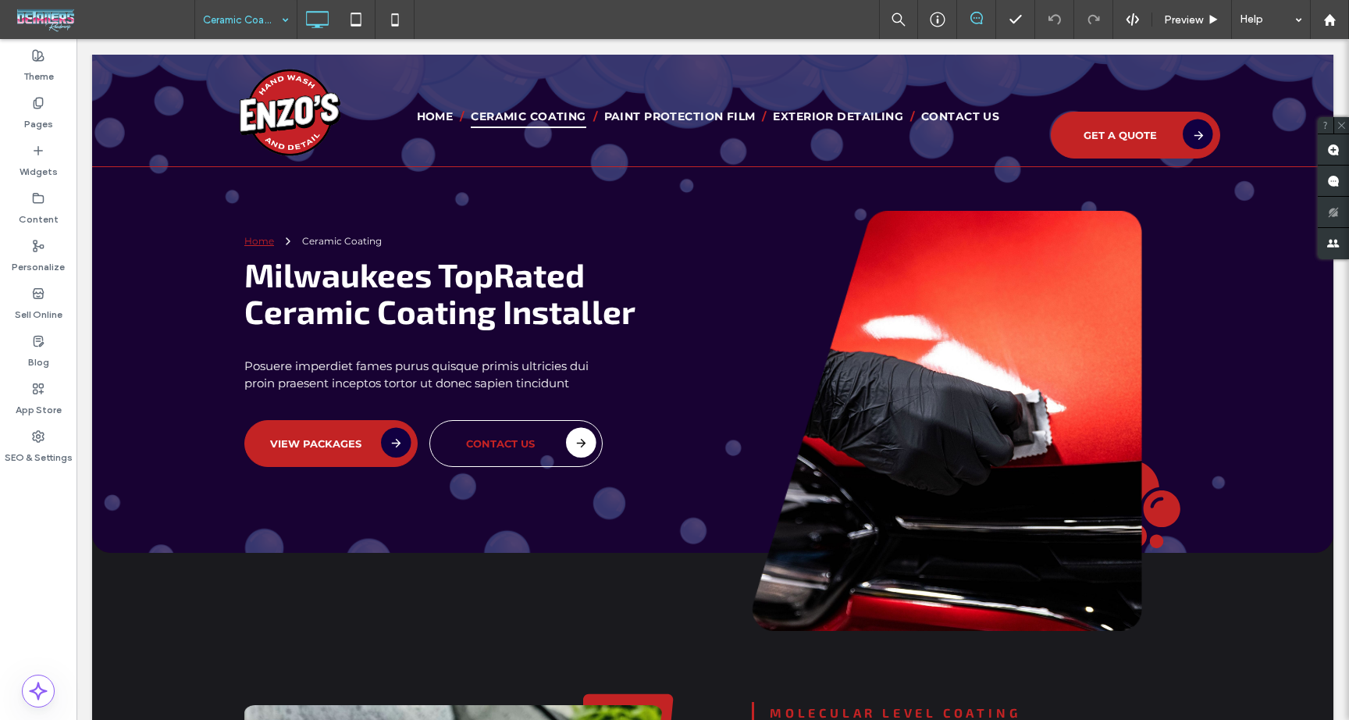
click at [241, 23] on input at bounding box center [242, 19] width 78 height 39
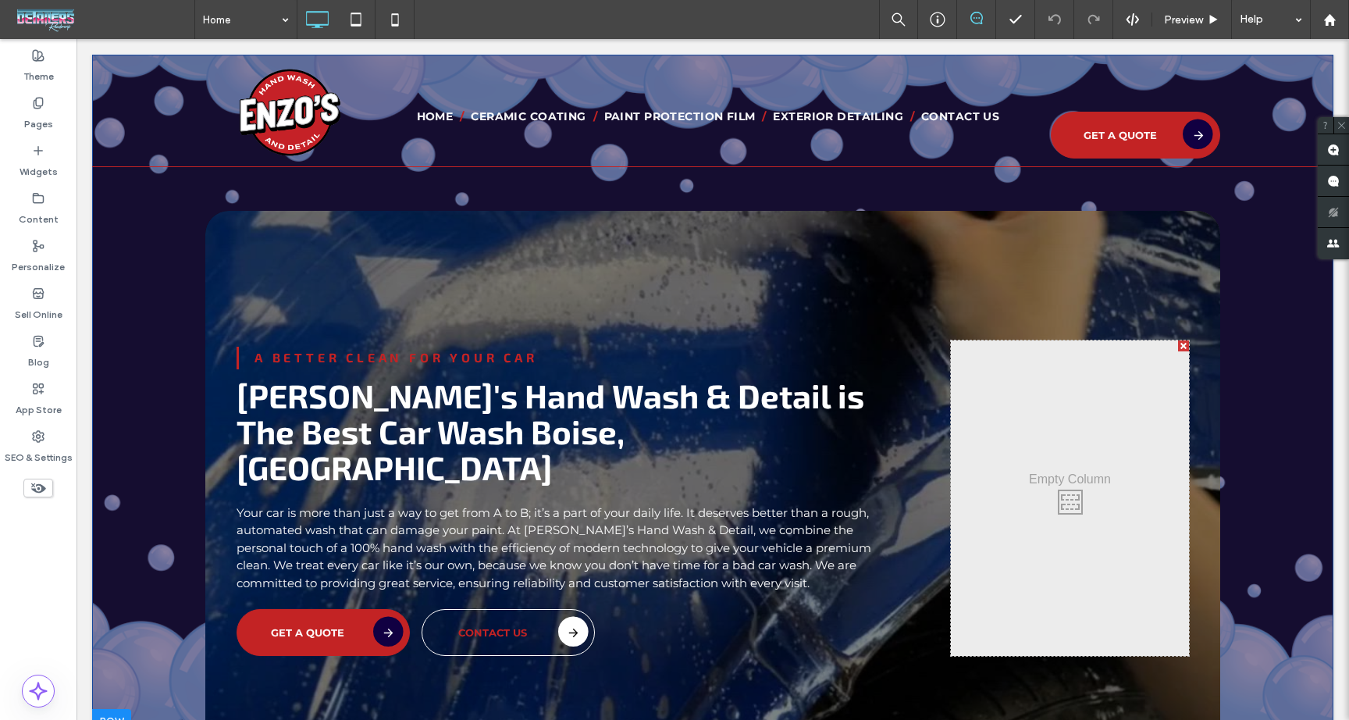
click at [120, 709] on div at bounding box center [111, 721] width 39 height 25
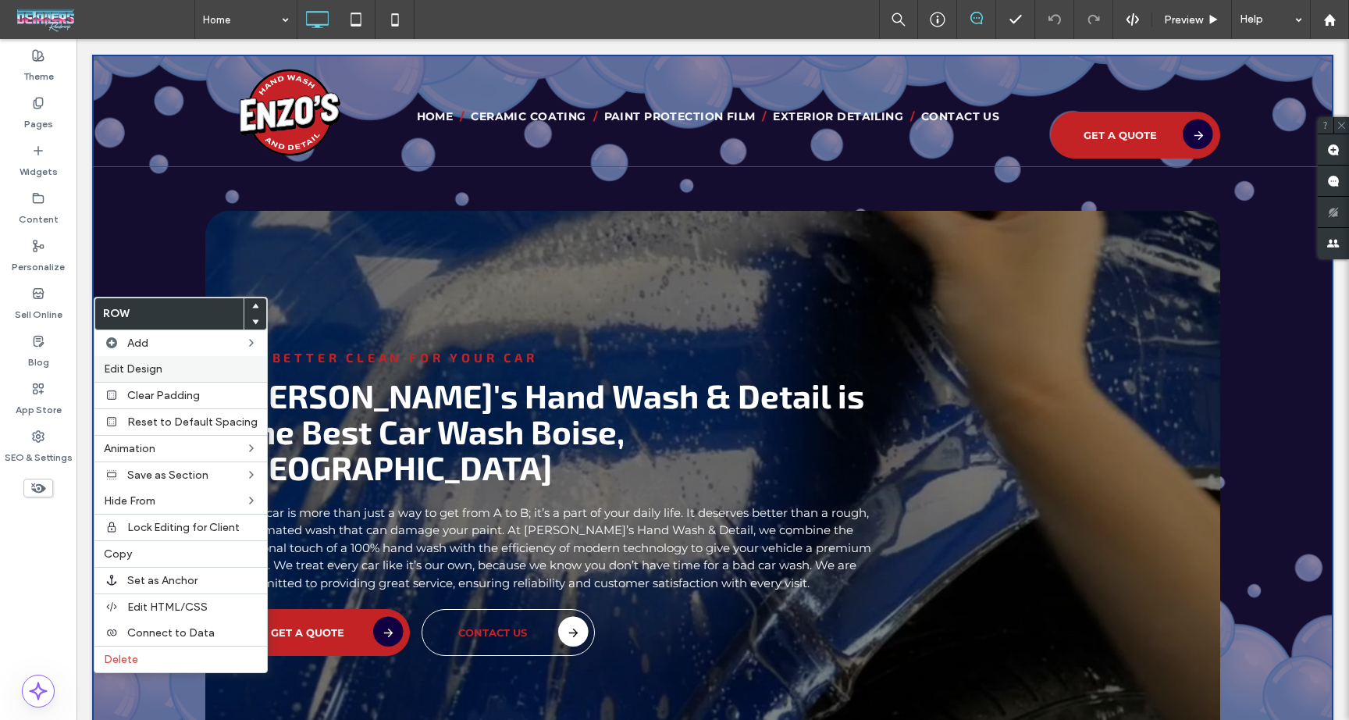
click at [171, 369] on label "Edit Design" at bounding box center [181, 368] width 154 height 13
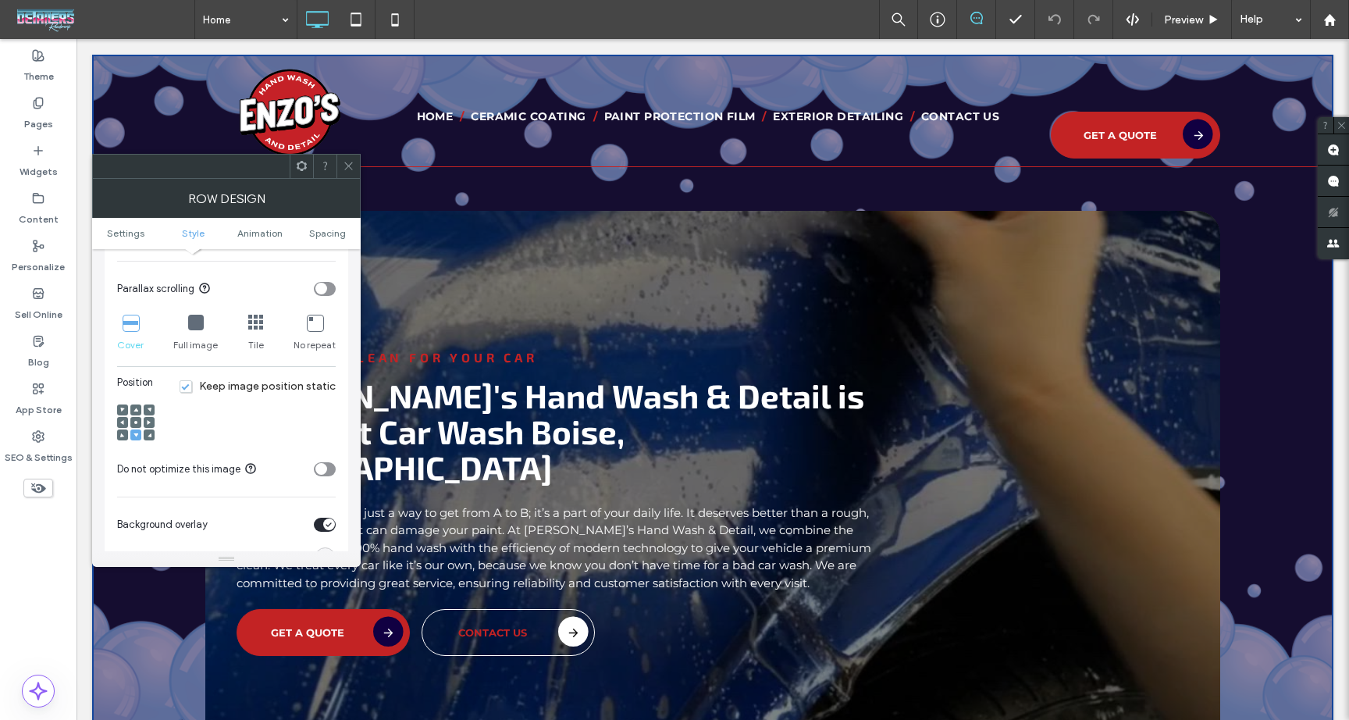
scroll to position [463, 0]
click at [301, 385] on span "Keep image position static" at bounding box center [258, 384] width 156 height 13
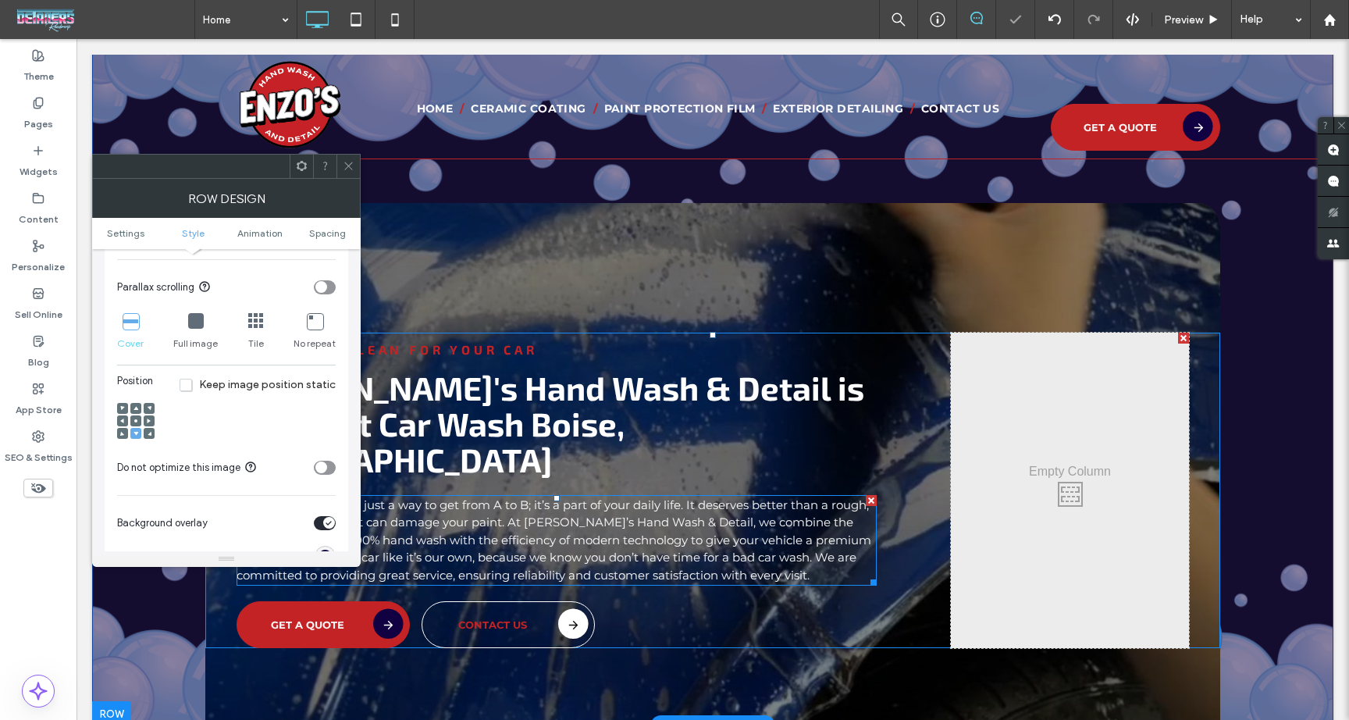
scroll to position [0, 0]
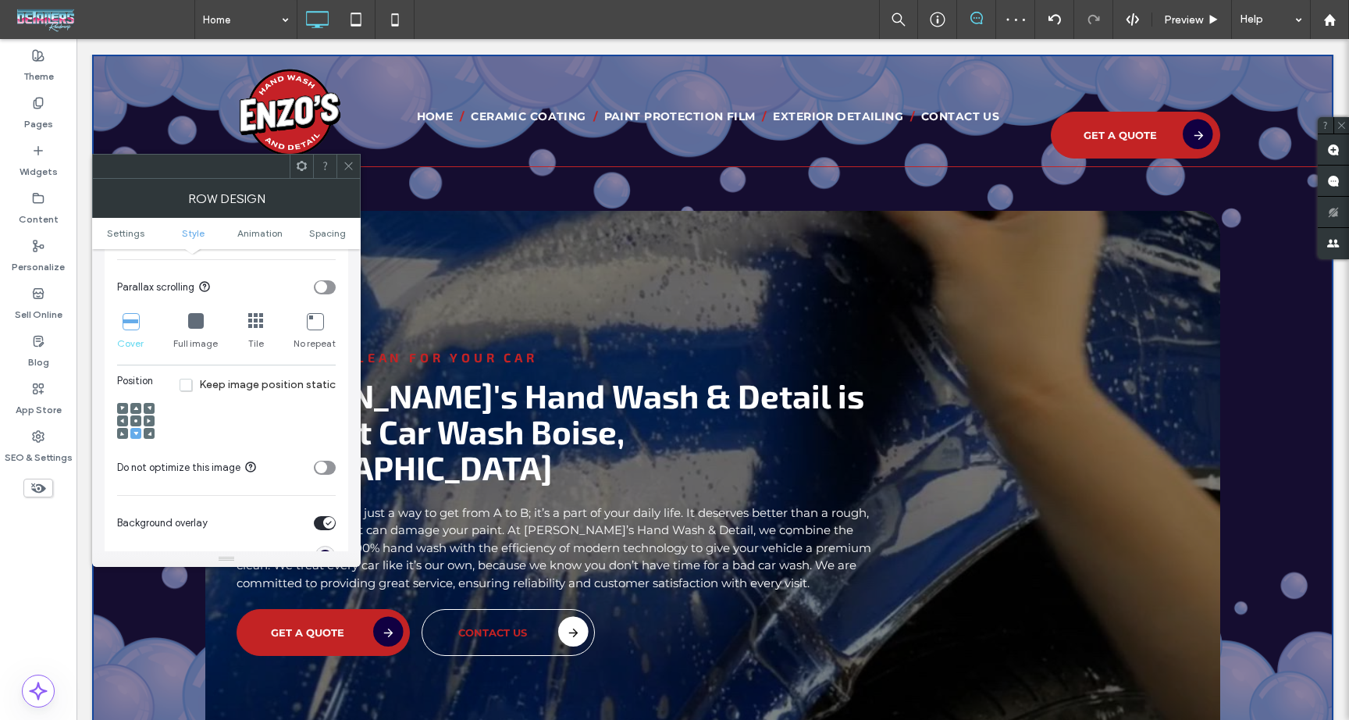
drag, startPoint x: 348, startPoint y: 168, endPoint x: 339, endPoint y: 169, distance: 8.6
click at [346, 169] on icon at bounding box center [349, 166] width 12 height 12
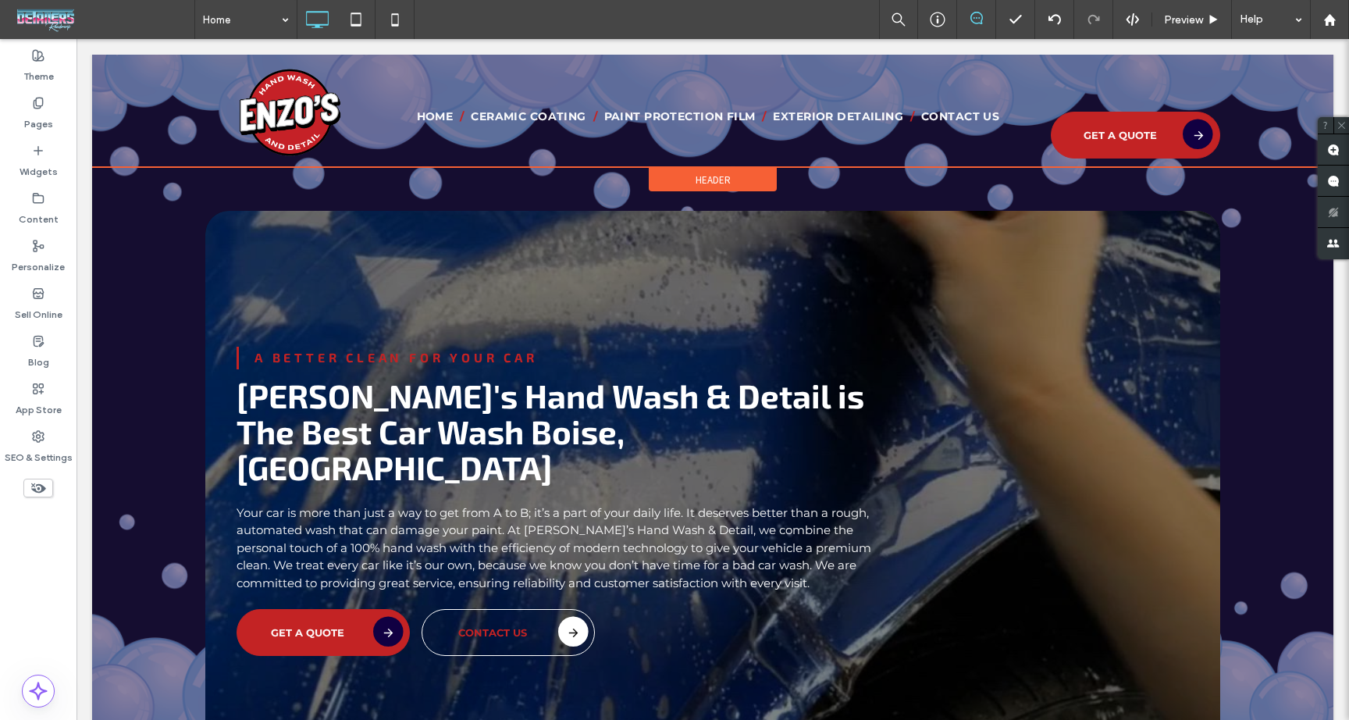
click at [718, 176] on span "Header" at bounding box center [713, 179] width 35 height 13
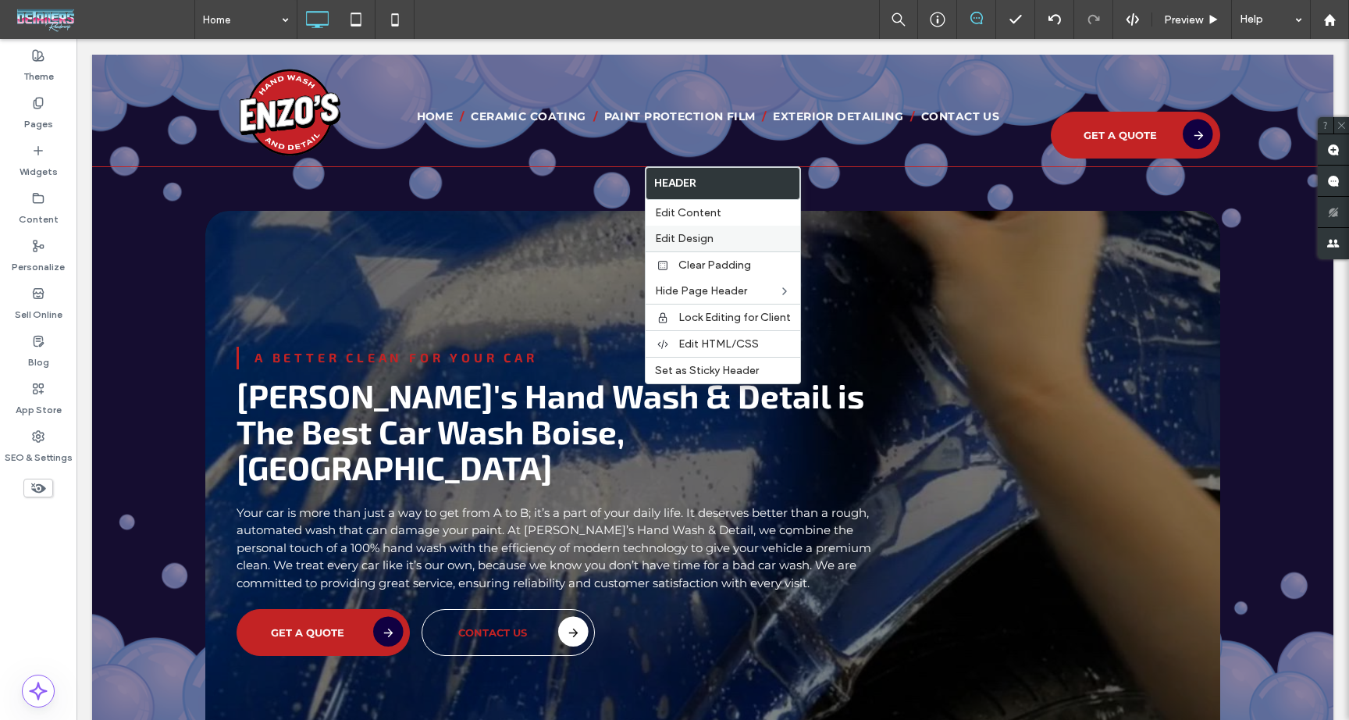
click at [709, 232] on span "Edit Design" at bounding box center [684, 238] width 59 height 13
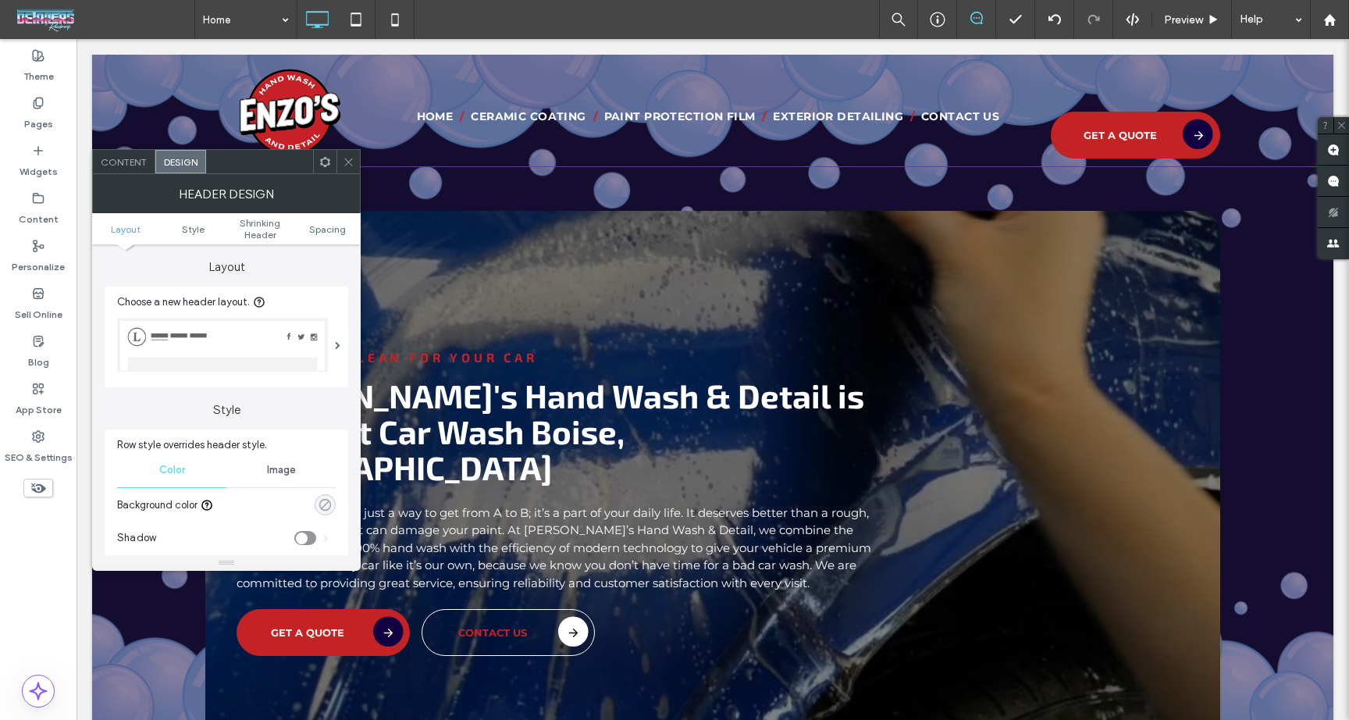
click at [325, 504] on icon "rgba(0, 0, 0, 0)" at bounding box center [325, 504] width 13 height 13
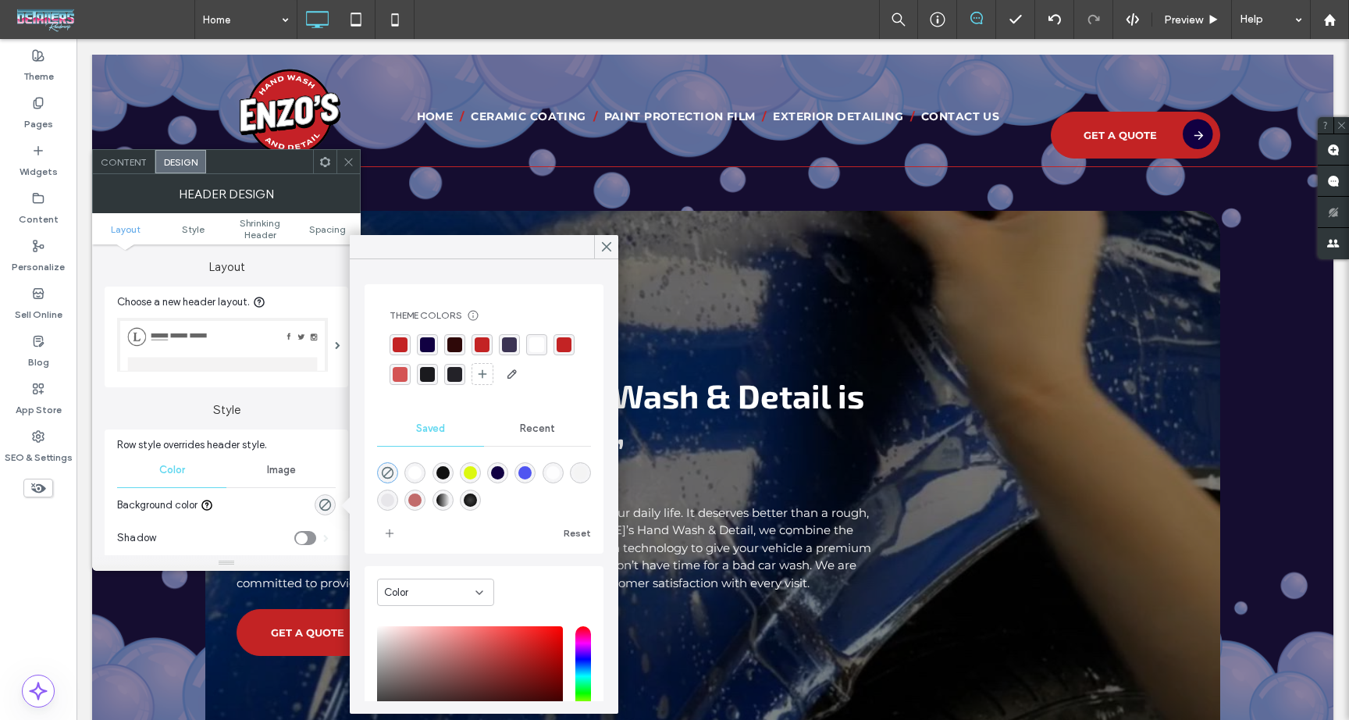
click at [427, 340] on div "rgba(17, 0, 66, 1)" at bounding box center [427, 344] width 15 height 15
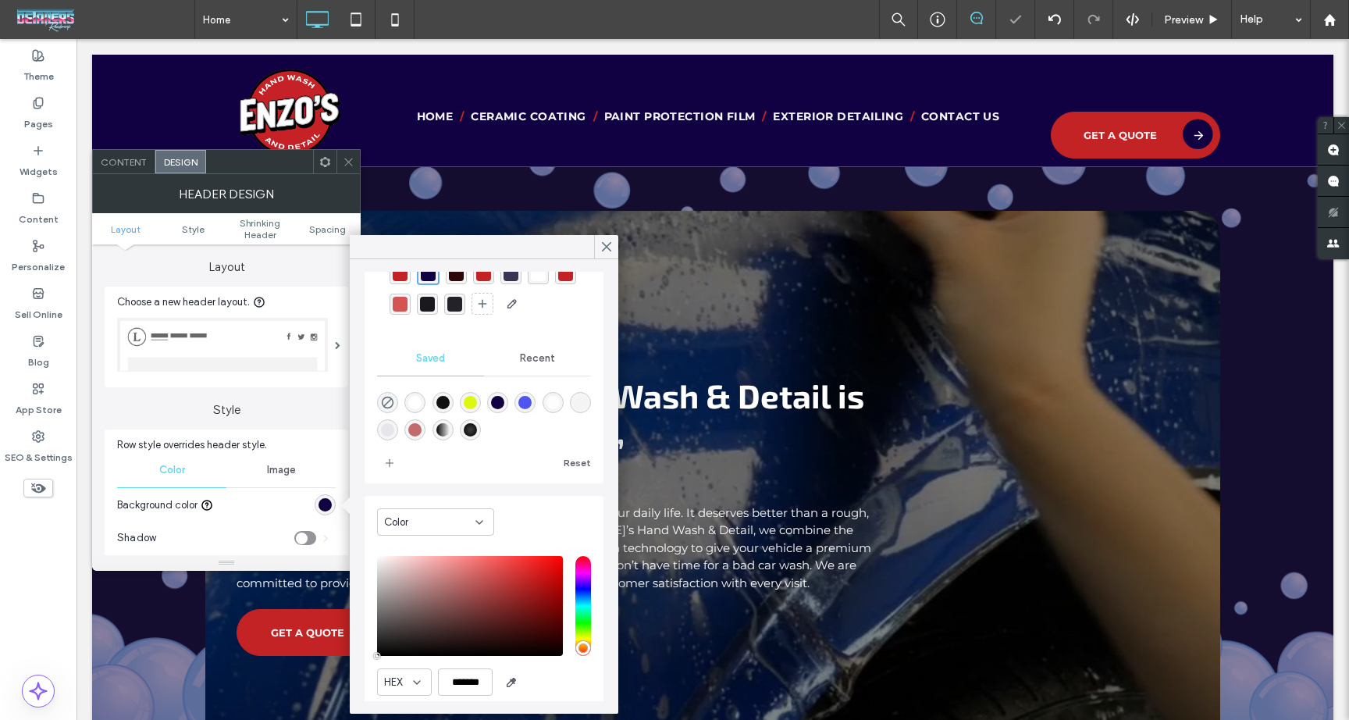
scroll to position [126, 0]
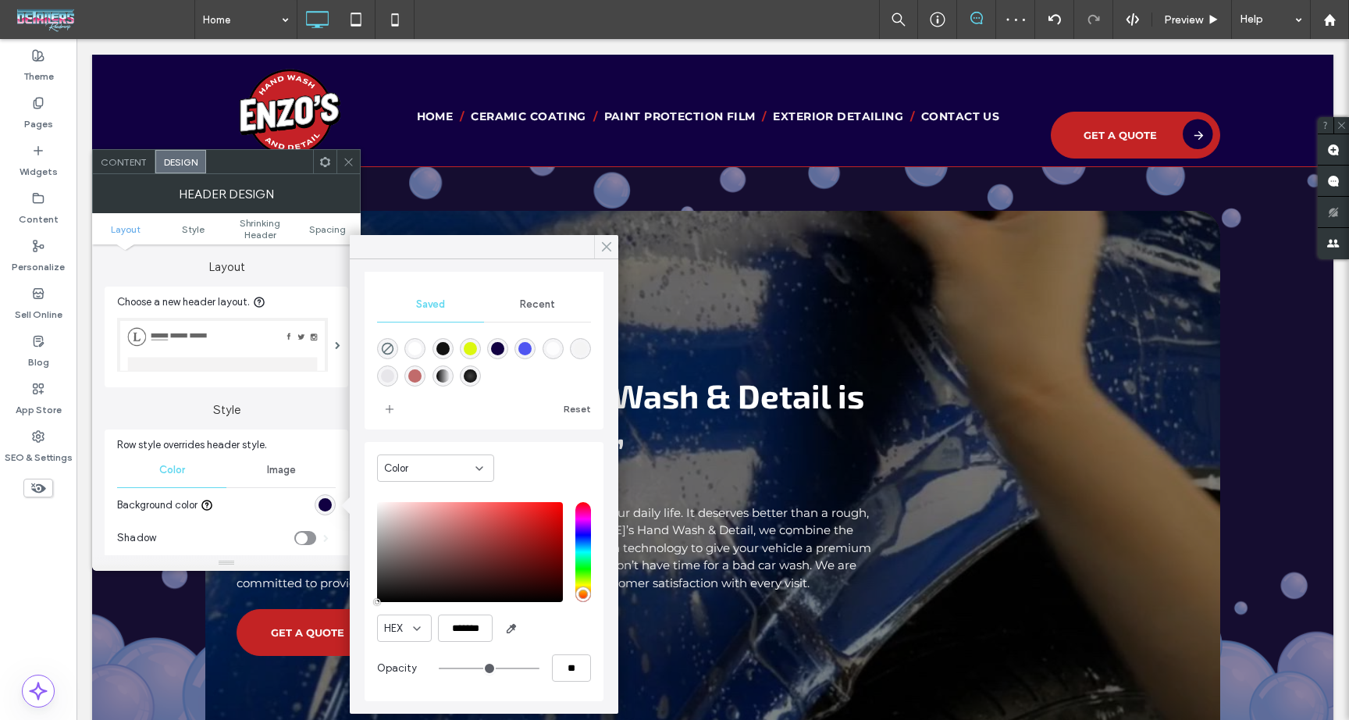
click at [609, 240] on icon at bounding box center [607, 247] width 14 height 14
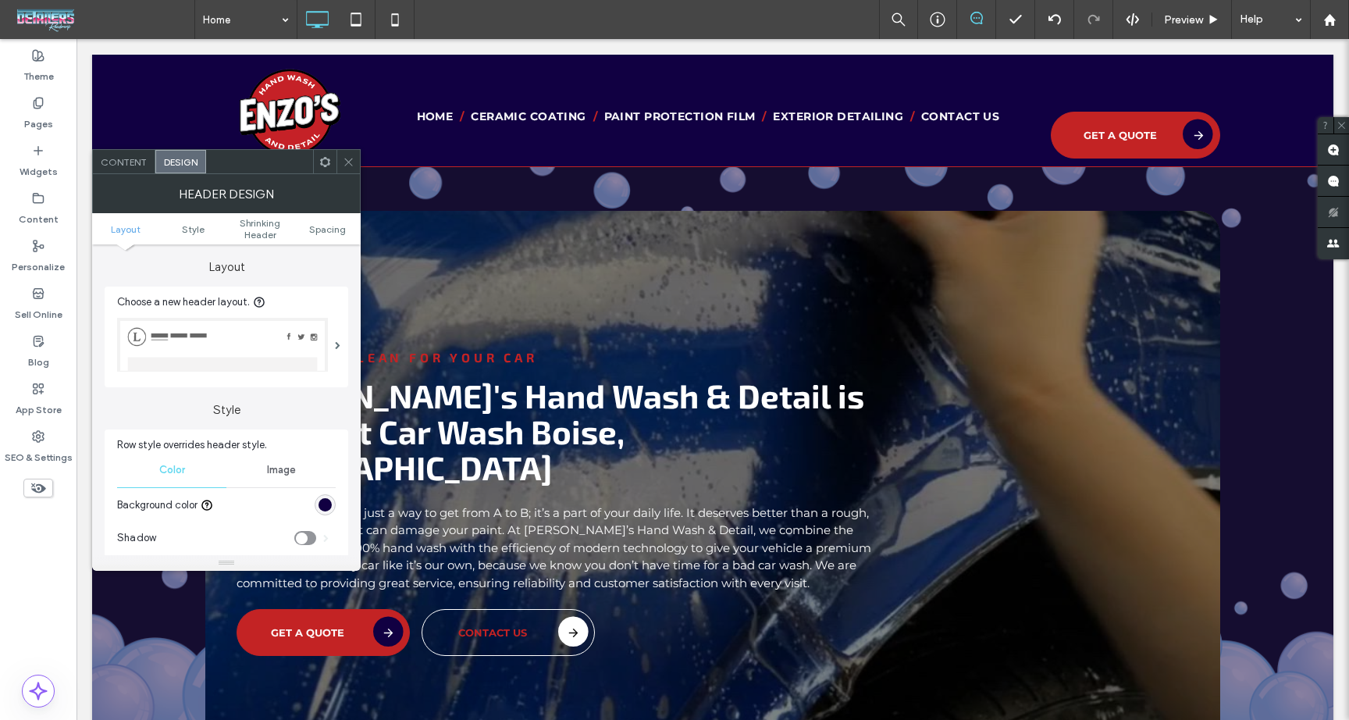
click at [331, 508] on div "rgba(17, 0, 66, 1)" at bounding box center [325, 504] width 13 height 13
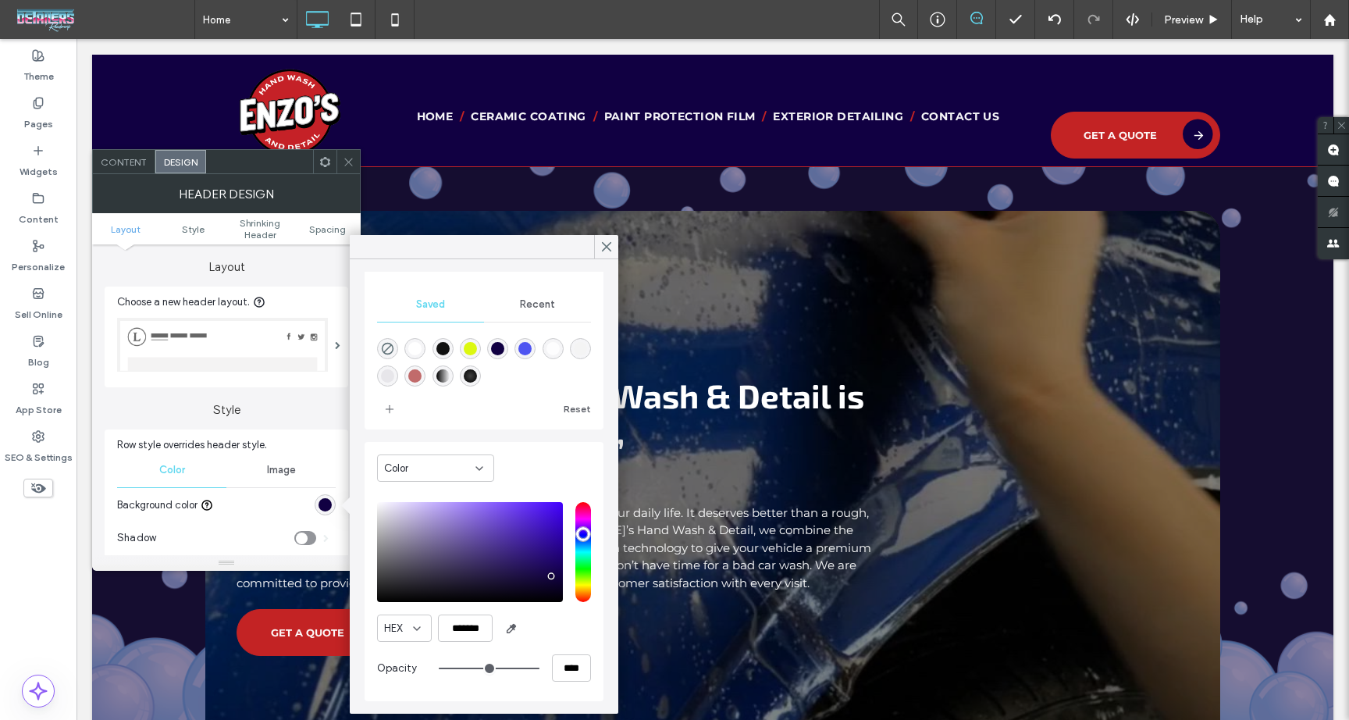
type input "**"
type input "***"
click at [501, 669] on input "range" at bounding box center [489, 670] width 101 height 2
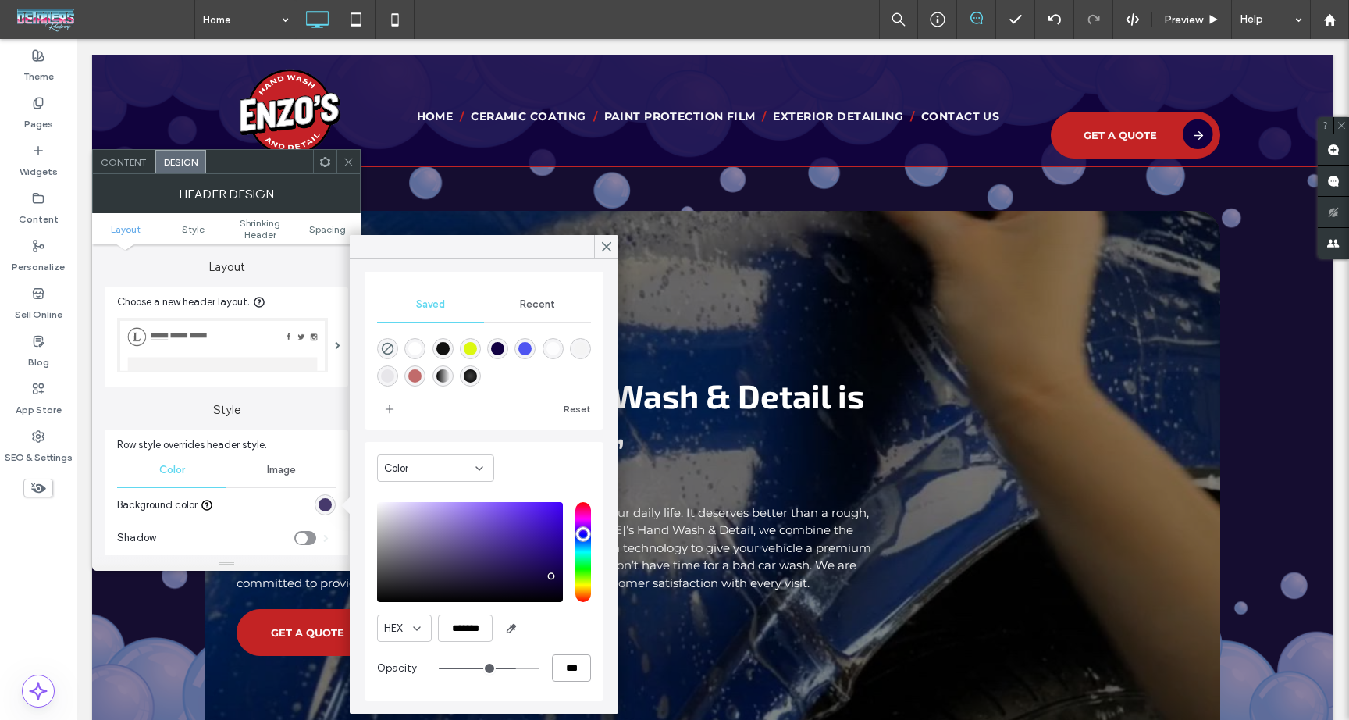
click at [557, 666] on input "***" at bounding box center [571, 667] width 39 height 27
click at [556, 666] on input "***" at bounding box center [571, 667] width 39 height 27
type input "*"
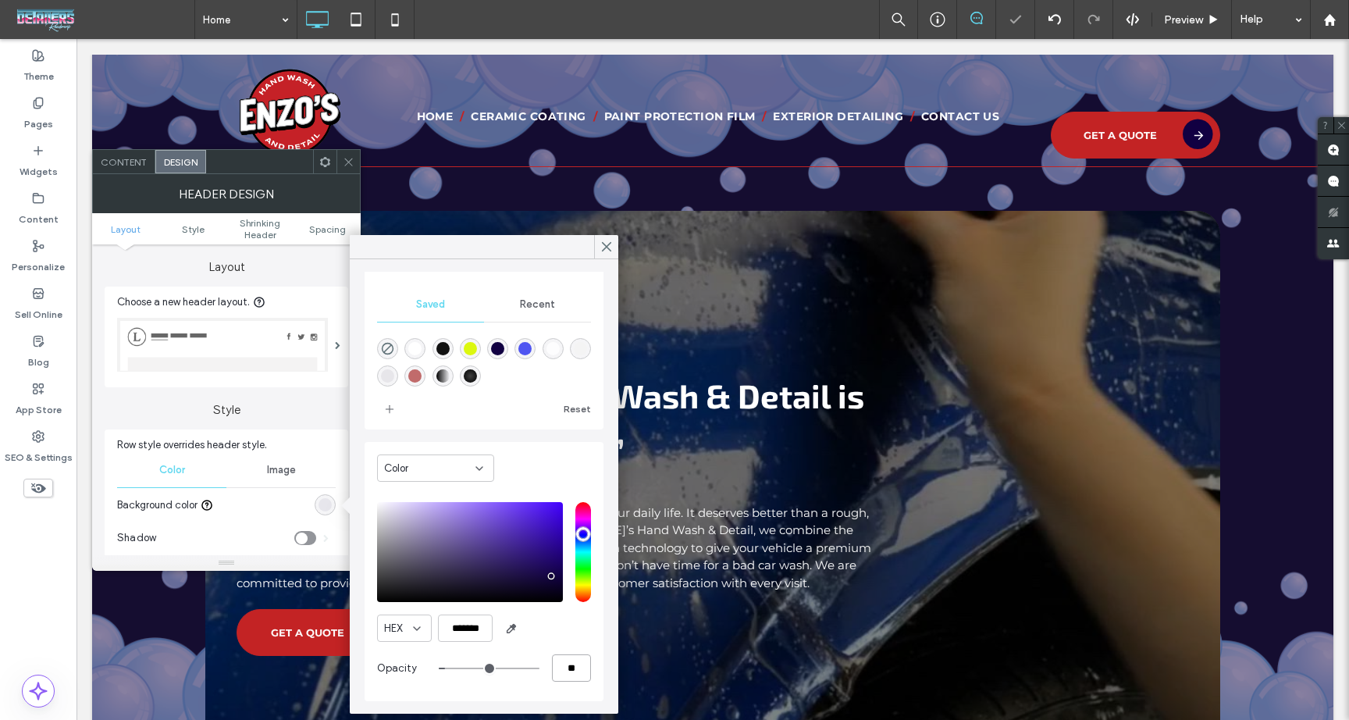
type input "***"
type input "**"
type input "***"
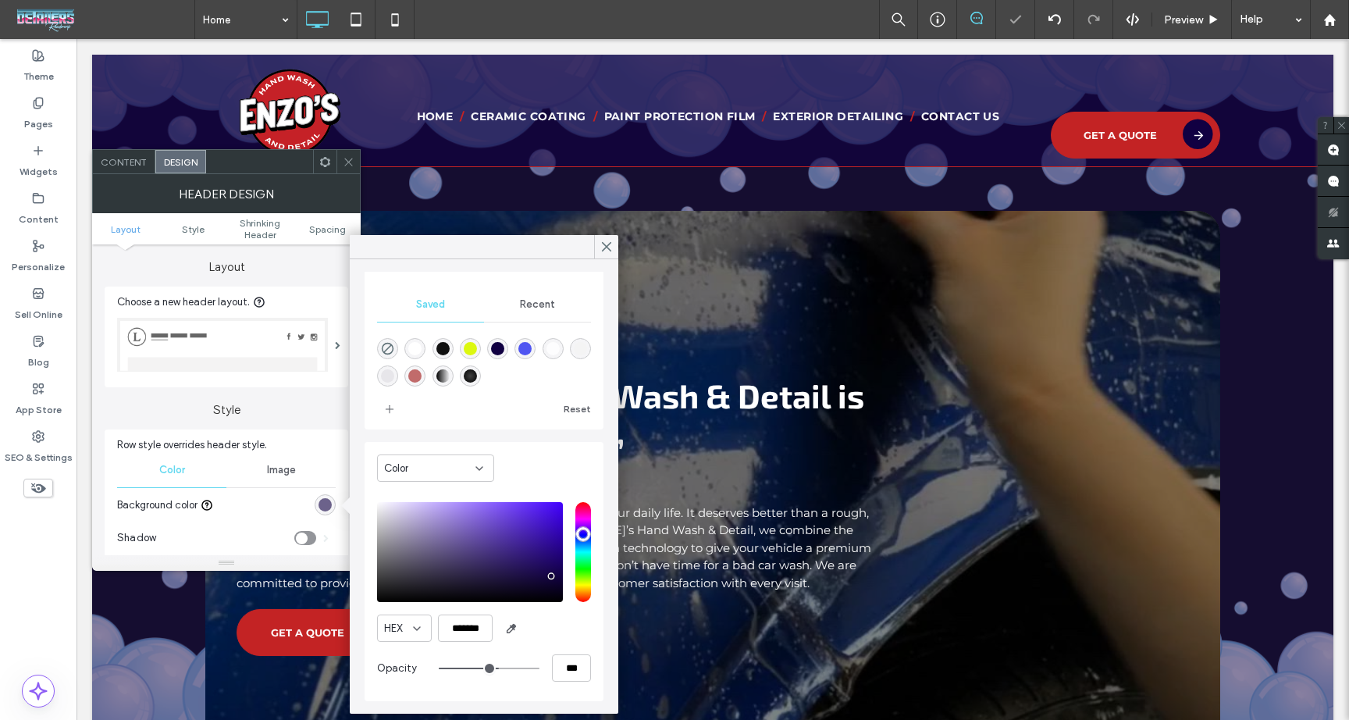
click at [358, 165] on div at bounding box center [348, 161] width 23 height 23
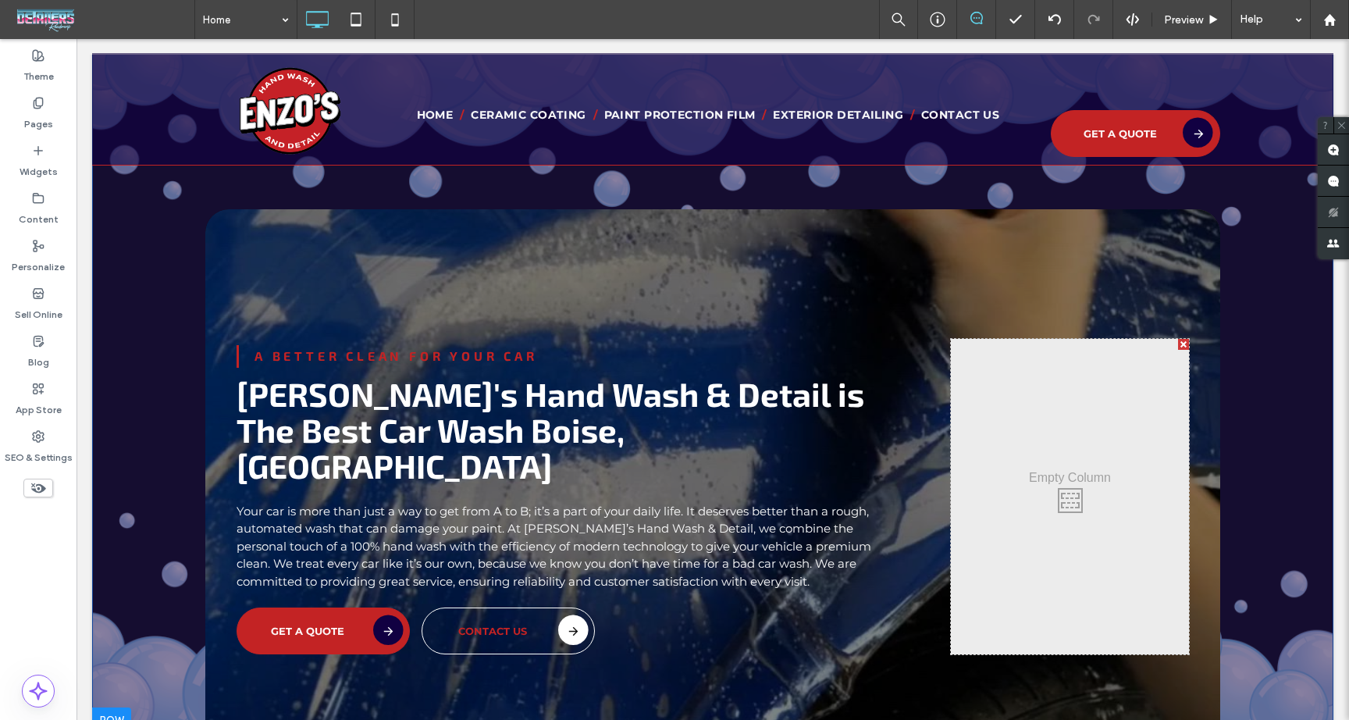
scroll to position [0, 0]
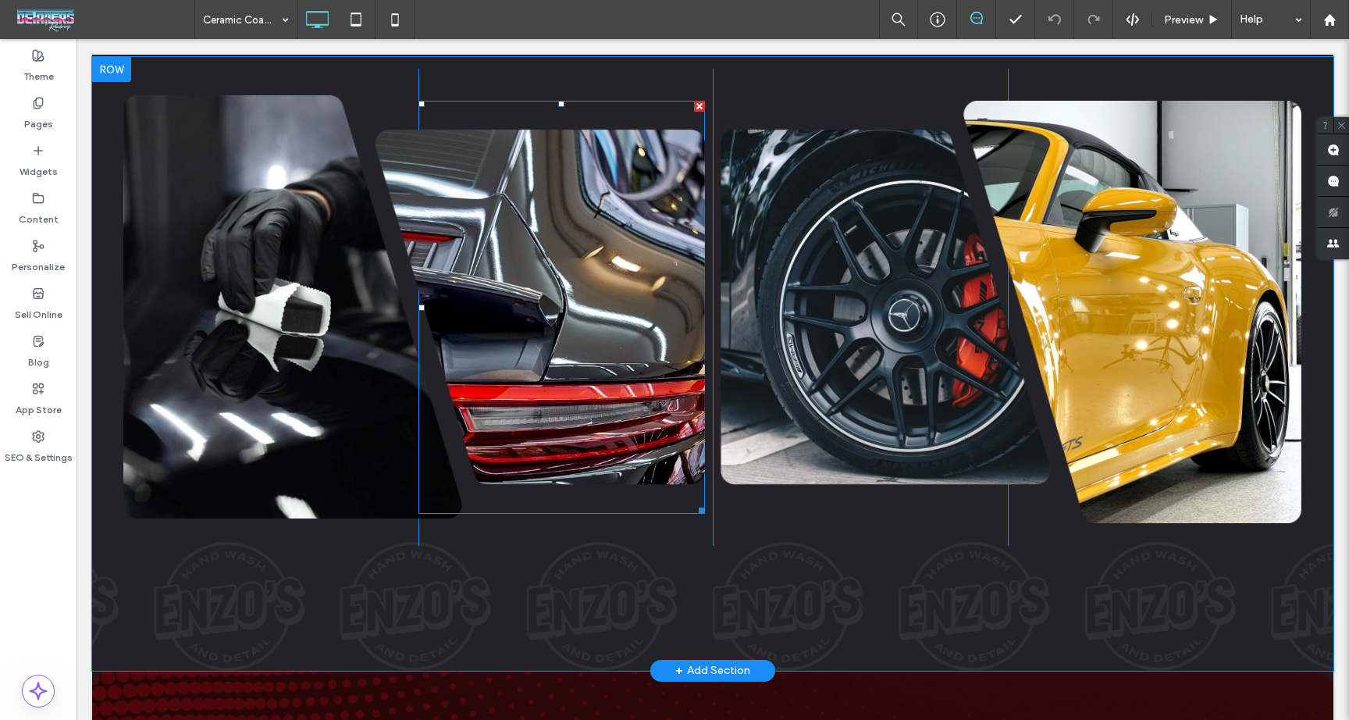
scroll to position [1332, 0]
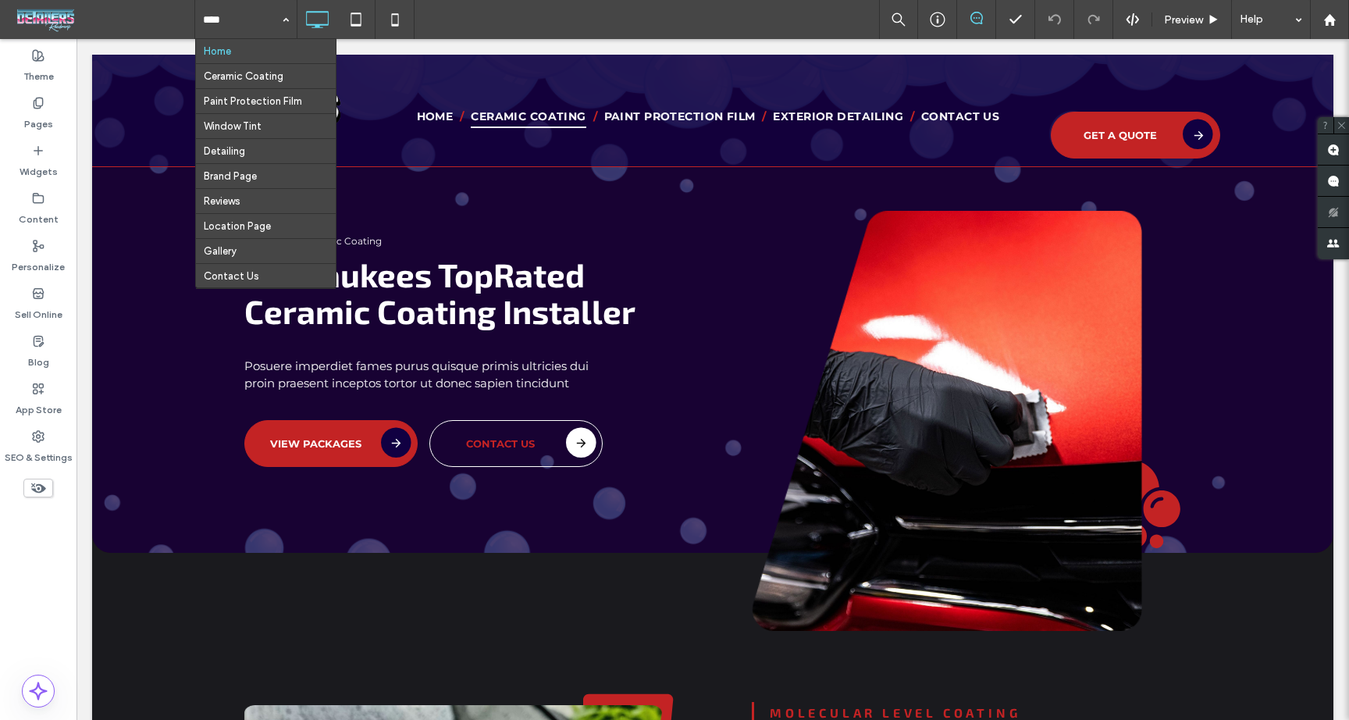
click at [508, 16] on div "Home Ceramic Coating Paint Protection Film Window Tint Detailing Brand Page Rev…" at bounding box center [771, 19] width 1155 height 39
